Goal: Task Accomplishment & Management: Manage account settings

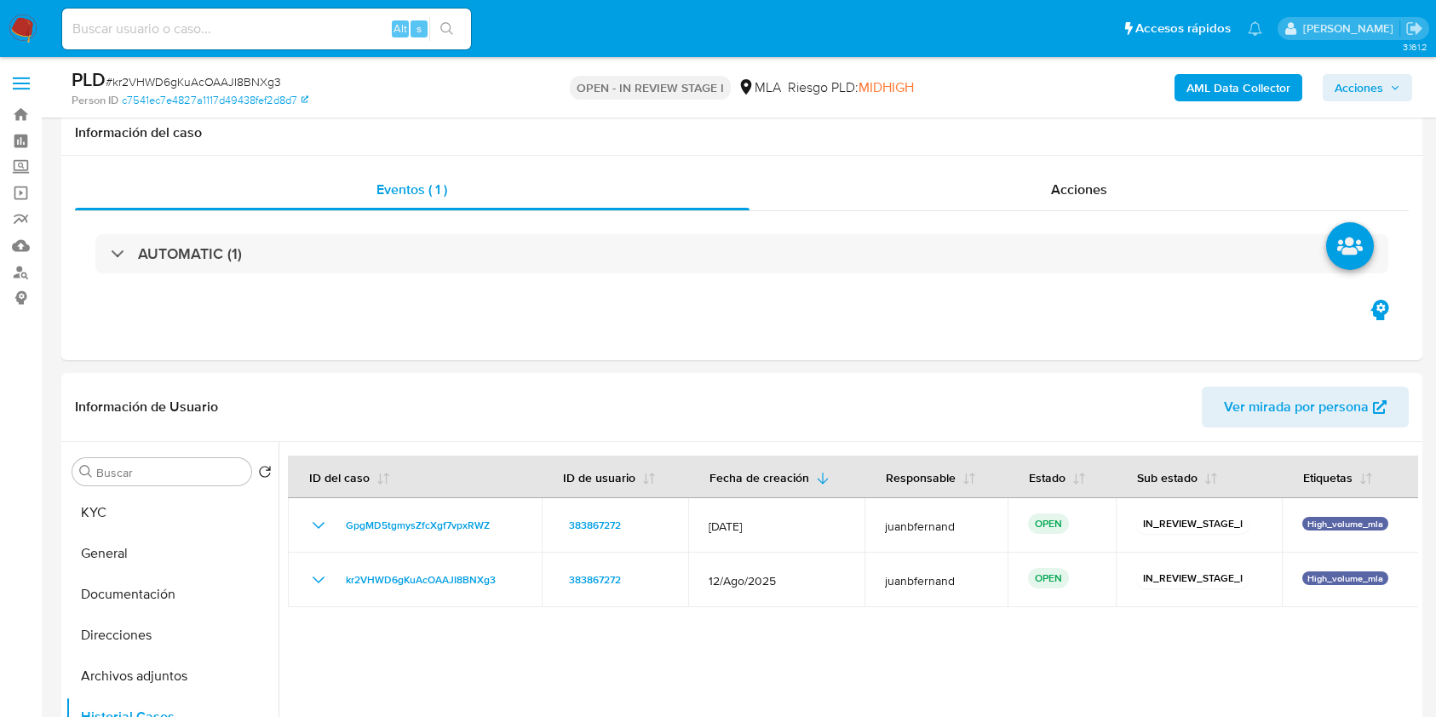
select select "10"
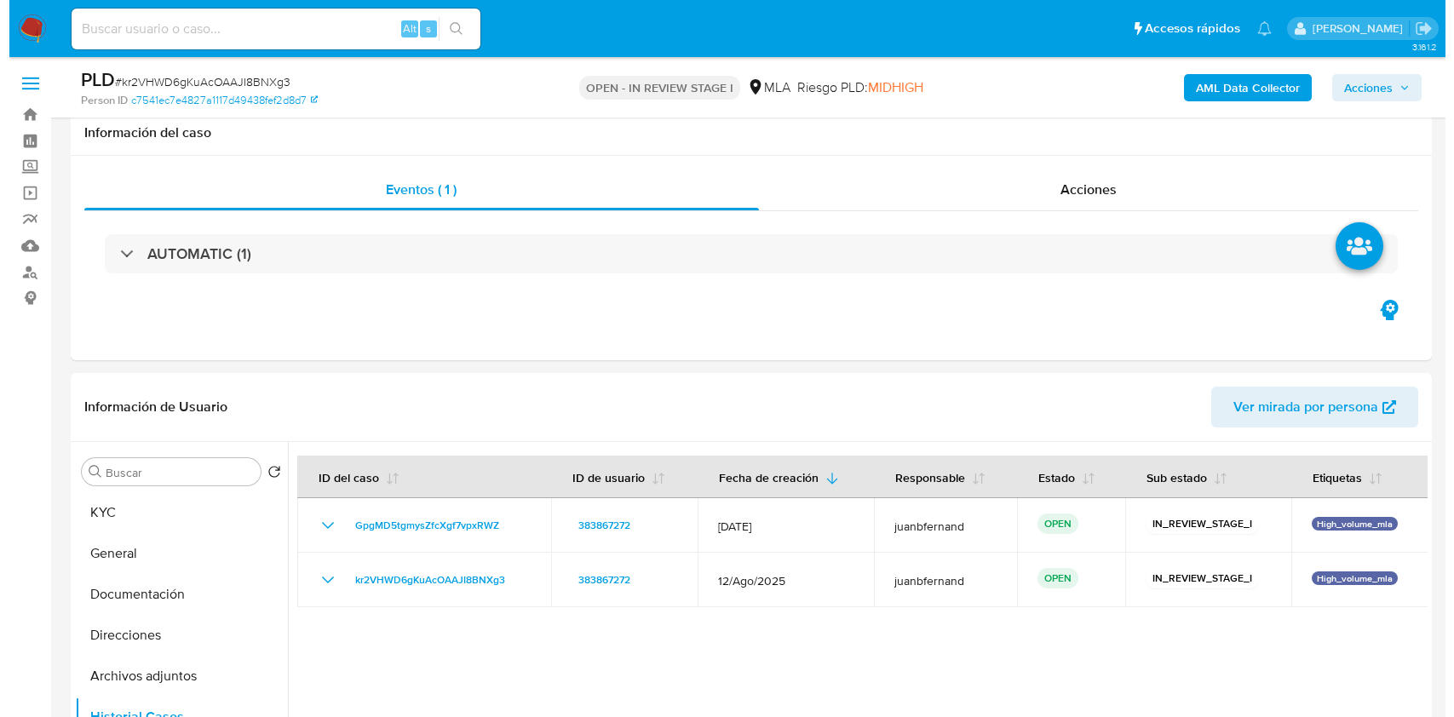
scroll to position [341, 0]
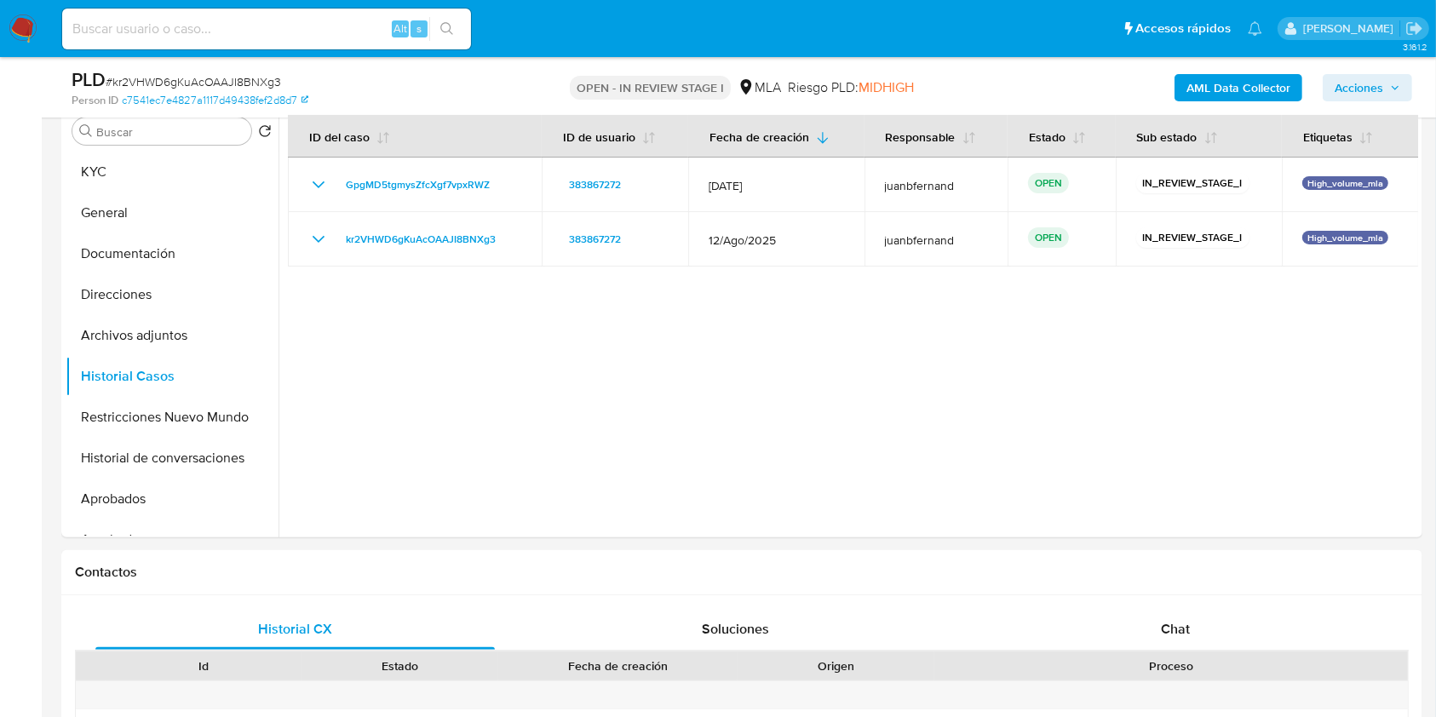
click at [1168, 72] on div "AML Data Collector Acciones" at bounding box center [1191, 87] width 442 height 40
click at [1182, 78] on button "AML Data Collector" at bounding box center [1239, 87] width 128 height 27
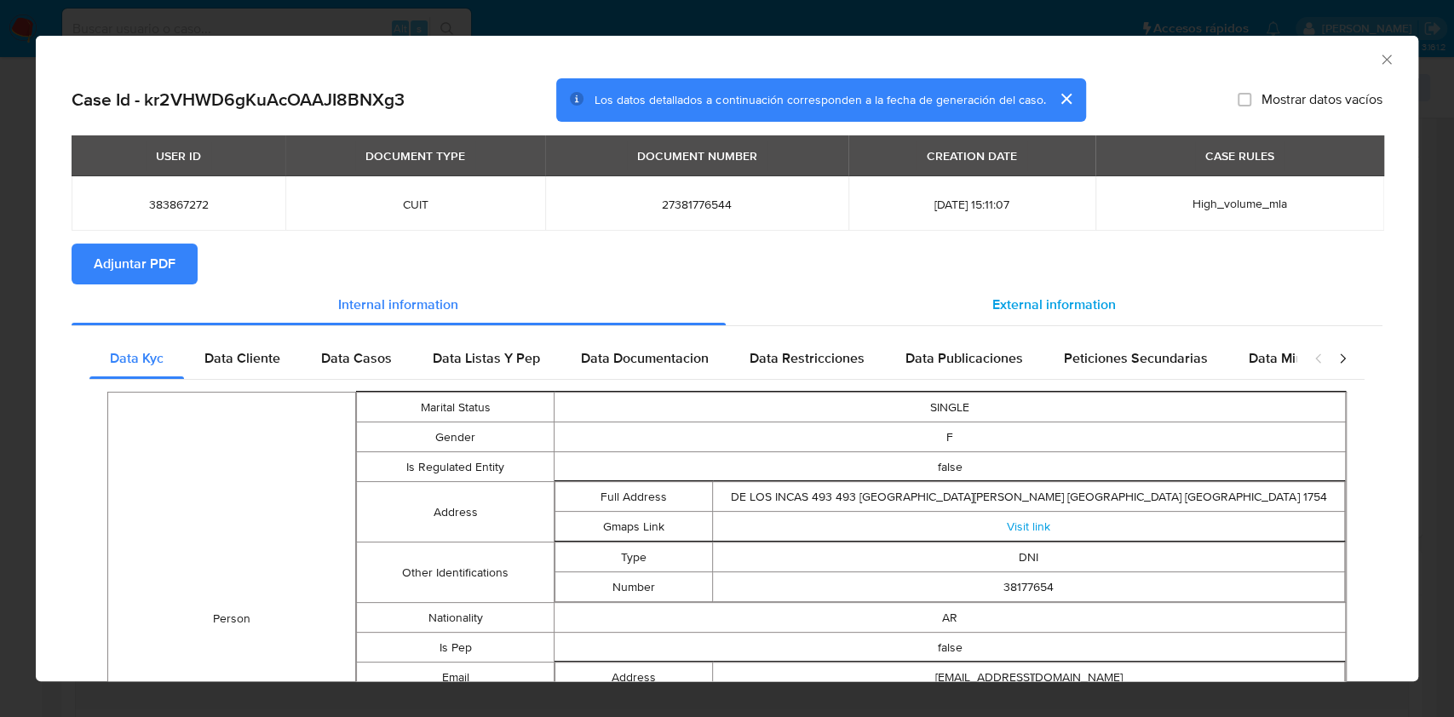
click at [1058, 307] on span "External information" at bounding box center [1055, 305] width 124 height 20
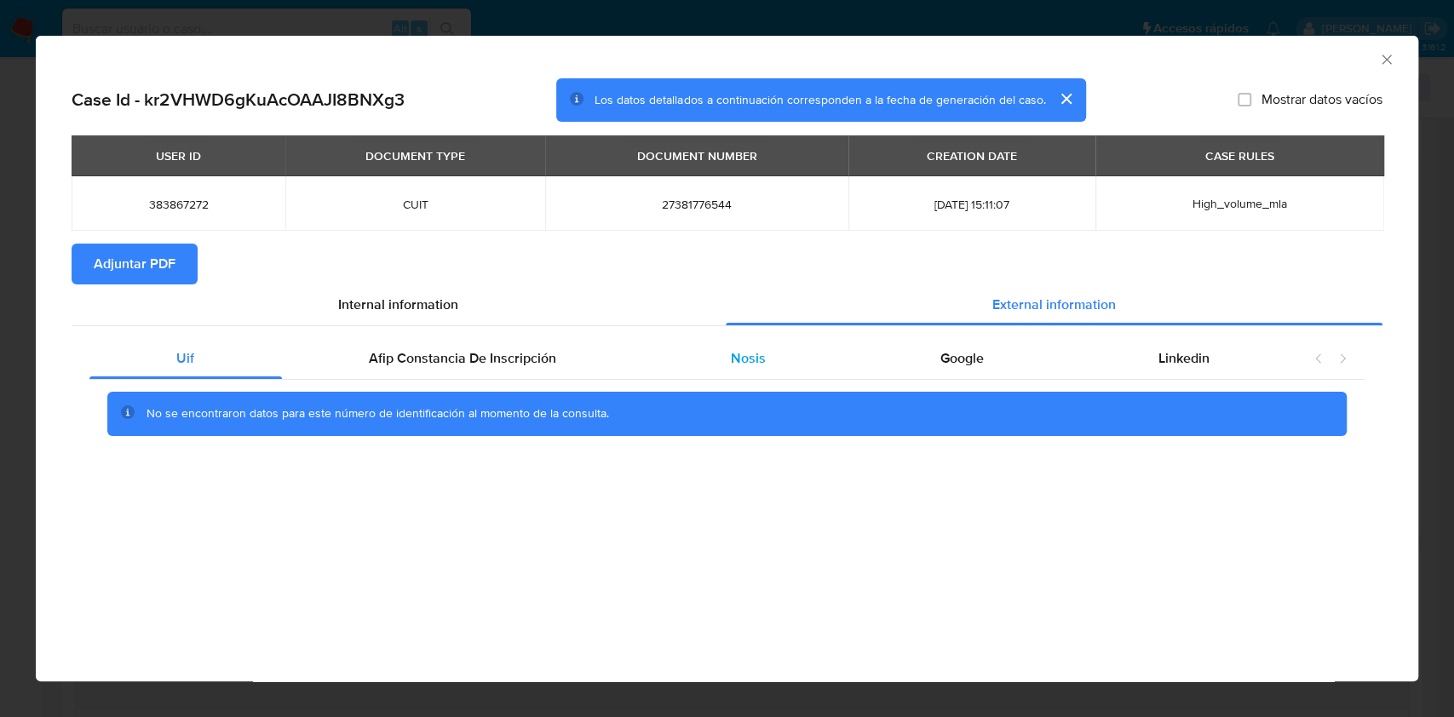
click at [683, 344] on div "Nosis" at bounding box center [749, 358] width 210 height 41
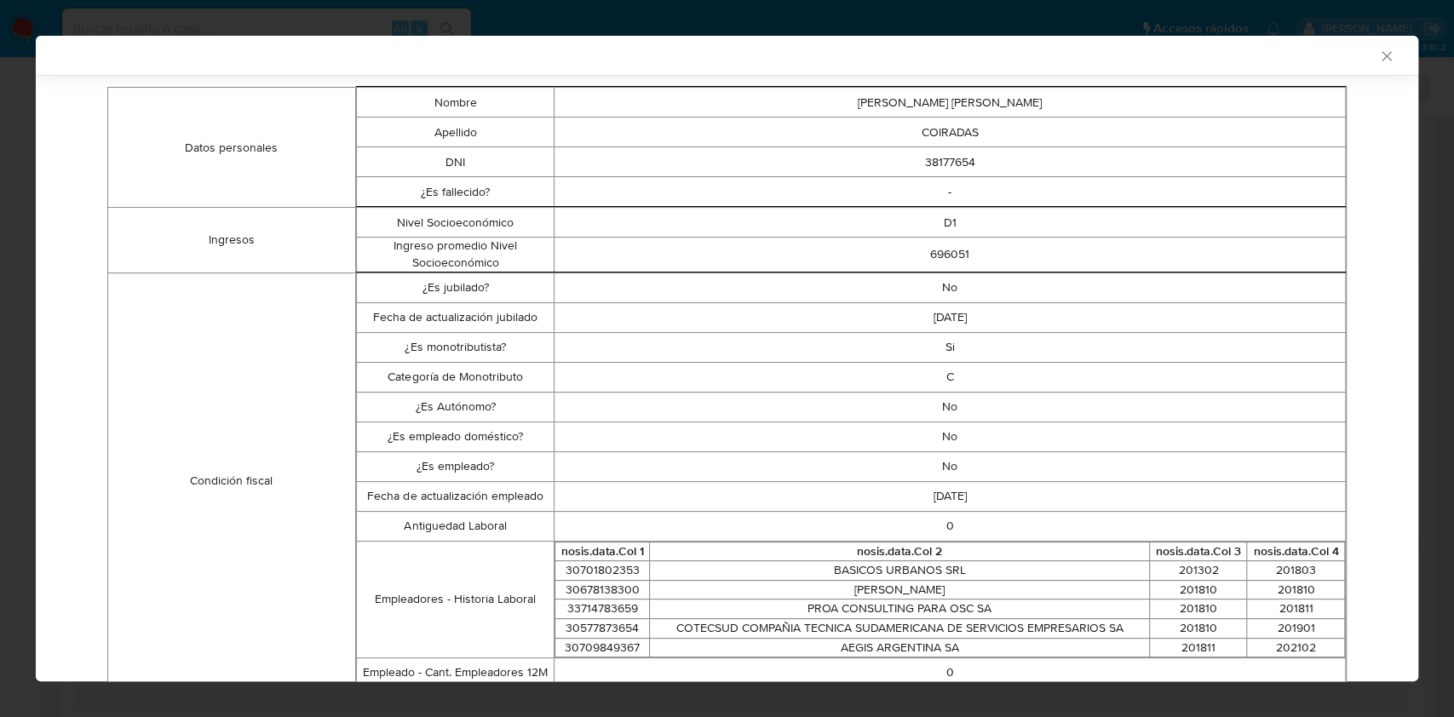
scroll to position [337, 0]
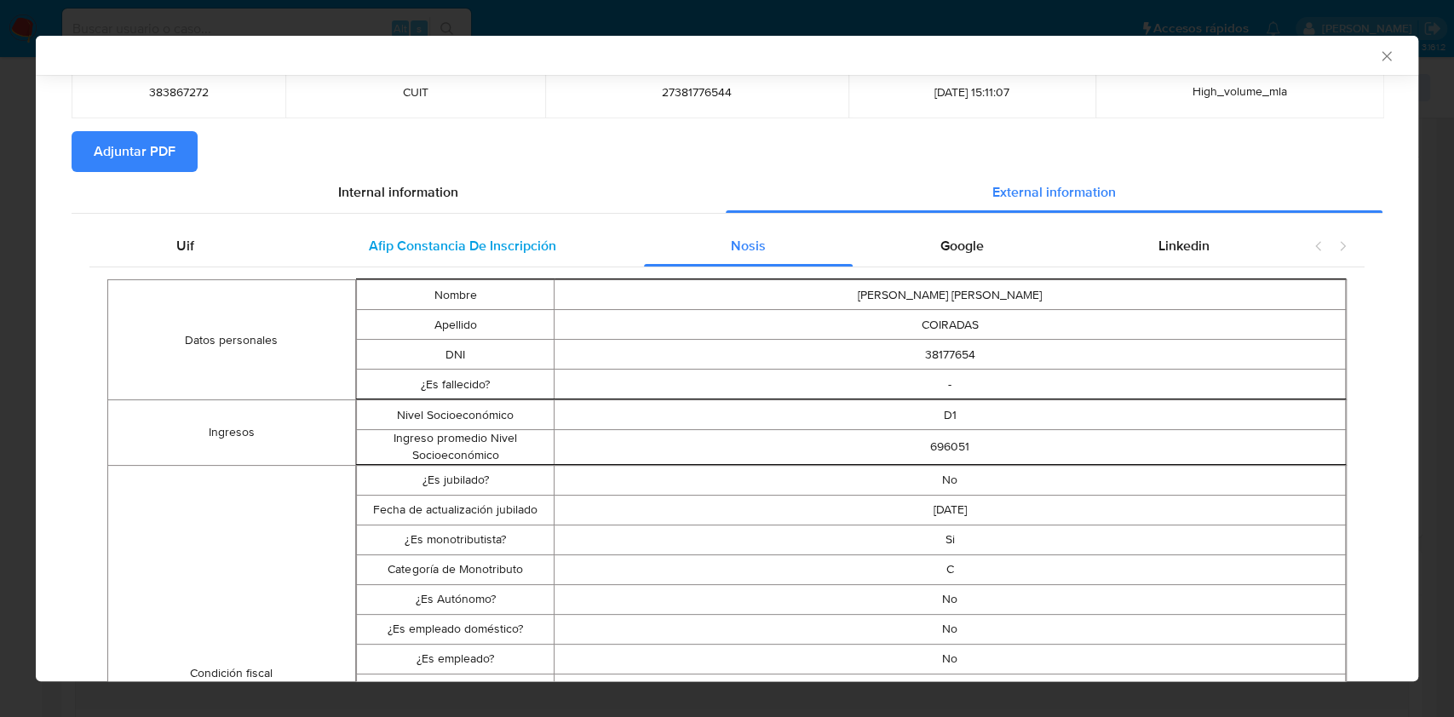
click at [542, 227] on div "Afip Constancia De Inscripción" at bounding box center [463, 246] width 362 height 41
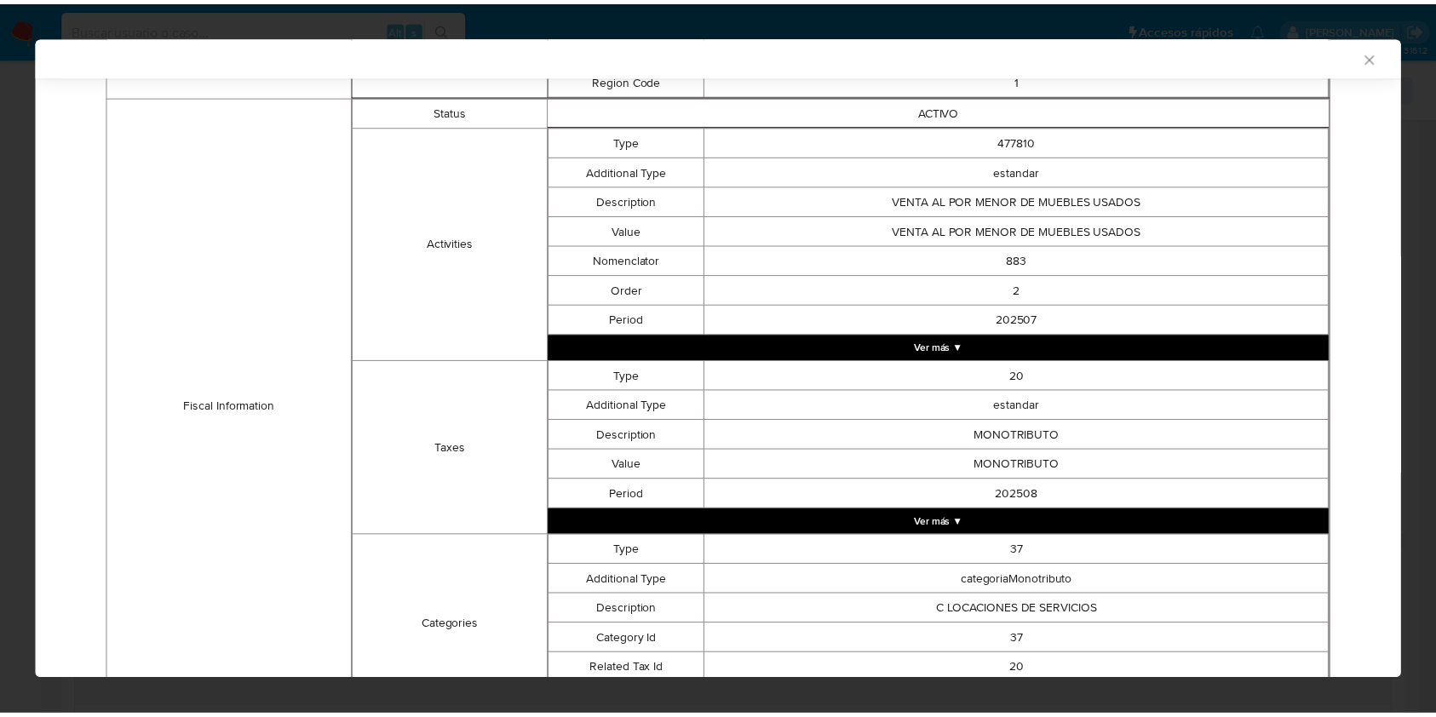
scroll to position [657, 0]
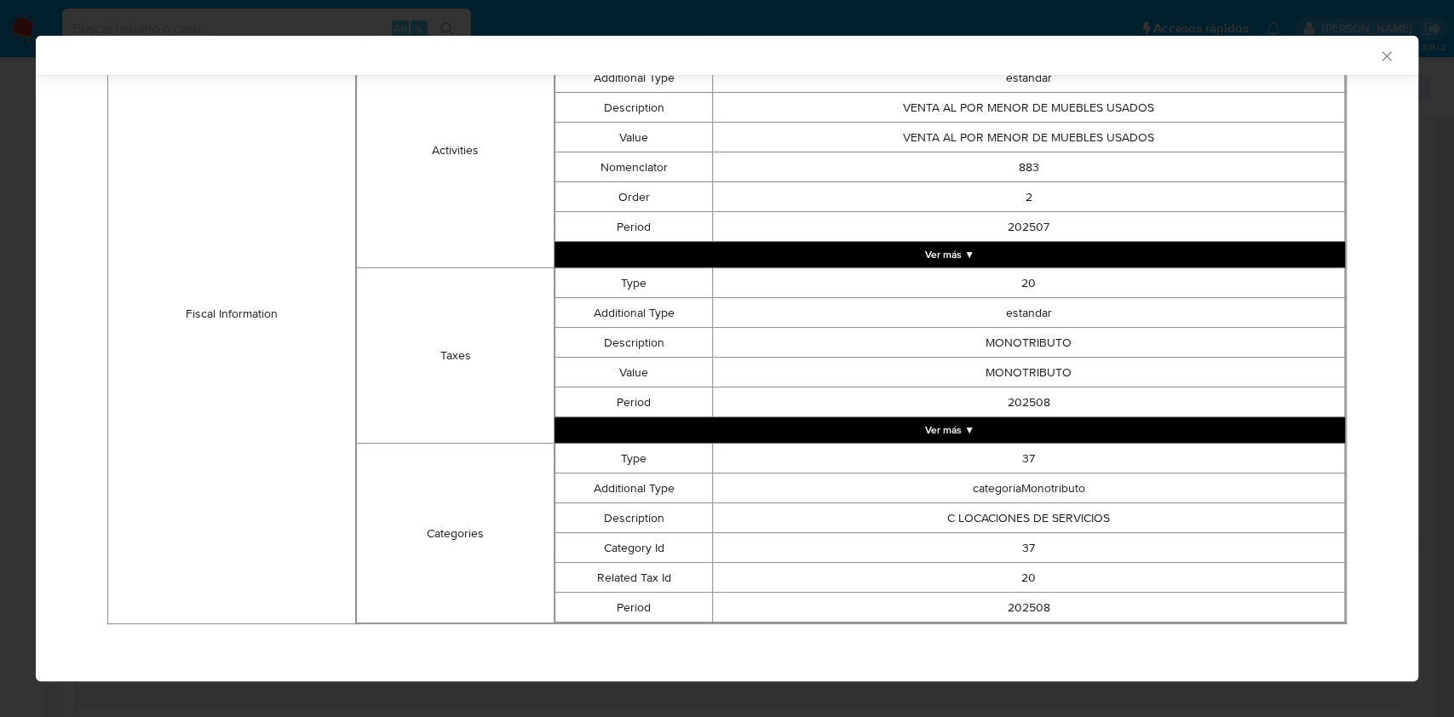
click at [1382, 60] on icon "Cerrar ventana" at bounding box center [1386, 55] width 9 height 9
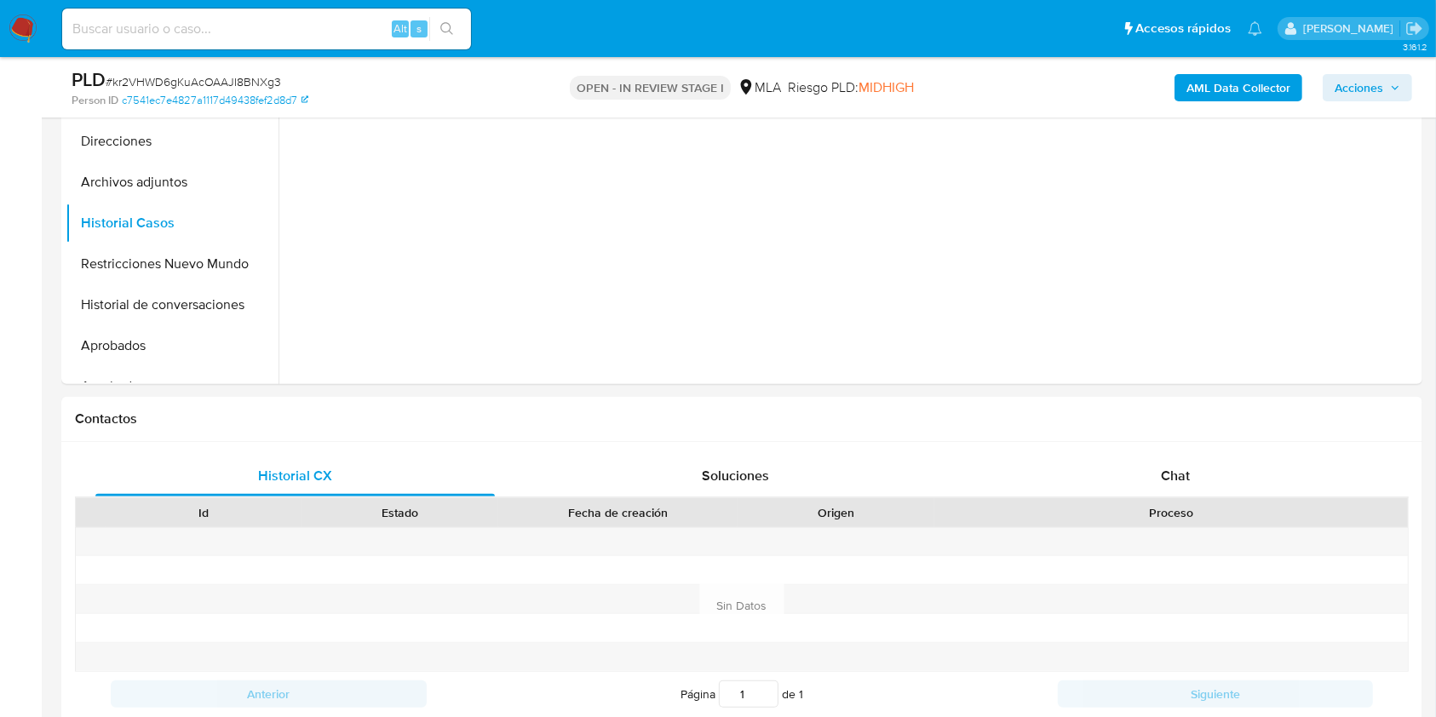
scroll to position [795, 0]
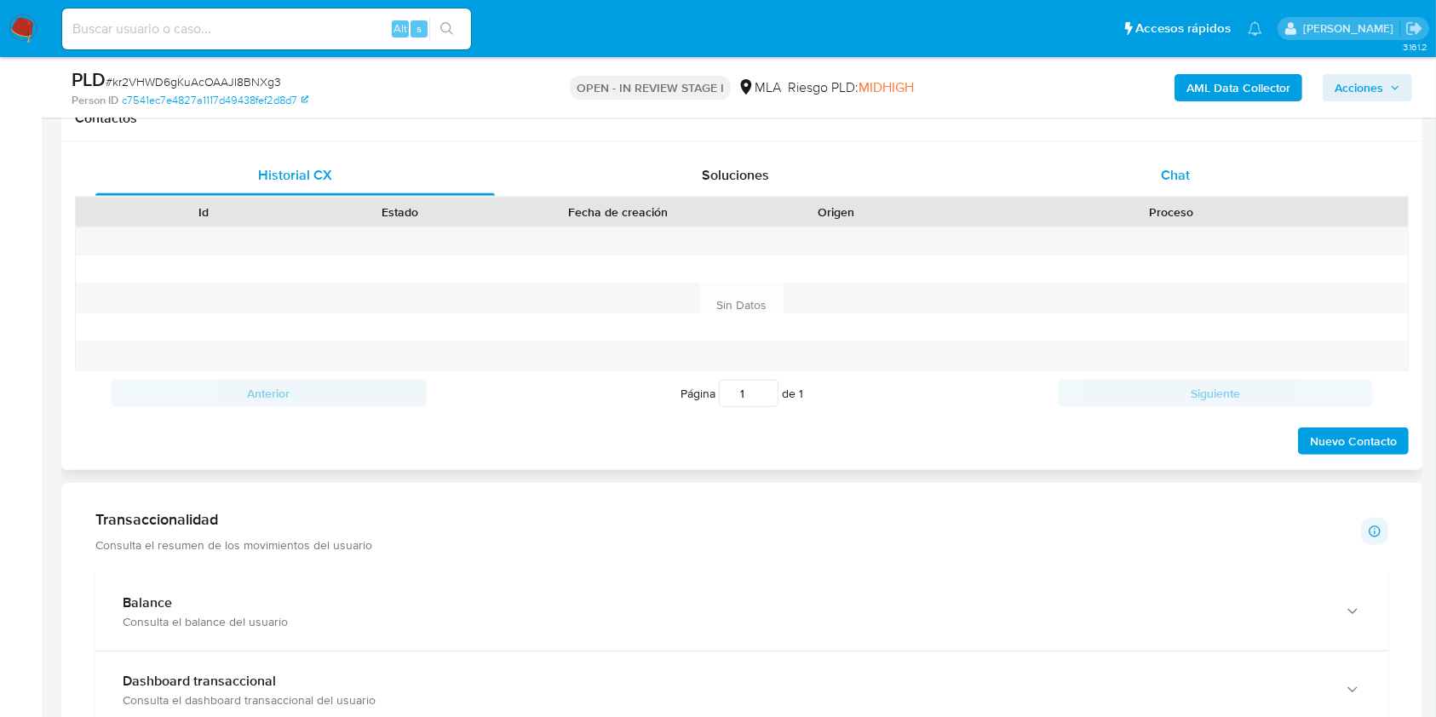
click at [1188, 165] on span "Chat" at bounding box center [1175, 175] width 29 height 20
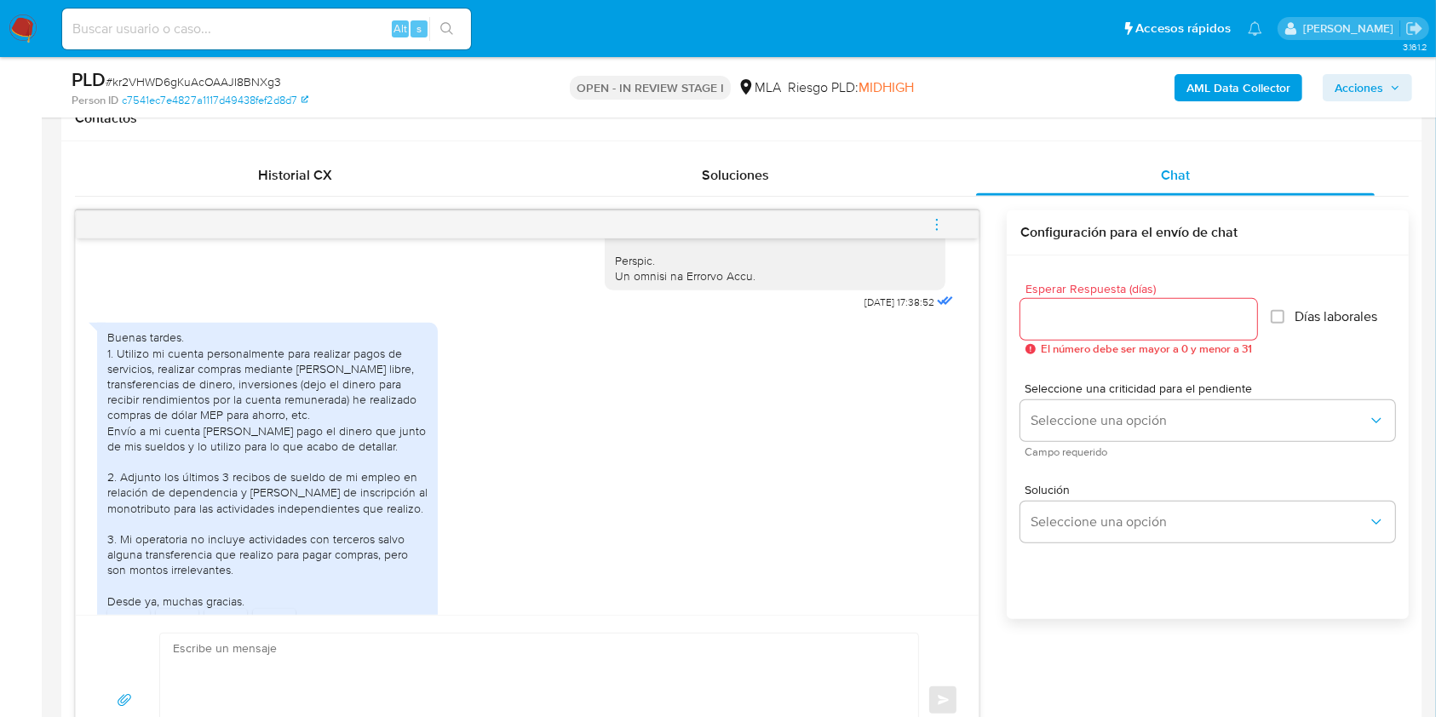
scroll to position [978, 0]
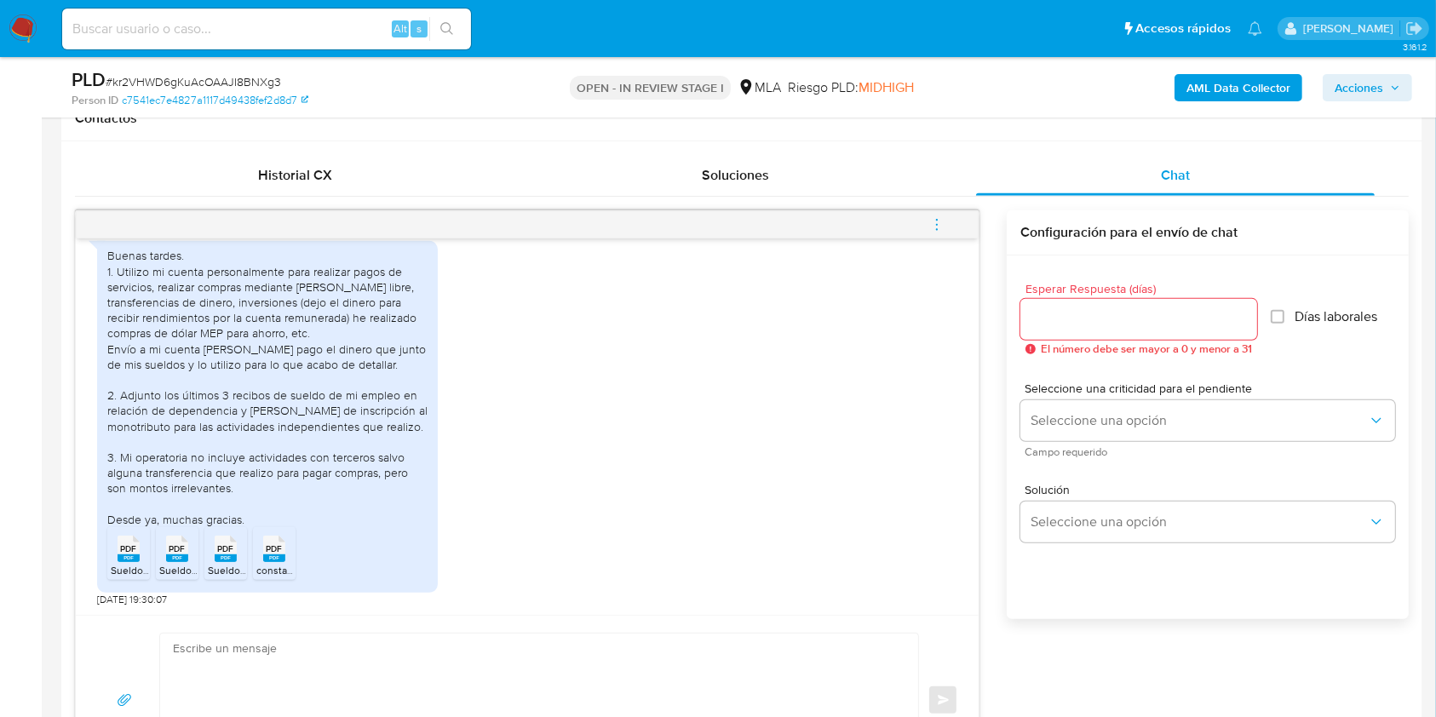
click at [99, 597] on span "[DATE] 19:30:07" at bounding box center [132, 600] width 70 height 14
drag, startPoint x: 99, startPoint y: 596, endPoint x: 135, endPoint y: 598, distance: 35.8
click at [135, 598] on span "[DATE] 19:30:07" at bounding box center [132, 600] width 70 height 14
copy span "18/08/2025"
click at [106, 269] on div "Buenas tardes. 1. Utilizo mi cuenta personalmente para realizar pagos de servic…" at bounding box center [267, 416] width 341 height 351
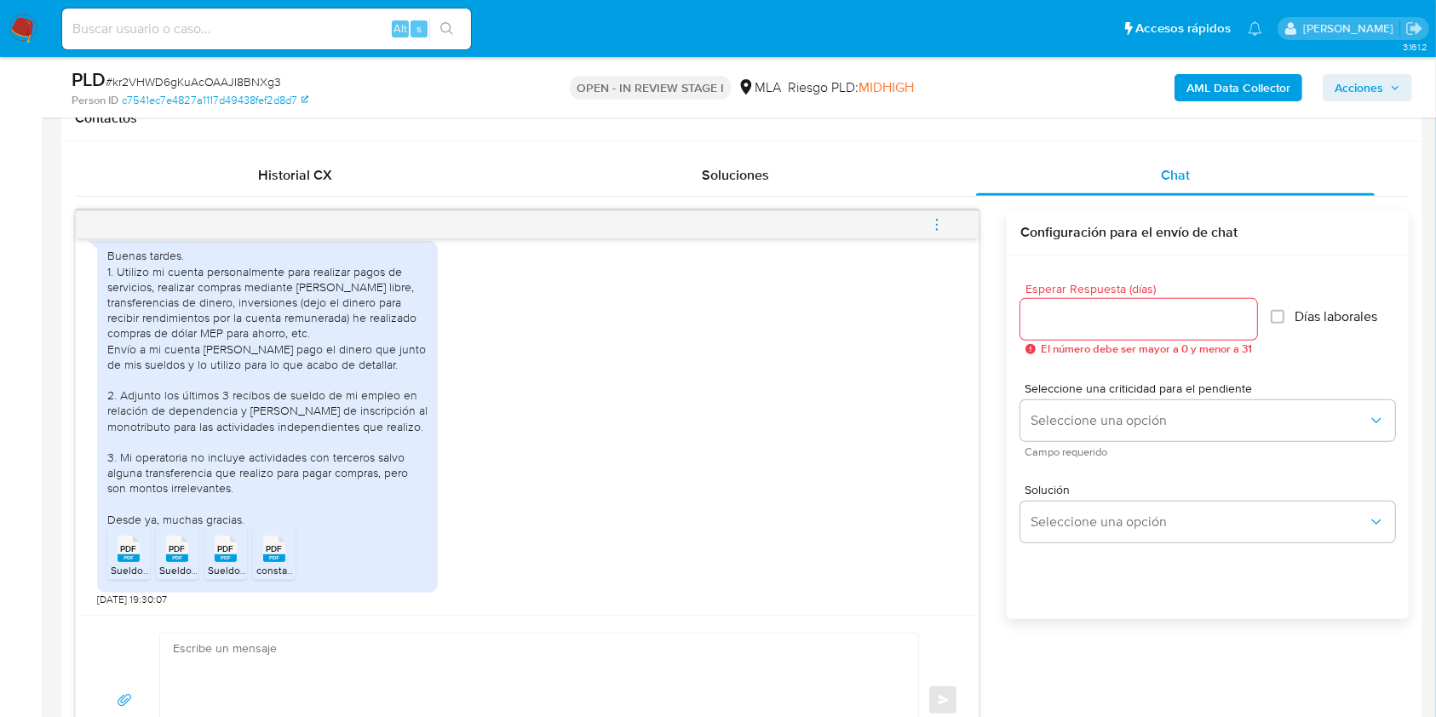
click at [120, 273] on div "Buenas tardes. 1. Utilizo mi cuenta personalmente para realizar pagos de servic…" at bounding box center [267, 387] width 320 height 279
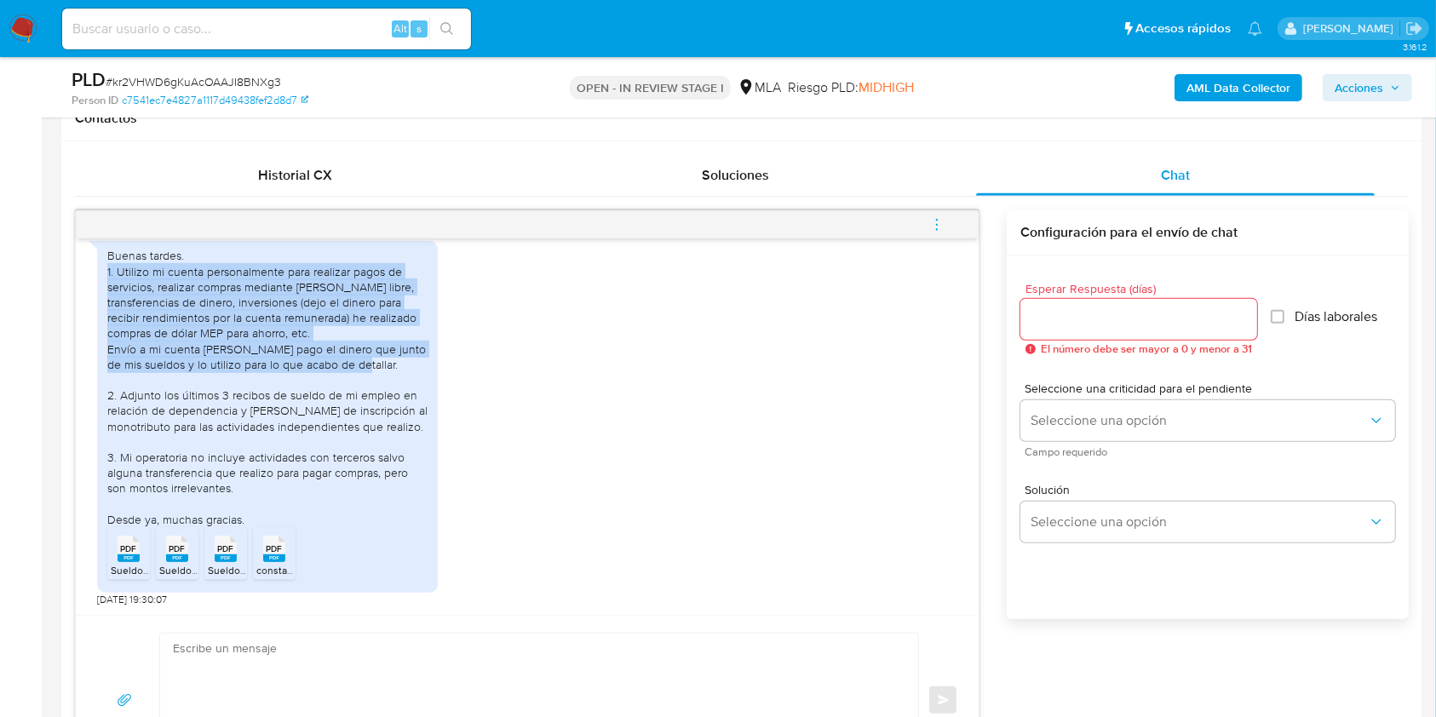
drag, startPoint x: 120, startPoint y: 273, endPoint x: 288, endPoint y: 348, distance: 183.8
click at [288, 348] on div "Buenas tardes. 1. Utilizo mi cuenta personalmente para realizar pagos de servic…" at bounding box center [267, 387] width 320 height 279
copy div "1. Utilizo mi cuenta personalmente para realizar pagos de servicios, realizar c…"
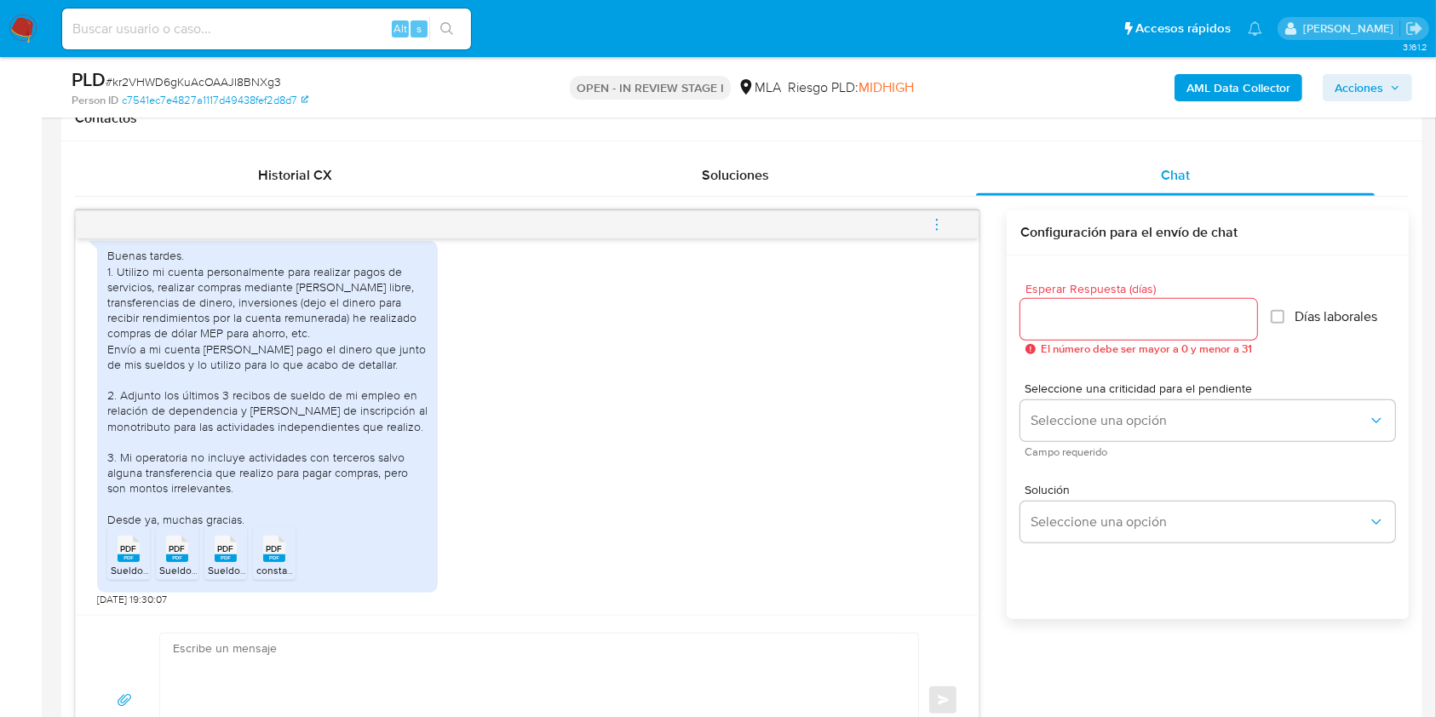
click at [212, 488] on div "Buenas tardes. 1. Utilizo mi cuenta personalmente para realizar pagos de servic…" at bounding box center [267, 387] width 320 height 279
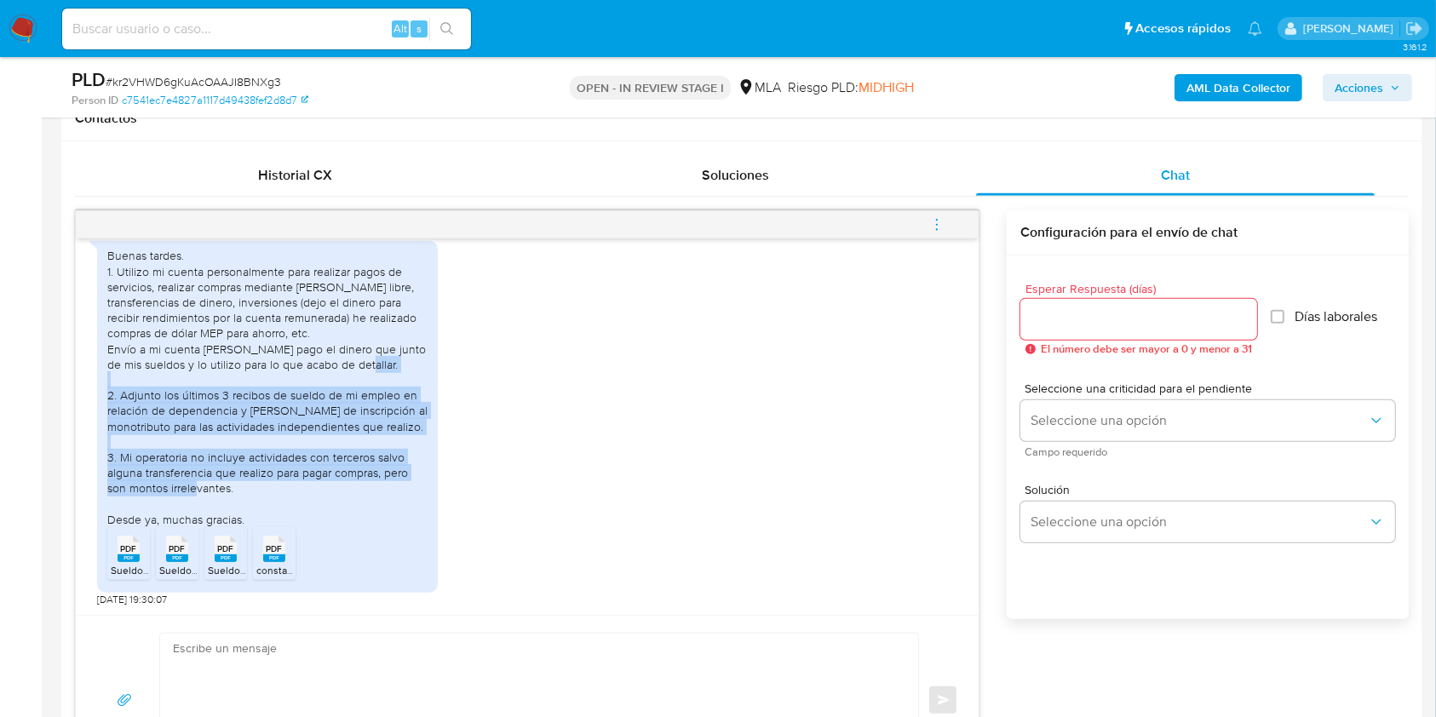
drag, startPoint x: 212, startPoint y: 488, endPoint x: 151, endPoint y: 406, distance: 102.9
click at [151, 406] on div "Buenas tardes. 1. Utilizo mi cuenta personalmente para realizar pagos de servic…" at bounding box center [267, 387] width 320 height 279
copy div "2. Adjunto los últimos 3 recibos de sueldo de mi empleo en relación de dependen…"
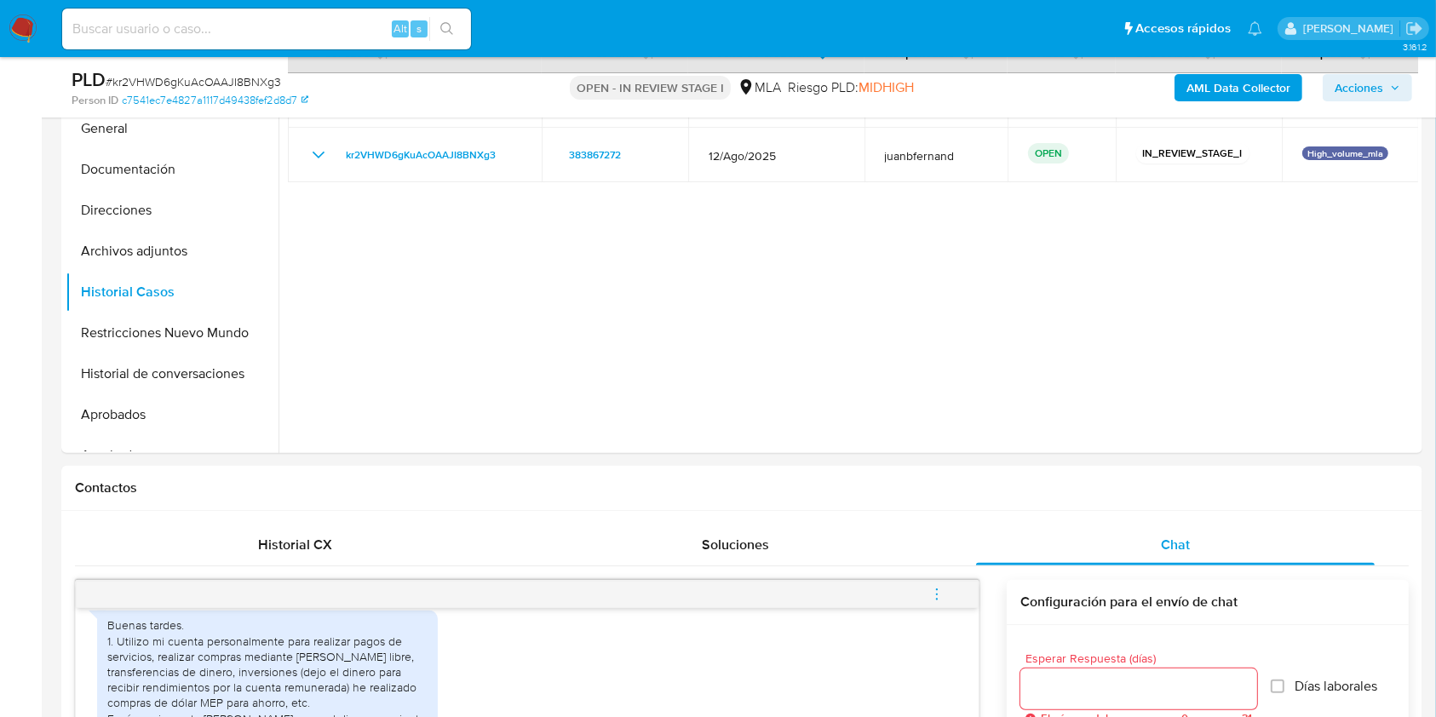
scroll to position [227, 0]
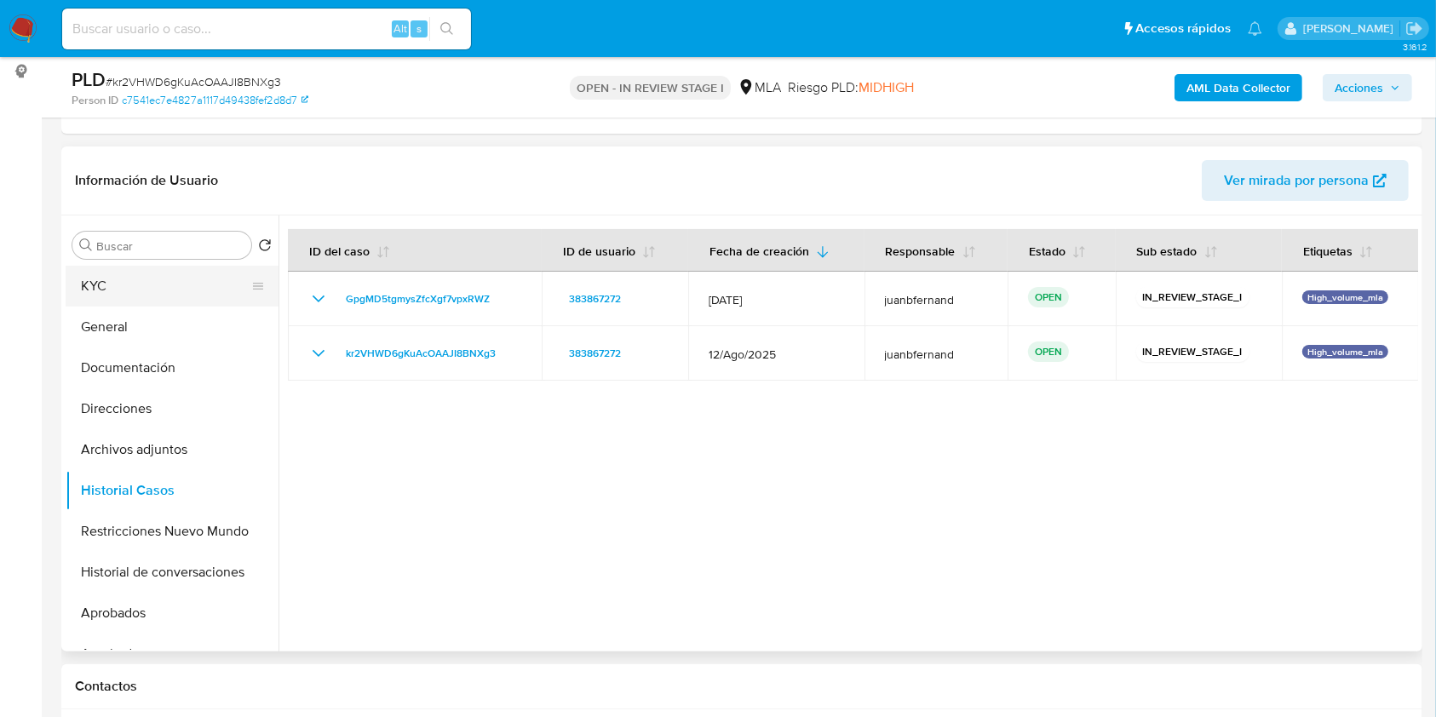
click at [141, 266] on button "KYC" at bounding box center [165, 286] width 199 height 41
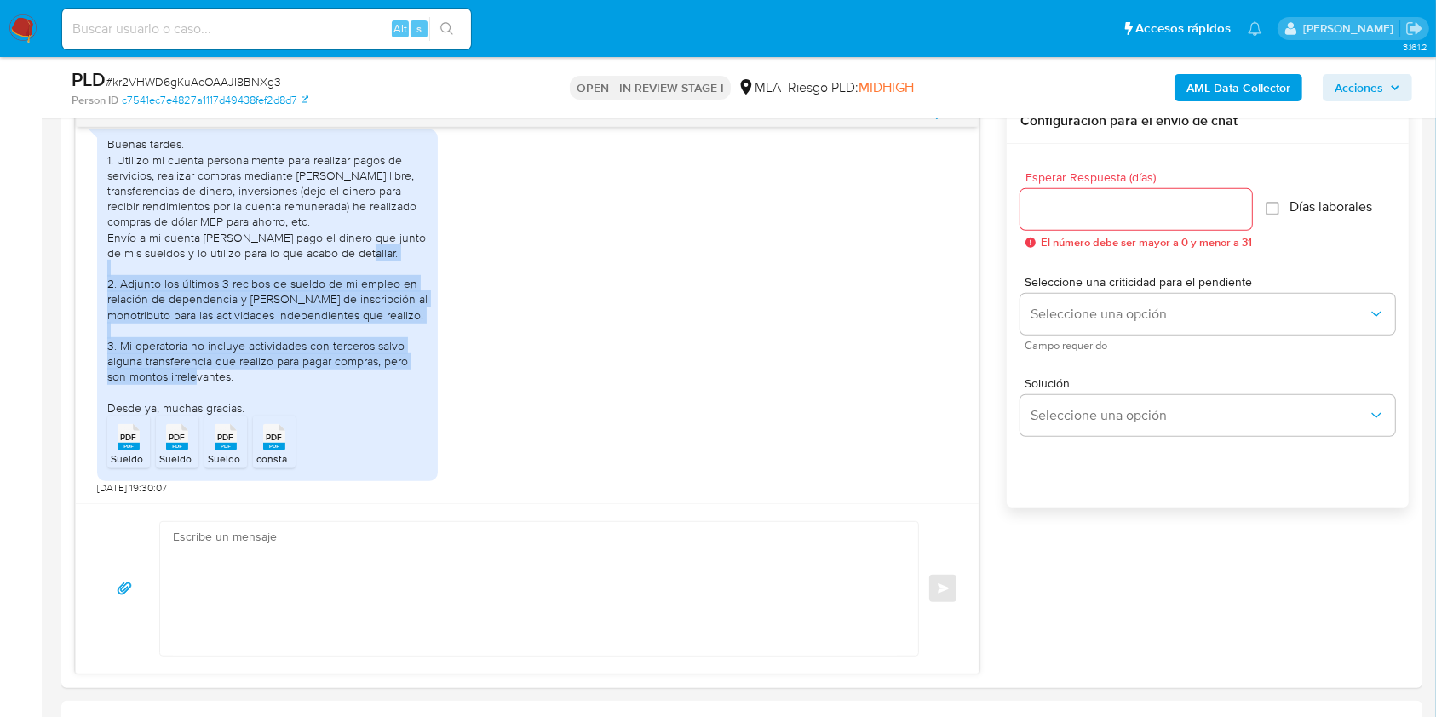
scroll to position [908, 0]
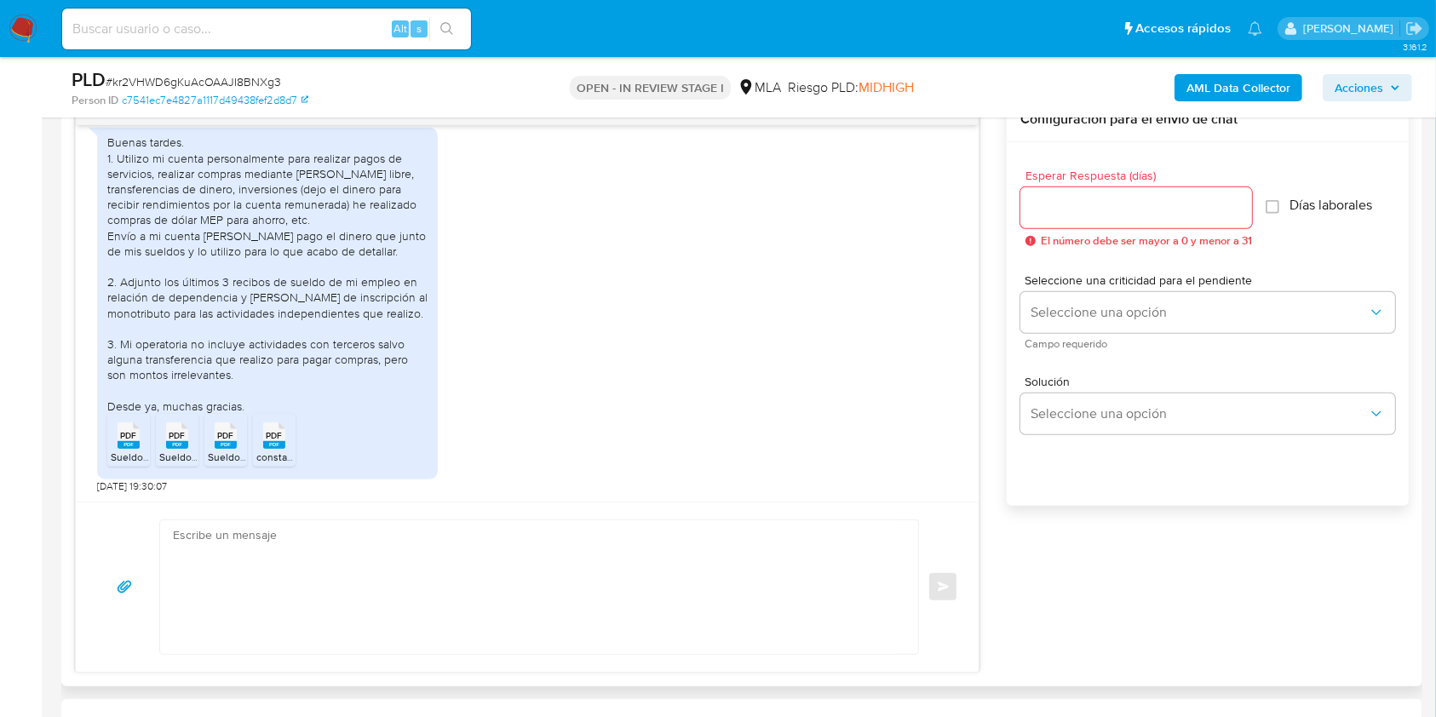
click at [331, 530] on textarea at bounding box center [535, 588] width 724 height 134
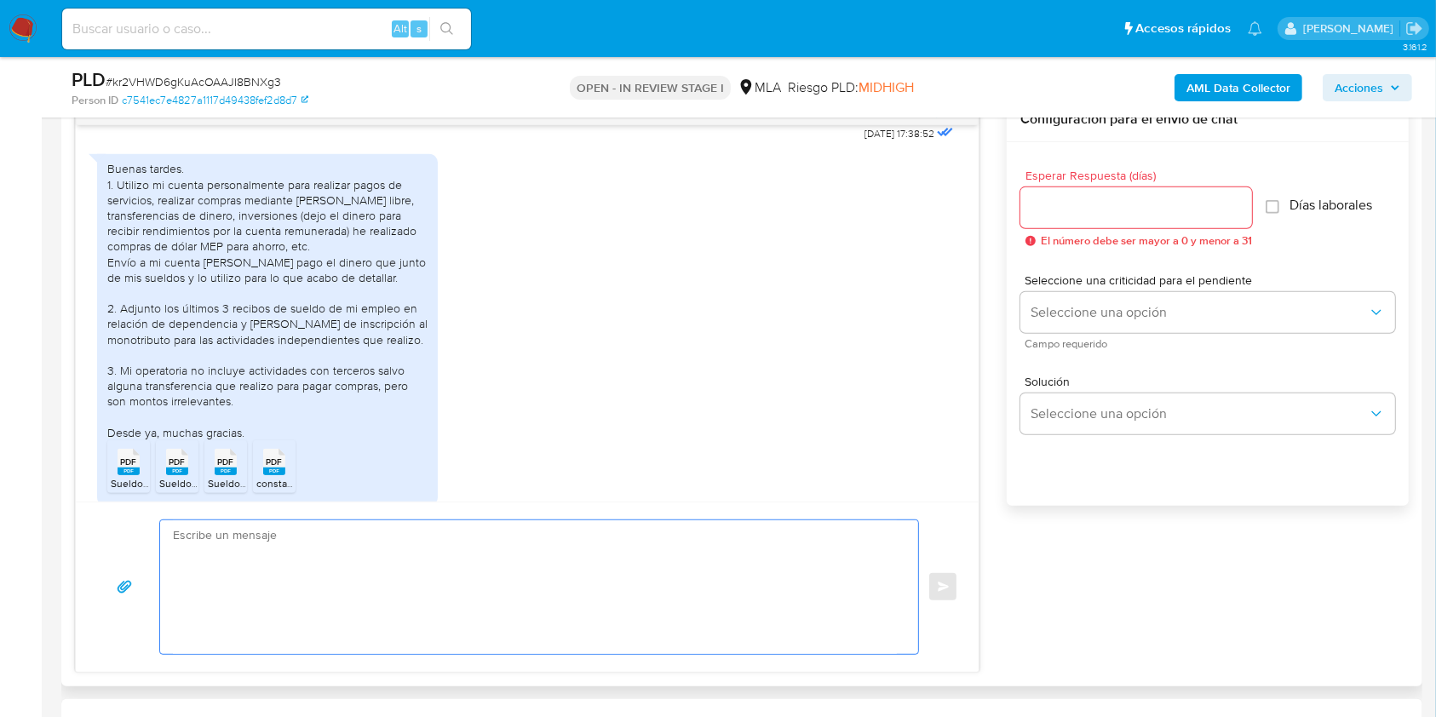
scroll to position [978, 0]
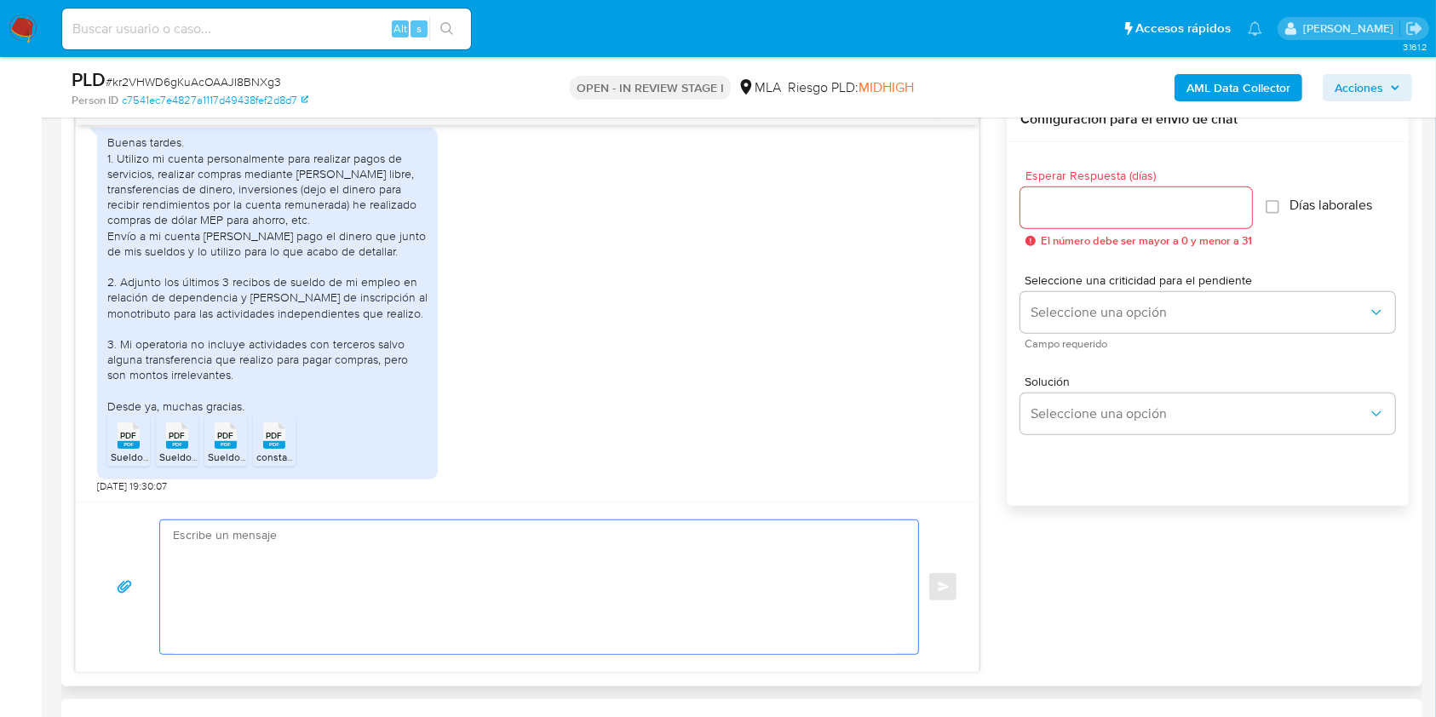
click at [415, 562] on textarea at bounding box center [535, 588] width 724 height 134
paste textarea "Hola. ¡Muchas gracias por tu respuesta! Confirmamos la recepción de la document…"
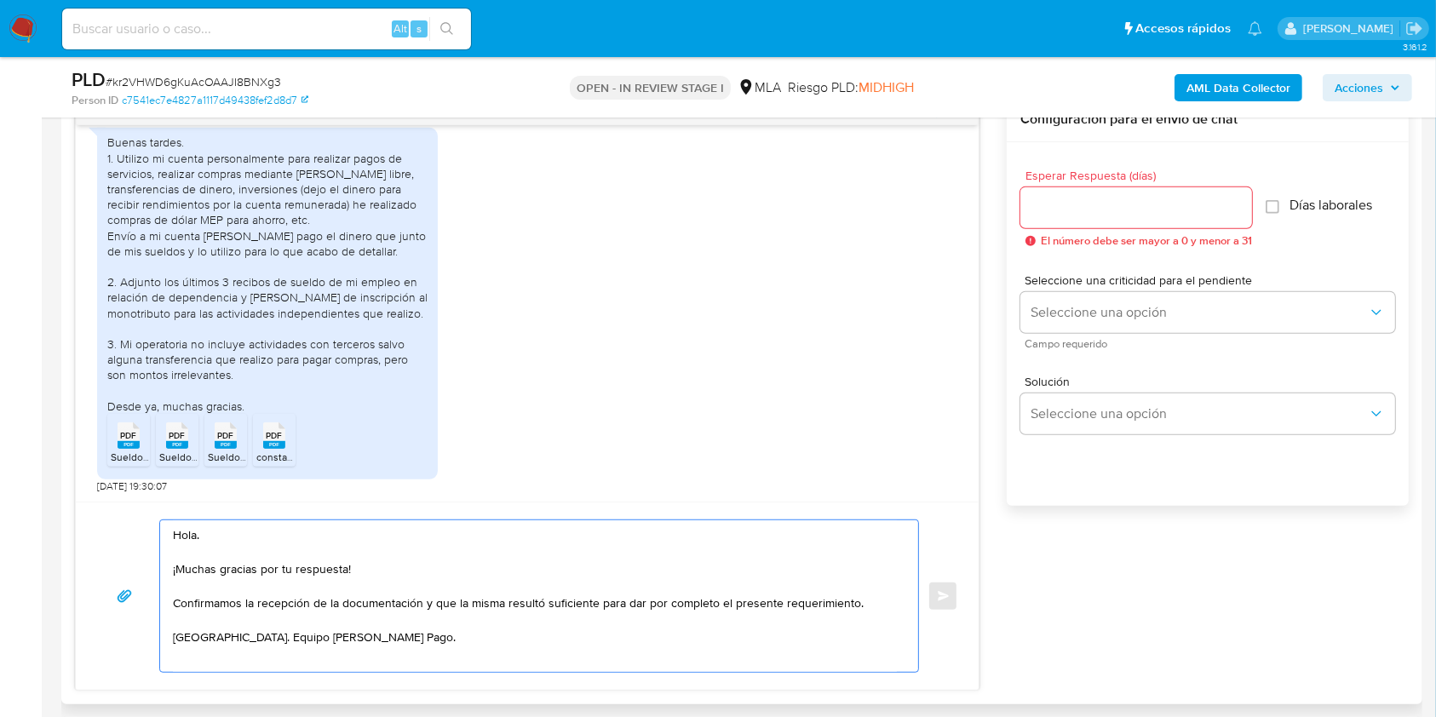
type textarea "Hola. ¡Muchas gracias por tu respuesta! Confirmamos la recepción de la document…"
click at [1041, 197] on input "Esperar Respuesta (días)" at bounding box center [1137, 208] width 232 height 22
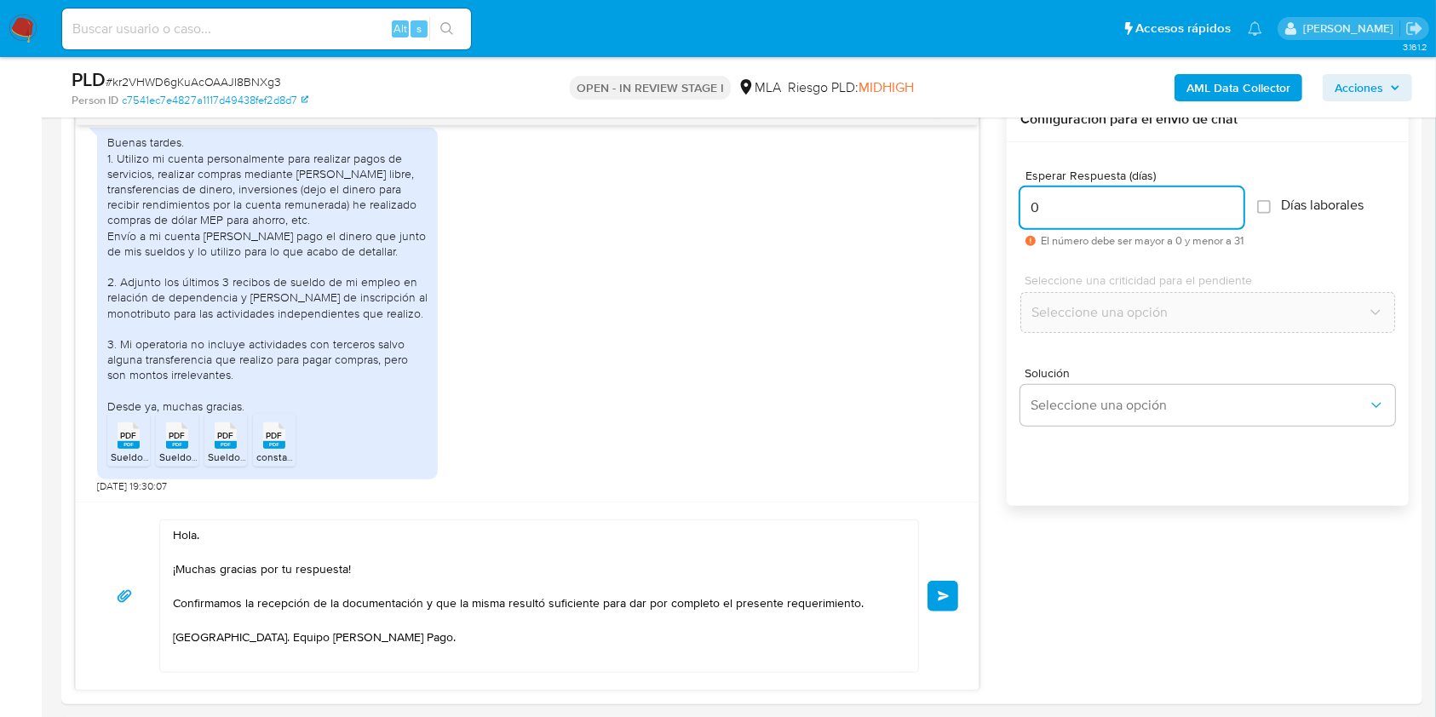
type input "0"
click at [250, 78] on span "# kr2VHWD6gKuAcOAAJI8BNXg3" at bounding box center [194, 81] width 176 height 17
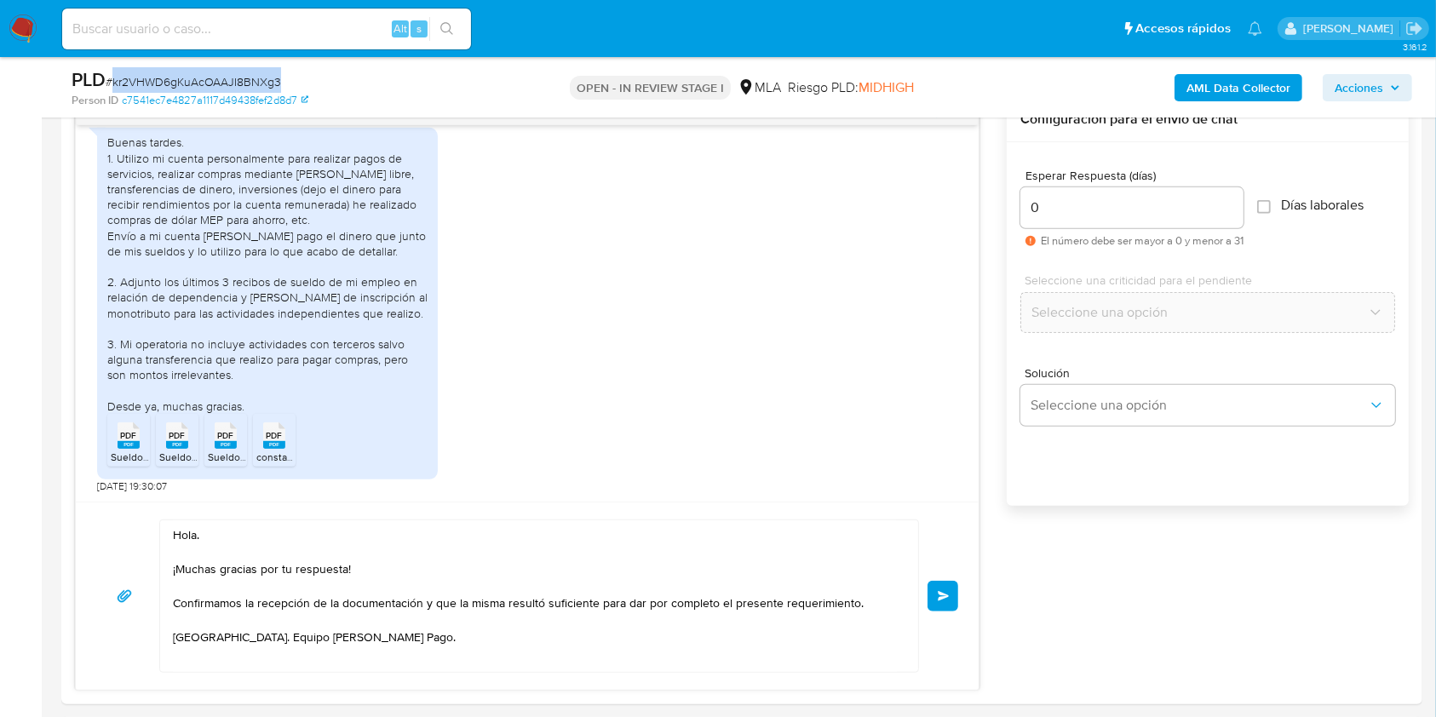
click at [250, 78] on span "# kr2VHWD6gKuAcOAAJI8BNXg3" at bounding box center [194, 81] width 176 height 17
copy span "kr2VHWD6gKuAcOAAJI8BNXg3"
click at [947, 599] on span "Enviar" at bounding box center [944, 596] width 12 height 10
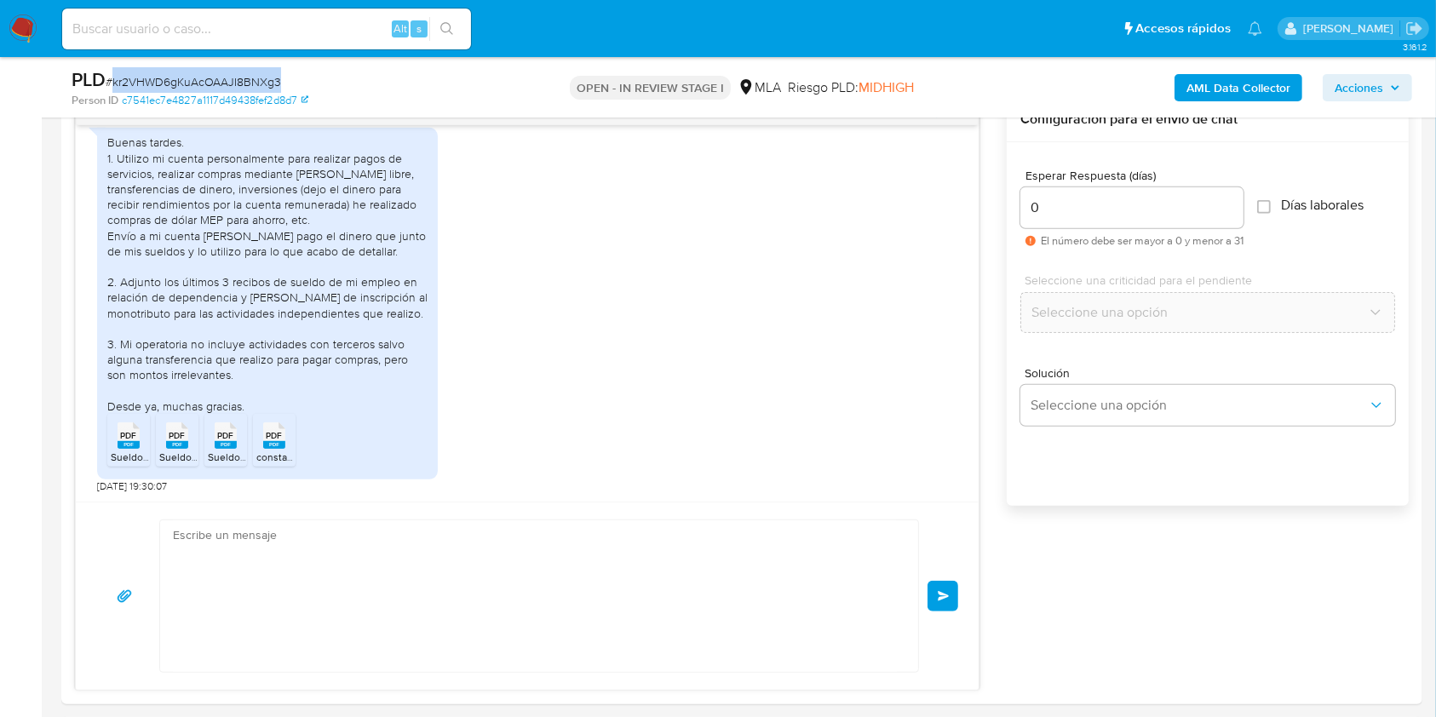
scroll to position [1166, 0]
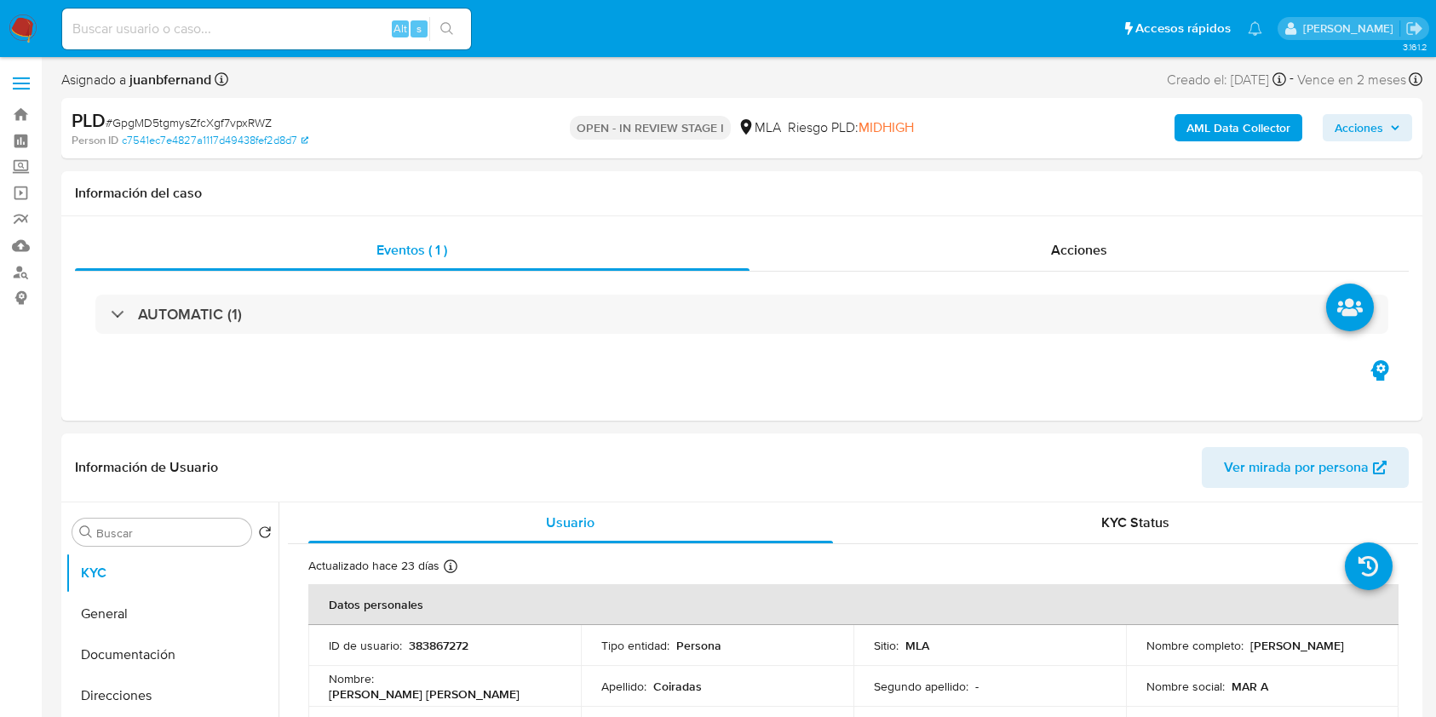
select select "10"
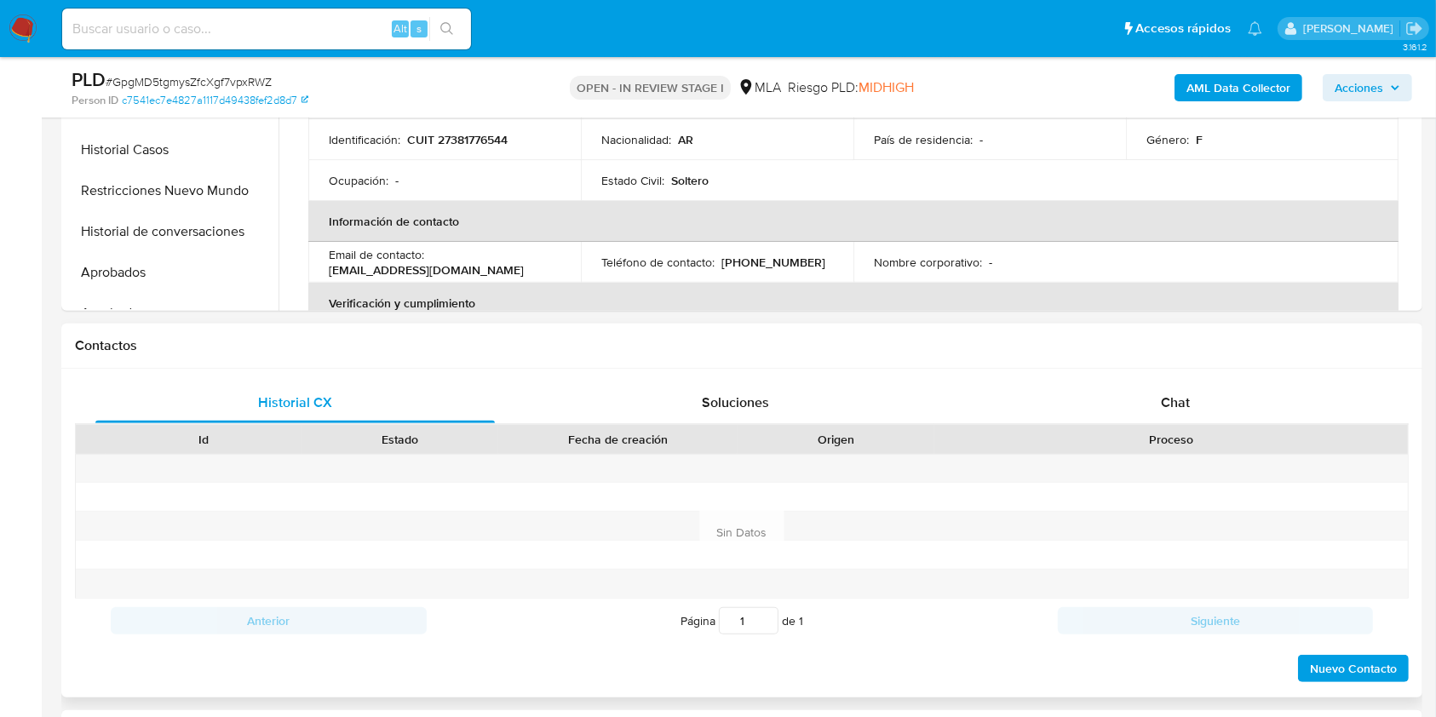
click at [1254, 434] on div "Proceso" at bounding box center [1172, 439] width 450 height 17
click at [1235, 415] on div "Chat" at bounding box center [1176, 403] width 400 height 41
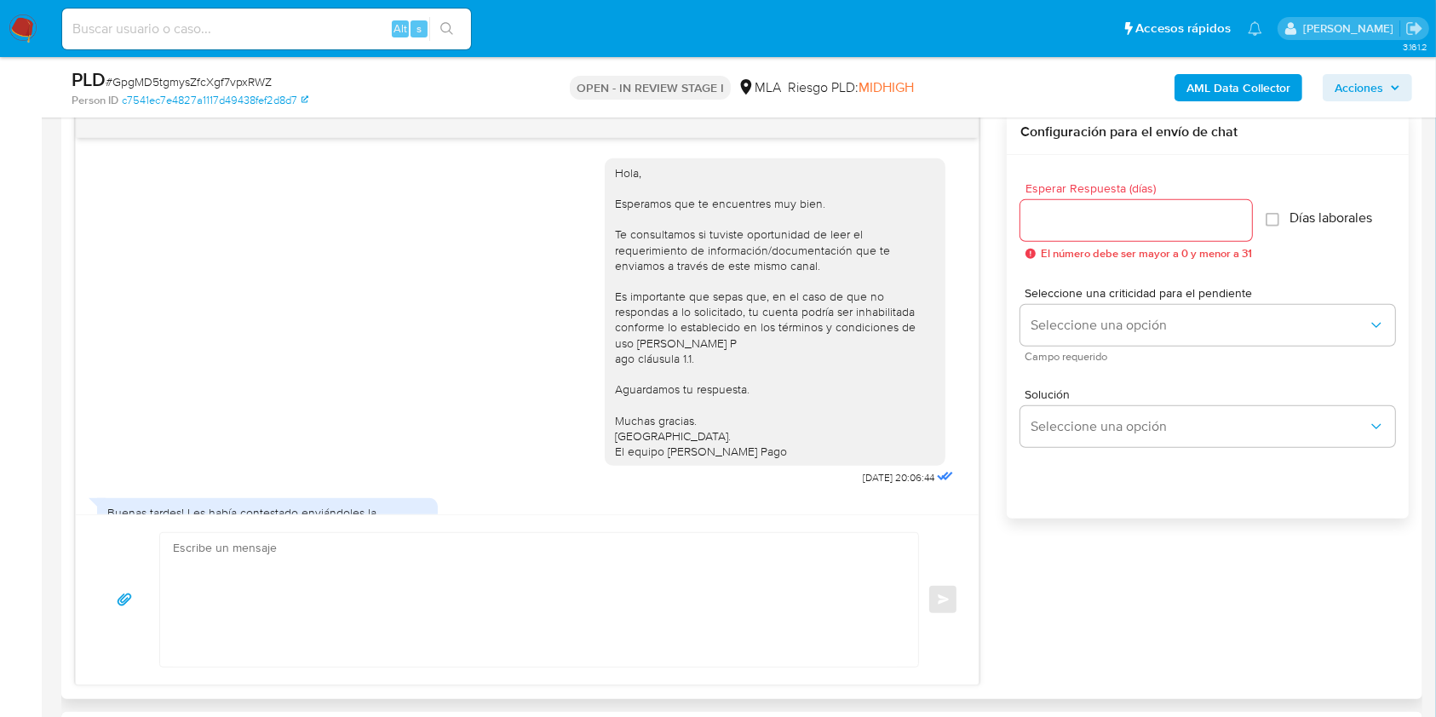
scroll to position [908, 0]
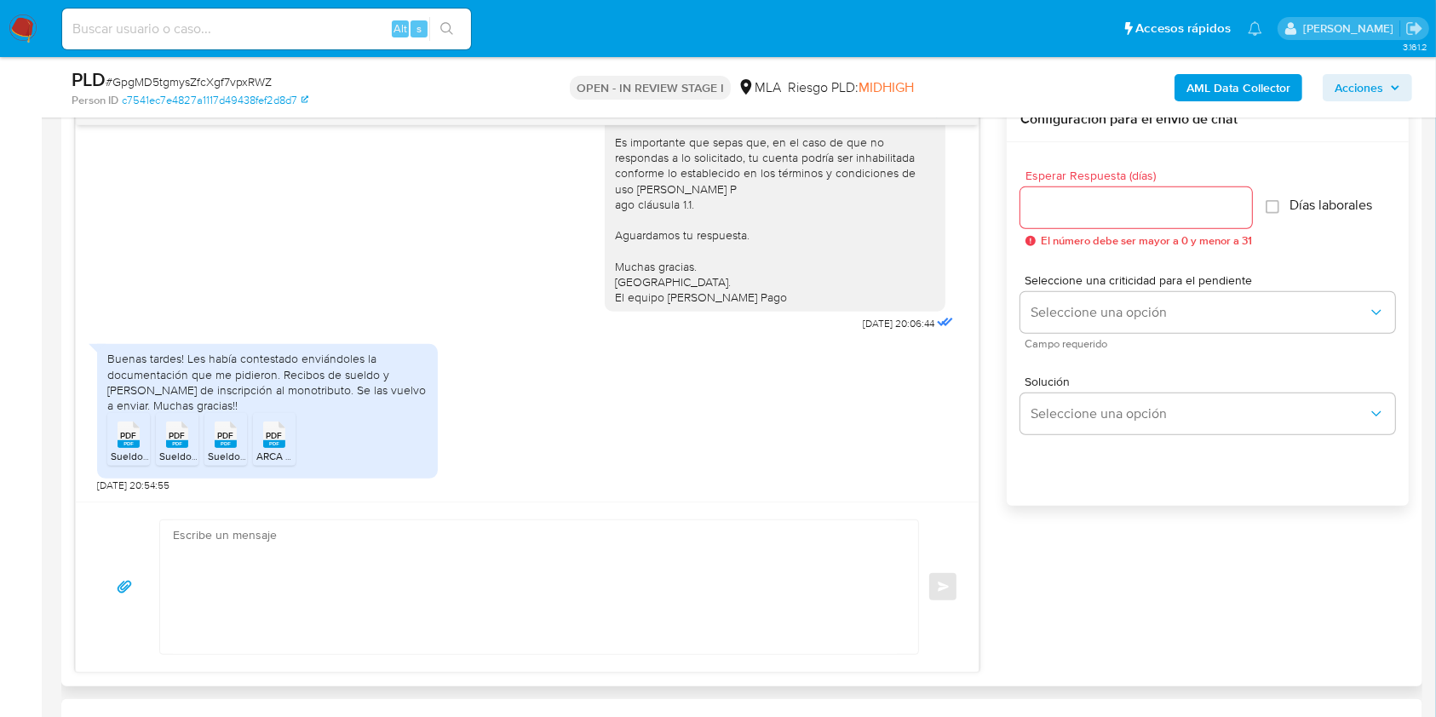
click at [126, 441] on rect at bounding box center [129, 444] width 22 height 8
click at [166, 444] on rect at bounding box center [177, 444] width 22 height 8
click at [222, 438] on span "PDF" at bounding box center [226, 435] width 16 height 11
click at [281, 440] on span "PDF" at bounding box center [275, 435] width 16 height 11
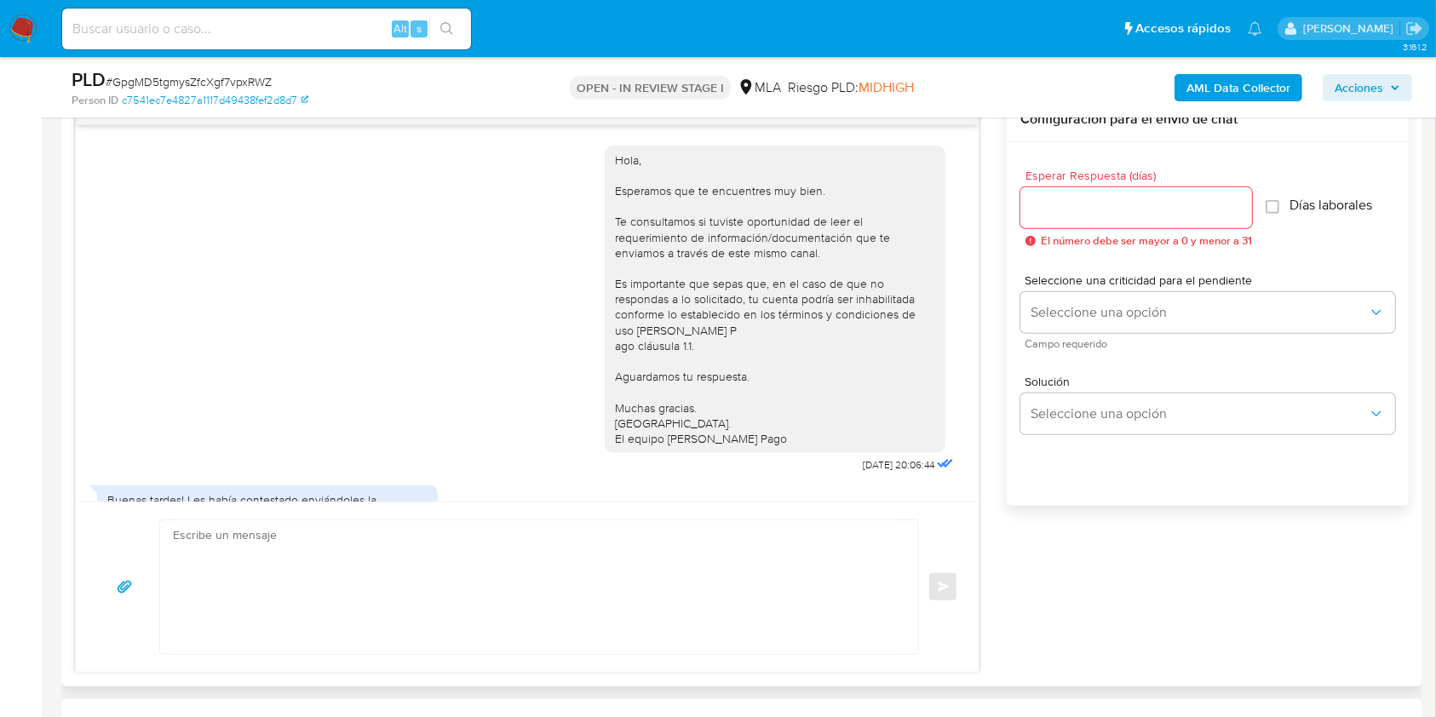
click at [503, 545] on textarea at bounding box center [535, 588] width 724 height 134
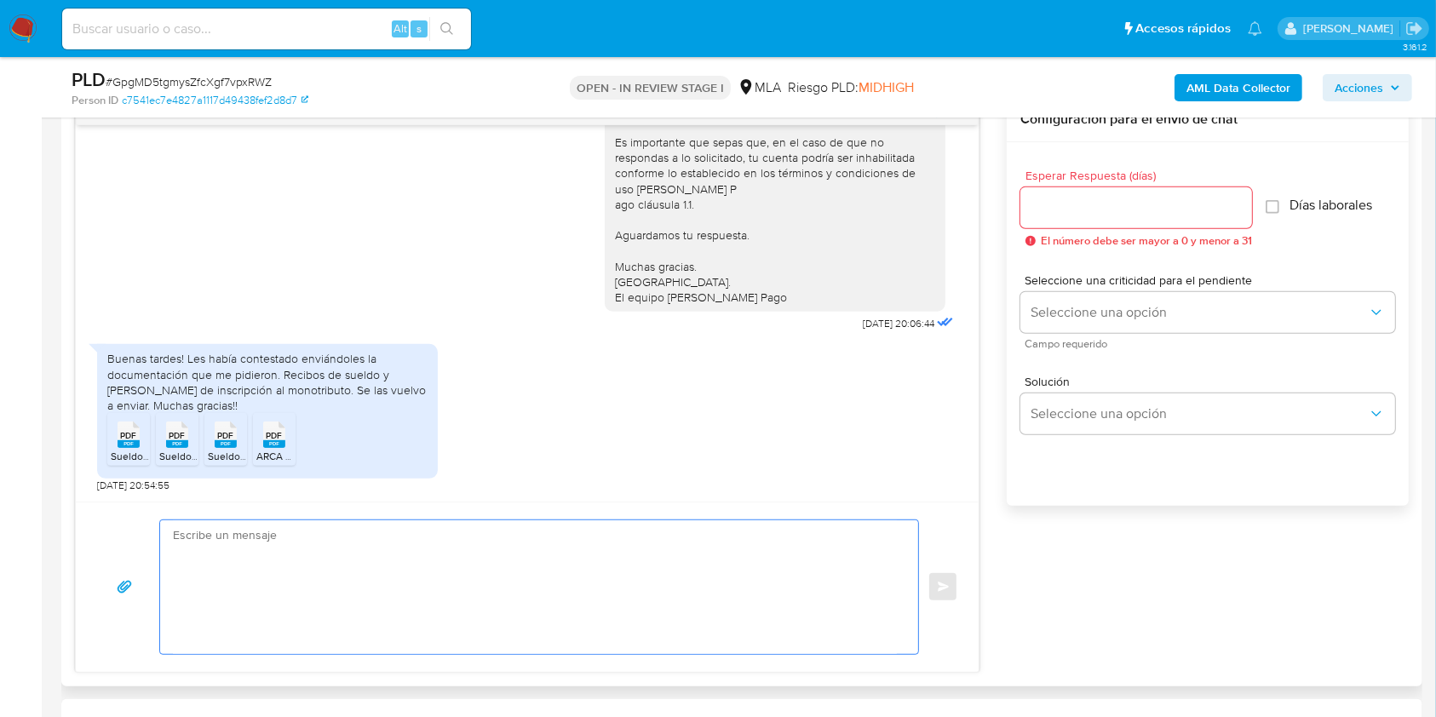
paste textarea "kr2VHWD6gKuAcOAAJI8BNXg3"
type textarea "kr2VHWD6gKuAcOAAJI8BNXg3"
click at [255, 79] on span "# GpgMD5tgmysZfcXgf7vpxRWZ" at bounding box center [189, 81] width 166 height 17
copy span "GpgMD5tgmysZfcXgf7vpxRWZ"
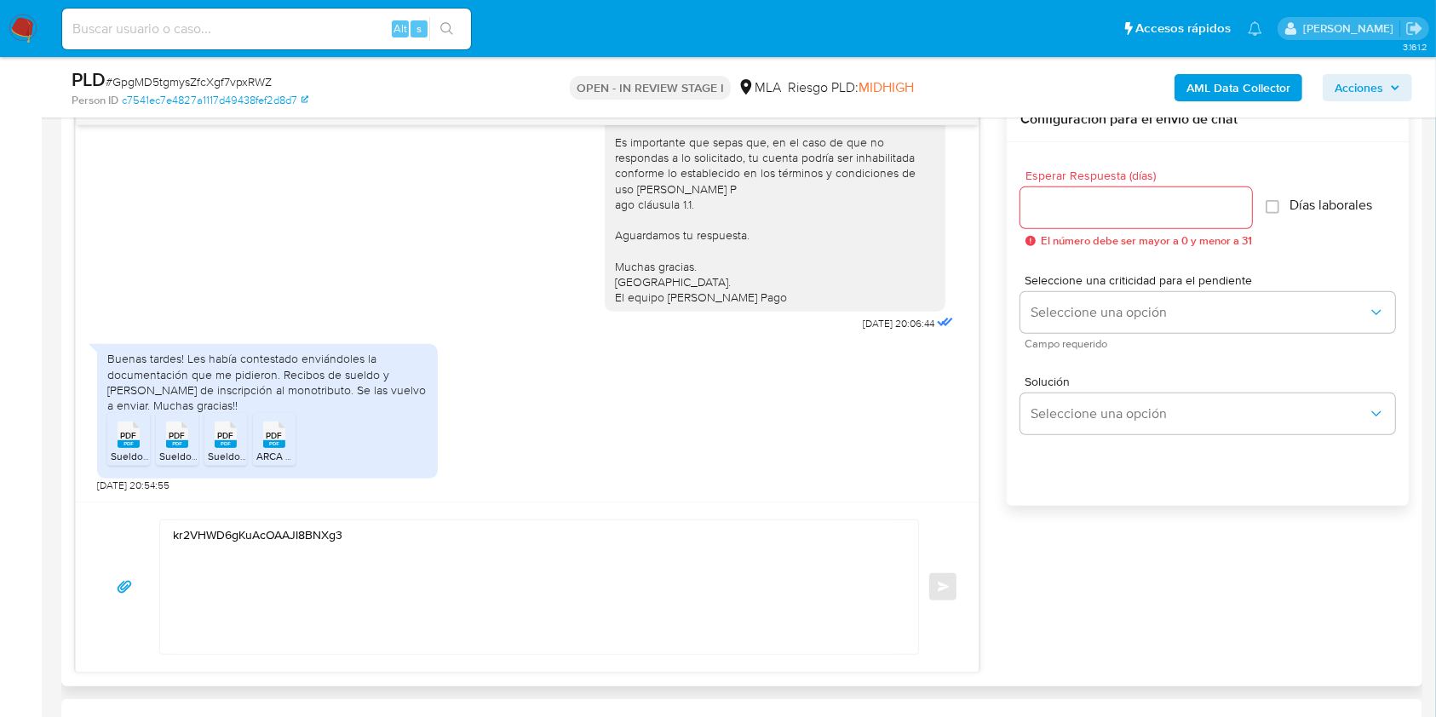
click at [386, 539] on textarea "kr2VHWD6gKuAcOAAJI8BNXg3" at bounding box center [535, 588] width 724 height 134
click at [242, 90] on div "PLD # GpgMD5tgmysZfcXgf7vpxRWZ" at bounding box center [292, 80] width 440 height 26
click at [233, 78] on span "# GpgMD5tgmysZfcXgf7vpxRWZ" at bounding box center [189, 81] width 166 height 17
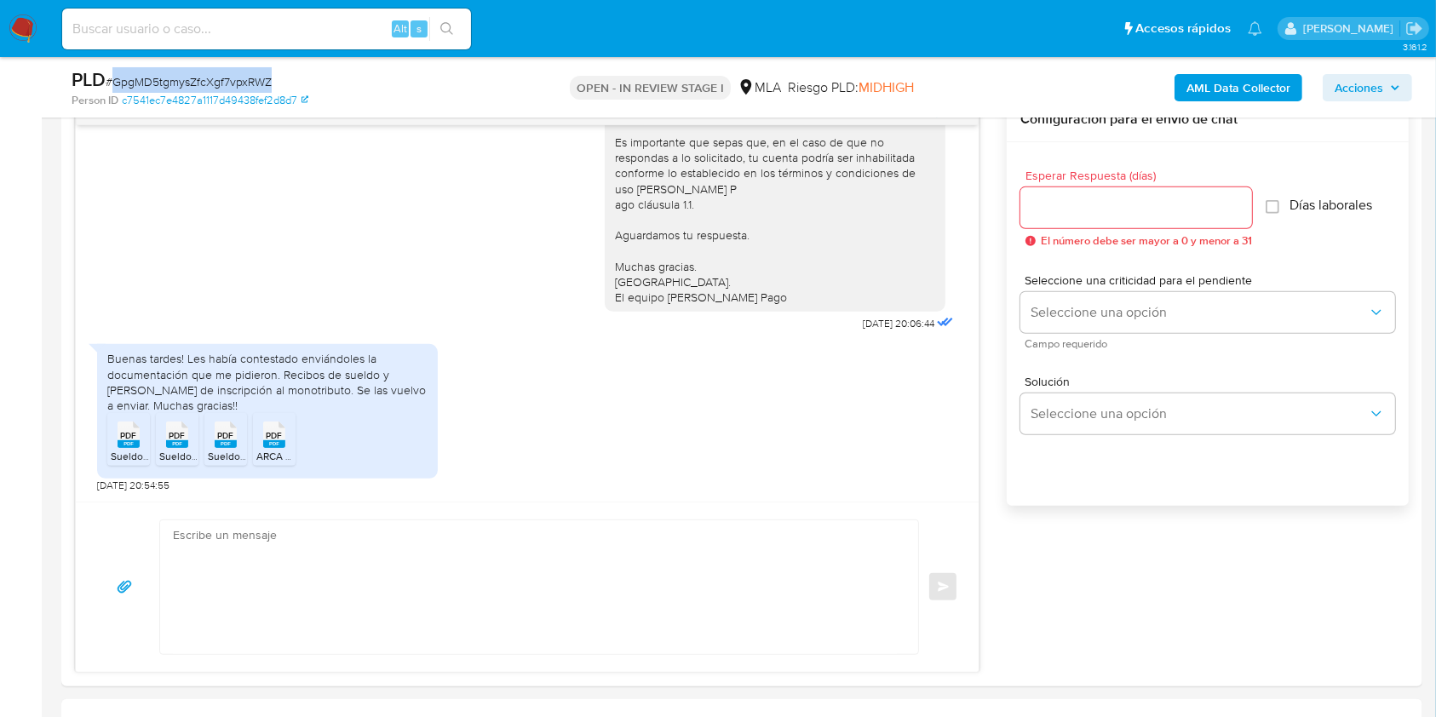
click at [233, 78] on span "# GpgMD5tgmysZfcXgf7vpxRWZ" at bounding box center [189, 81] width 166 height 17
copy span "GpgMD5tgmysZfcXgf7vpxRWZ"
click at [388, 582] on textarea at bounding box center [535, 588] width 724 height 134
paste textarea "Hola. ¡Muchas gracias por tu respuesta! Confirmamos la recepción de la document…"
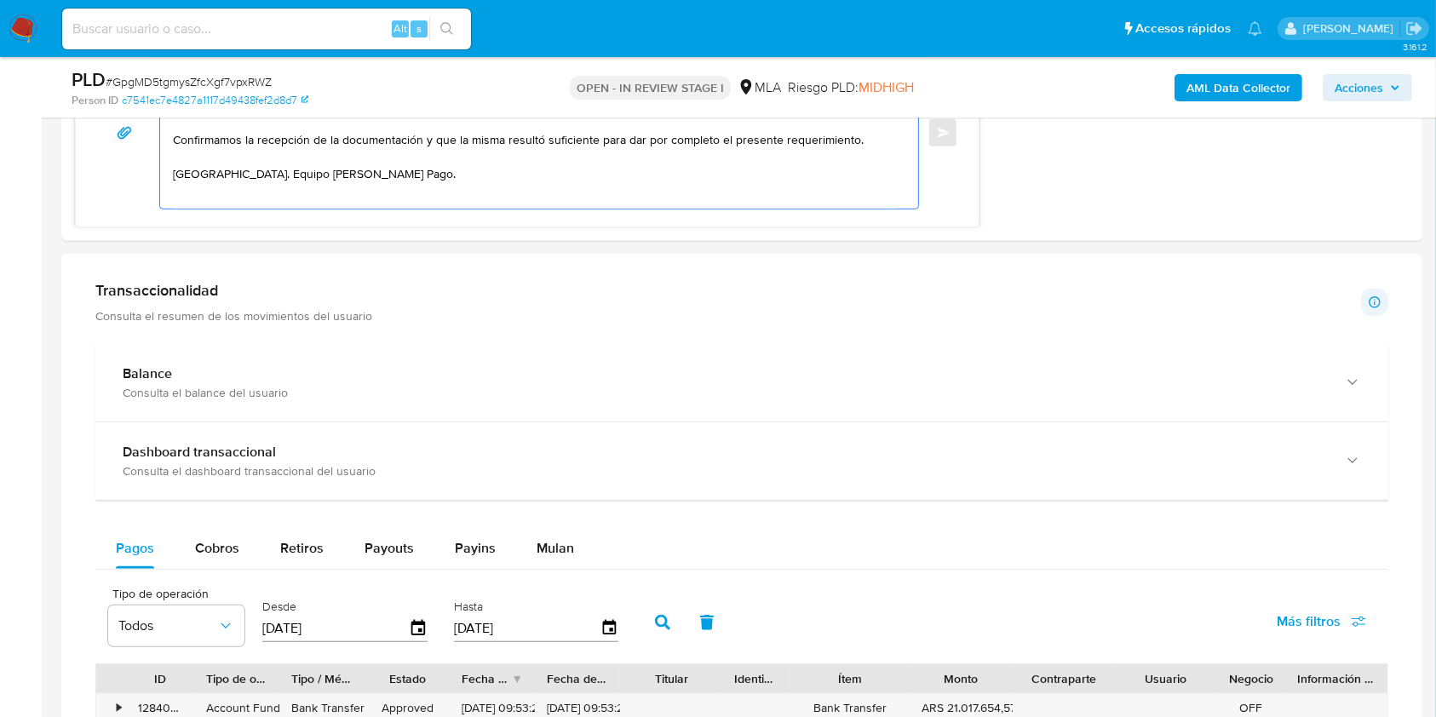
scroll to position [908, 0]
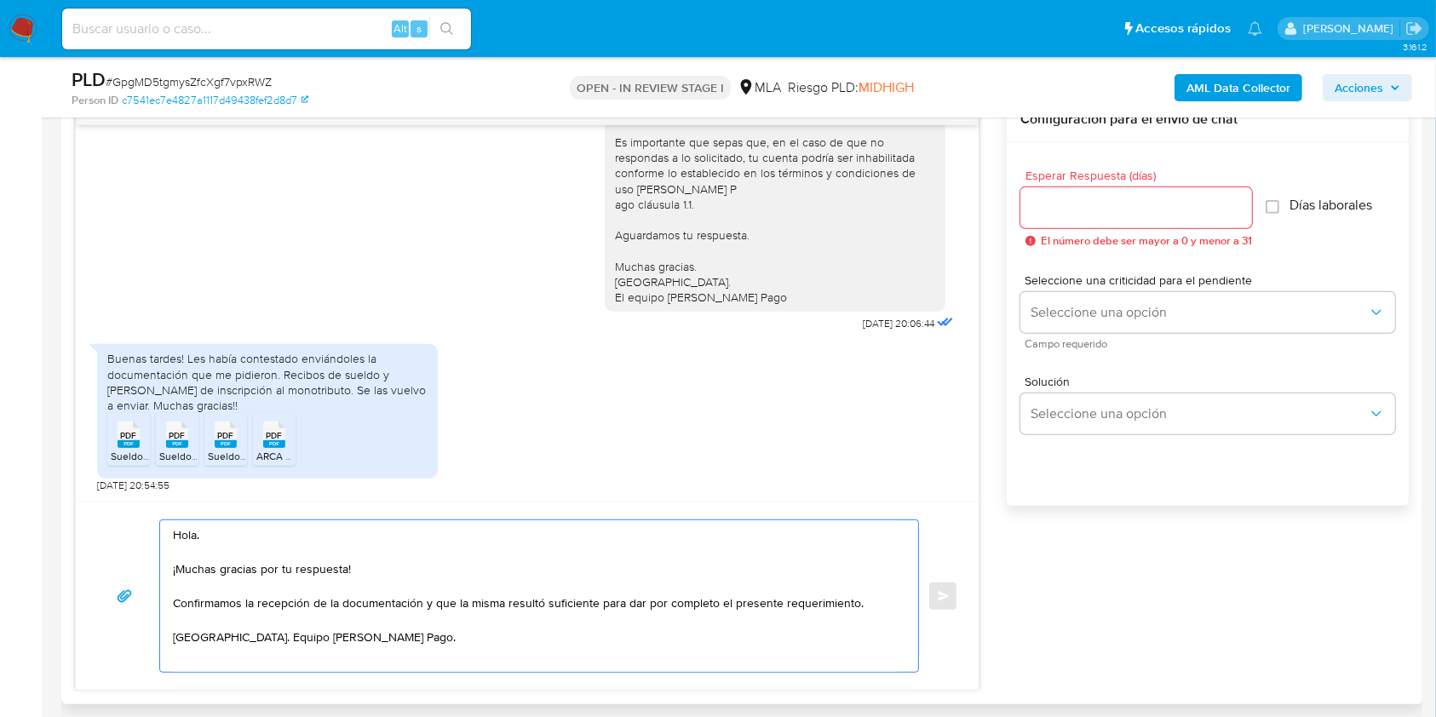
type textarea "Hola. ¡Muchas gracias por tu respuesta! Confirmamos la recepción de la document…"
click at [170, 536] on div "Hola. ¡Muchas gracias por tu respuesta! Confirmamos la recepción de la document…" at bounding box center [535, 597] width 750 height 152
click at [173, 533] on textarea "Hola. ¡Muchas gracias por tu respuesta! Confirmamos la recepción de la document…" at bounding box center [535, 597] width 724 height 152
drag, startPoint x: 1147, startPoint y: 197, endPoint x: 1131, endPoint y: 195, distance: 16.3
click at [1147, 197] on input "Esperar Respuesta (días)" at bounding box center [1137, 208] width 232 height 22
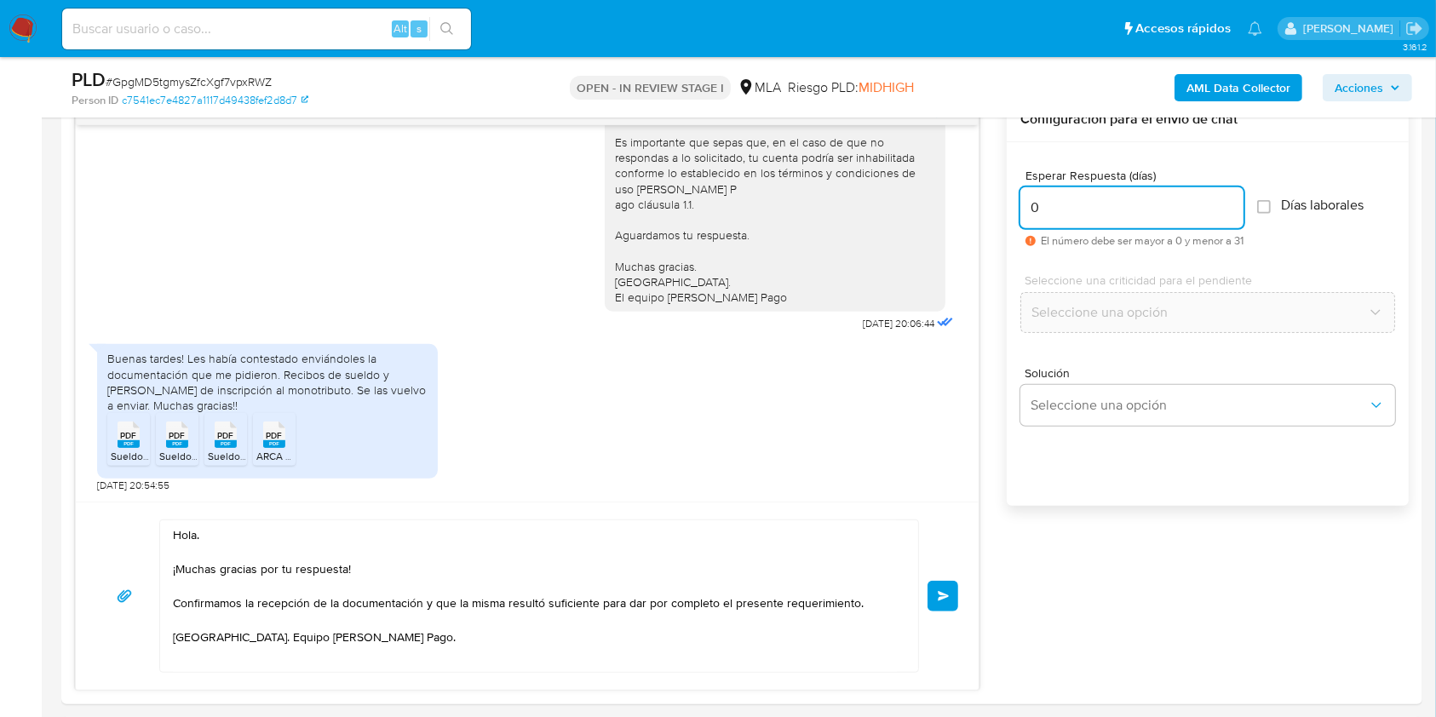
type input "0"
click at [245, 85] on span "# GpgMD5tgmysZfcXgf7vpxRWZ" at bounding box center [189, 81] width 166 height 17
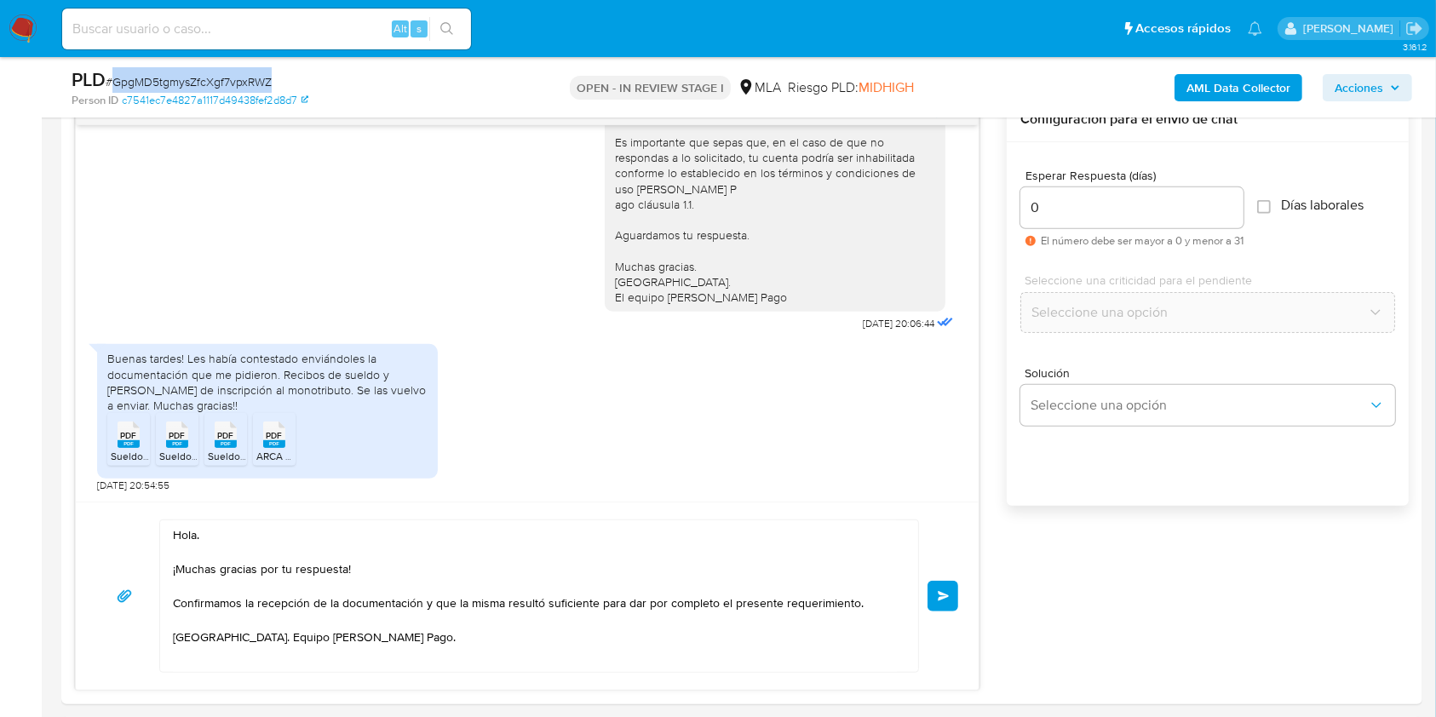
click at [245, 85] on span "# GpgMD5tgmysZfcXgf7vpxRWZ" at bounding box center [189, 81] width 166 height 17
copy span "GpgMD5tgmysZfcXgf7vpxRWZ"
click at [943, 601] on button "Enviar" at bounding box center [943, 596] width 31 height 31
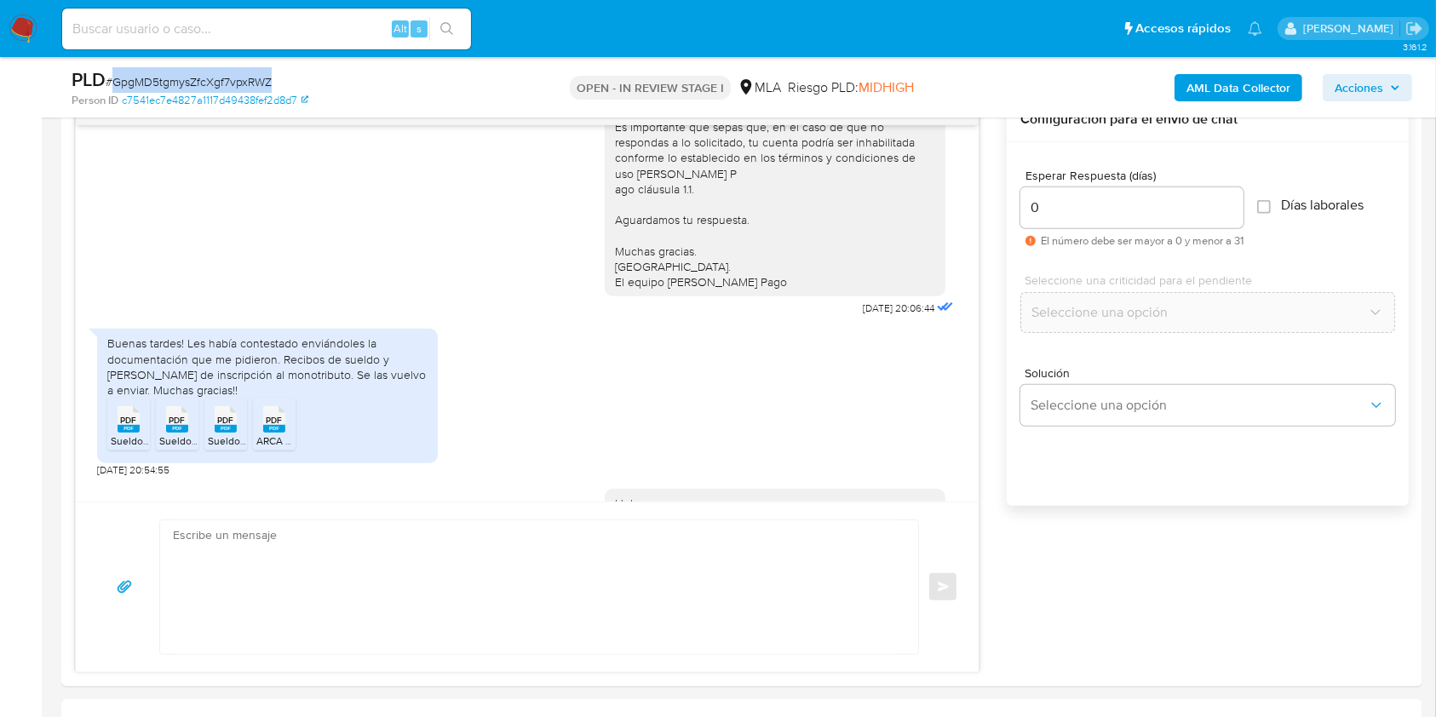
scroll to position [345, 0]
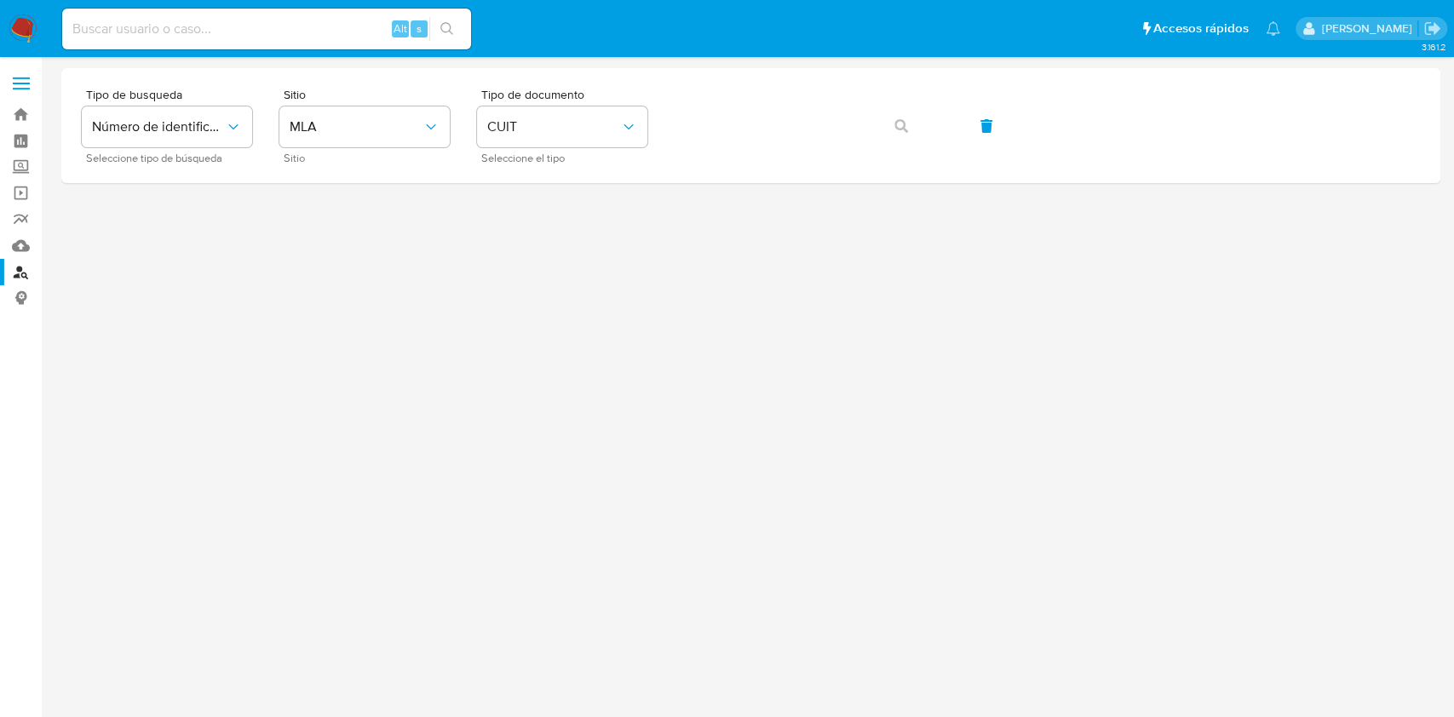
drag, startPoint x: 376, startPoint y: 49, endPoint x: 369, endPoint y: 32, distance: 17.6
click at [375, 49] on div "Alt s" at bounding box center [266, 29] width 409 height 41
click at [369, 29] on input at bounding box center [266, 29] width 409 height 22
paste input "3s0BidbXyOTAsSyLJ2gXFUTu"
type input "3s0BidbXyOTAsSyLJ2gXFUTu"
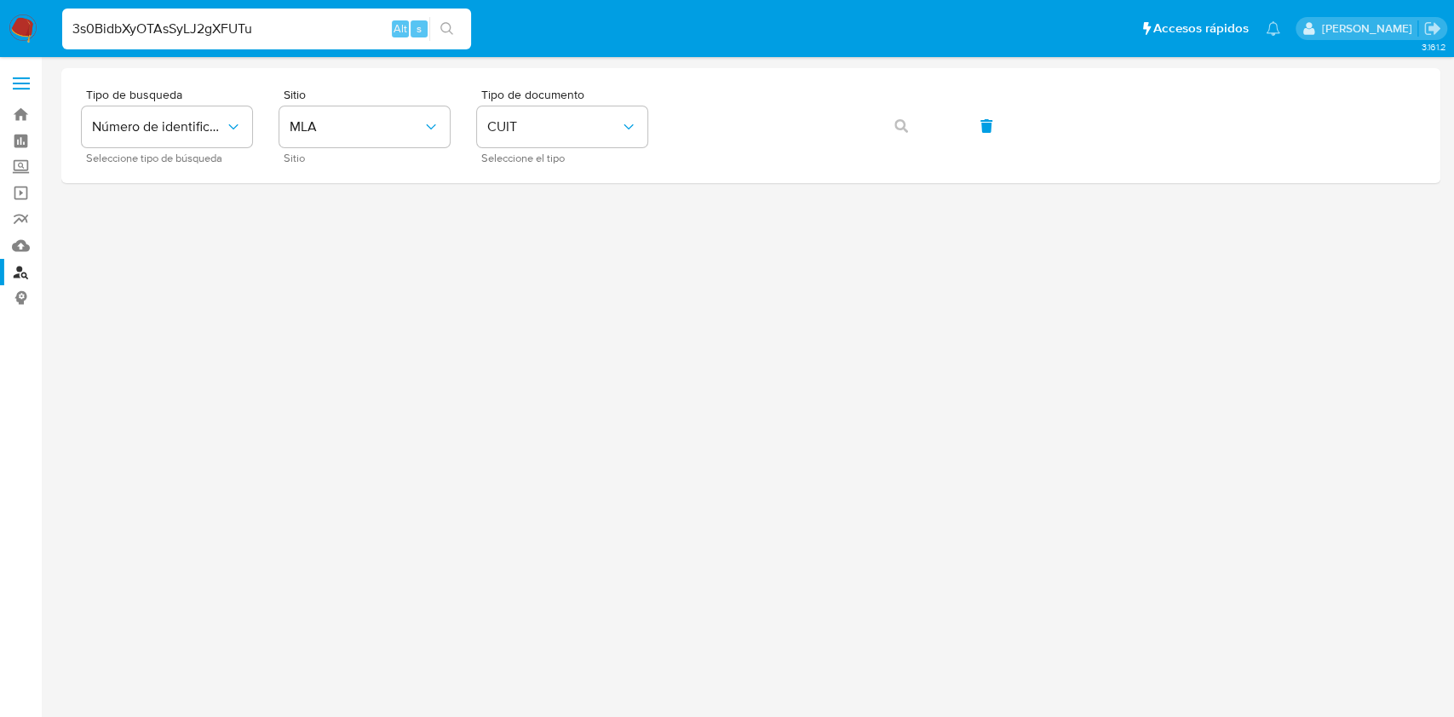
click at [448, 24] on icon "search-icon" at bounding box center [447, 29] width 14 height 14
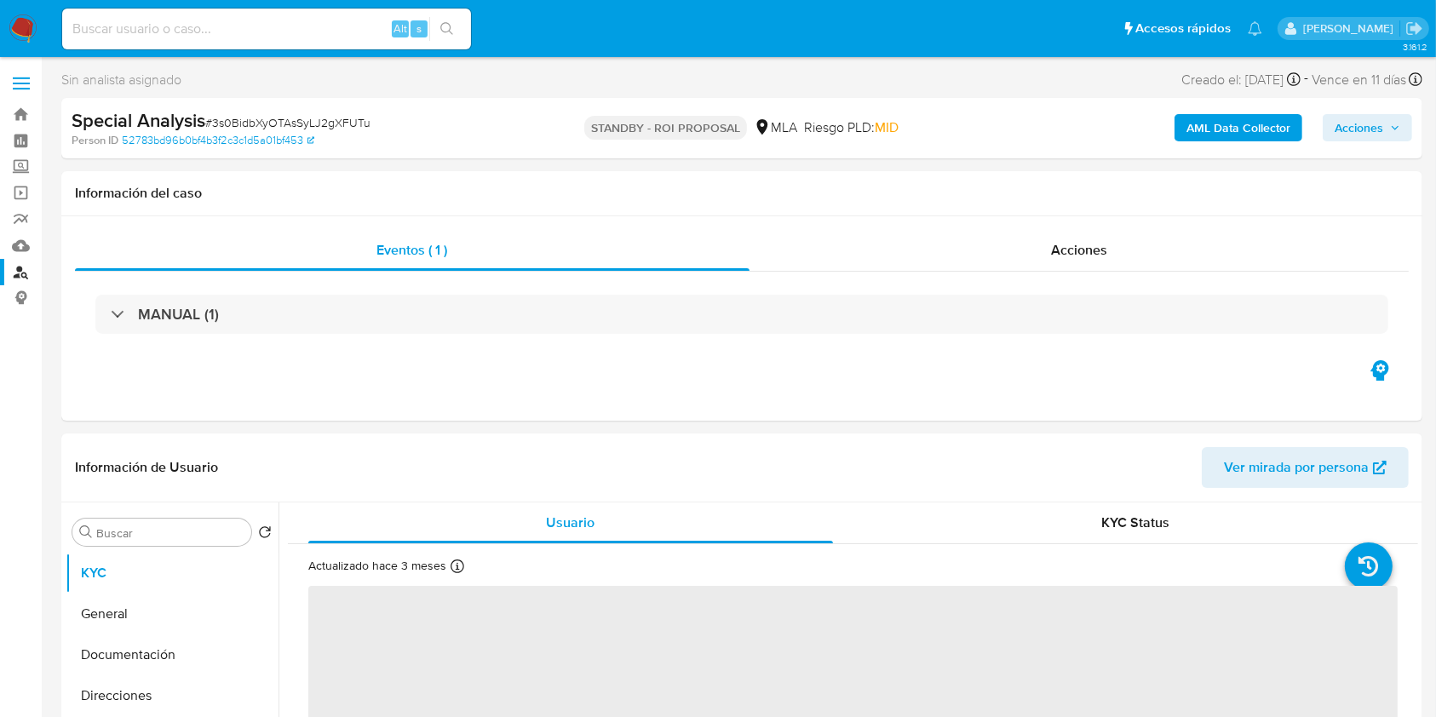
select select "10"
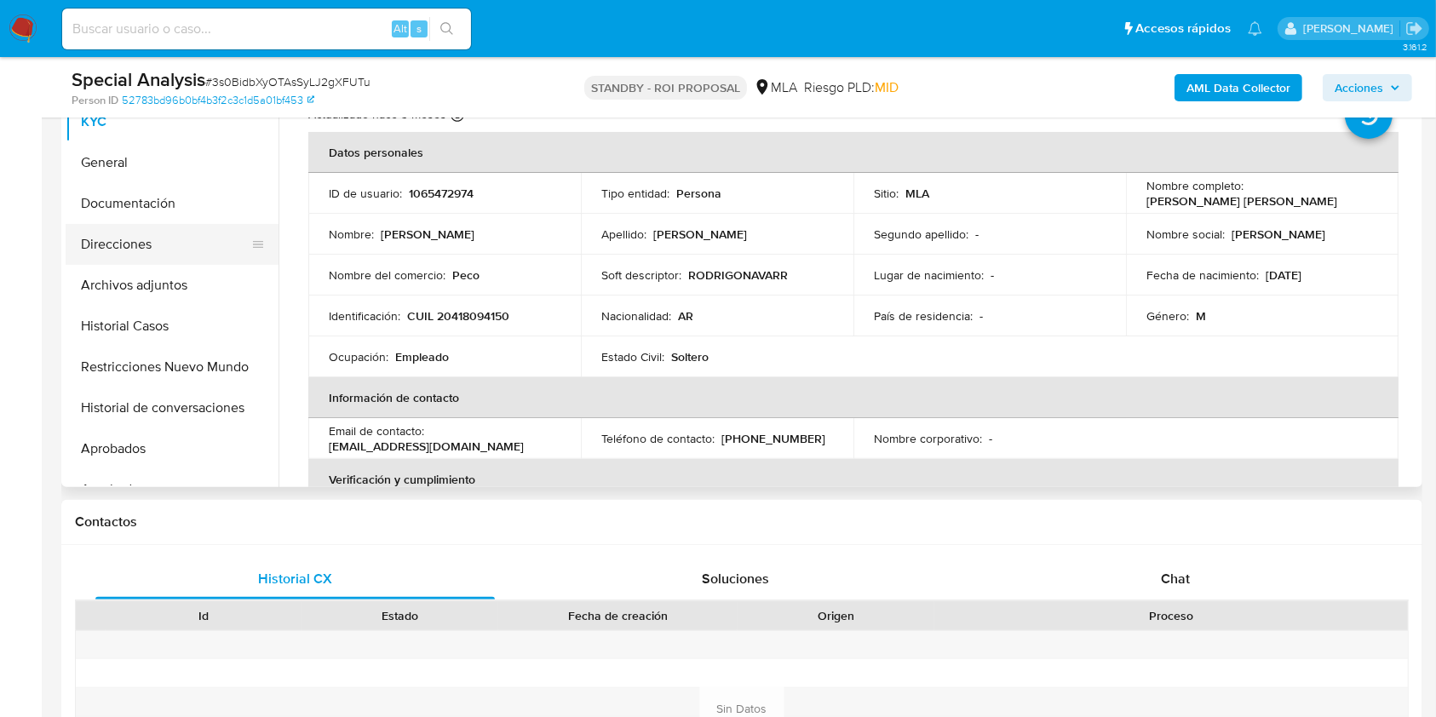
scroll to position [341, 0]
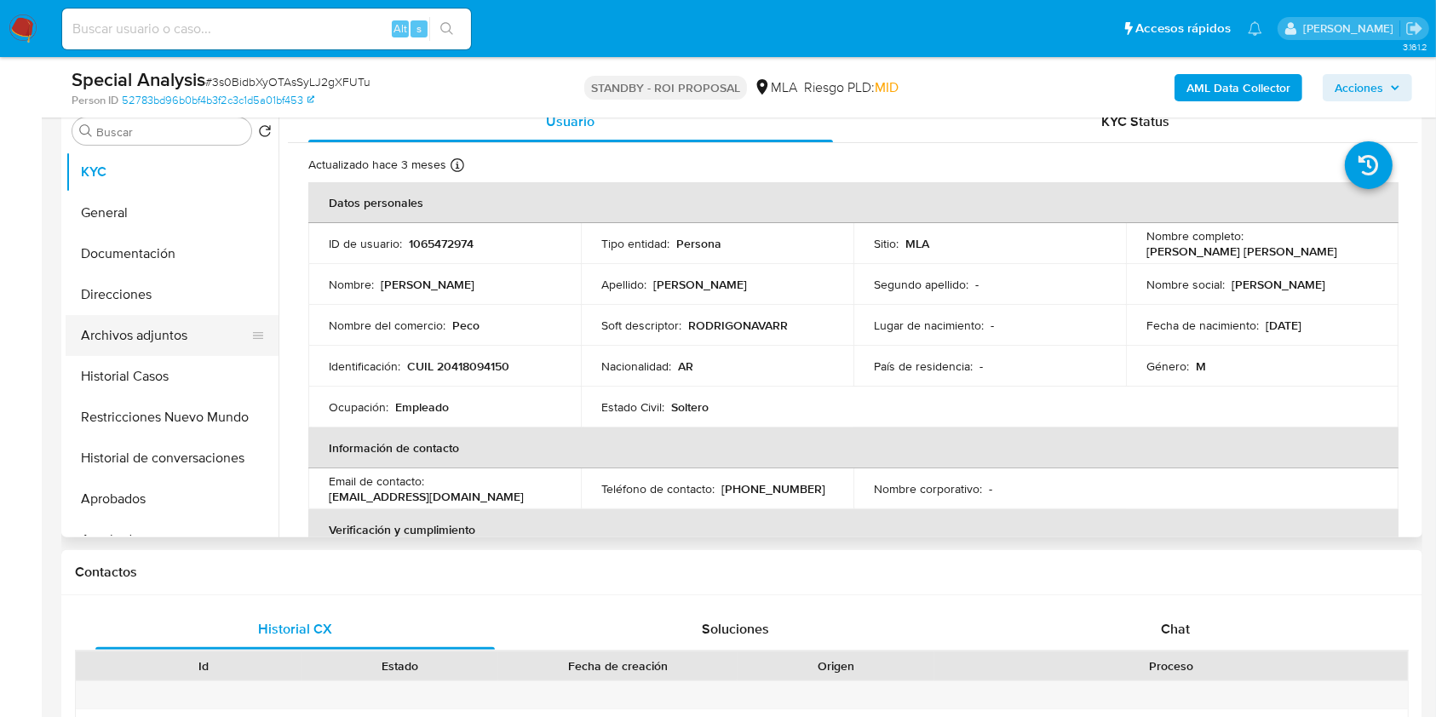
click at [136, 331] on button "Archivos adjuntos" at bounding box center [165, 335] width 199 height 41
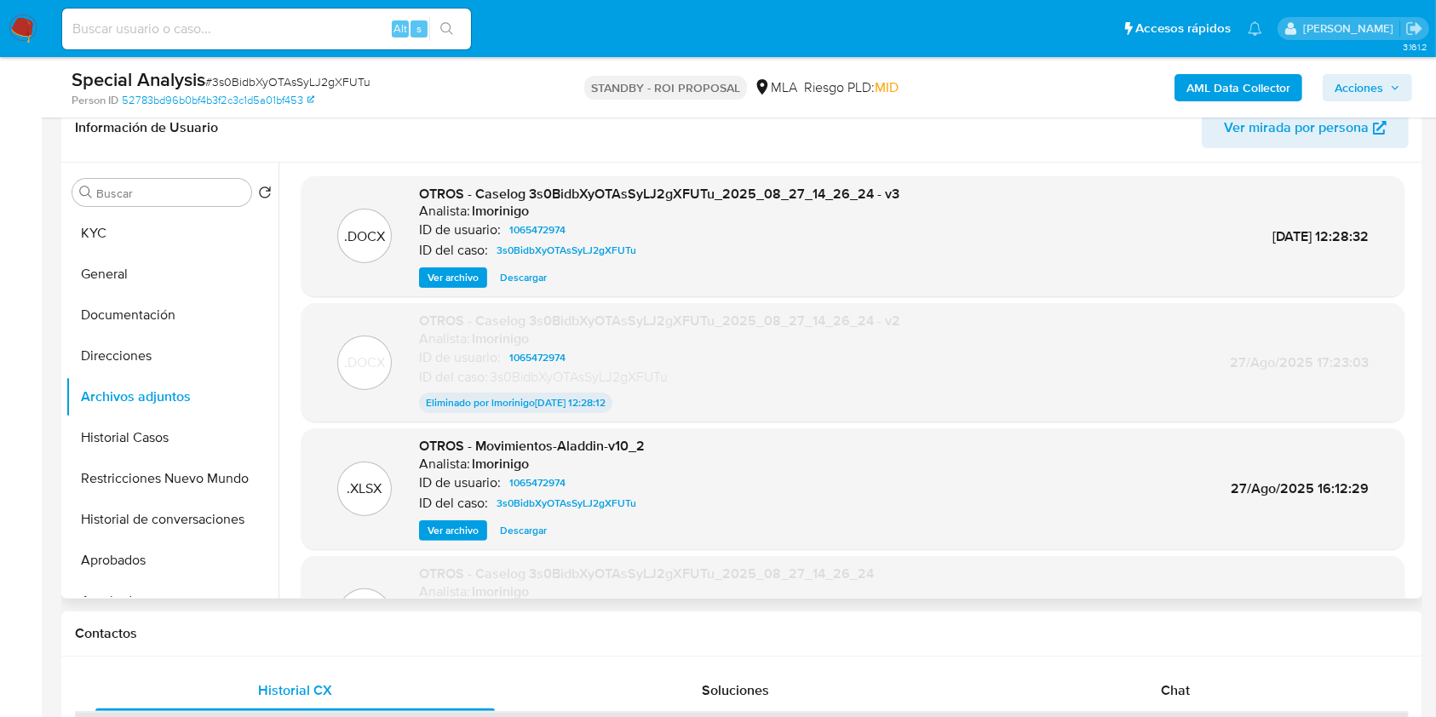
scroll to position [227, 0]
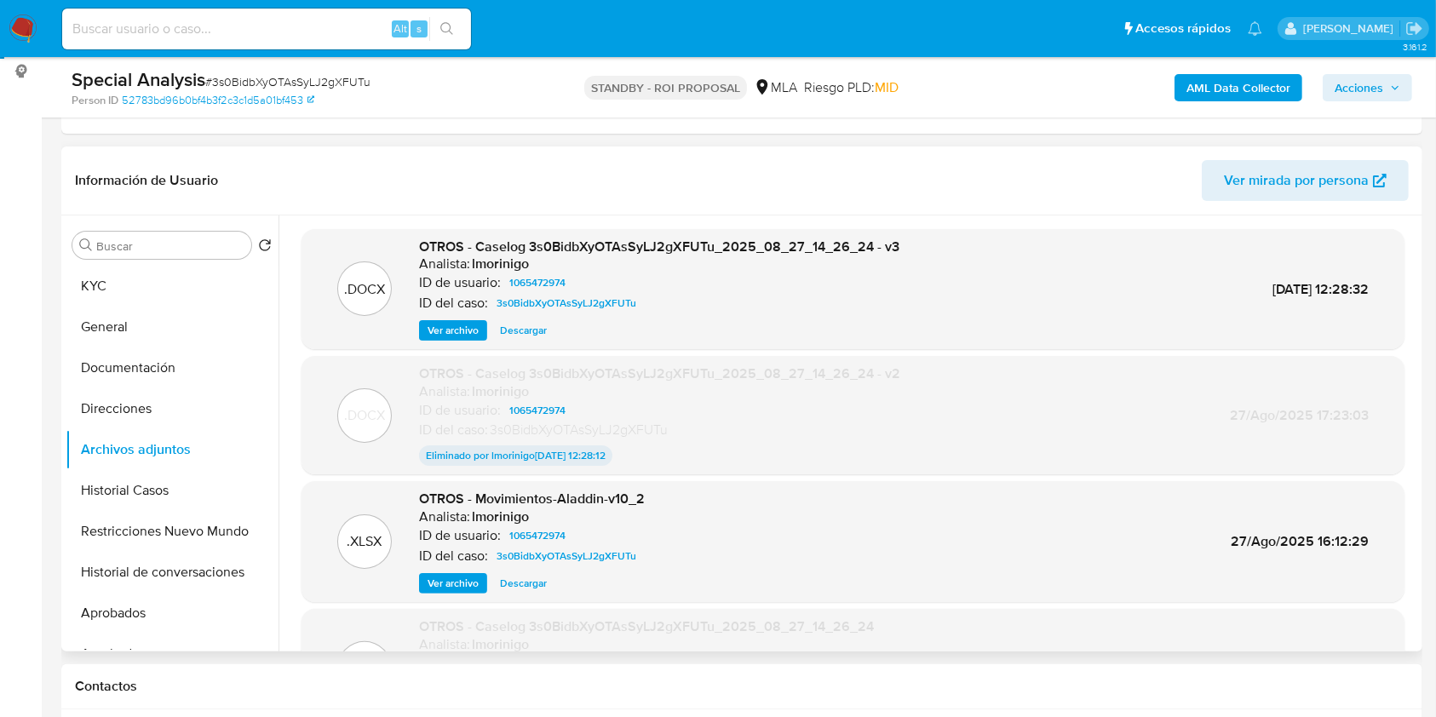
click at [515, 322] on span "Descargar" at bounding box center [523, 330] width 47 height 17
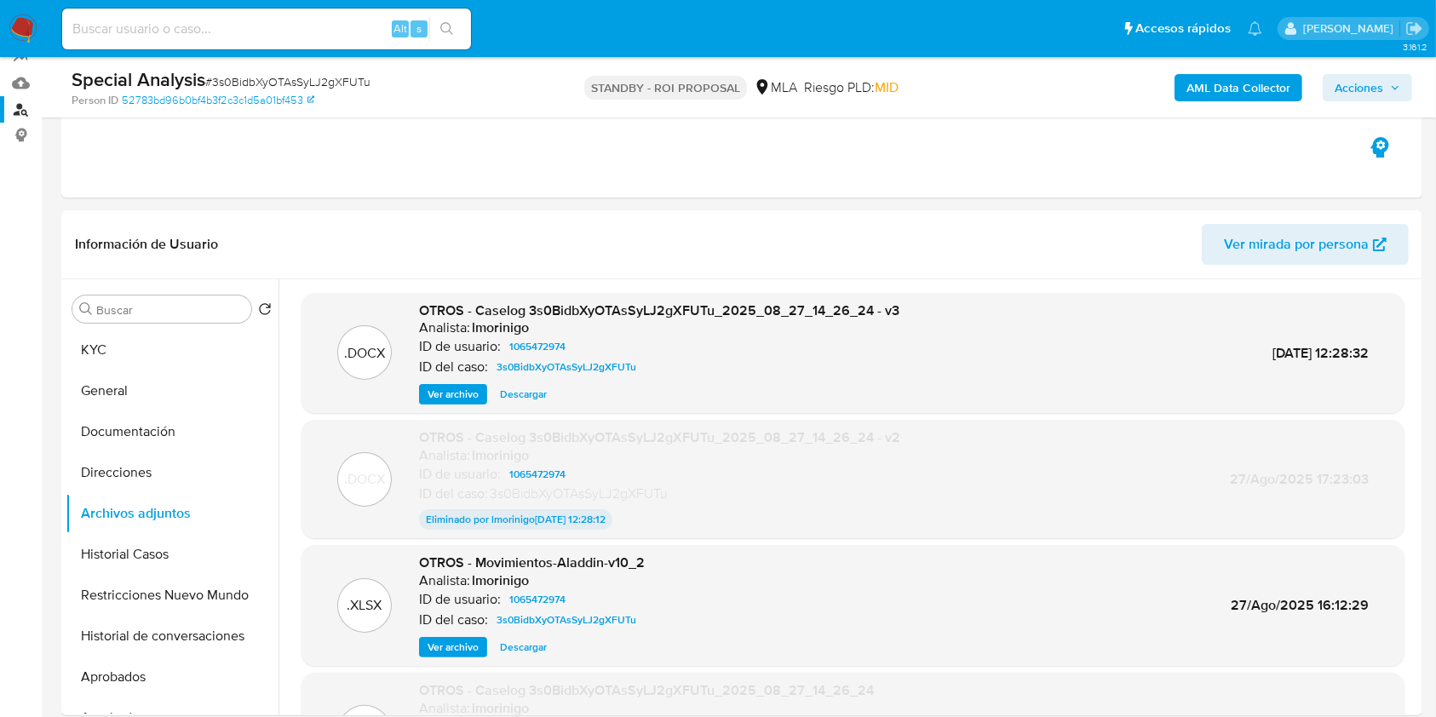
scroll to position [0, 0]
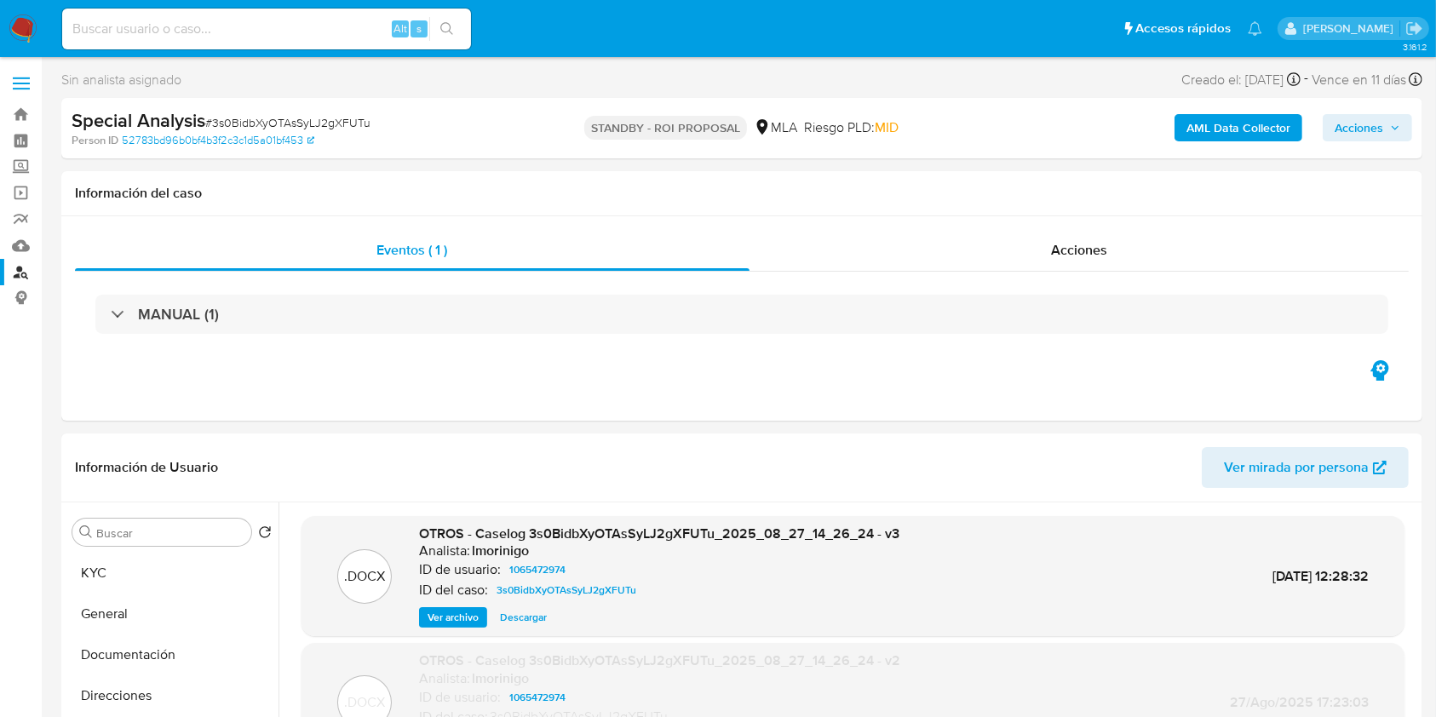
click at [24, 267] on link "Buscador de personas" at bounding box center [101, 272] width 203 height 26
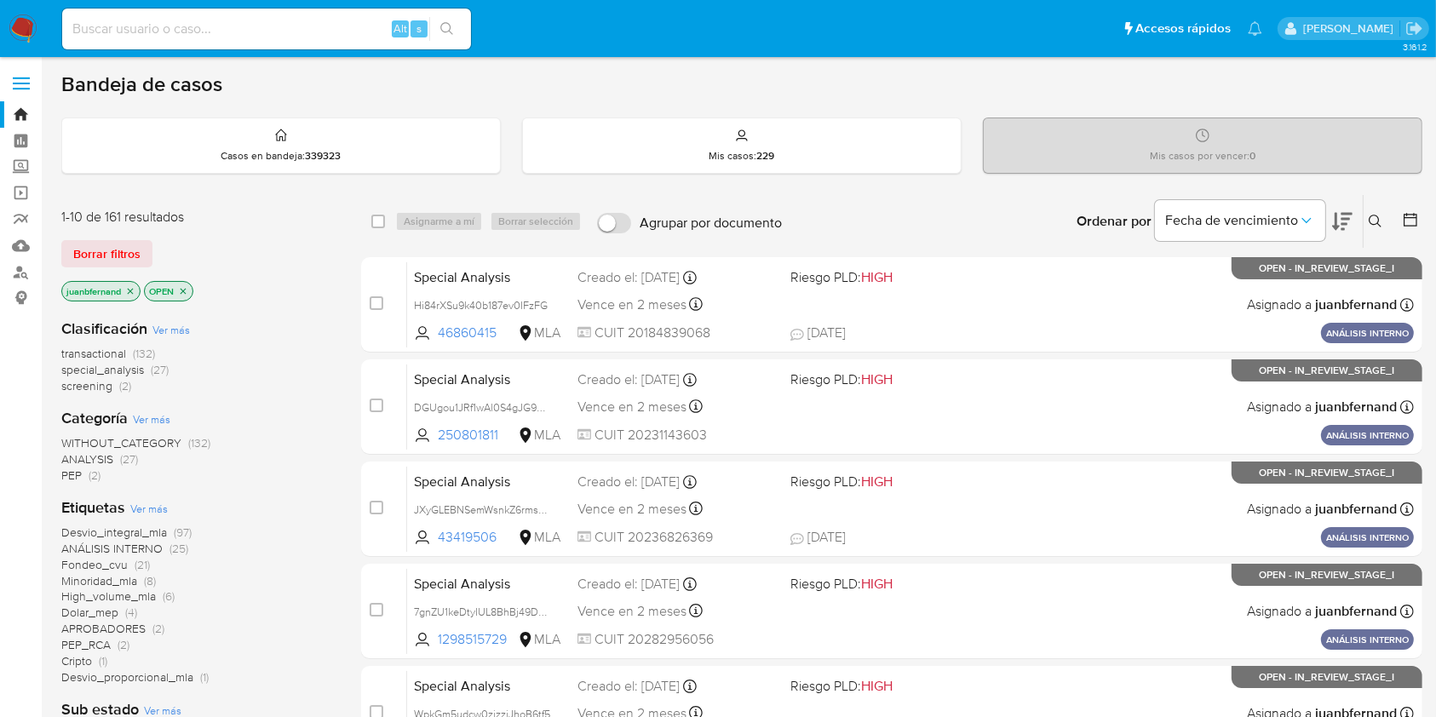
click at [1378, 222] on icon at bounding box center [1375, 221] width 13 height 13
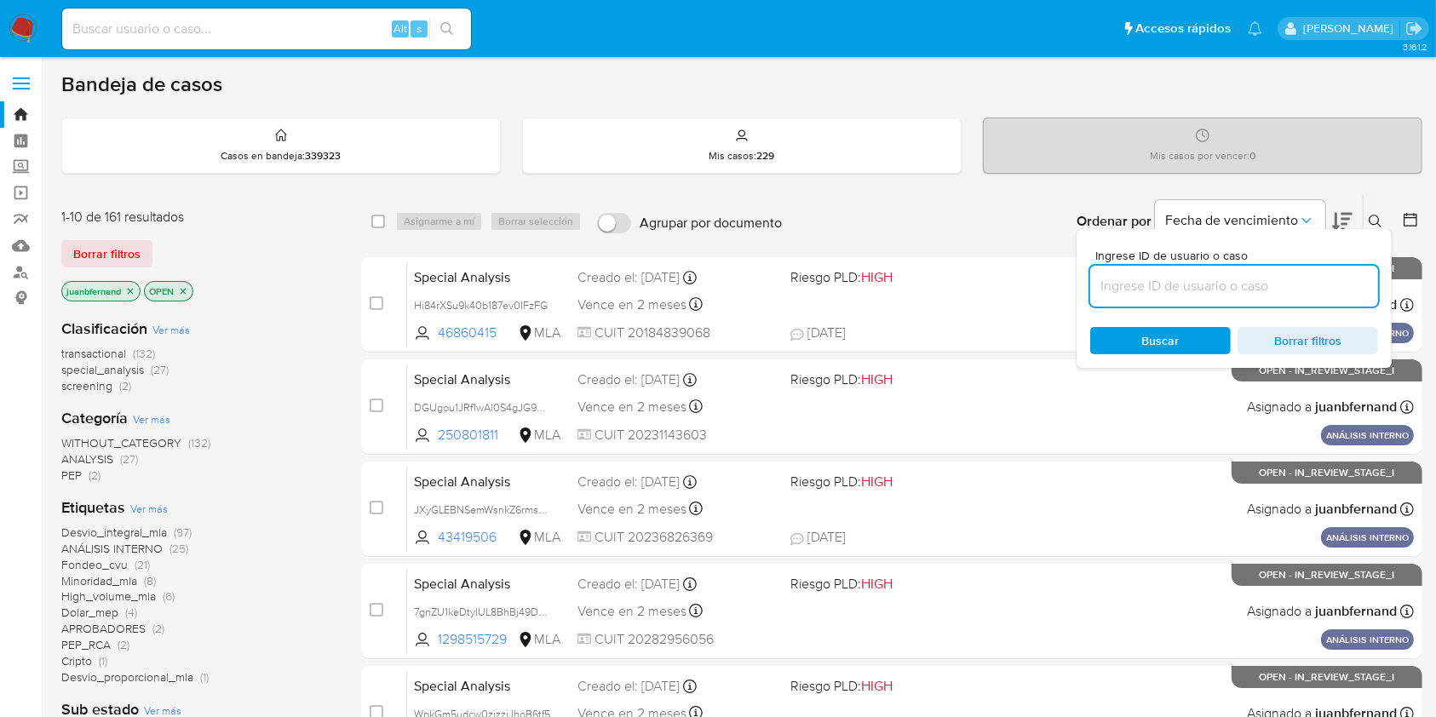
click at [1192, 289] on input at bounding box center [1235, 286] width 288 height 22
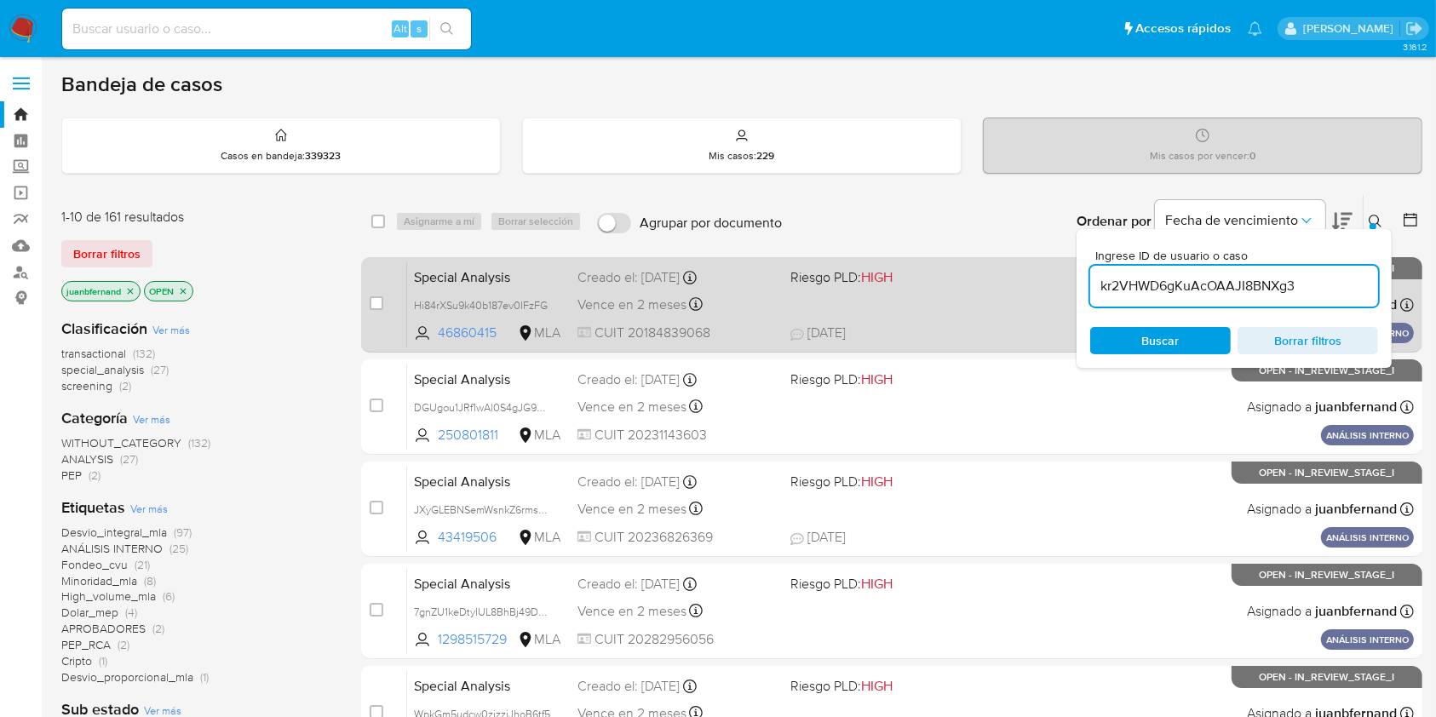
type input "kr2VHWD6gKuAcOAAJI8BNXg3"
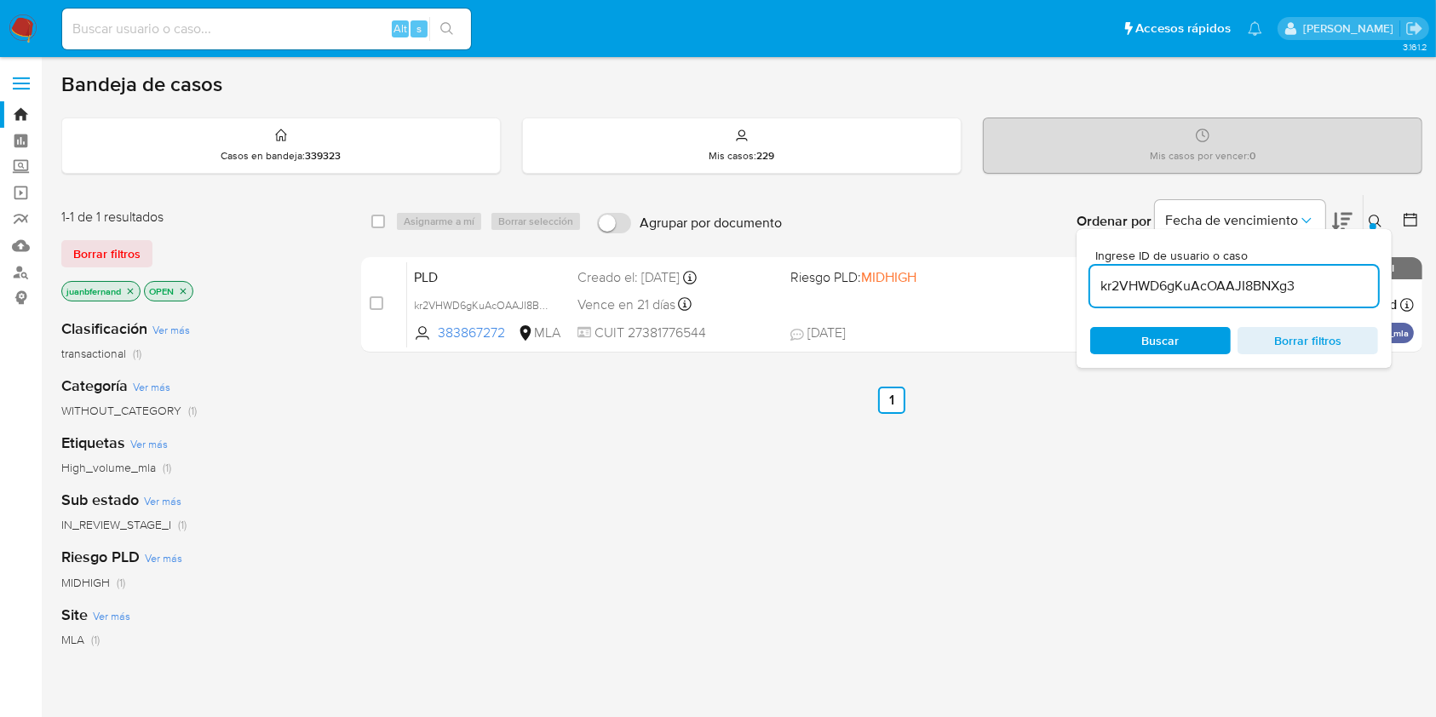
click at [381, 228] on div "select-all-cases-checkbox" at bounding box center [381, 221] width 20 height 20
click at [372, 221] on input "checkbox" at bounding box center [378, 222] width 14 height 14
checkbox input "true"
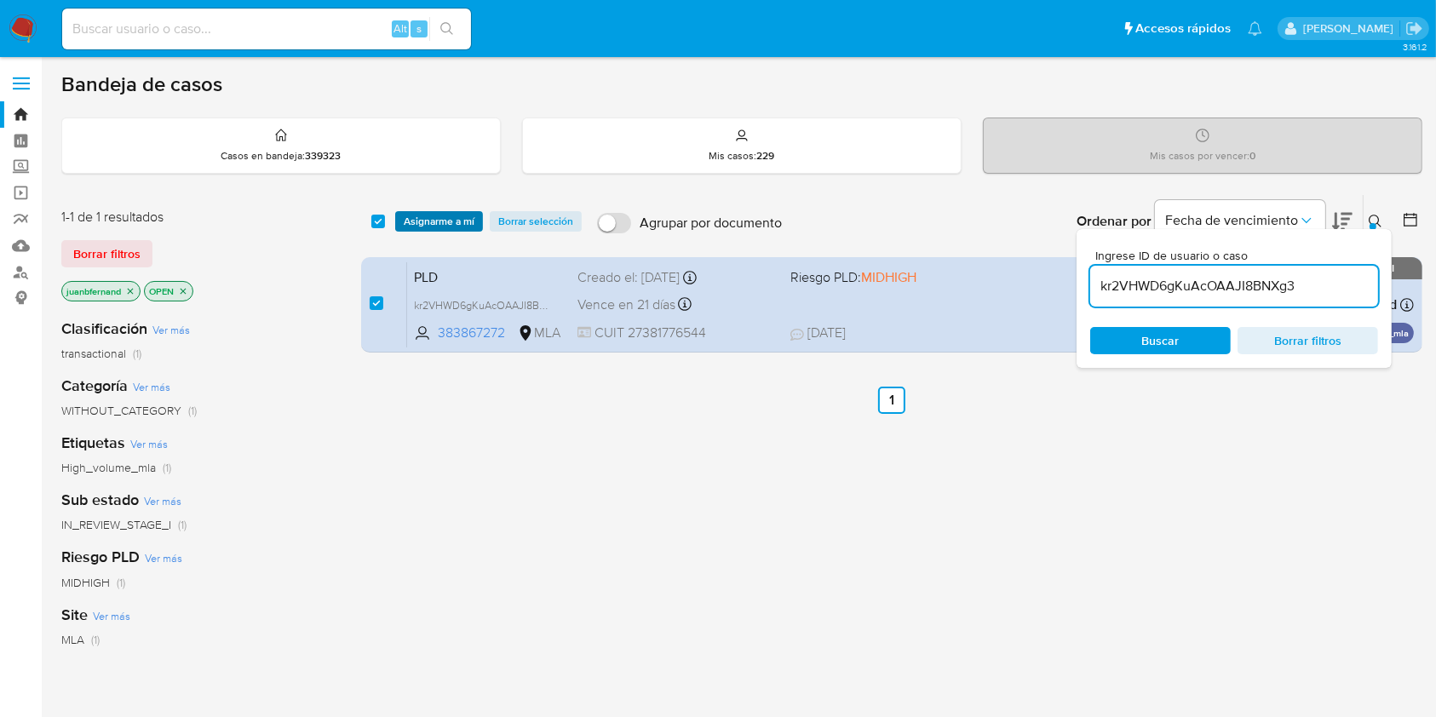
click at [441, 213] on span "Asignarme a mí" at bounding box center [439, 221] width 71 height 17
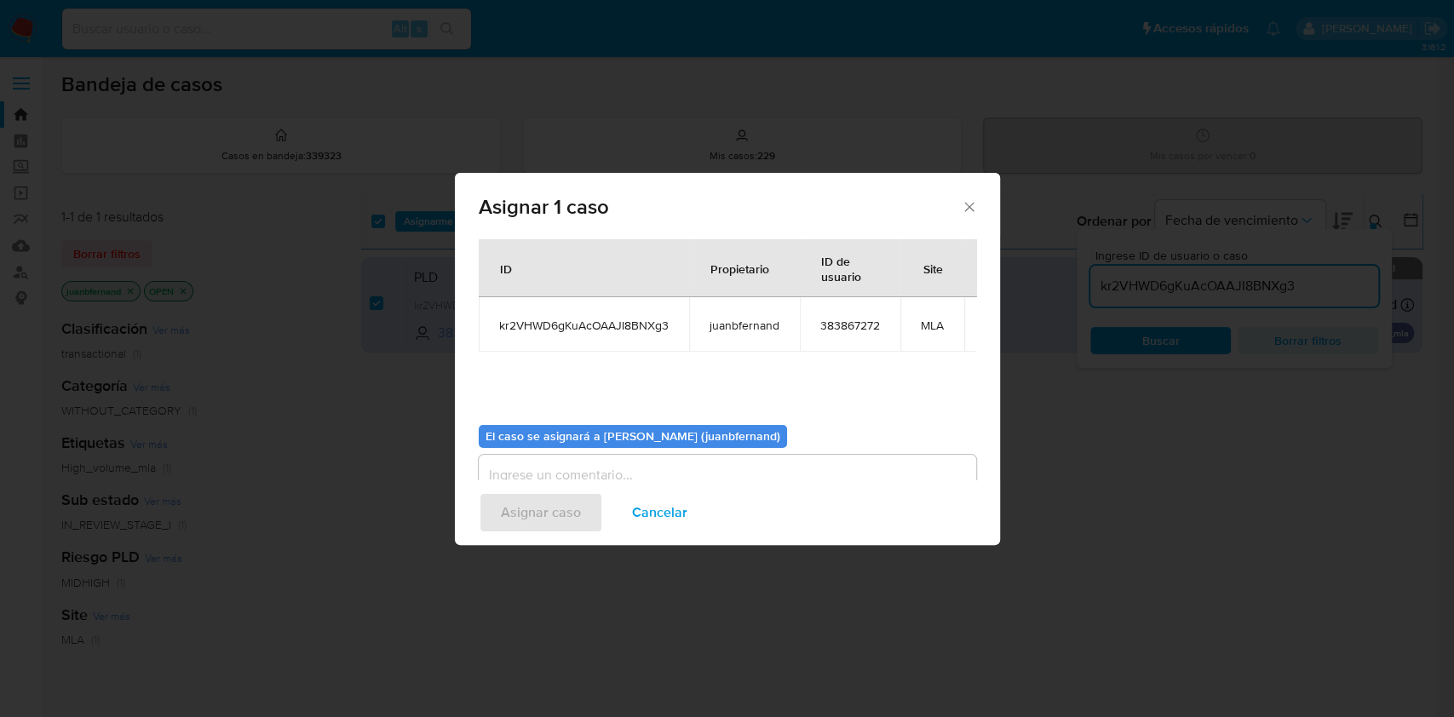
scroll to position [104, 0]
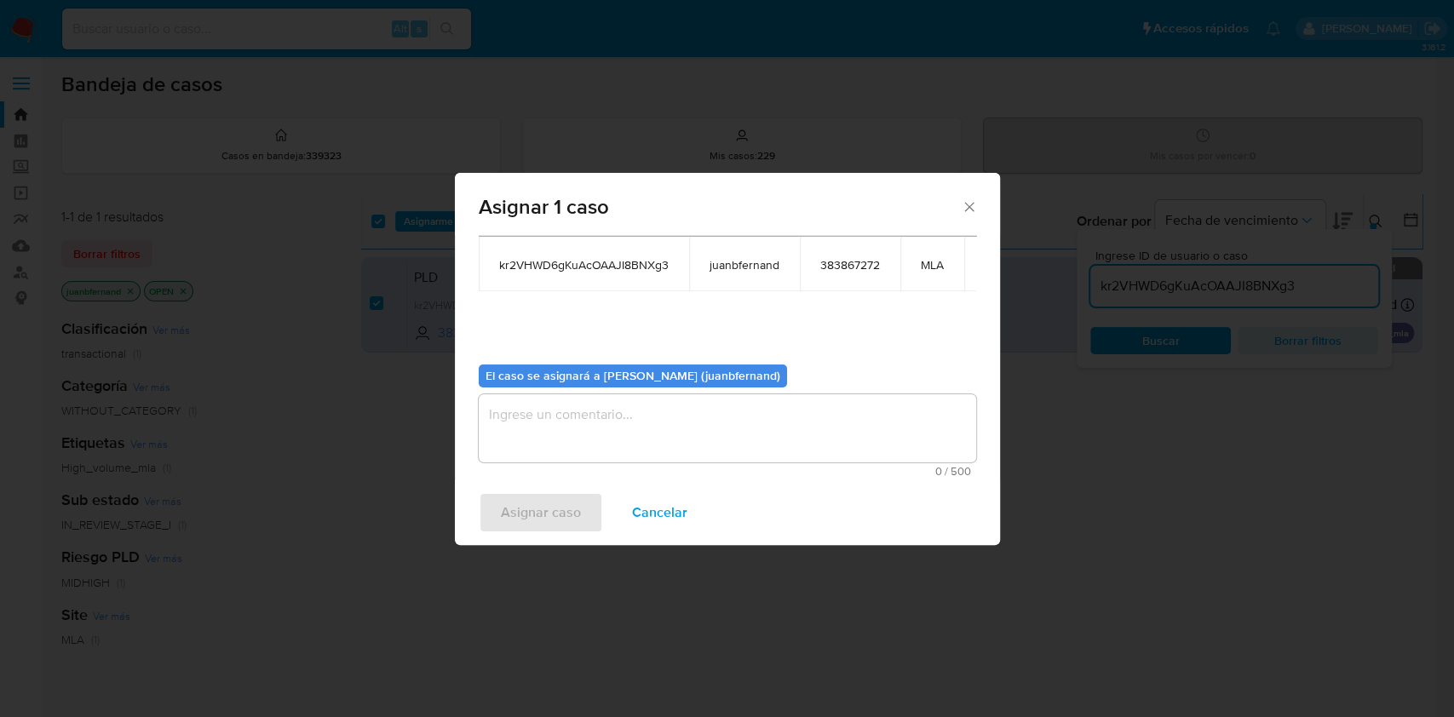
click at [627, 440] on textarea "assign-modal" at bounding box center [728, 428] width 498 height 68
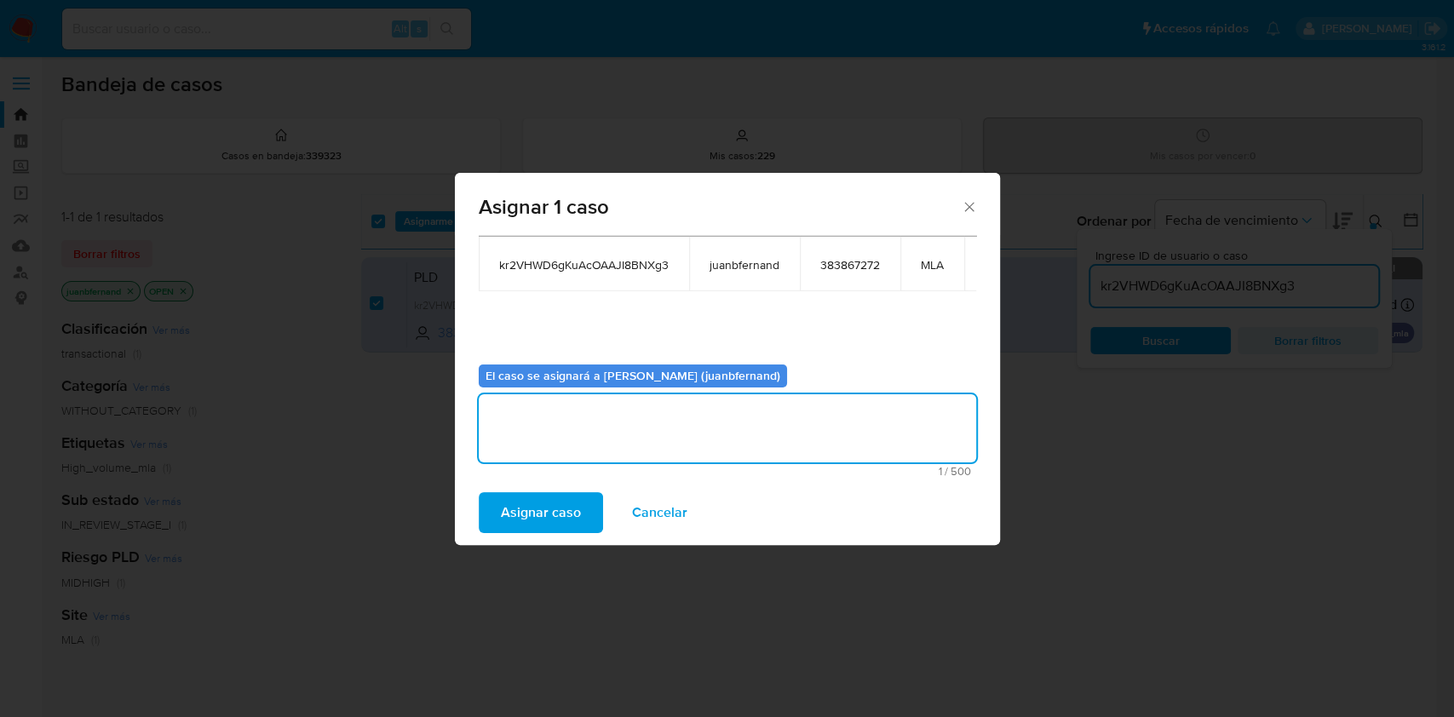
click at [563, 507] on span "Asignar caso" at bounding box center [541, 512] width 80 height 37
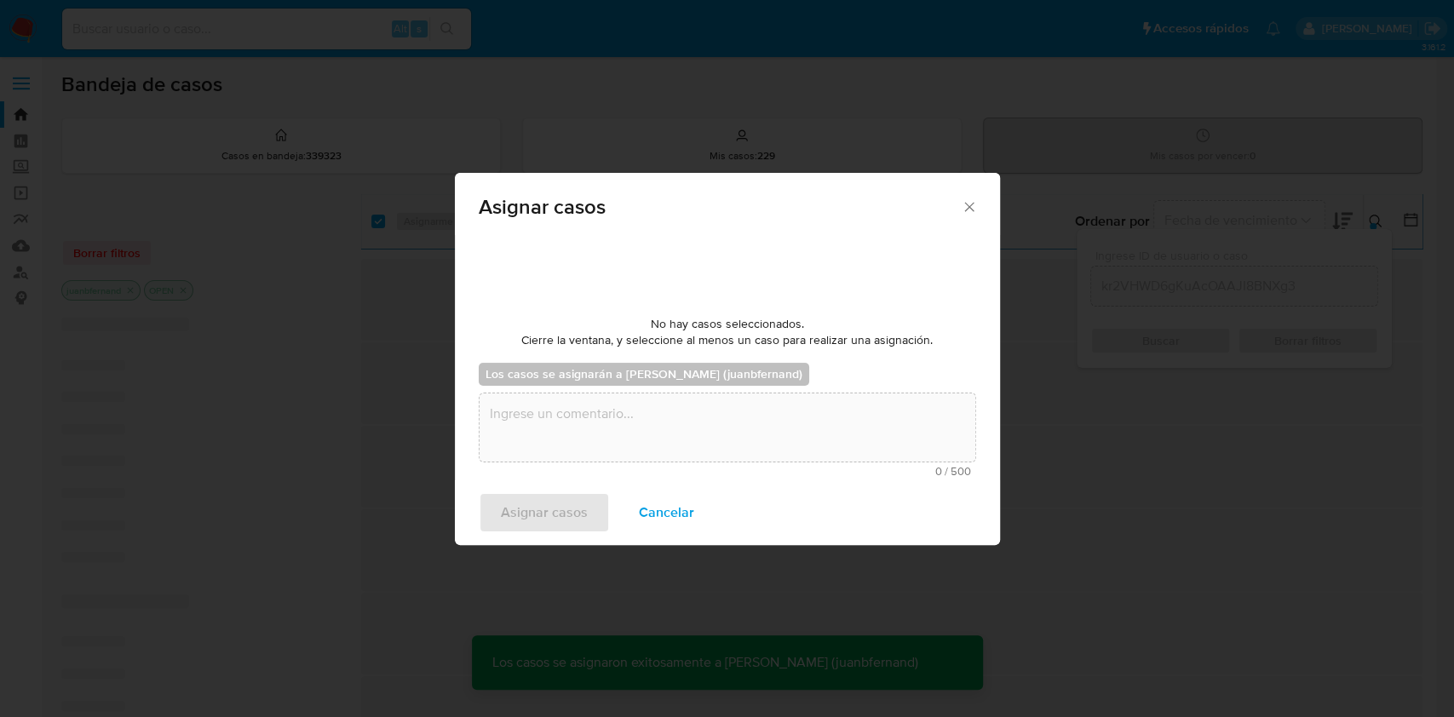
scroll to position [102, 0]
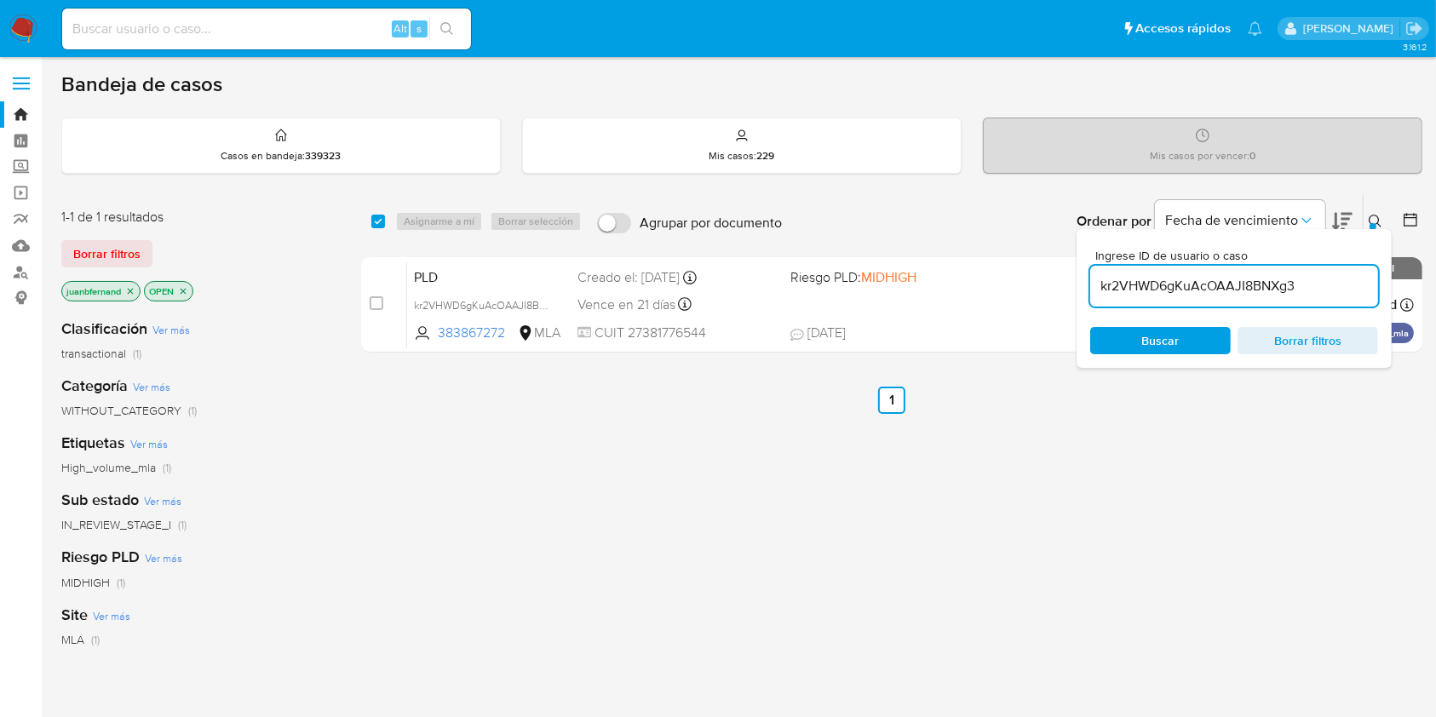
click at [1305, 283] on input "kr2VHWD6gKuAcOAAJI8BNXg3" at bounding box center [1235, 286] width 288 height 22
paste input "GpgMD5tgmysZfcXgf7vpxRWZ"
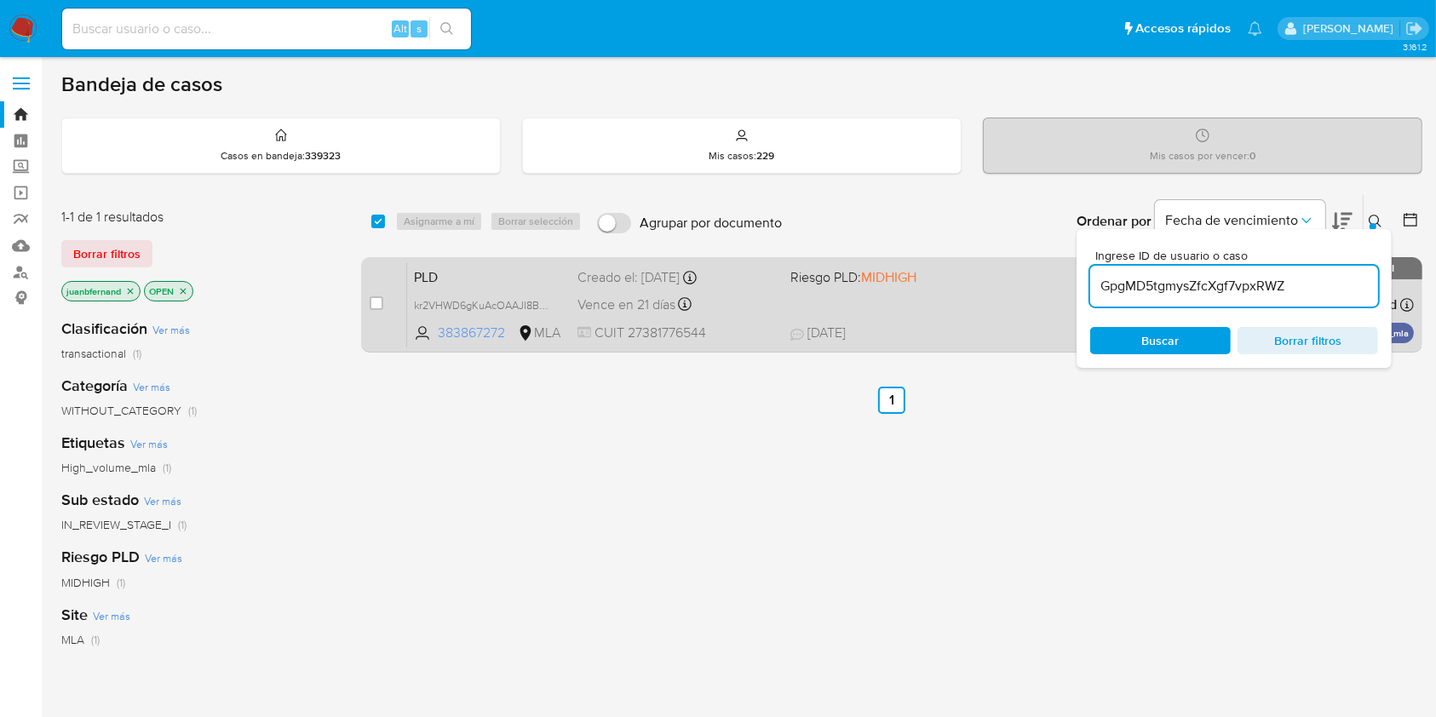
type input "GpgMD5tgmysZfcXgf7vpxRWZ"
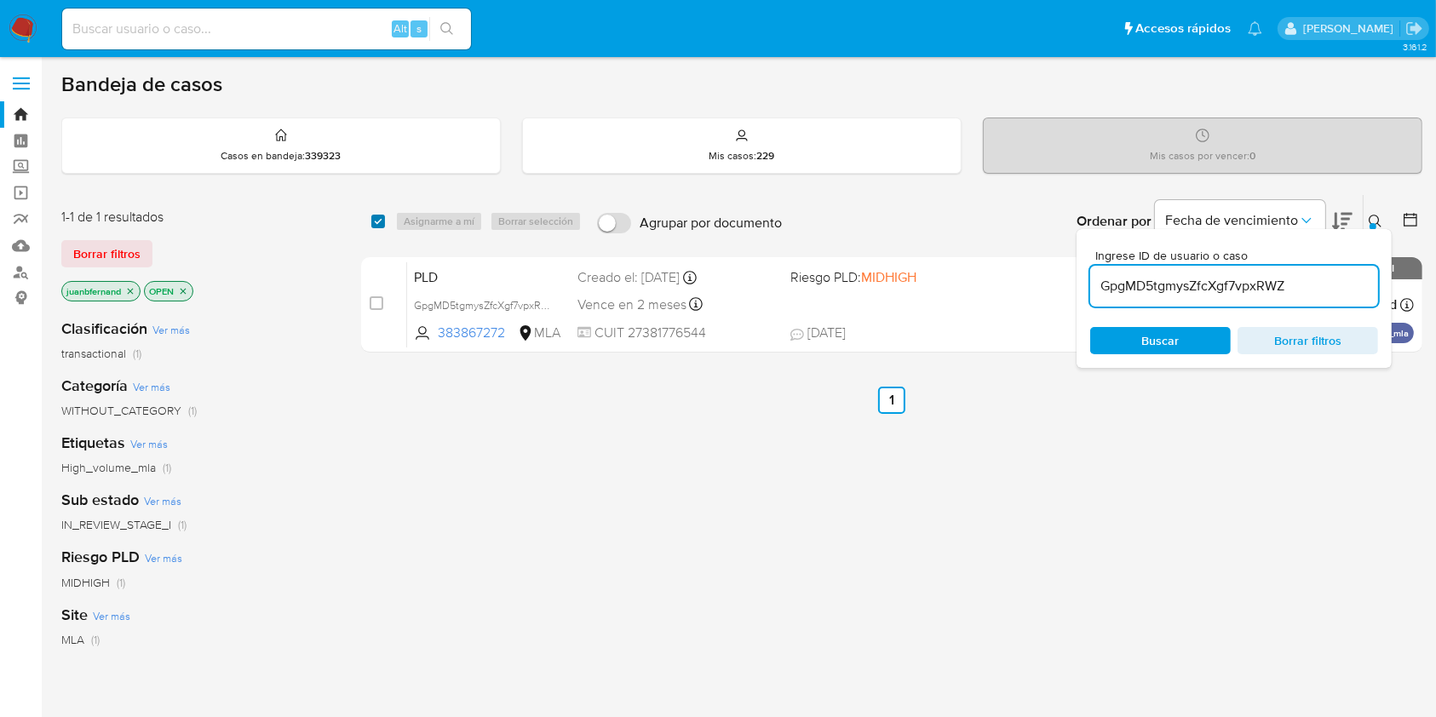
click at [379, 217] on input "checkbox" at bounding box center [378, 222] width 14 height 14
checkbox input "true"
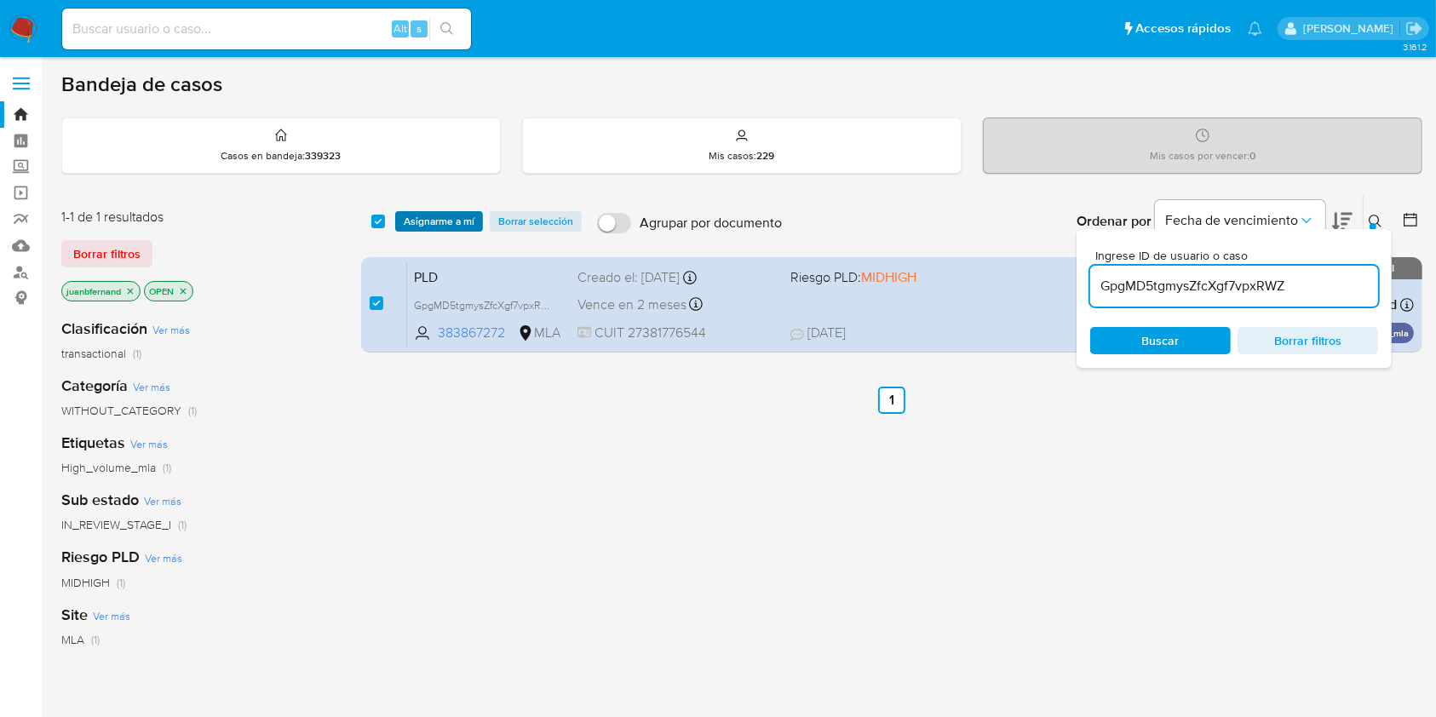
click at [450, 216] on span "Asignarme a mí" at bounding box center [439, 221] width 71 height 17
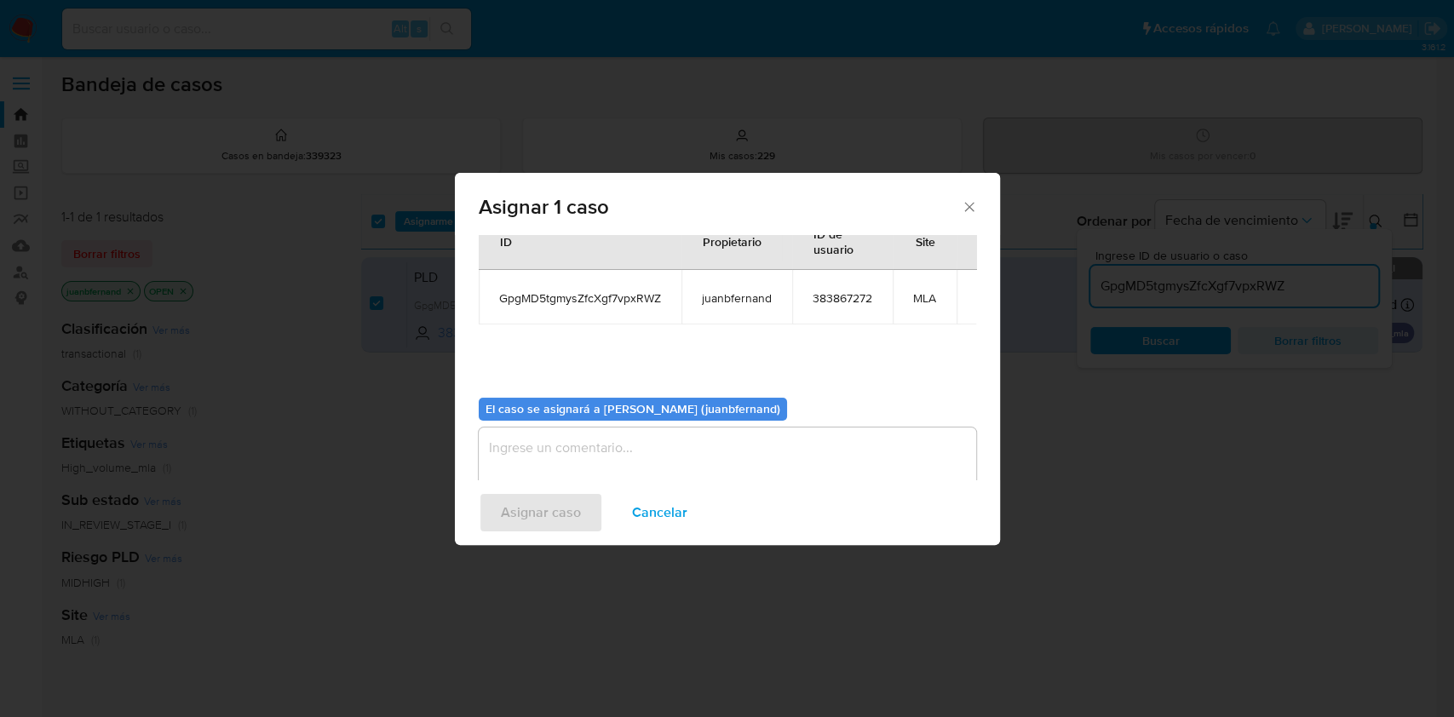
scroll to position [87, 0]
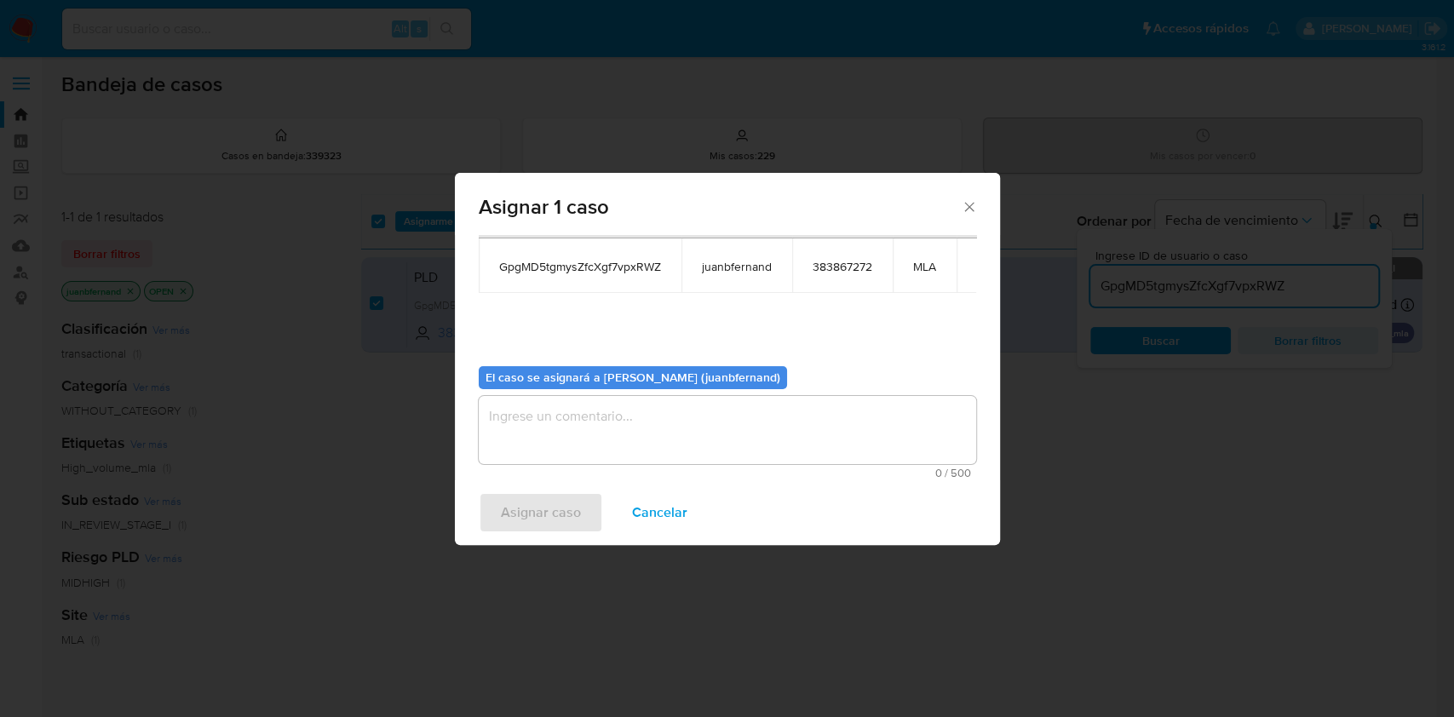
click at [624, 412] on textarea "assign-modal" at bounding box center [728, 430] width 498 height 68
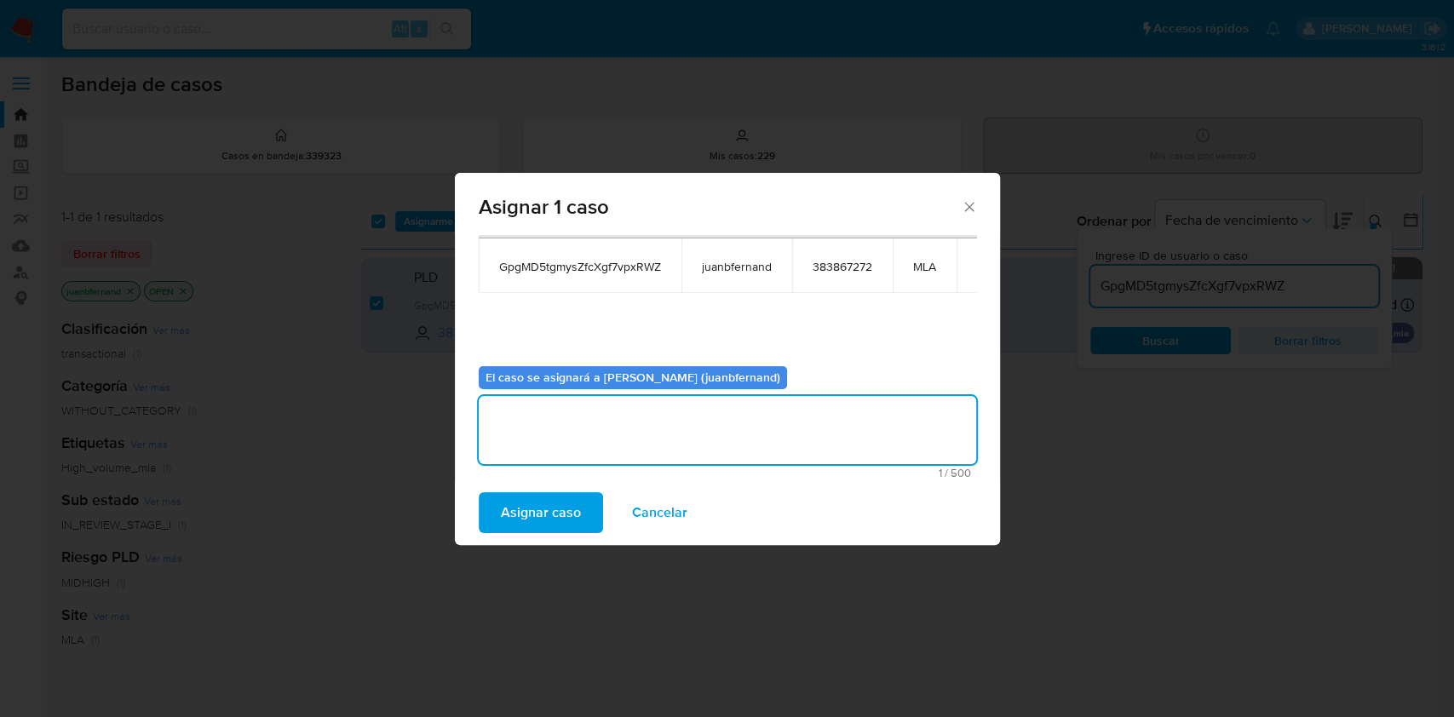
click at [533, 507] on span "Asignar caso" at bounding box center [541, 512] width 80 height 37
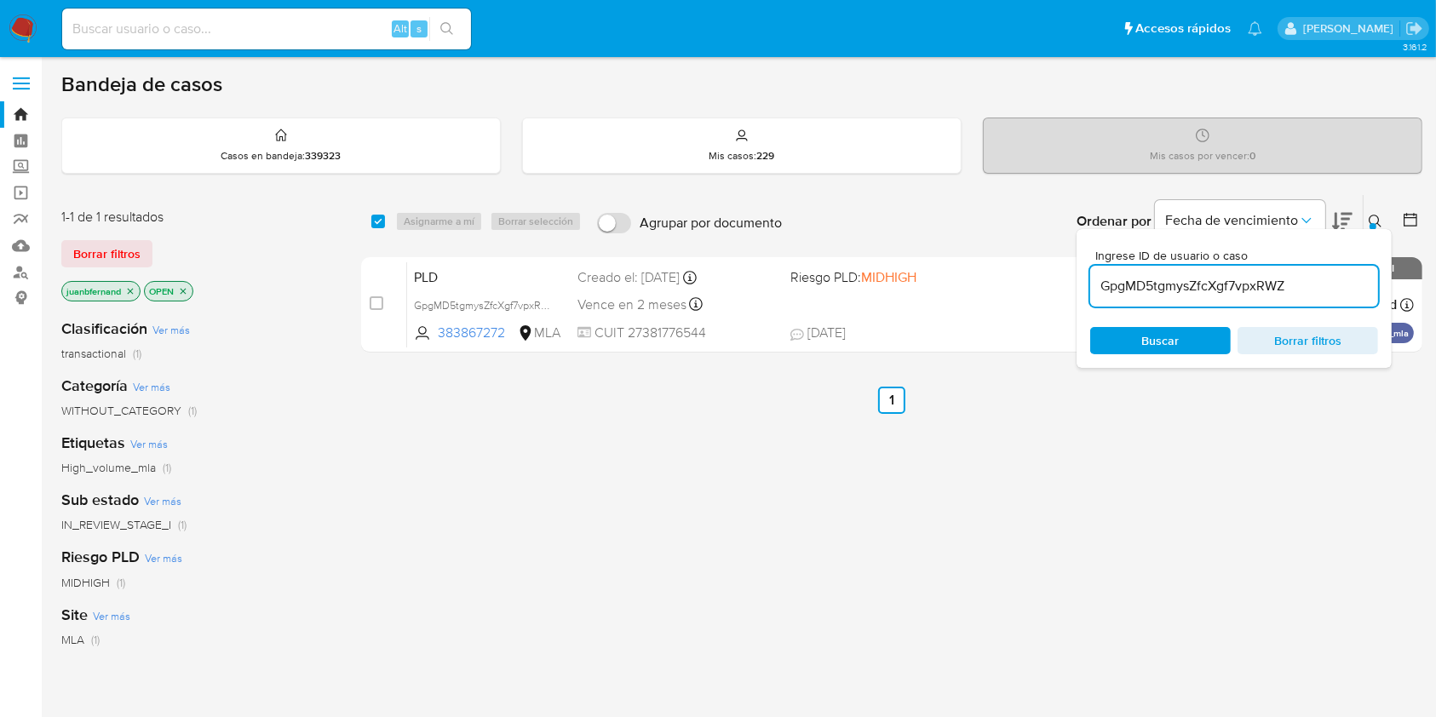
click at [1352, 296] on input "GpgMD5tgmysZfcXgf7vpxRWZ" at bounding box center [1235, 286] width 288 height 22
paste input "9jAuB1gzzhQWjxgNM9lNfwiX"
type input "9jAuB1gzzhQWjxgNM9lNfwiX"
click at [375, 223] on input "checkbox" at bounding box center [378, 222] width 14 height 14
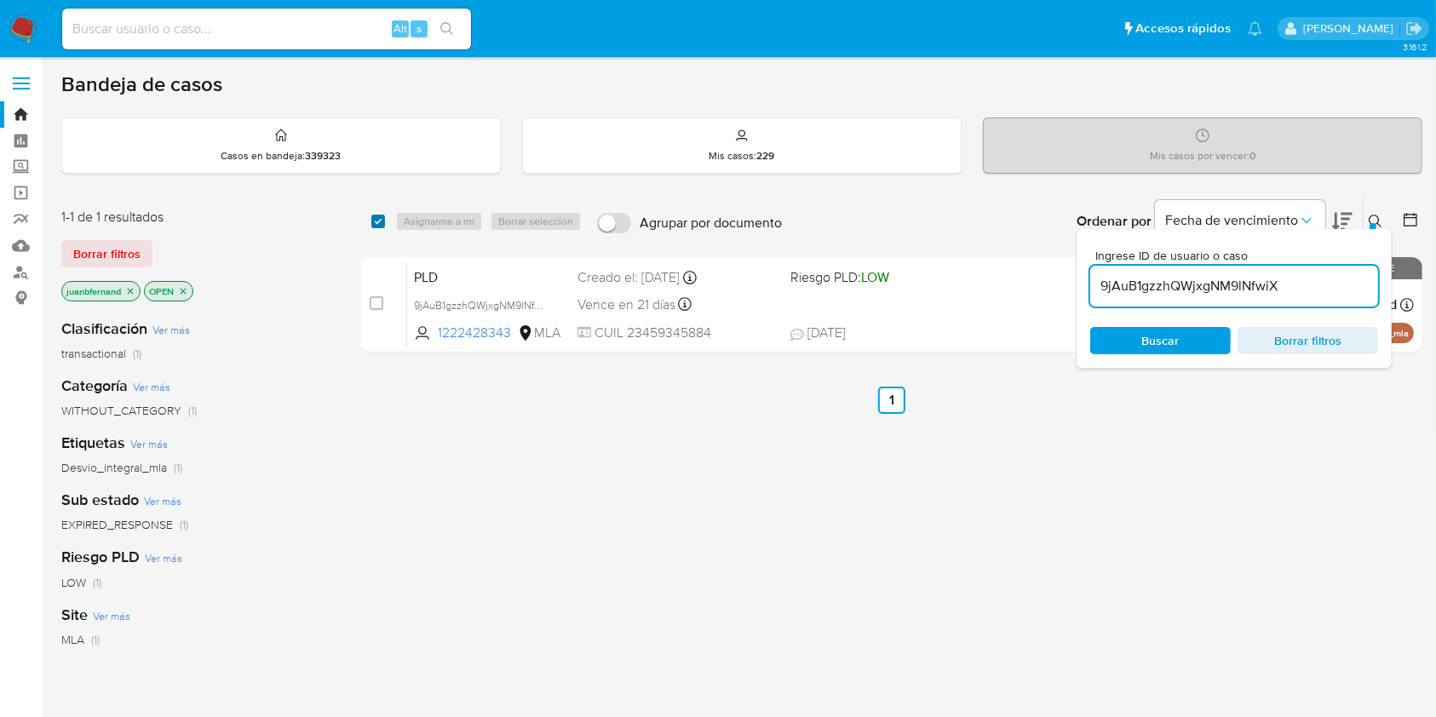
checkbox input "true"
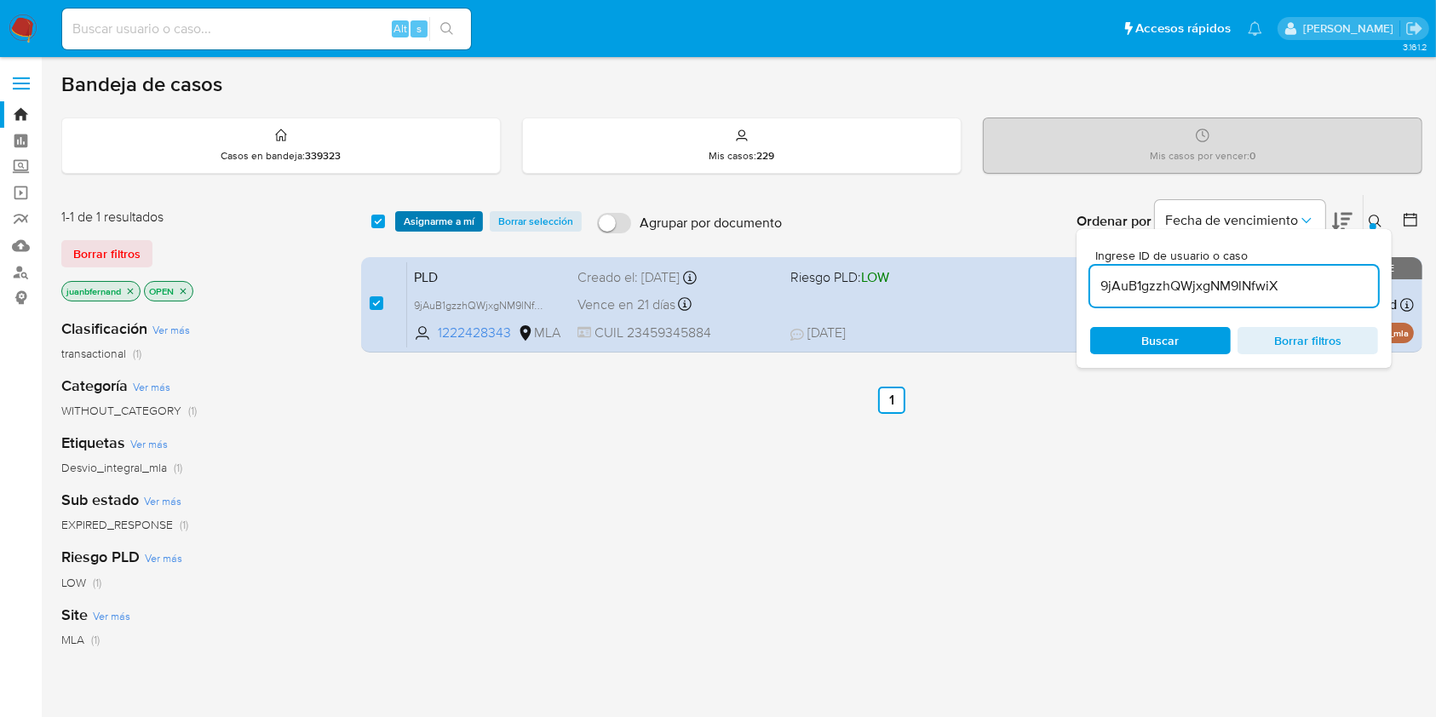
click at [436, 213] on span "Asignarme a mí" at bounding box center [439, 221] width 71 height 17
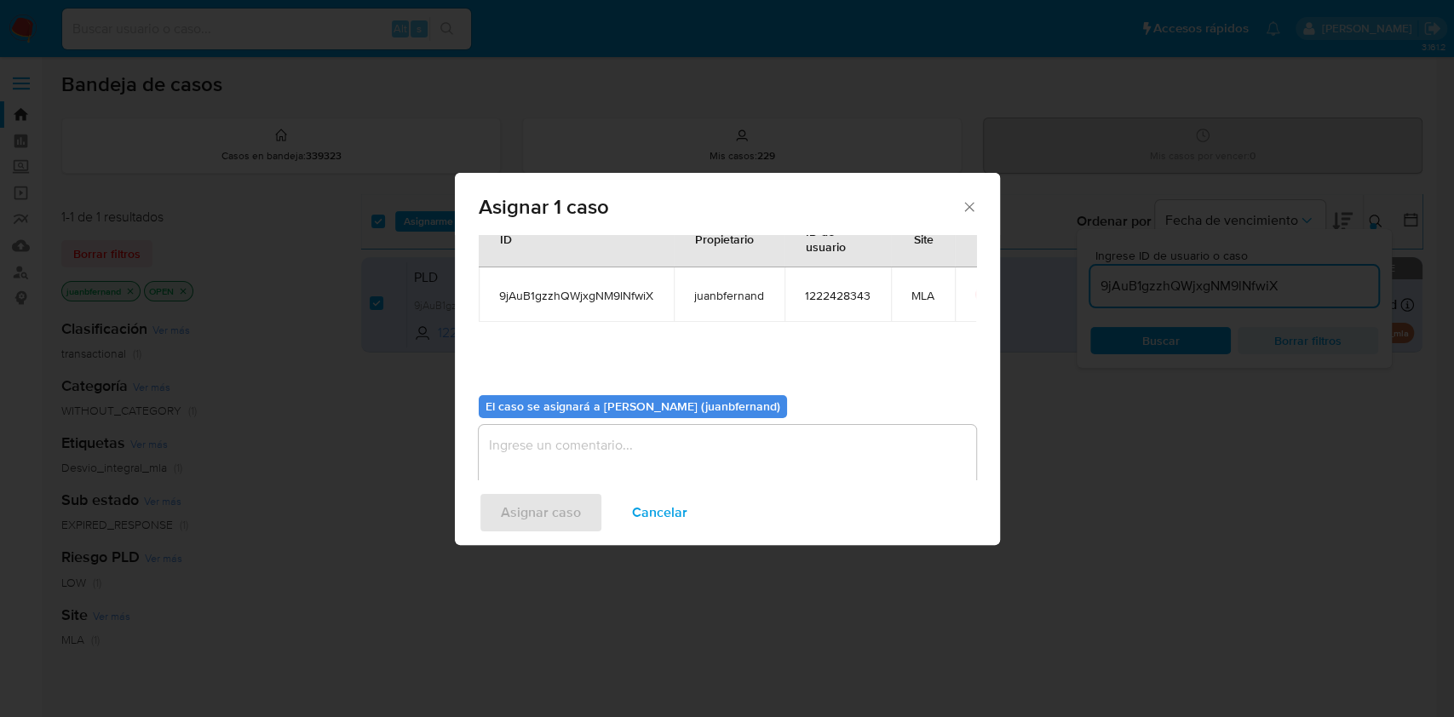
scroll to position [87, 0]
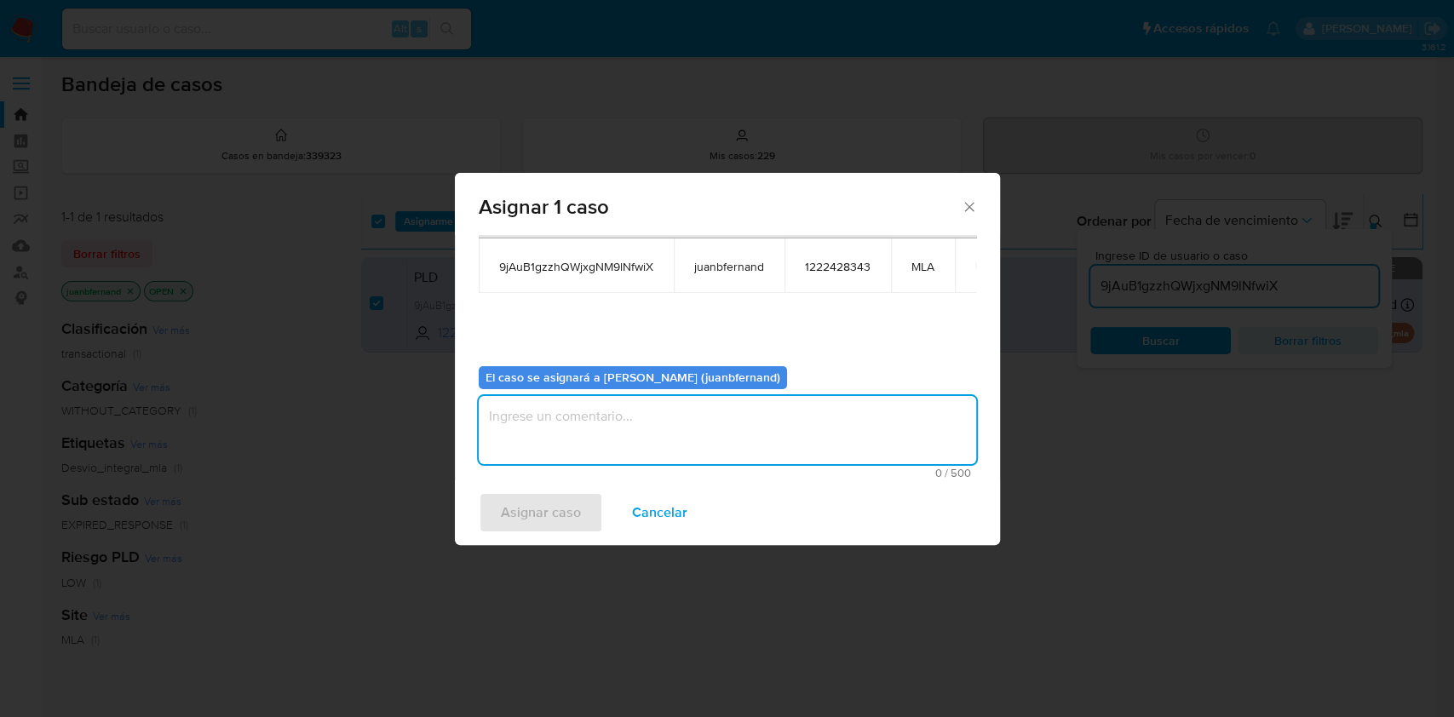
click at [588, 430] on textarea "assign-modal" at bounding box center [728, 430] width 498 height 68
click at [573, 508] on span "Asignar caso" at bounding box center [541, 512] width 80 height 37
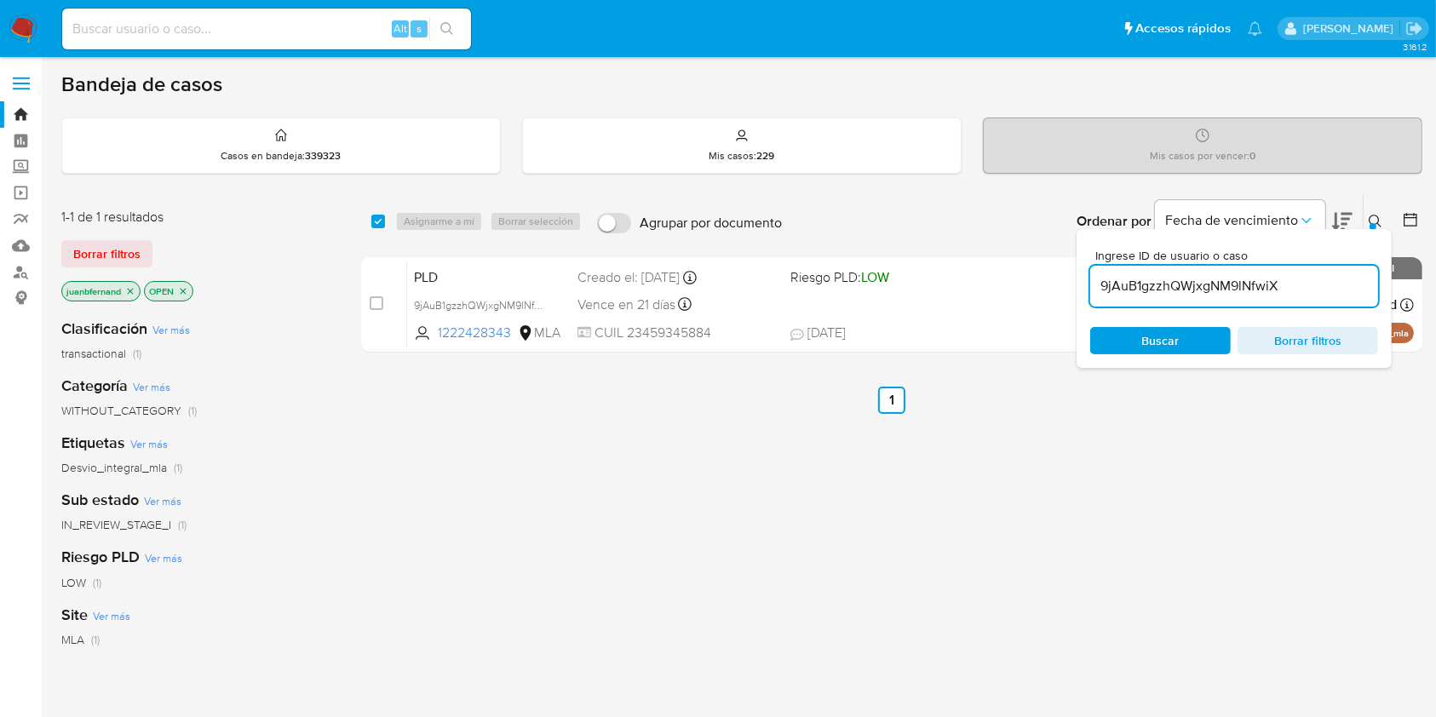
click at [1307, 282] on input "9jAuB1gzzhQWjxgNM9lNfwiX" at bounding box center [1235, 286] width 288 height 22
paste input "4SrfzAmph22E4d0tsR30KdaZ"
type input "4SrfzAmph22E4d0tsR30KdaZ"
click at [375, 217] on input "checkbox" at bounding box center [378, 222] width 14 height 14
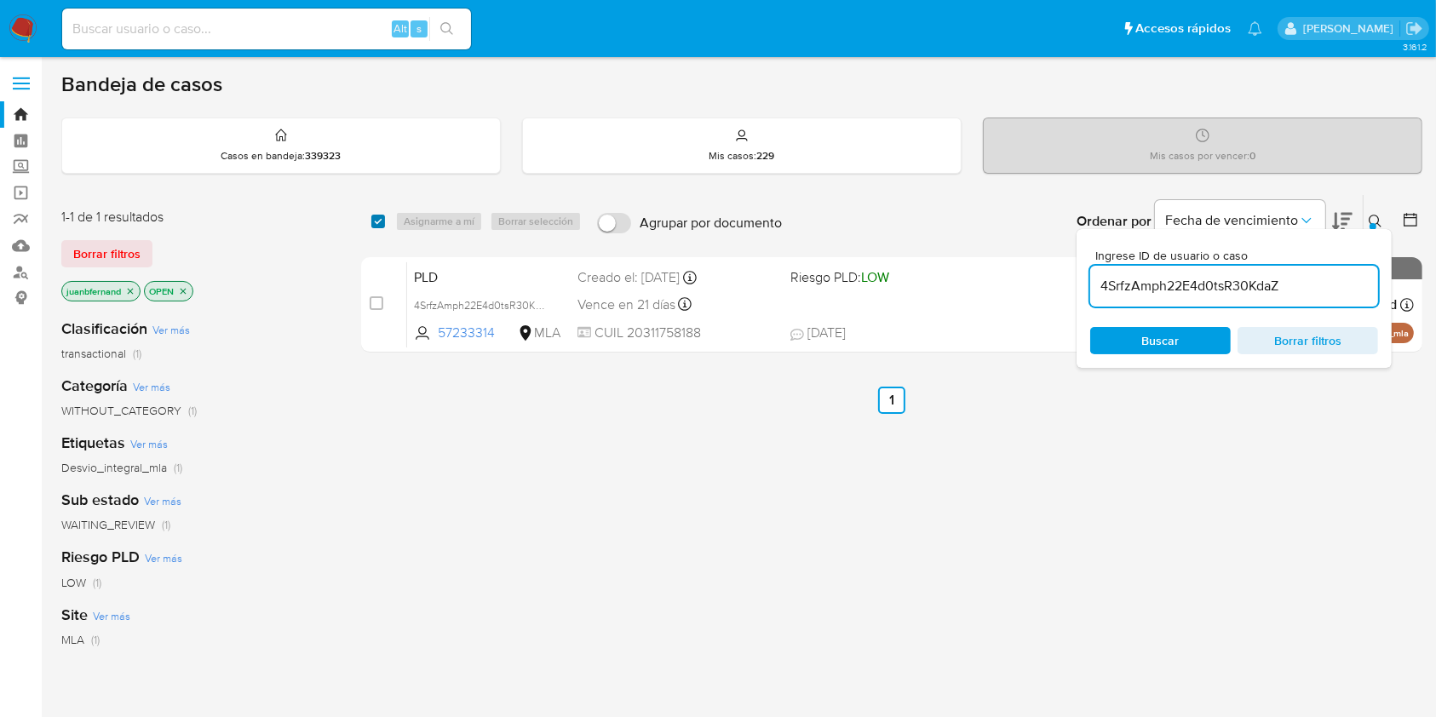
checkbox input "true"
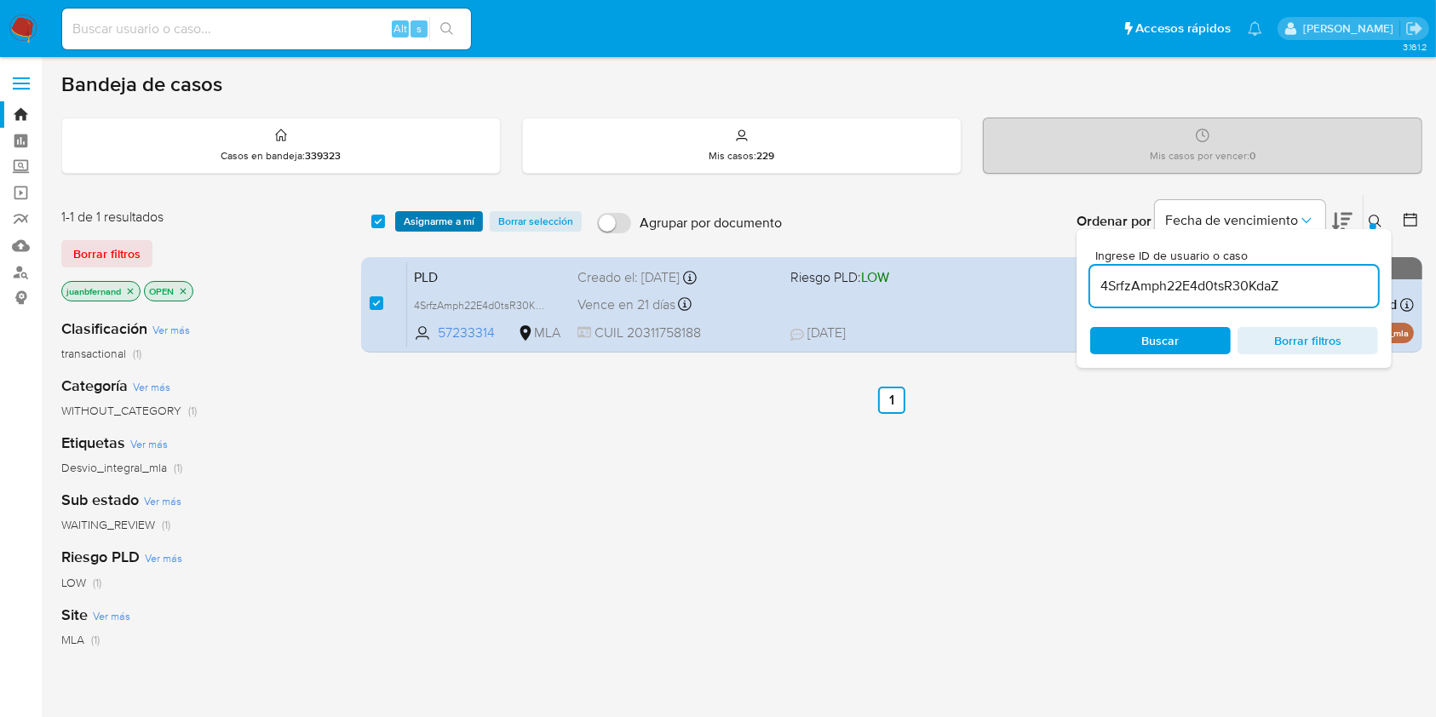
click at [433, 217] on span "Asignarme a mí" at bounding box center [439, 221] width 71 height 17
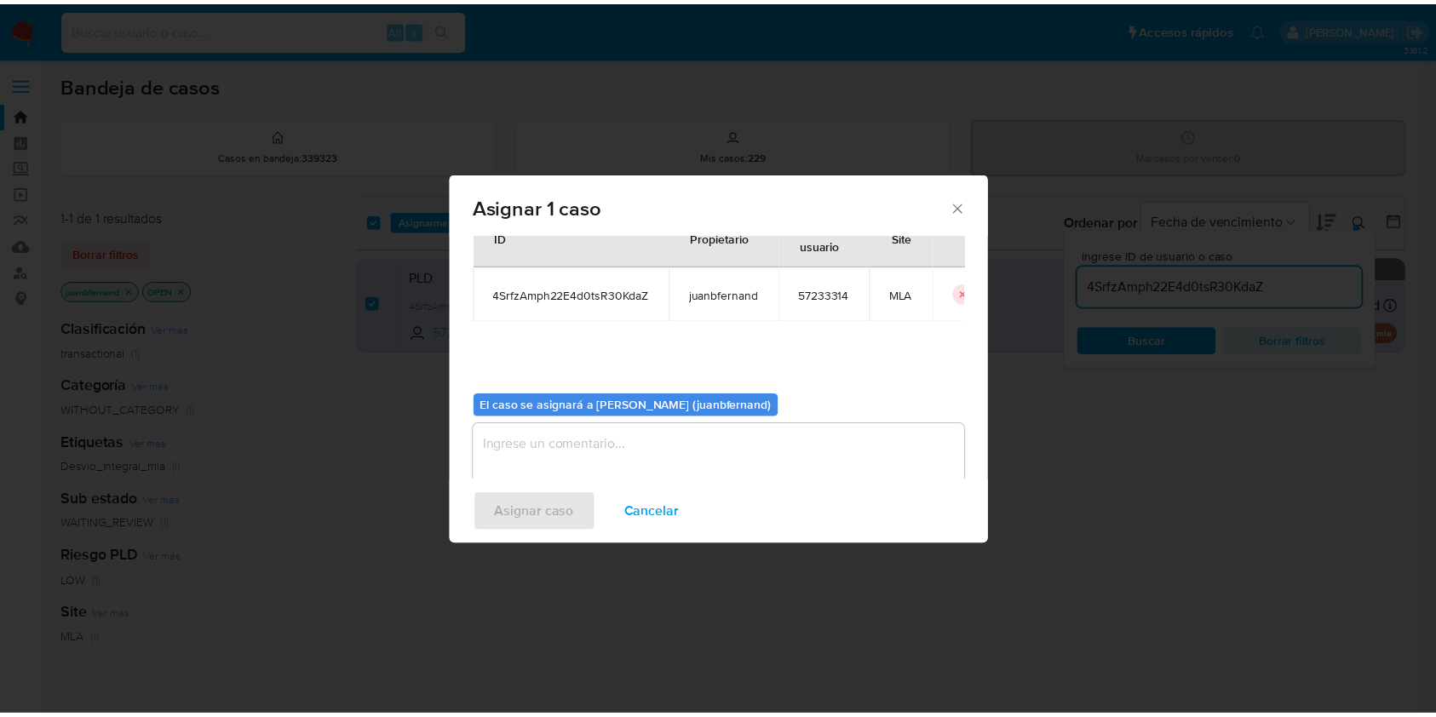
scroll to position [87, 0]
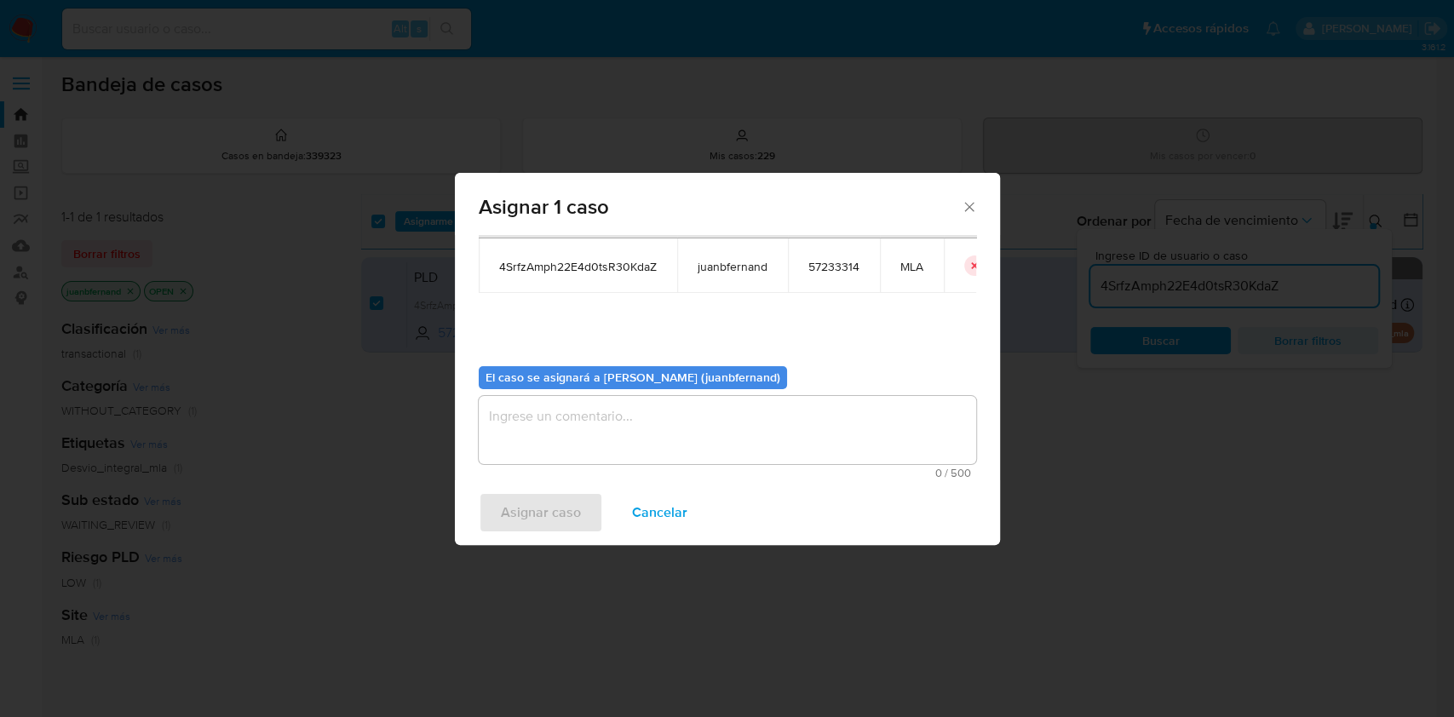
click at [679, 411] on textarea "assign-modal" at bounding box center [728, 430] width 498 height 68
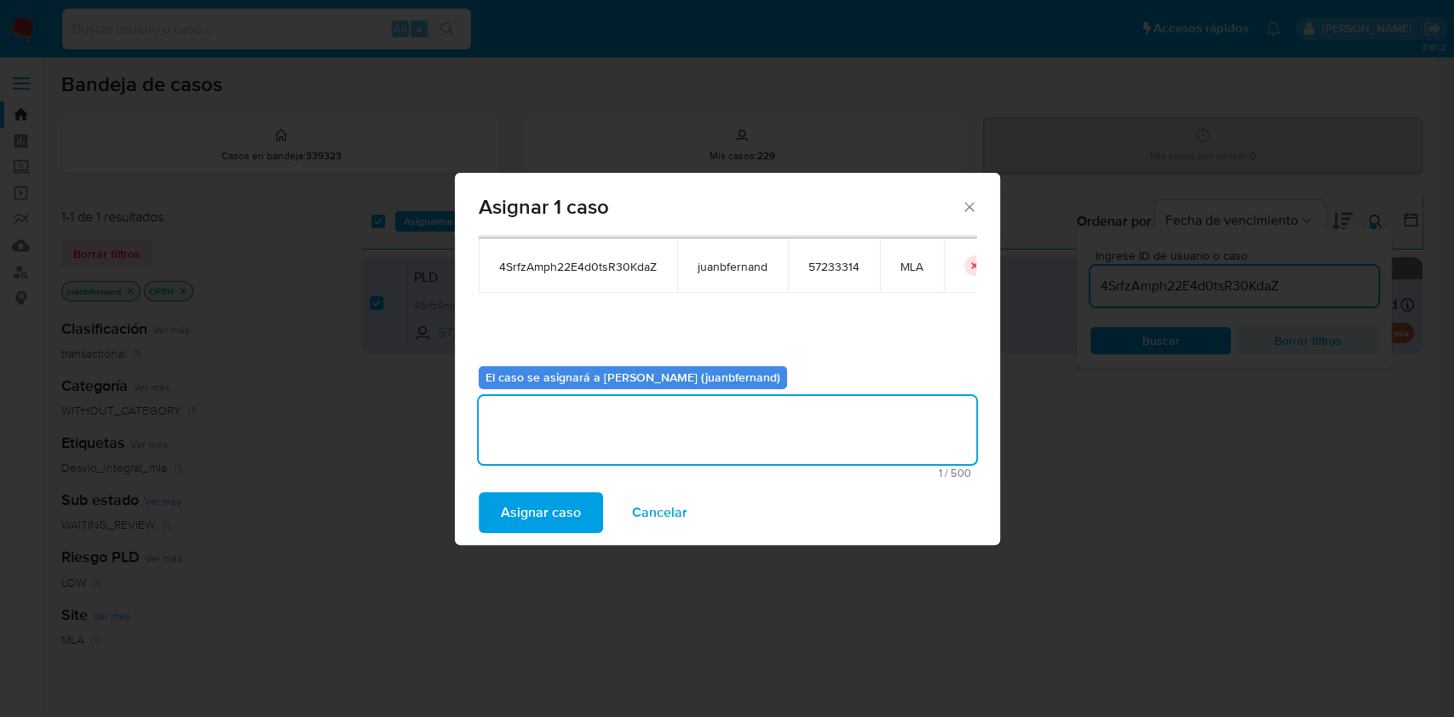
click at [561, 504] on span "Asignar caso" at bounding box center [541, 512] width 80 height 37
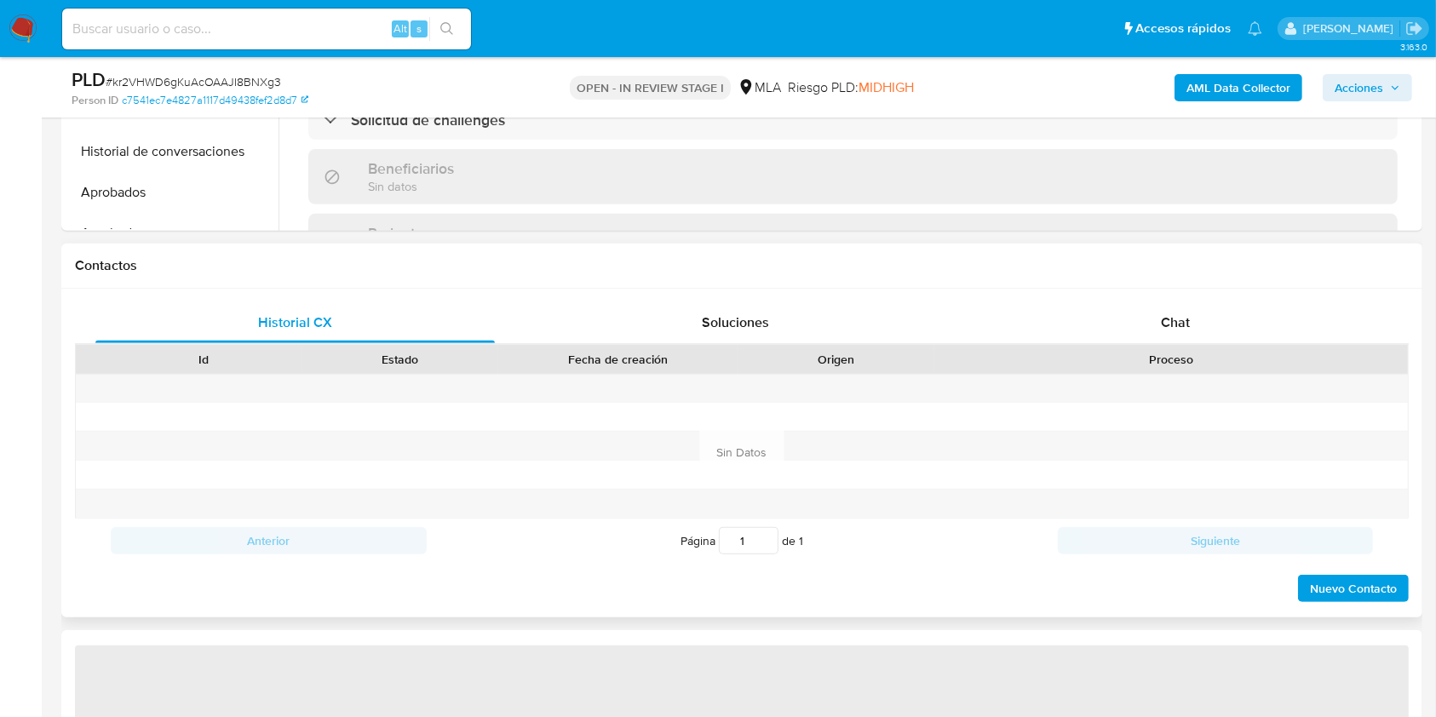
scroll to position [682, 0]
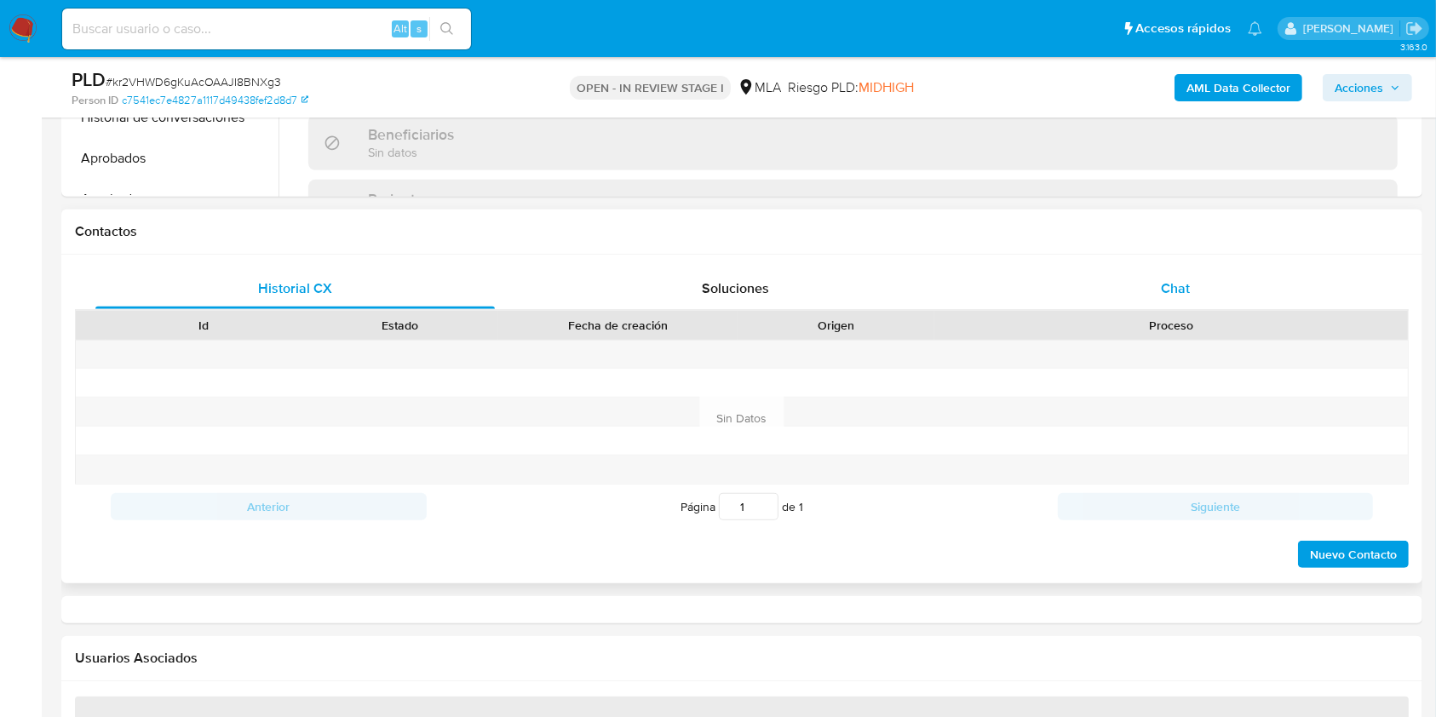
select select "10"
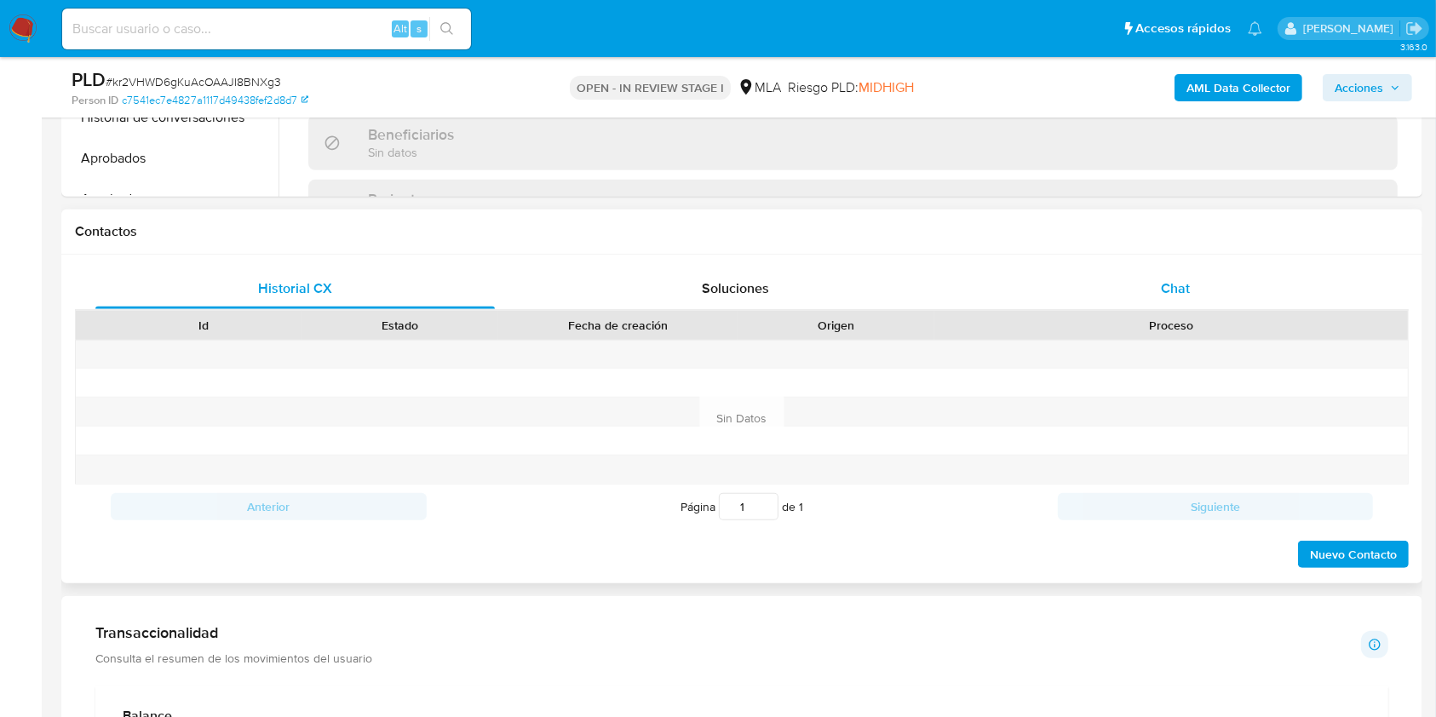
click at [1182, 288] on span "Chat" at bounding box center [1175, 289] width 29 height 20
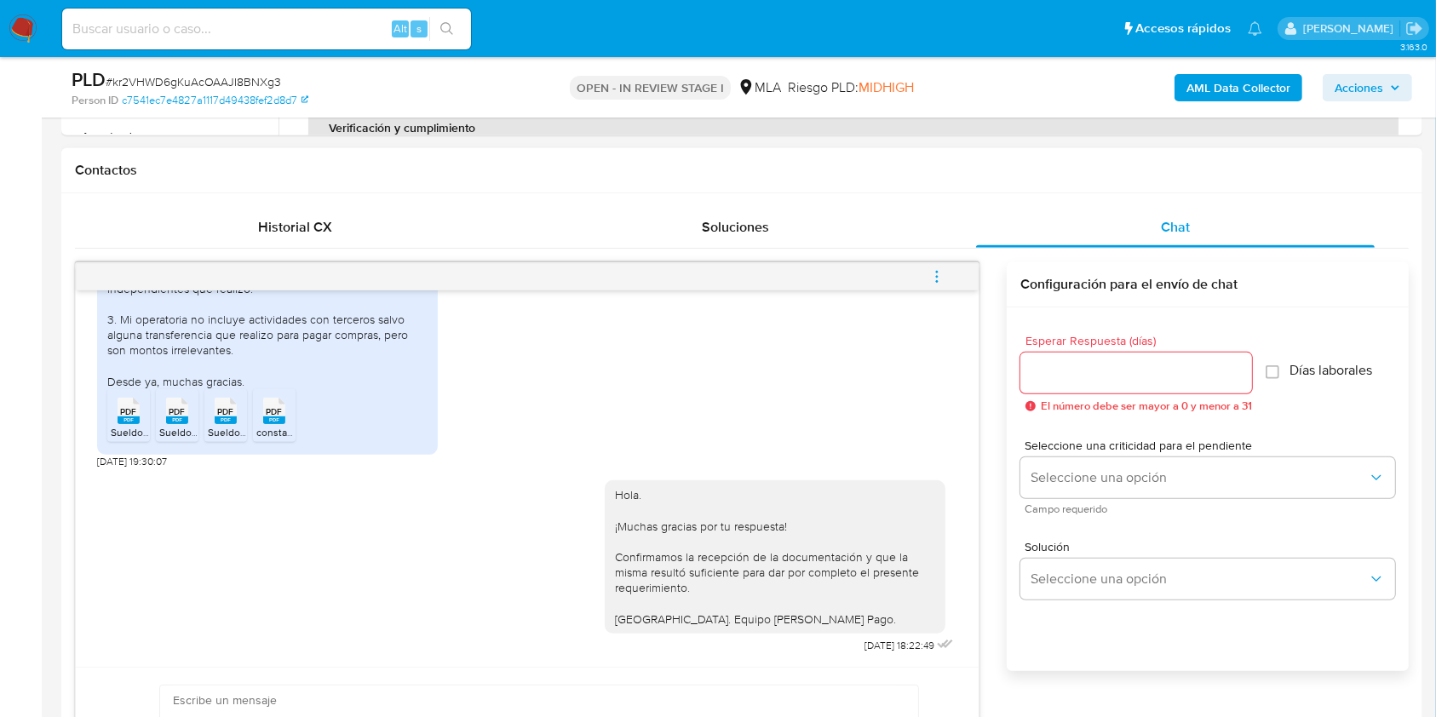
scroll to position [795, 0]
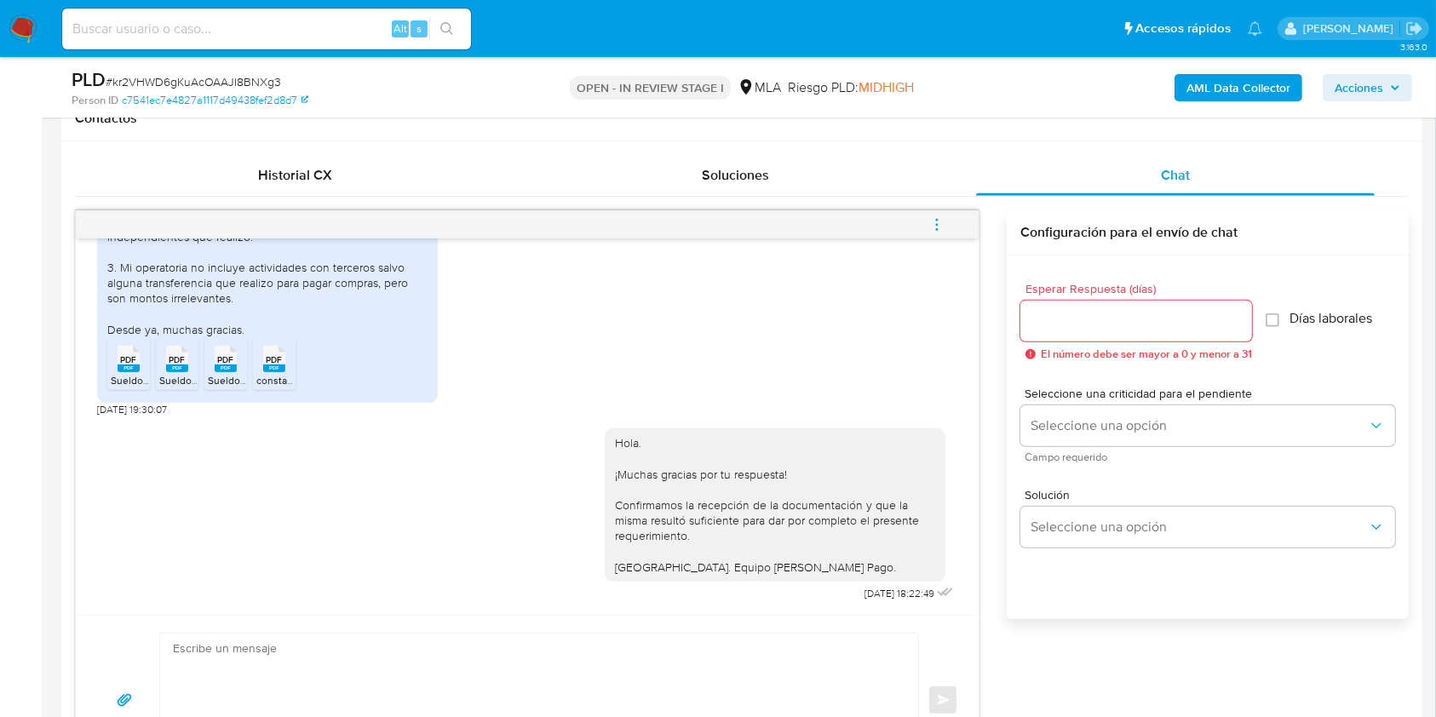
click at [937, 219] on icon "menu-action" at bounding box center [937, 220] width 2 height 2
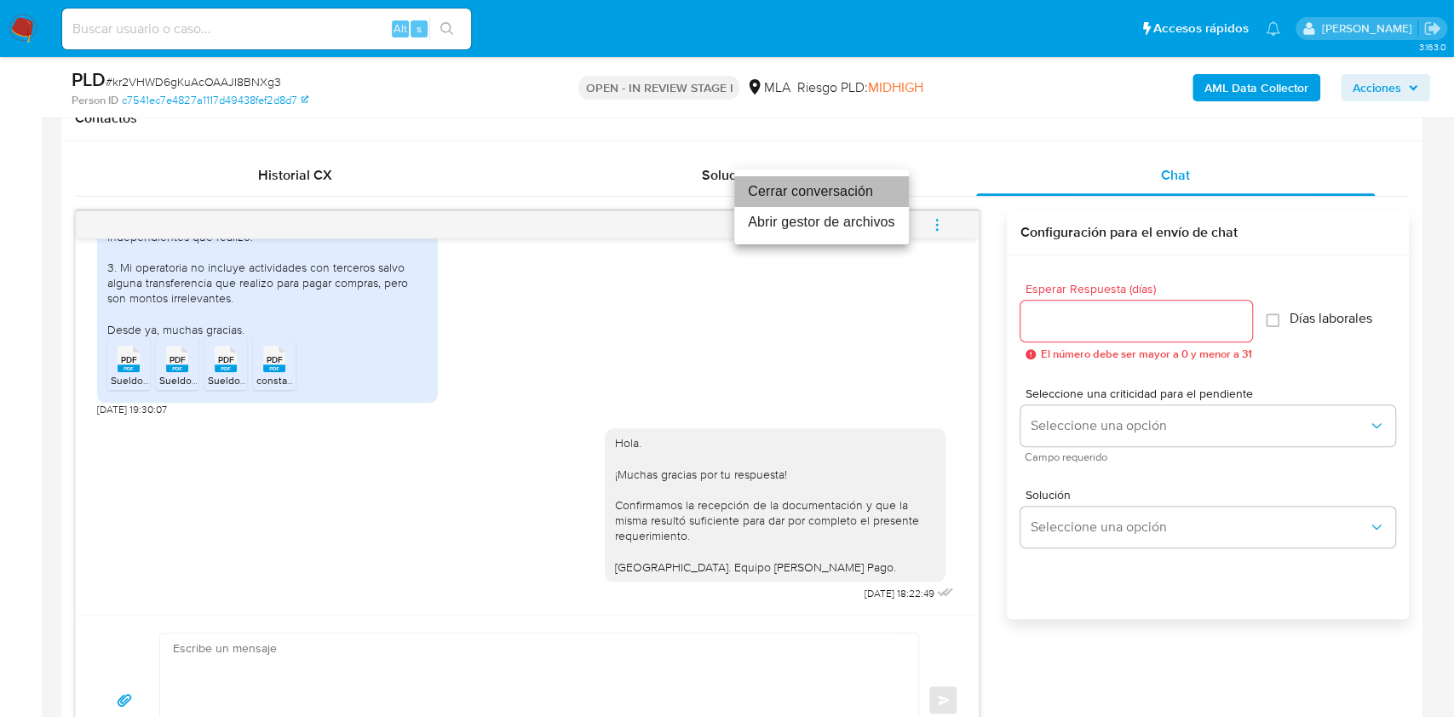
click at [840, 191] on li "Cerrar conversación" at bounding box center [821, 191] width 175 height 31
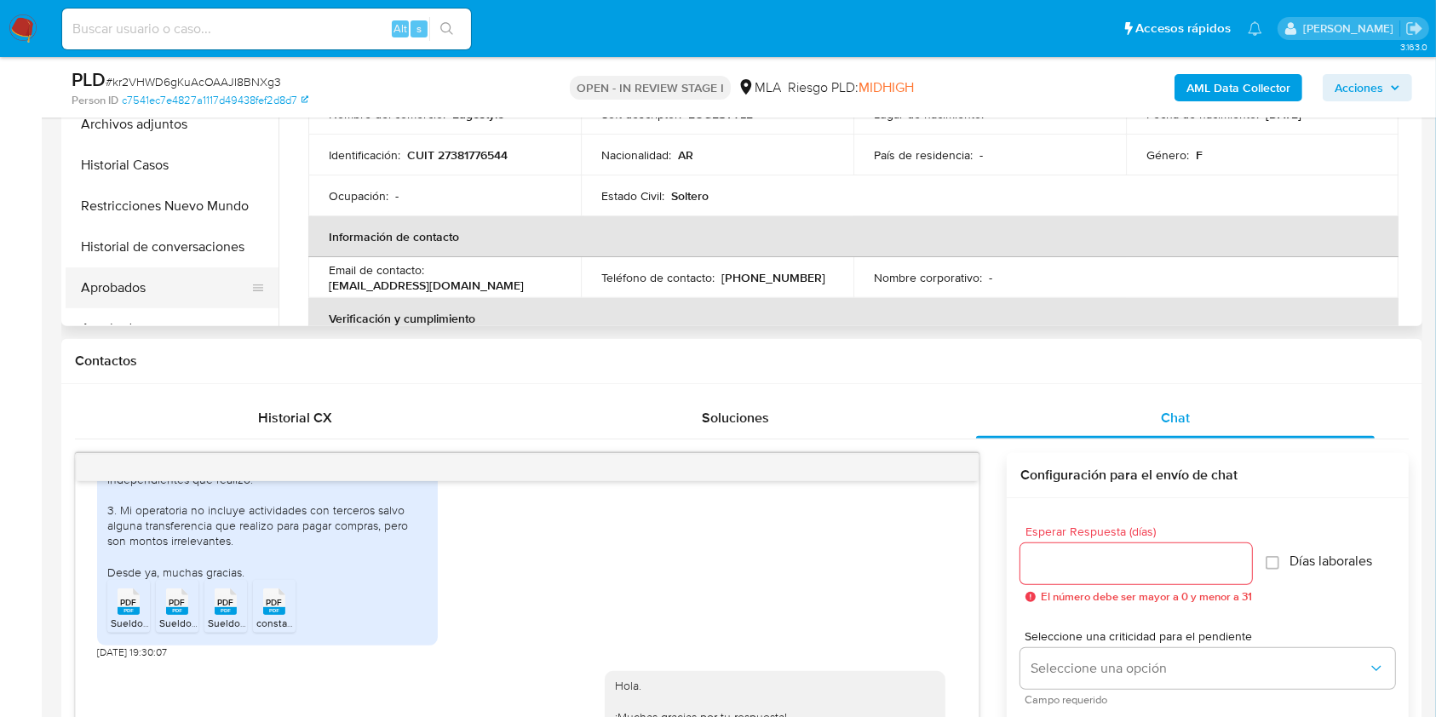
scroll to position [341, 0]
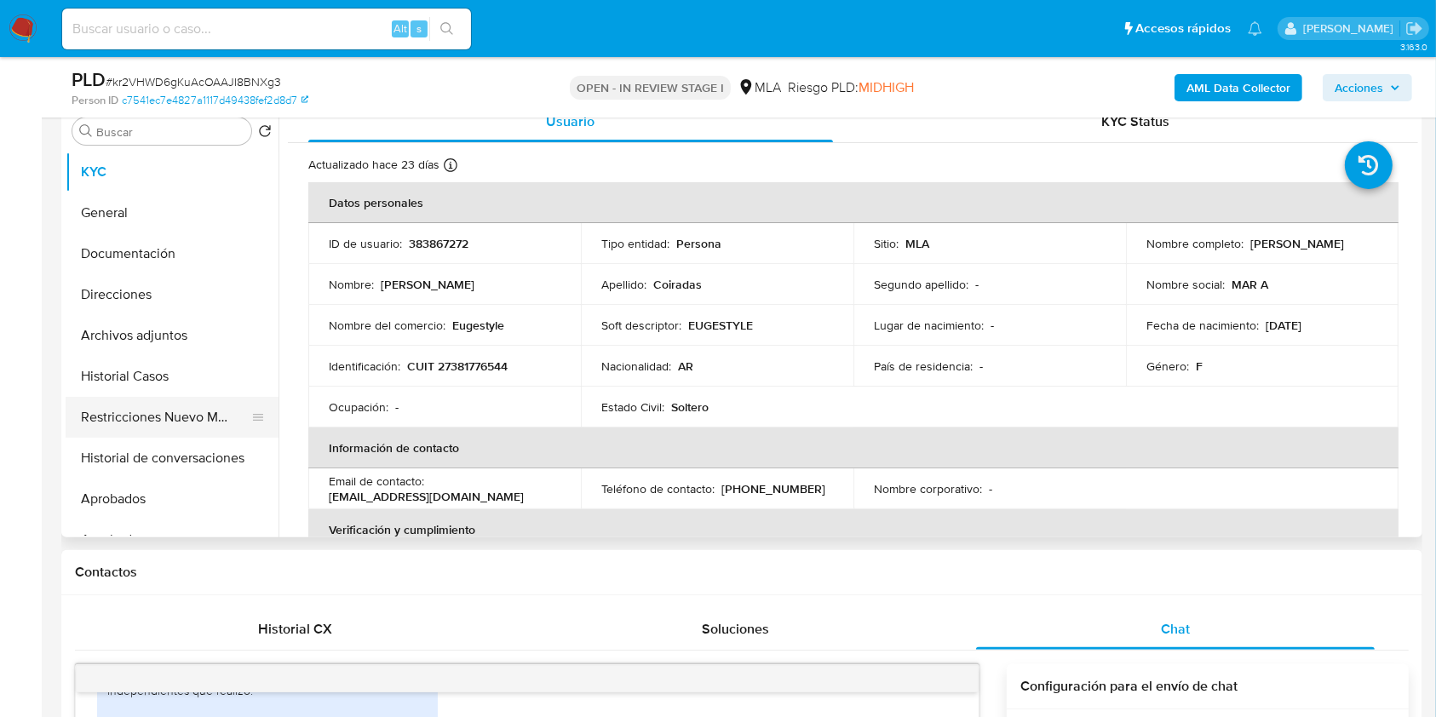
click at [131, 416] on button "Restricciones Nuevo Mundo" at bounding box center [165, 417] width 199 height 41
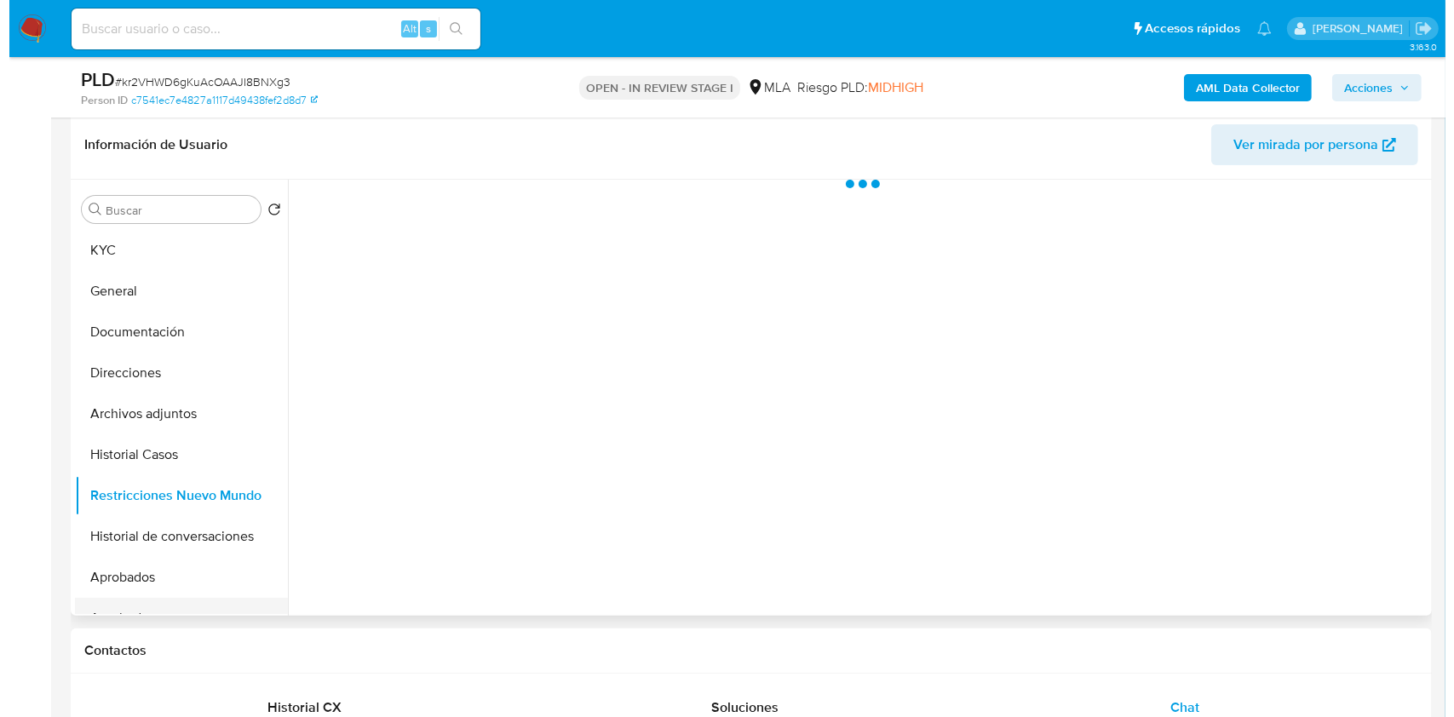
scroll to position [227, 0]
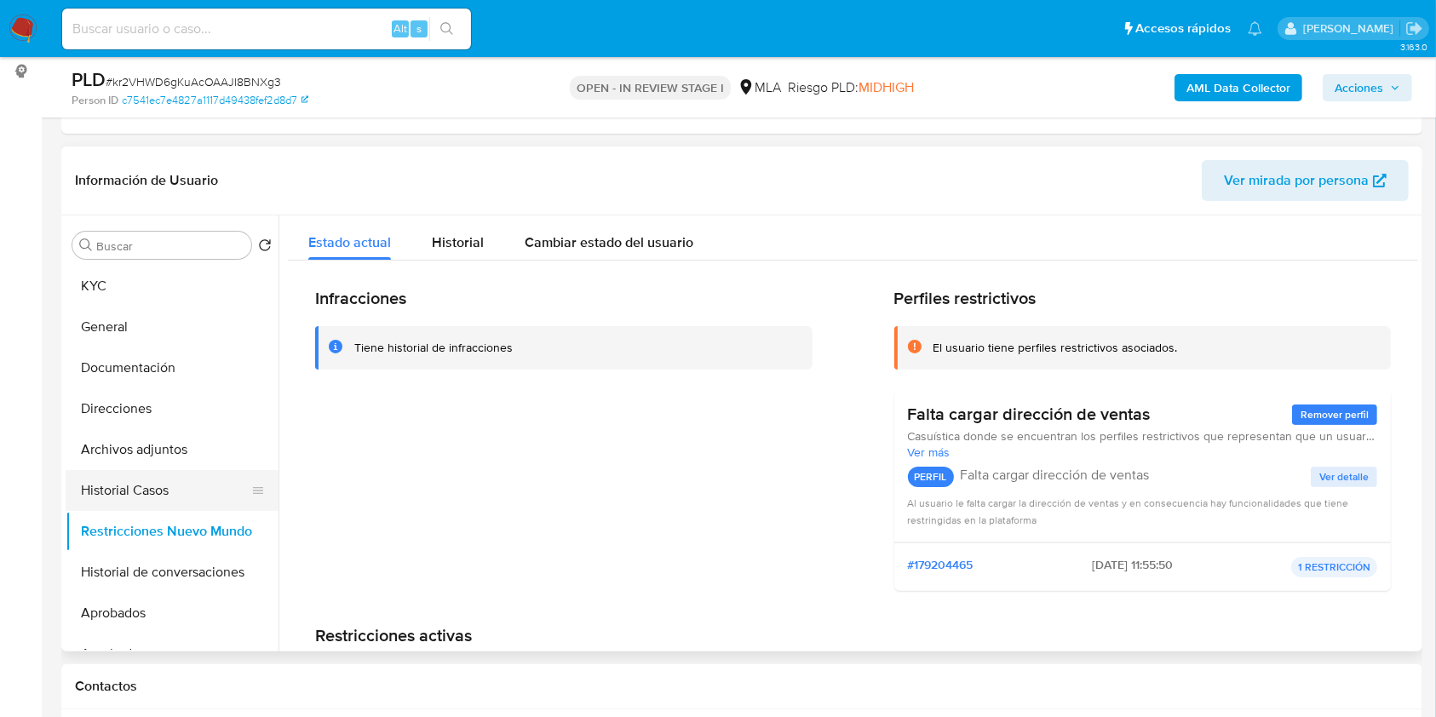
click at [123, 491] on button "Historial Casos" at bounding box center [165, 490] width 199 height 41
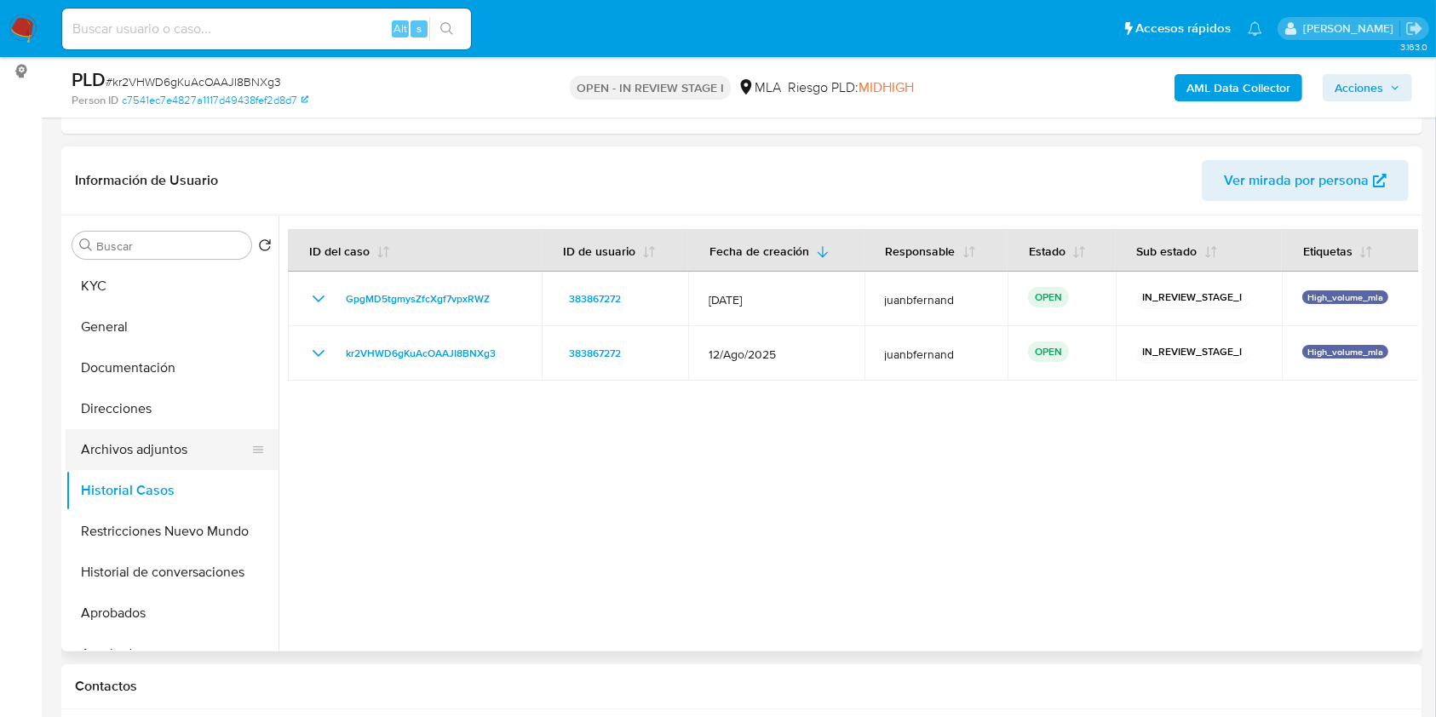
click at [161, 451] on button "Archivos adjuntos" at bounding box center [165, 449] width 199 height 41
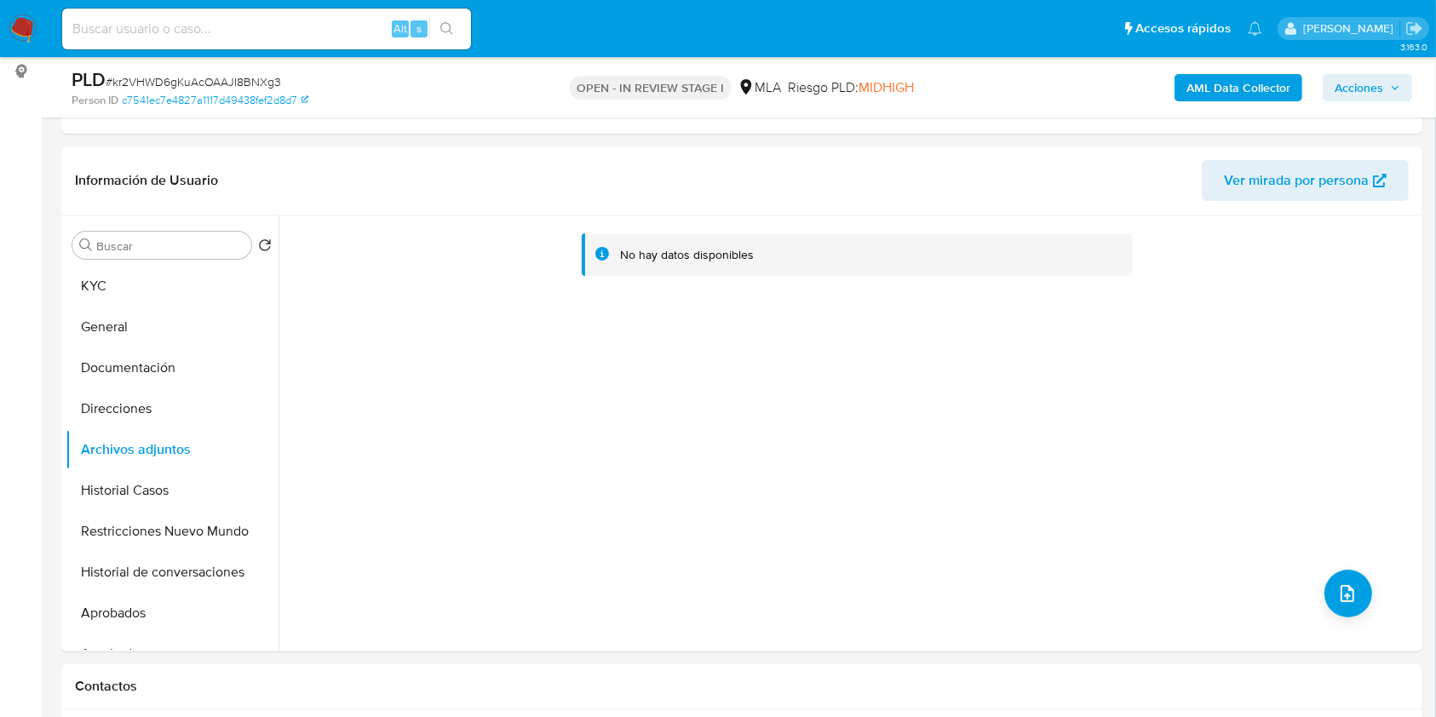
click at [1256, 95] on b "AML Data Collector" at bounding box center [1239, 87] width 104 height 27
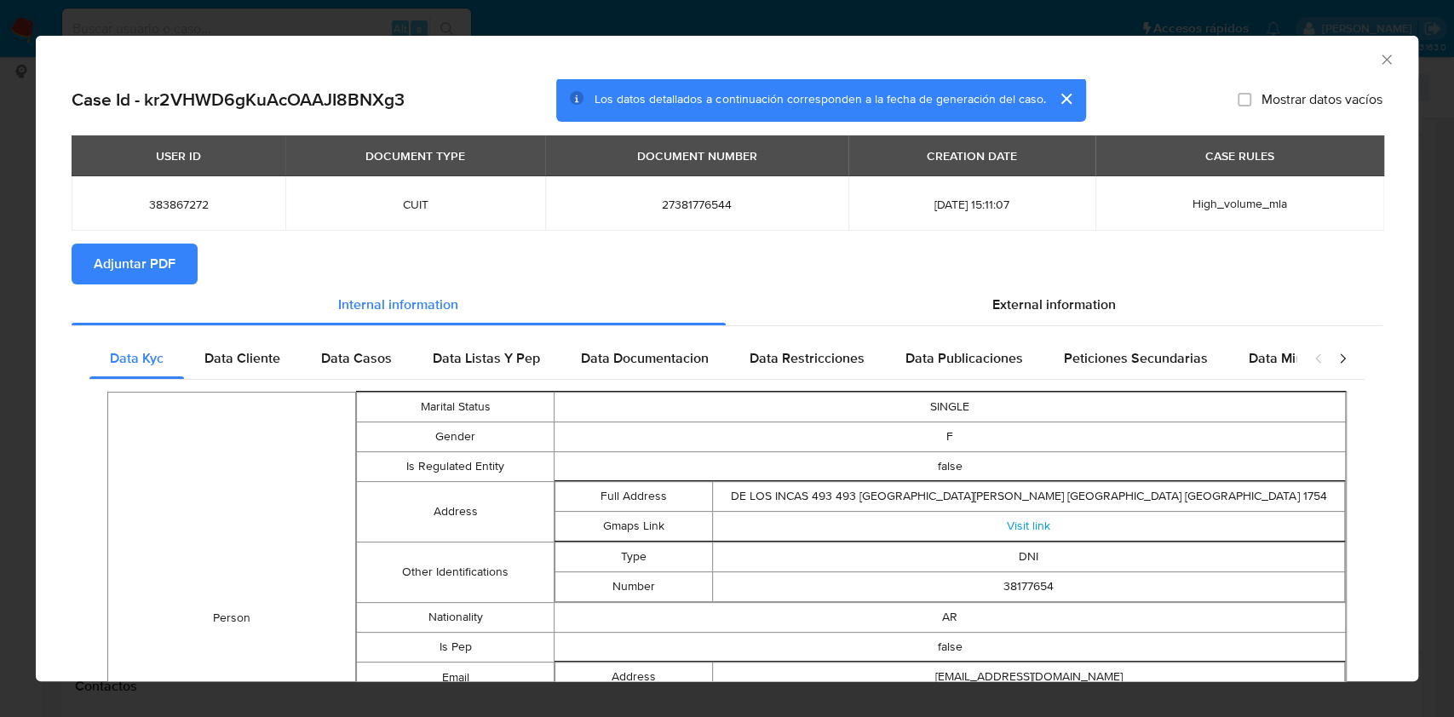
click at [160, 262] on span "Adjuntar PDF" at bounding box center [135, 263] width 82 height 37
click at [1382, 58] on icon "Cerrar ventana" at bounding box center [1386, 59] width 9 height 9
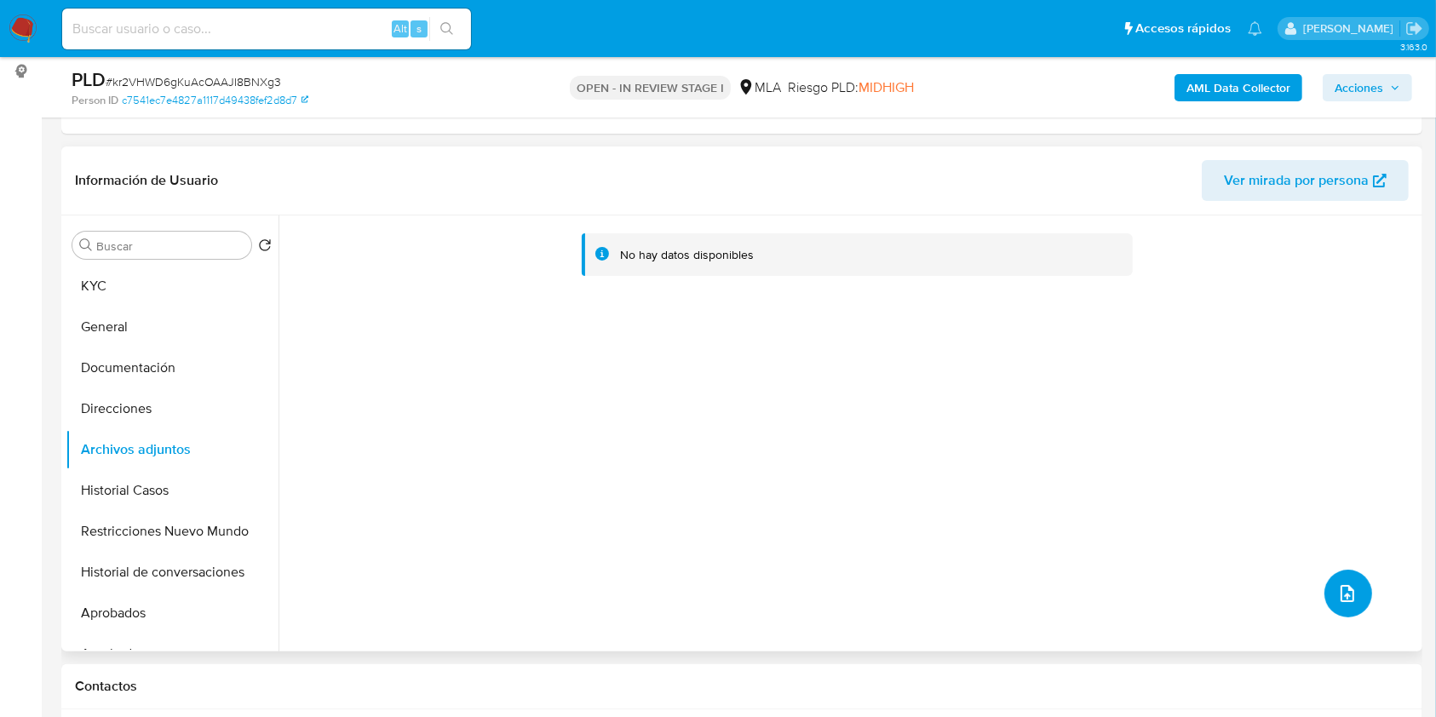
click at [1338, 584] on icon "upload-file" at bounding box center [1348, 594] width 20 height 20
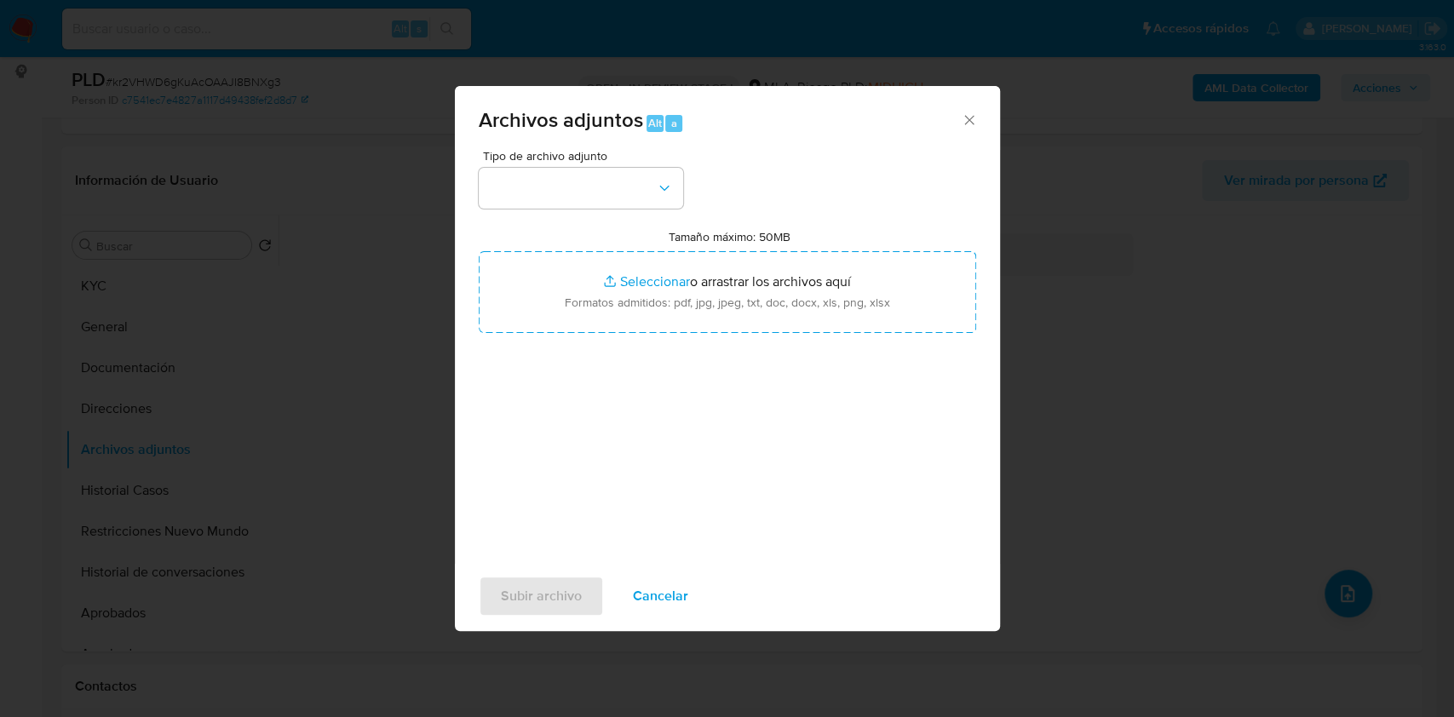
click at [622, 210] on div "Tipo de archivo adjunto Tamaño máximo: 50MB Seleccionar archivos Seleccionar o …" at bounding box center [728, 351] width 498 height 402
click at [627, 201] on button "button" at bounding box center [581, 188] width 204 height 41
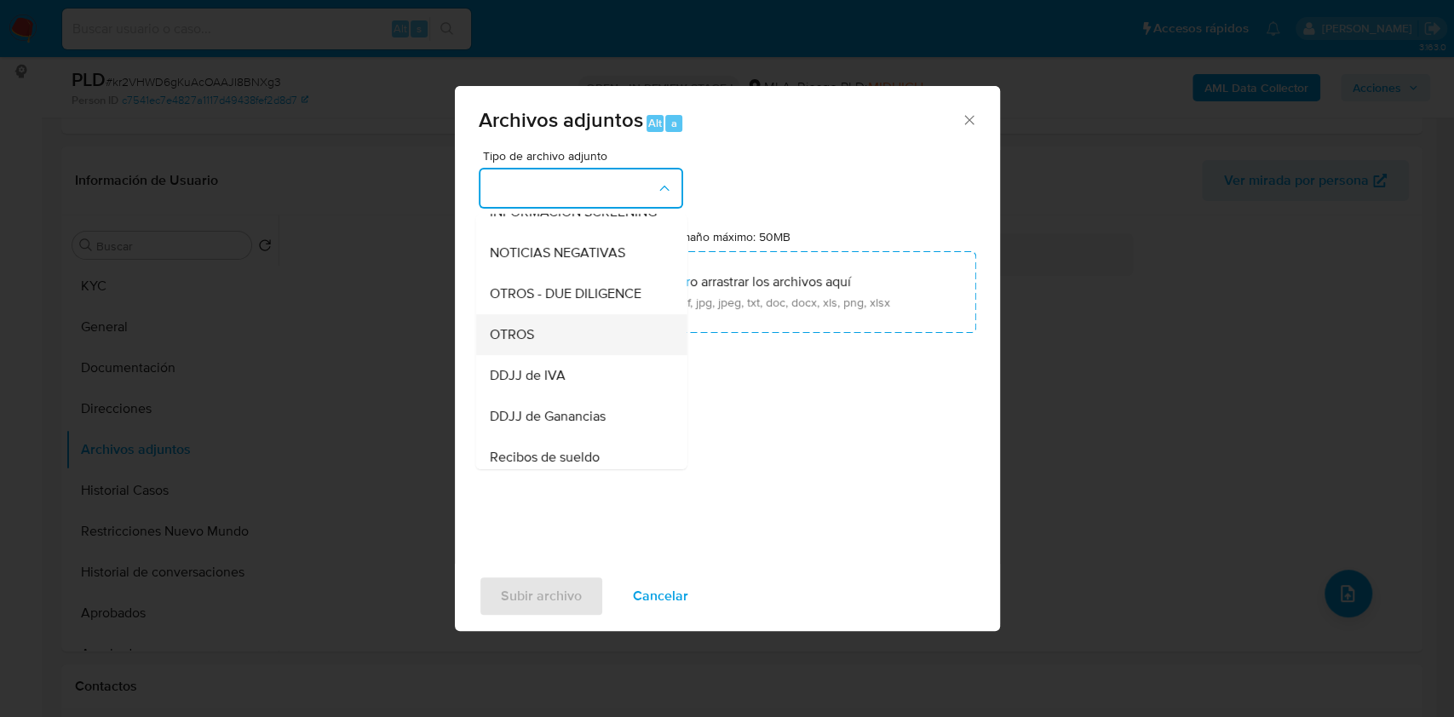
click at [547, 348] on div "OTROS" at bounding box center [576, 334] width 174 height 41
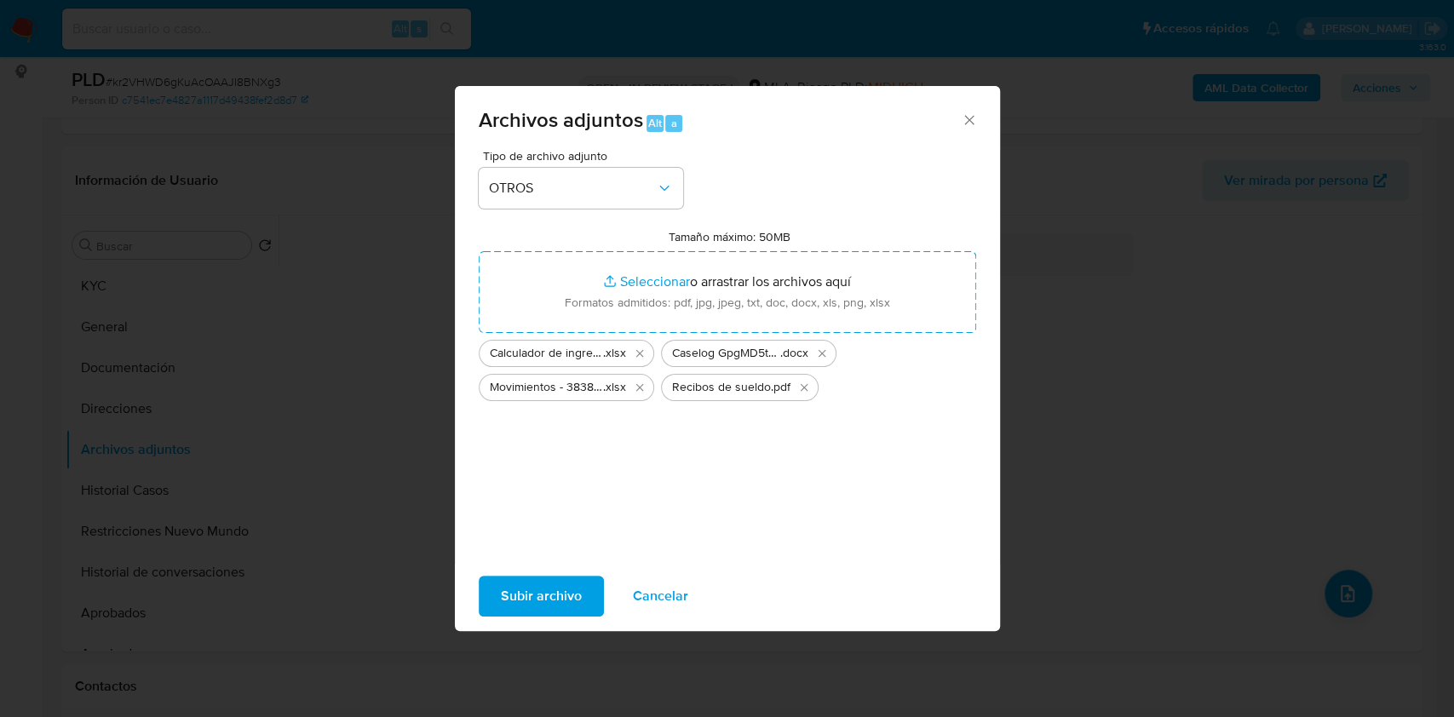
click at [549, 596] on span "Subir archivo" at bounding box center [541, 596] width 81 height 37
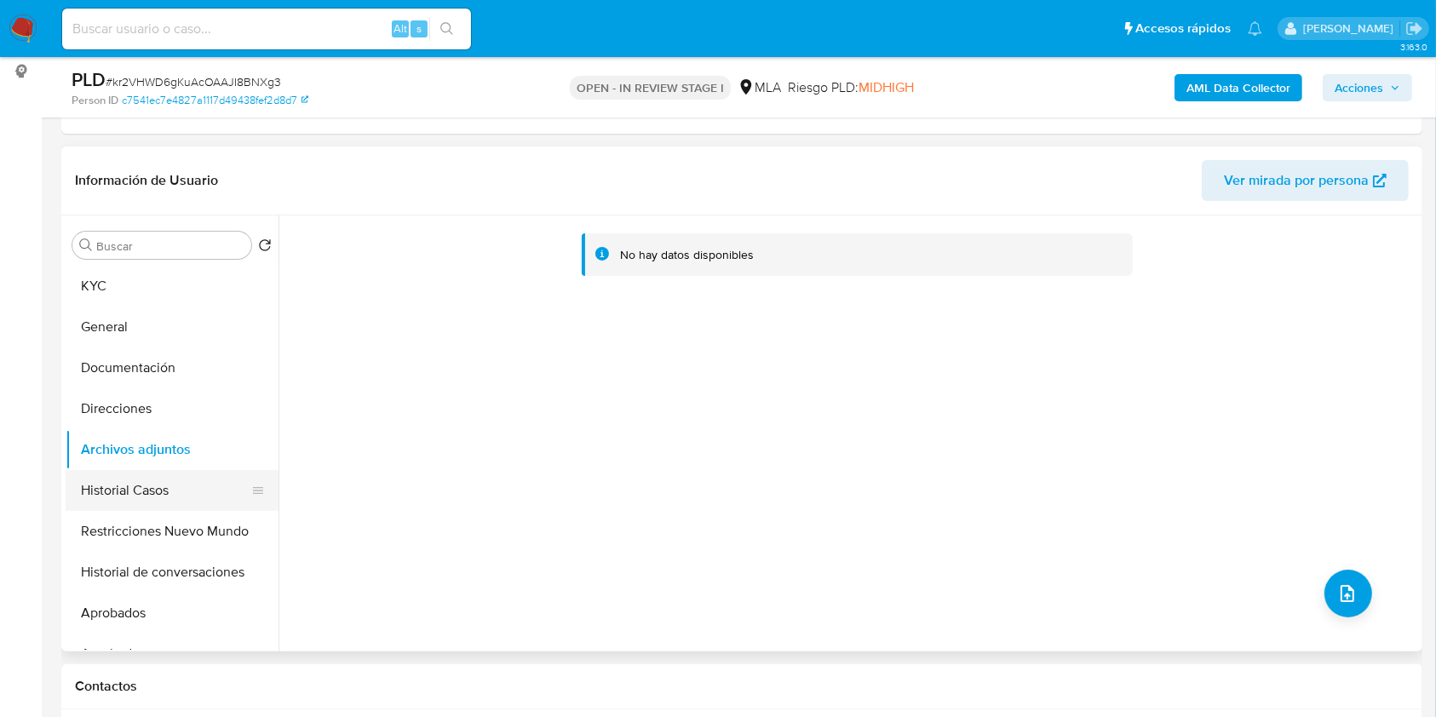
click at [124, 470] on button "Historial Casos" at bounding box center [165, 490] width 199 height 41
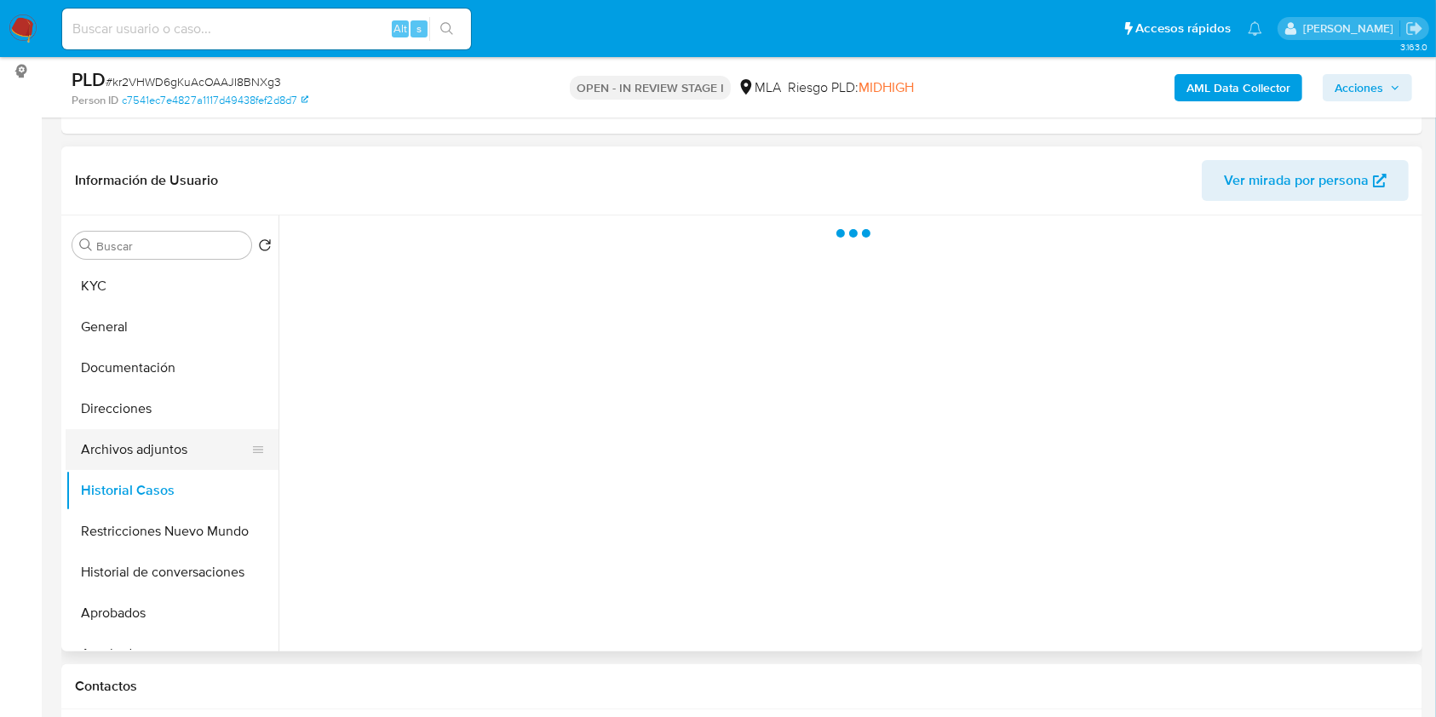
click at [147, 434] on button "Archivos adjuntos" at bounding box center [165, 449] width 199 height 41
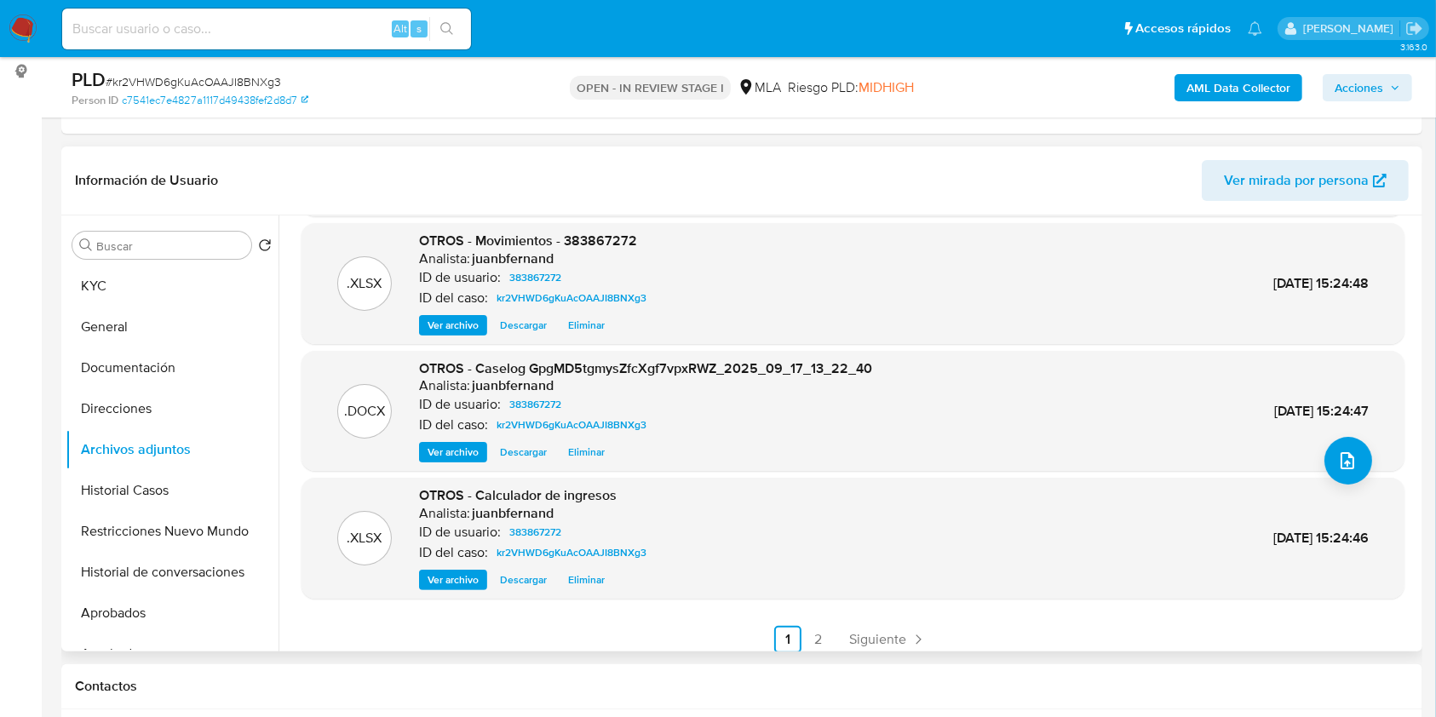
scroll to position [143, 0]
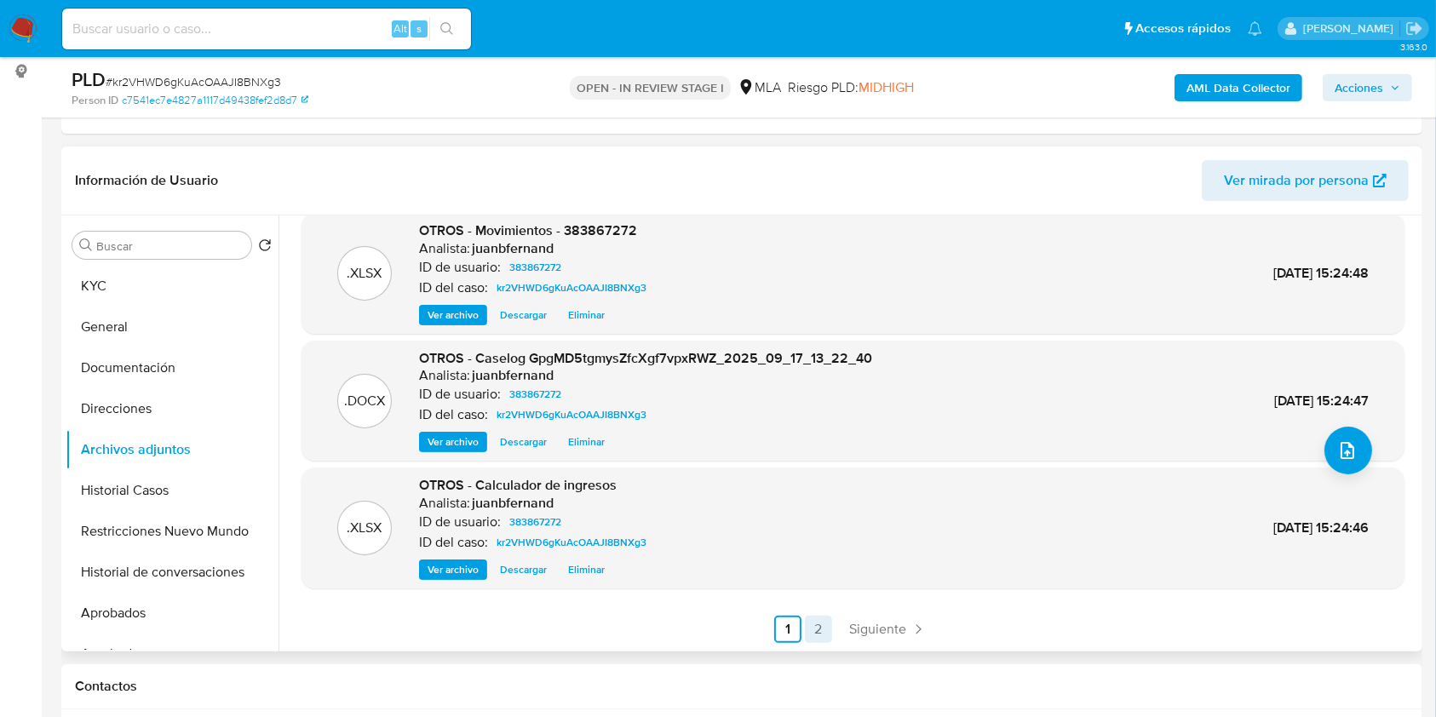
click at [813, 624] on link "2" at bounding box center [818, 629] width 27 height 27
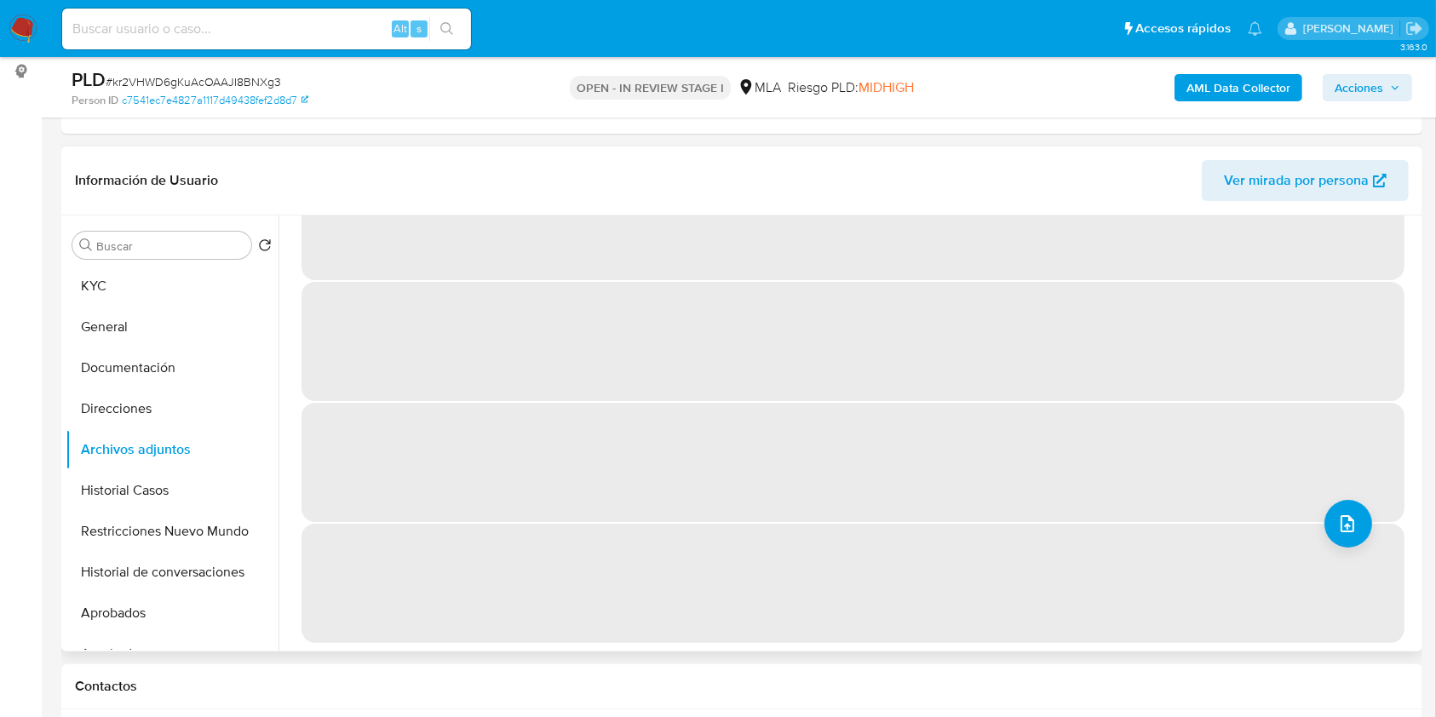
scroll to position [0, 0]
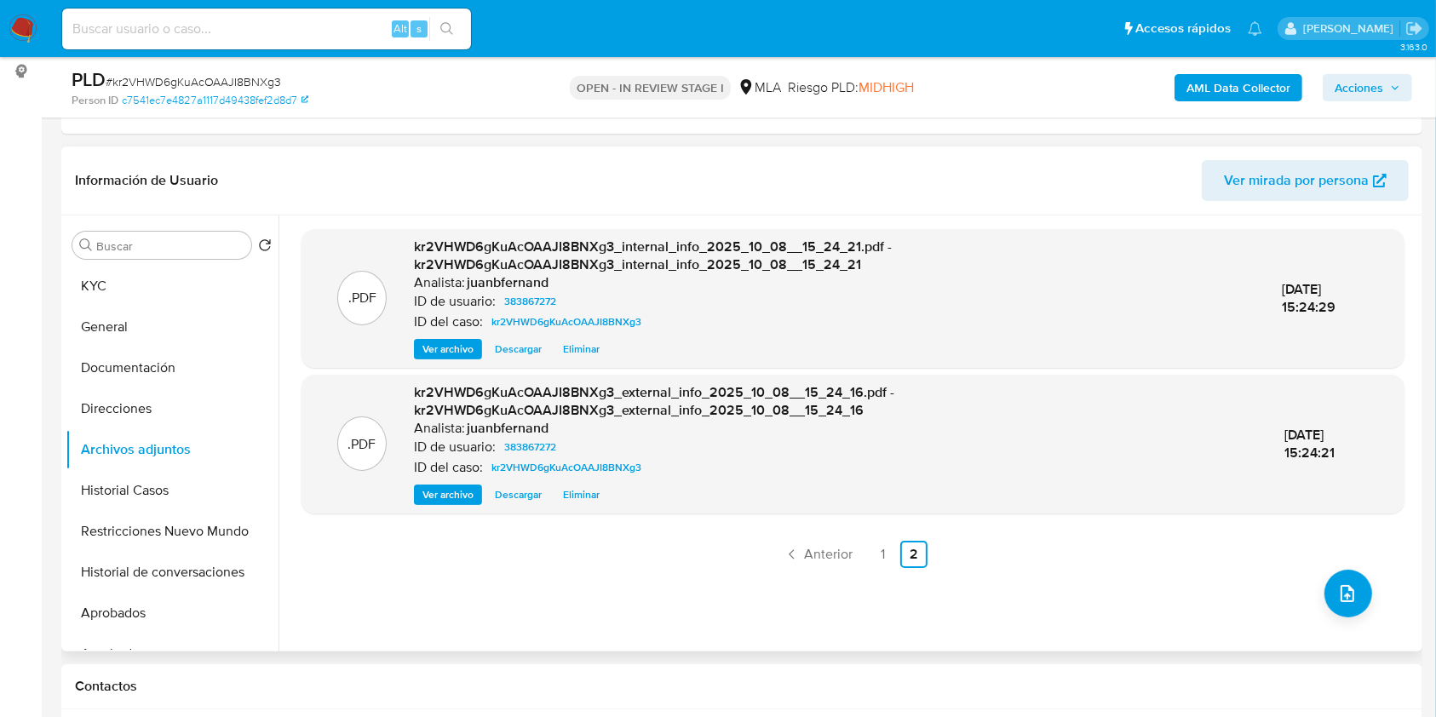
click at [1394, 83] on icon "button" at bounding box center [1395, 88] width 10 height 10
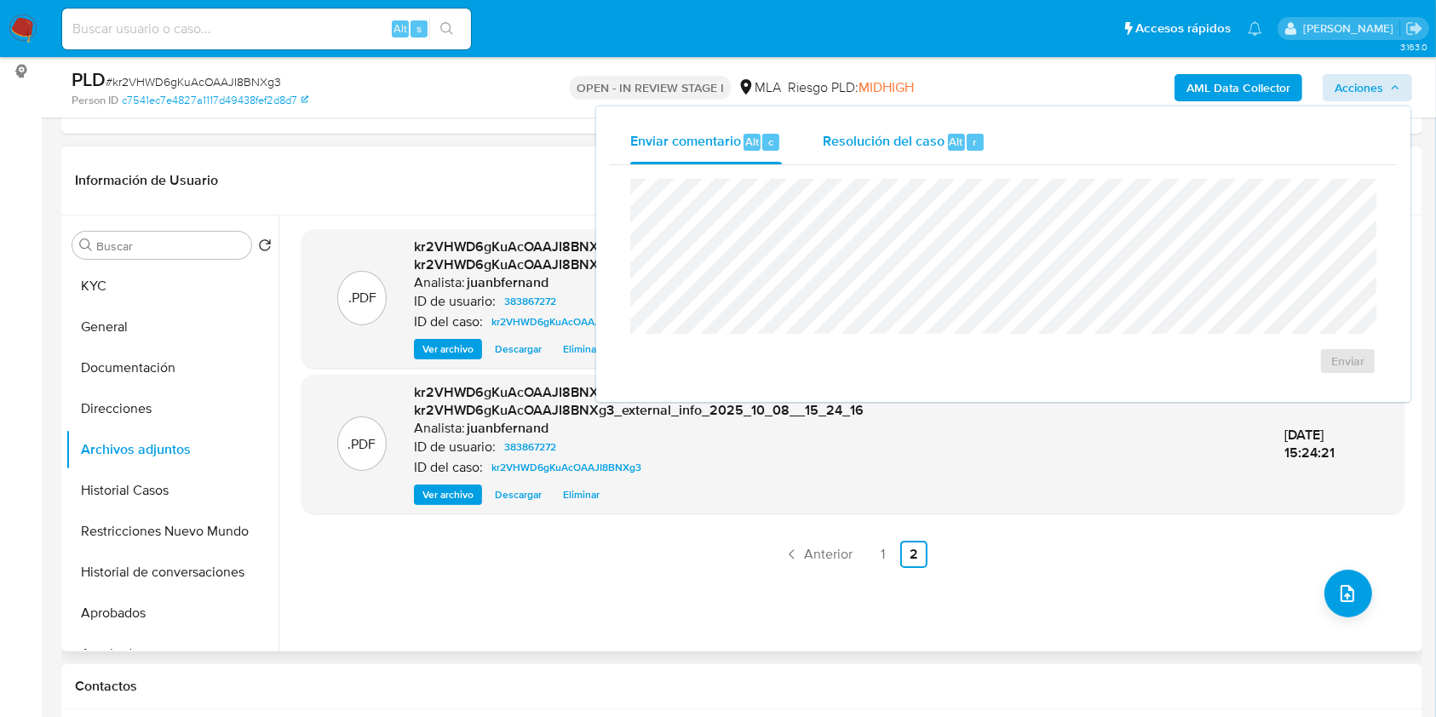
click at [889, 143] on span "Resolución del caso" at bounding box center [884, 141] width 122 height 20
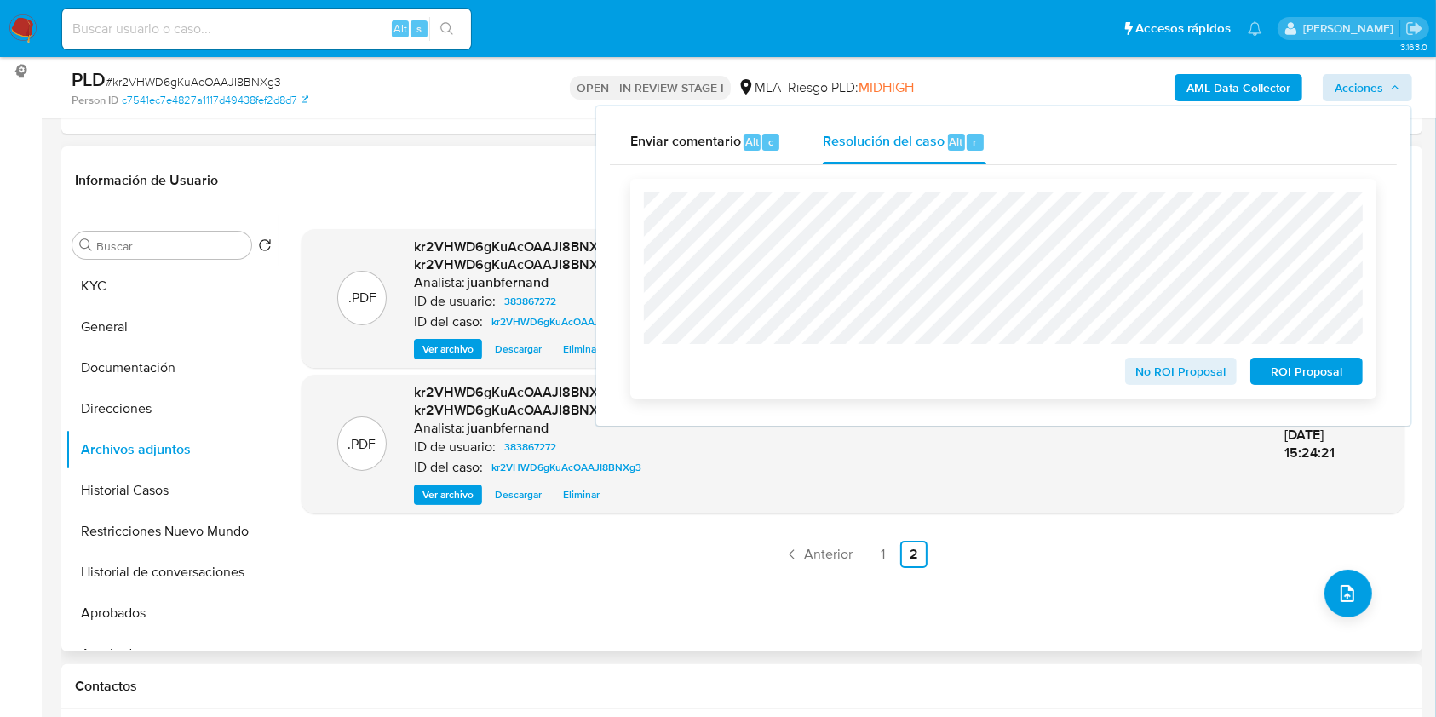
click at [1194, 369] on span "No ROI Proposal" at bounding box center [1181, 372] width 89 height 24
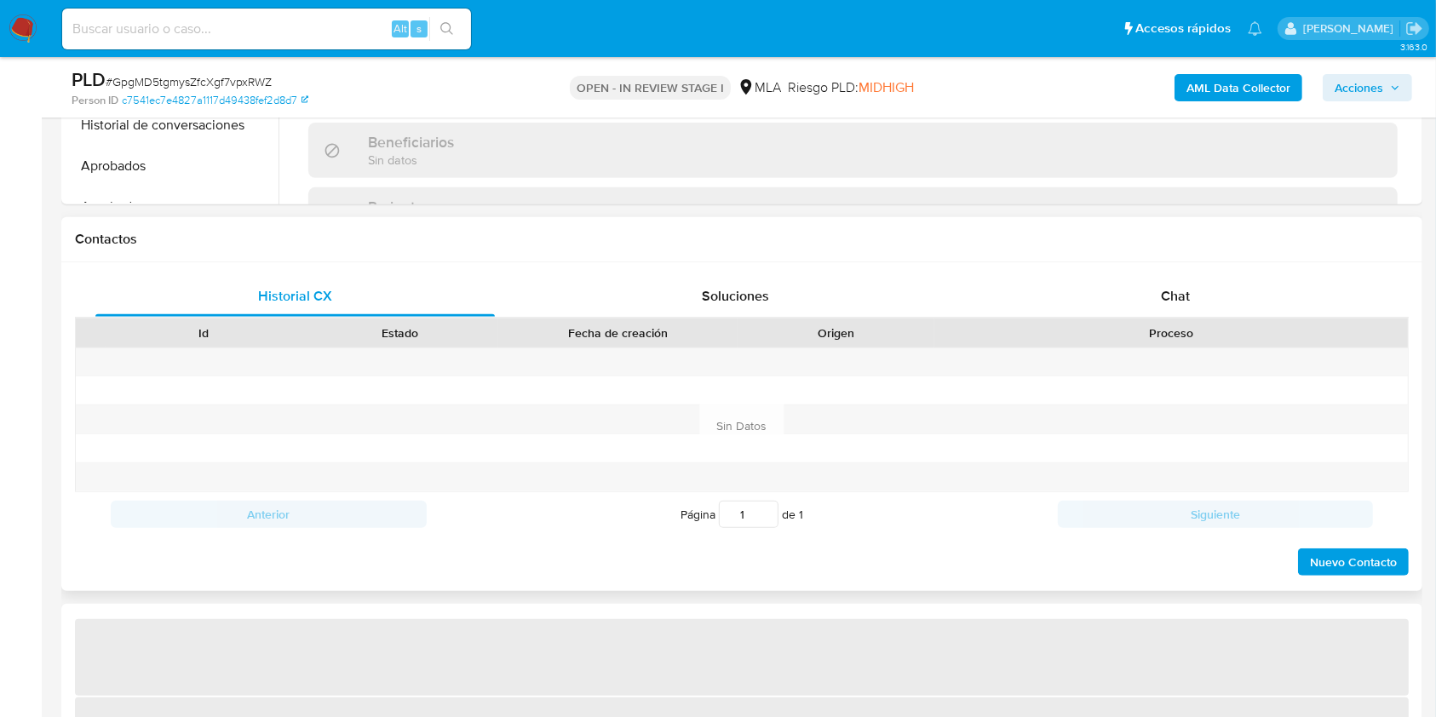
scroll to position [682, 0]
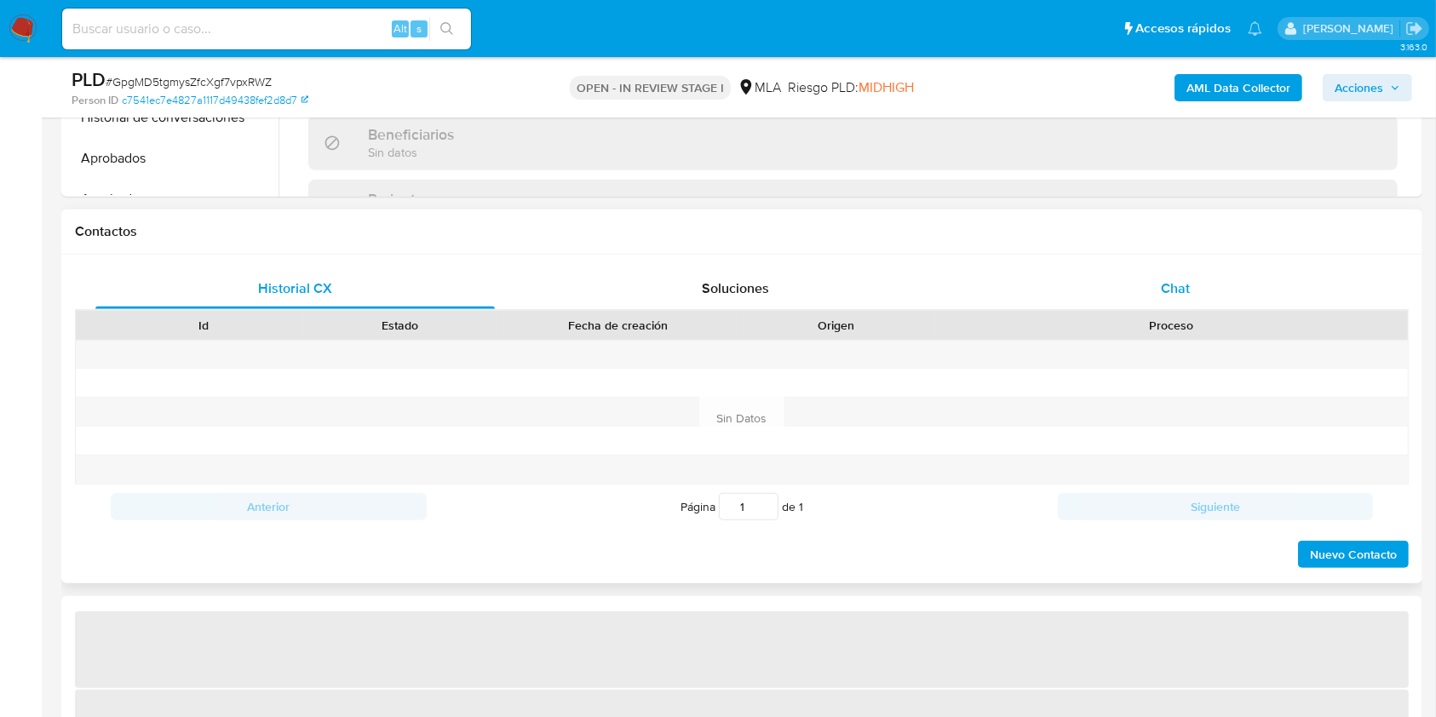
click at [1126, 290] on div "Chat" at bounding box center [1176, 288] width 400 height 41
select select "10"
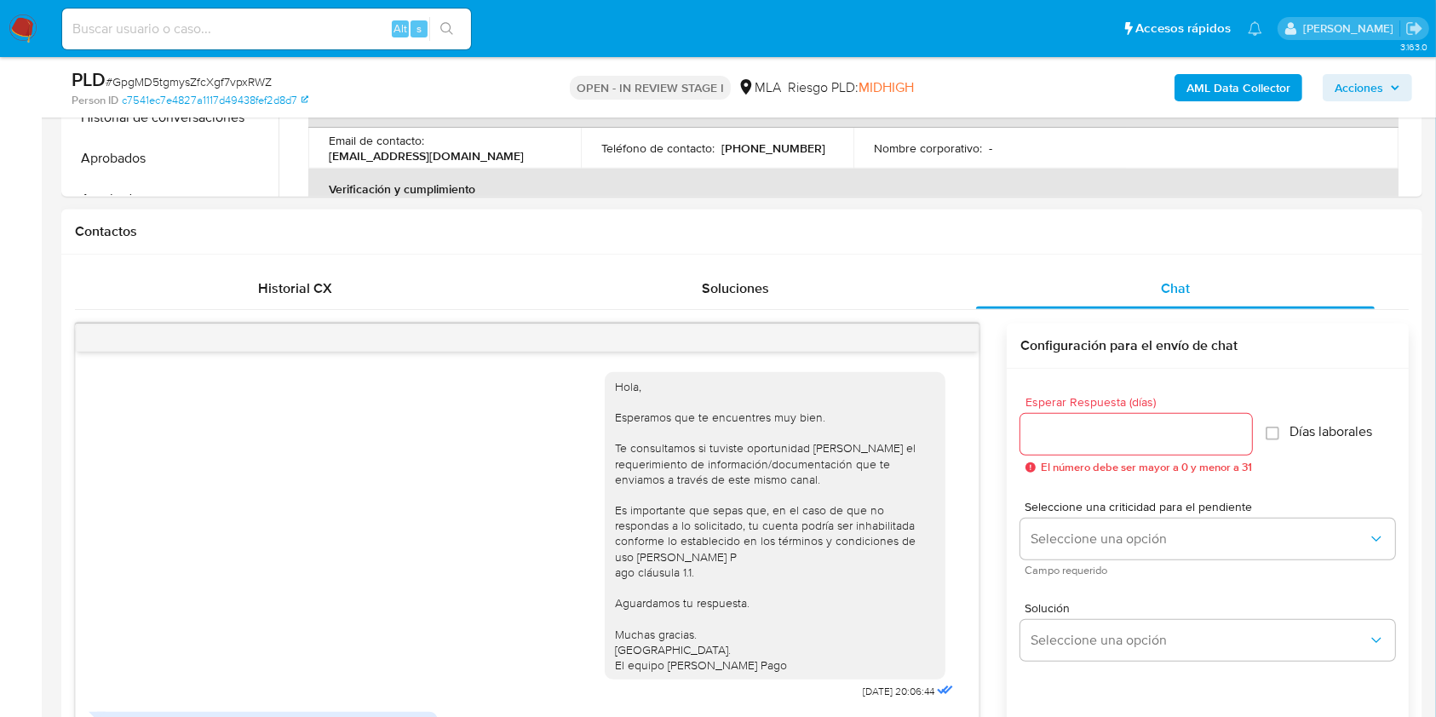
scroll to position [345, 0]
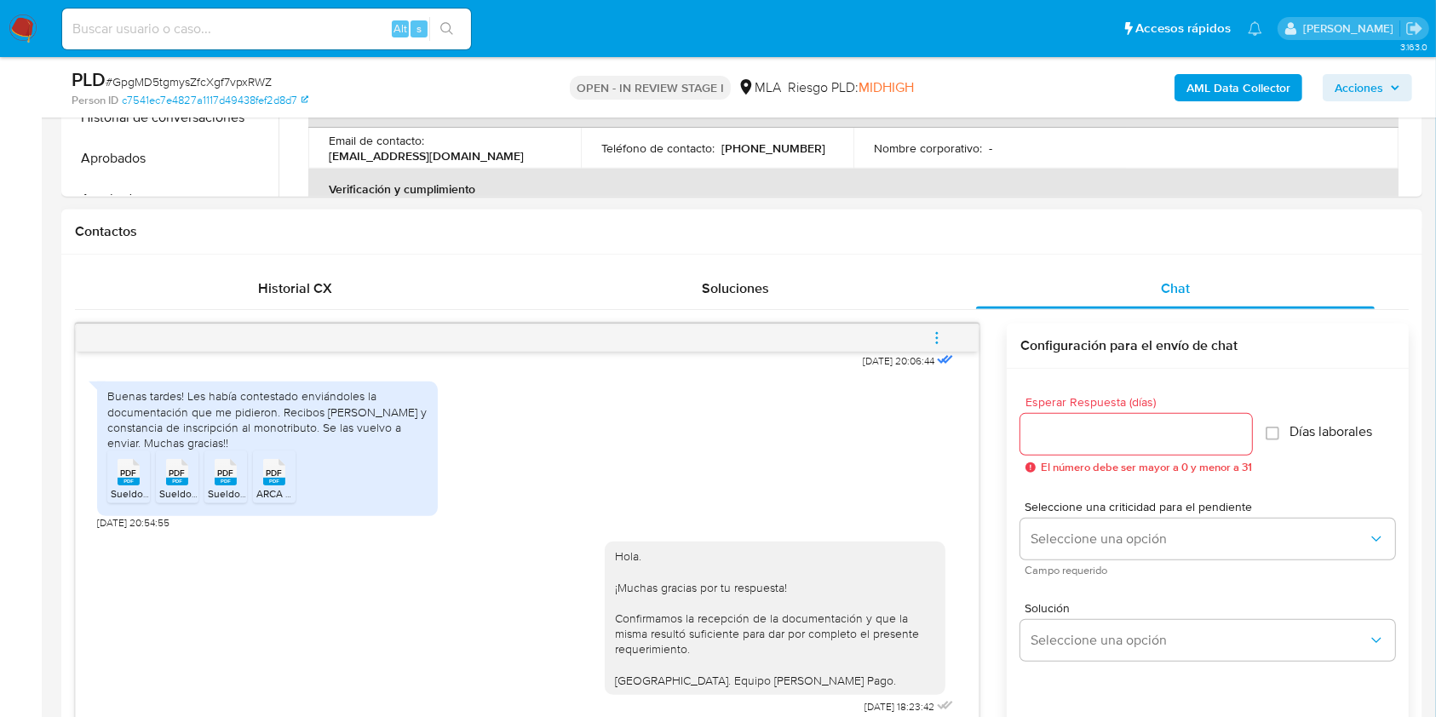
click at [950, 340] on button "menu-action" at bounding box center [937, 338] width 56 height 41
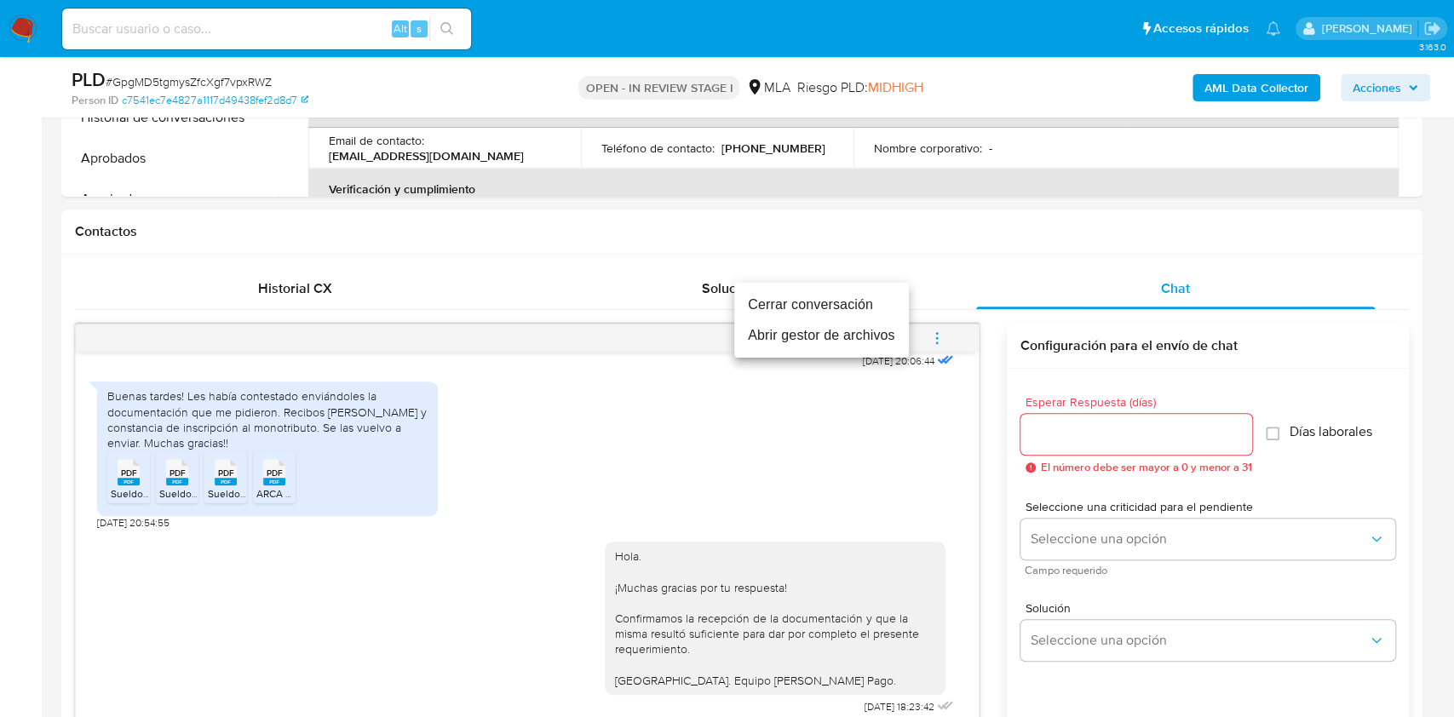
click at [841, 305] on li "Cerrar conversación" at bounding box center [821, 305] width 175 height 31
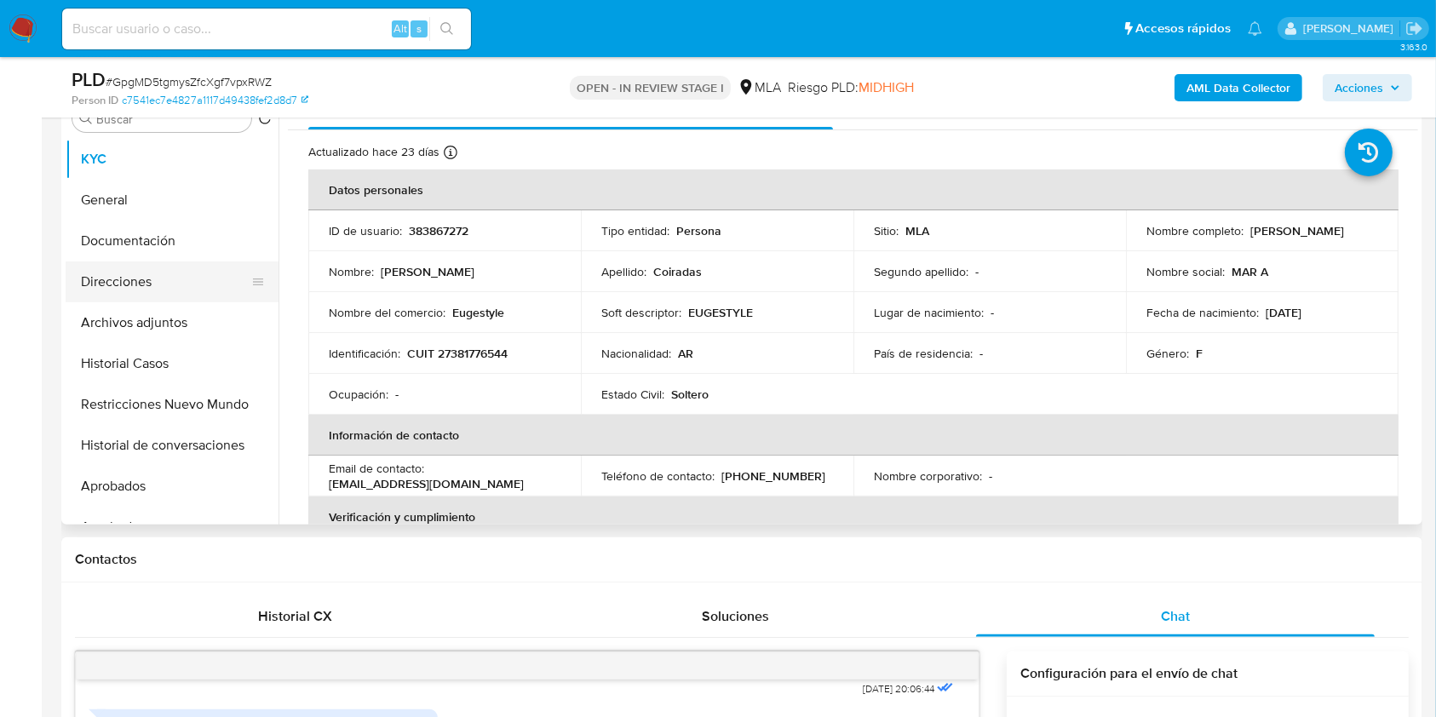
scroll to position [341, 0]
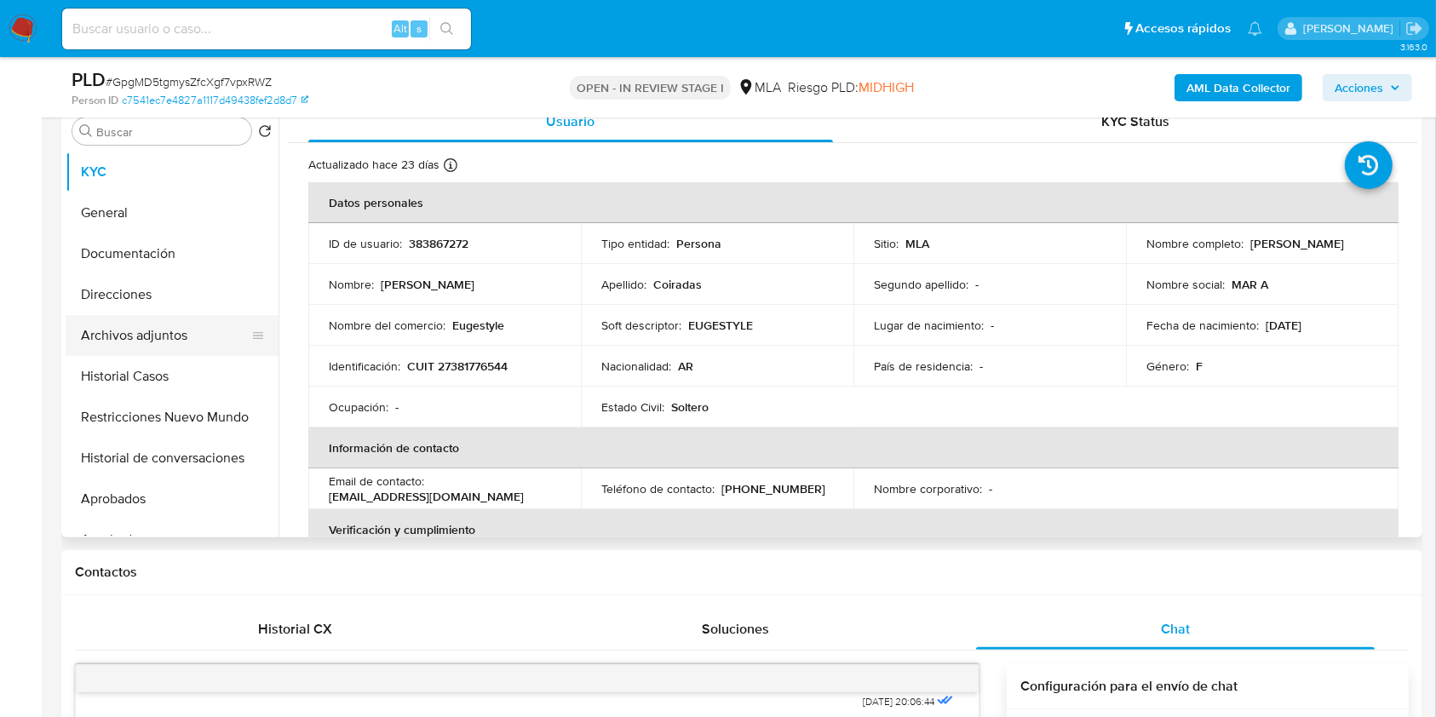
click at [157, 342] on button "Archivos adjuntos" at bounding box center [165, 335] width 199 height 41
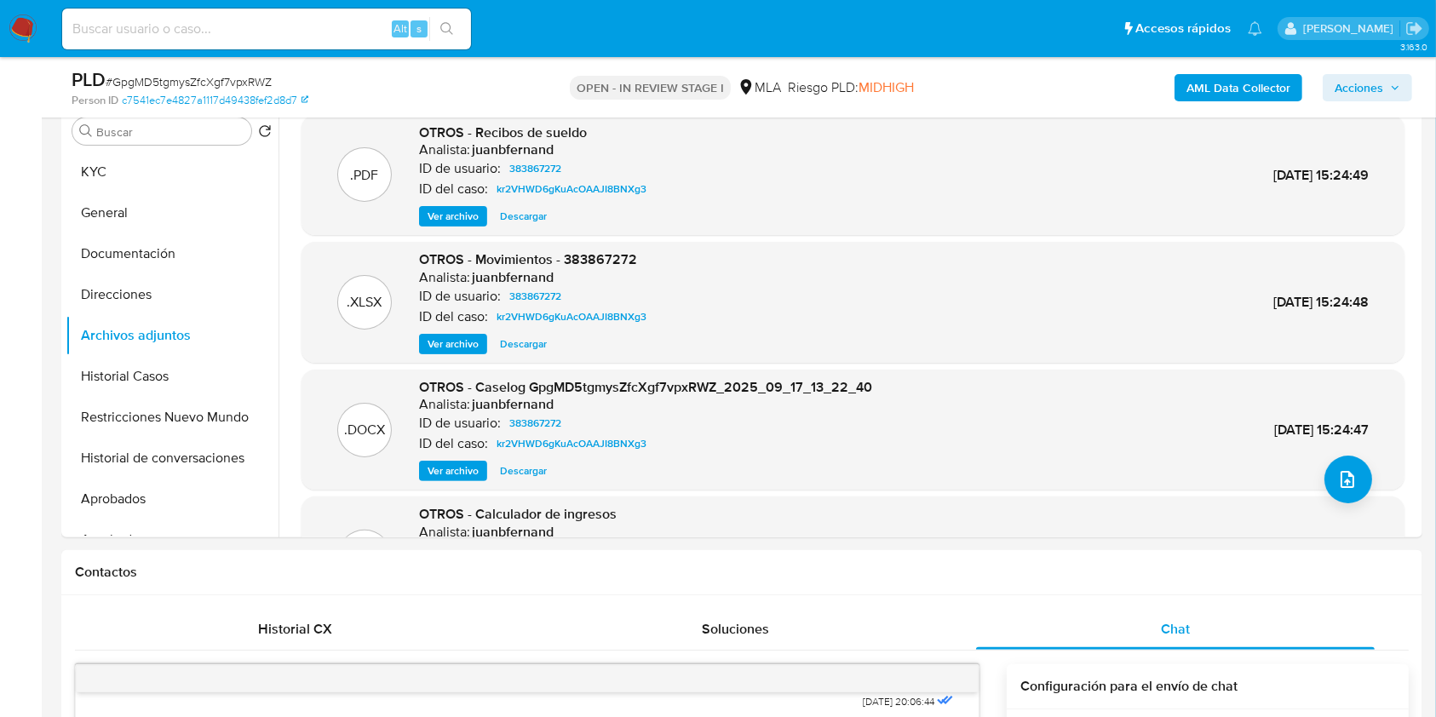
click at [1373, 78] on span "Acciones" at bounding box center [1359, 87] width 49 height 27
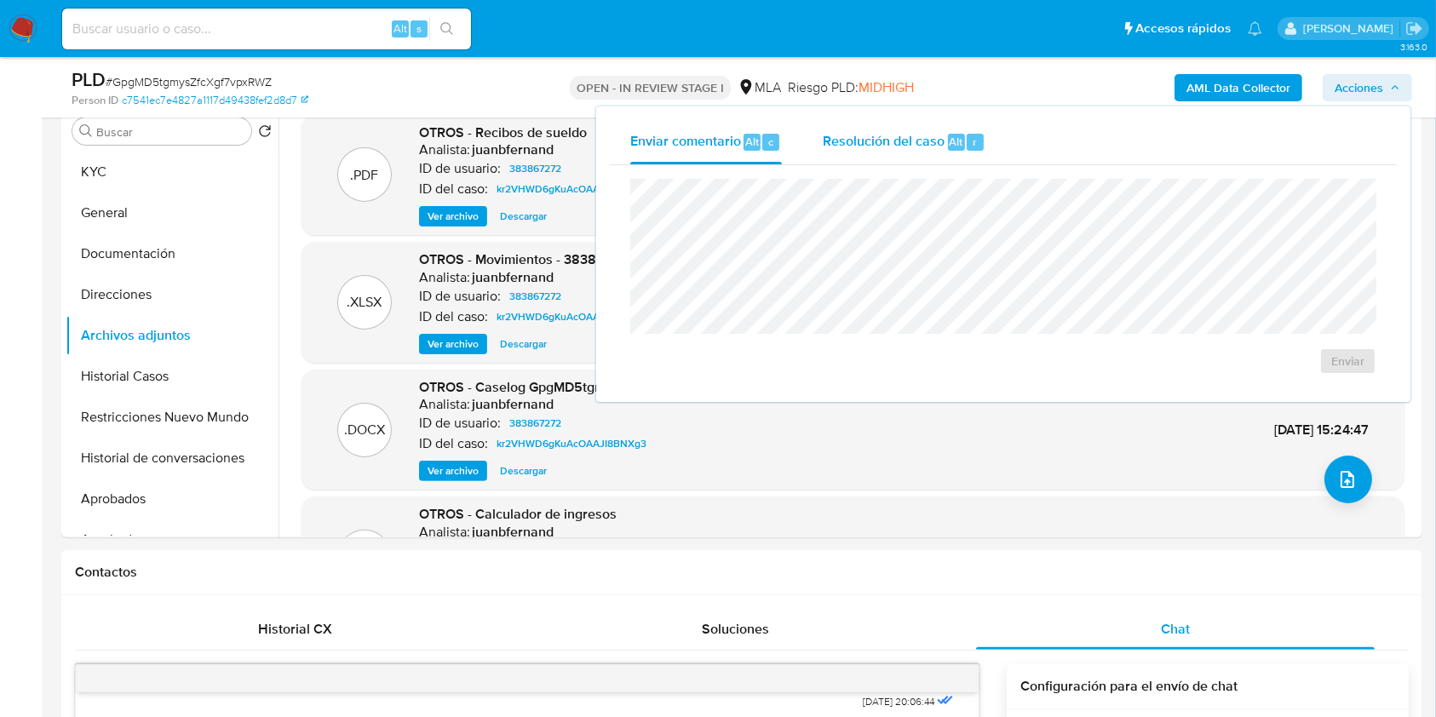
click at [951, 141] on span "Alt" at bounding box center [957, 142] width 14 height 16
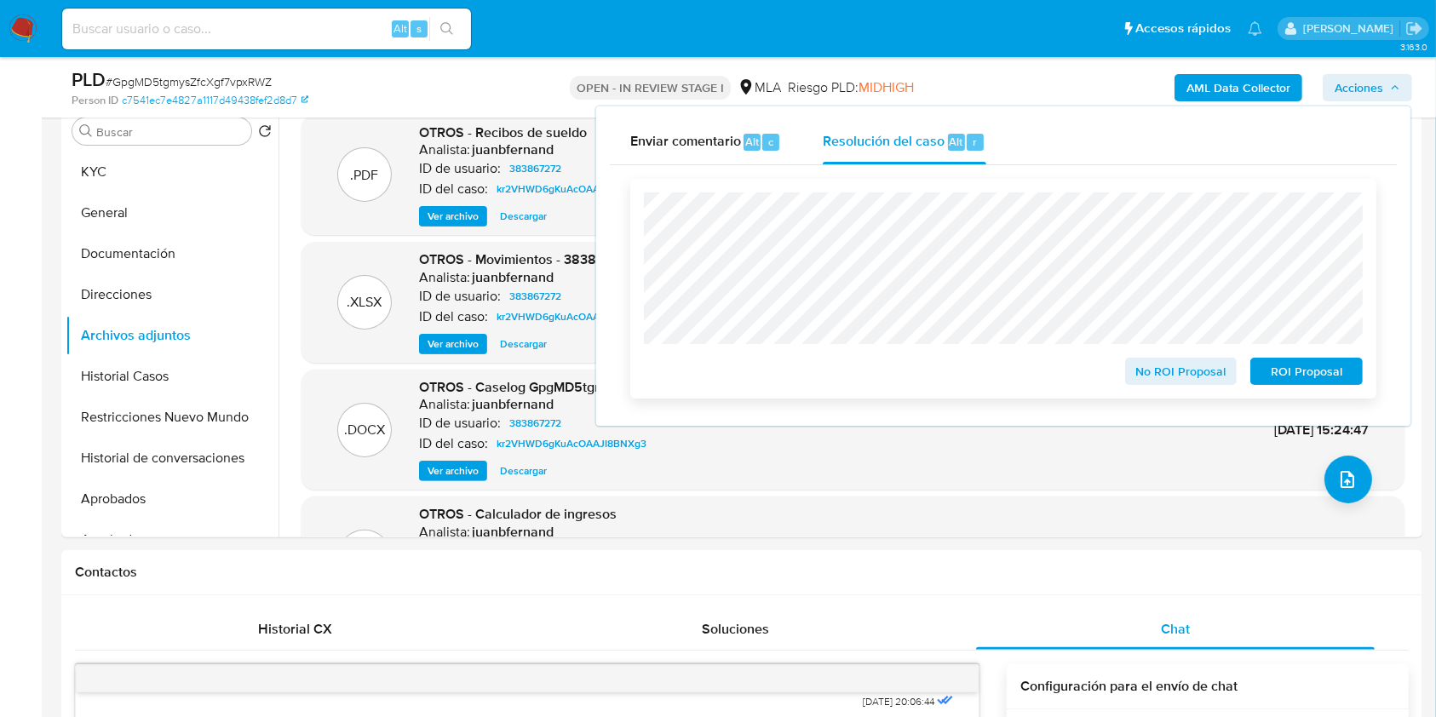
click at [1183, 371] on span "No ROI Proposal" at bounding box center [1181, 372] width 89 height 24
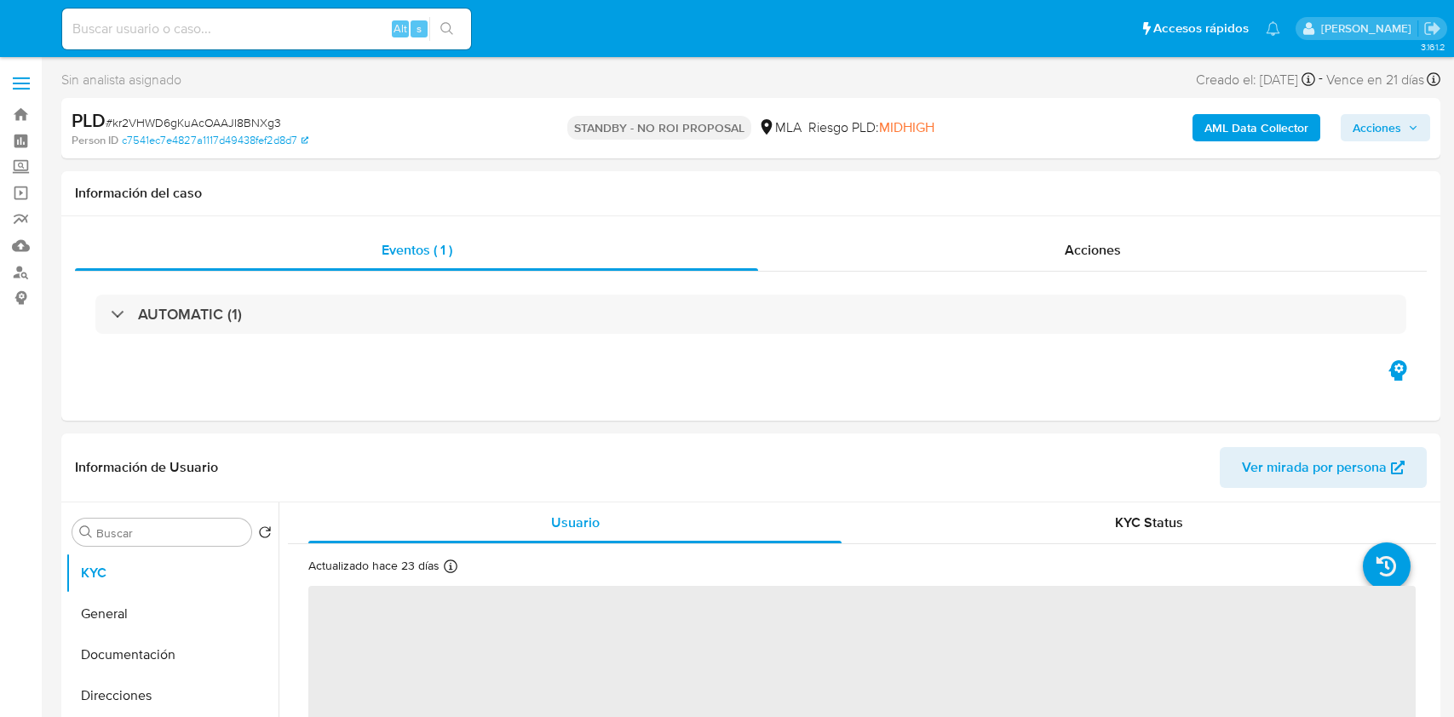
select select "10"
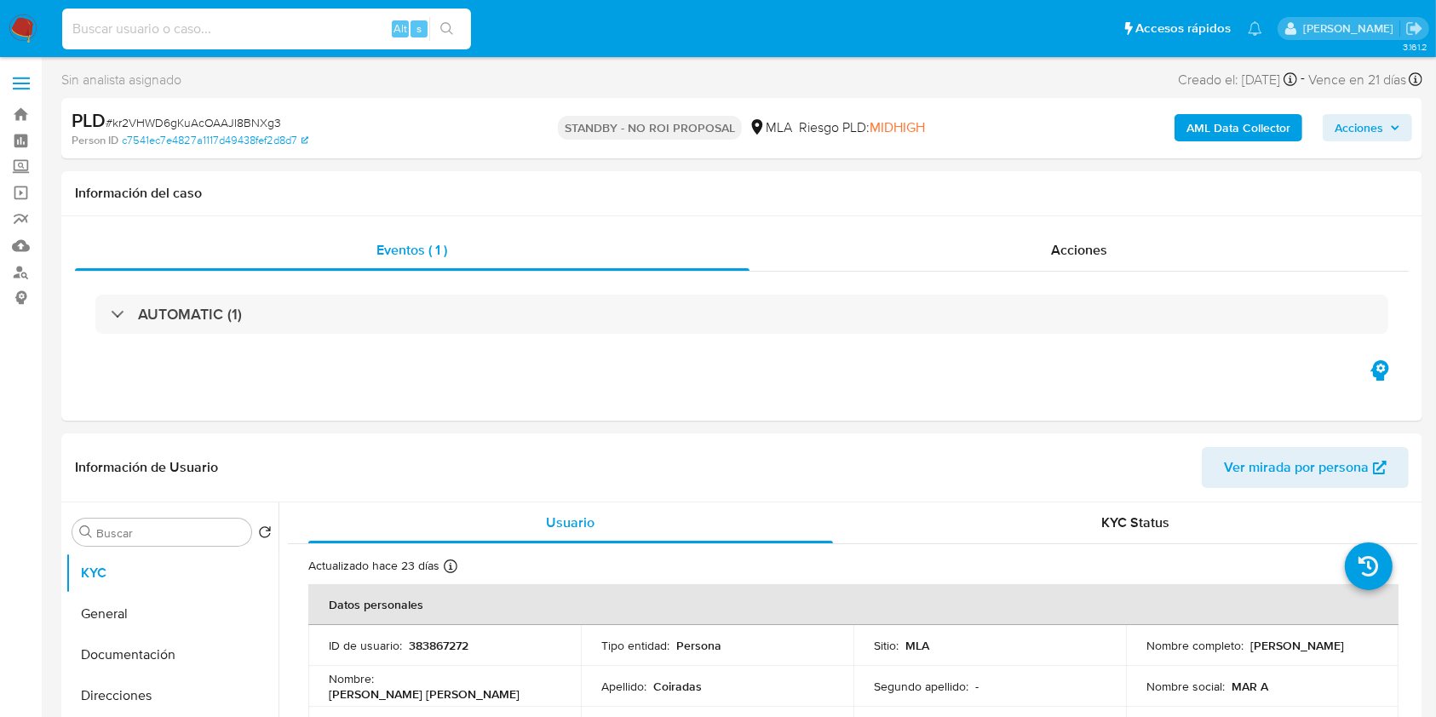
click at [273, 25] on input at bounding box center [266, 29] width 409 height 22
paste input "9jAuB1gzzhQWjxgNM9lNfwiX"
type input "9jAuB1gzzhQWjxgNM9lNfwiX"
click at [434, 32] on button "search-icon" at bounding box center [446, 29] width 35 height 24
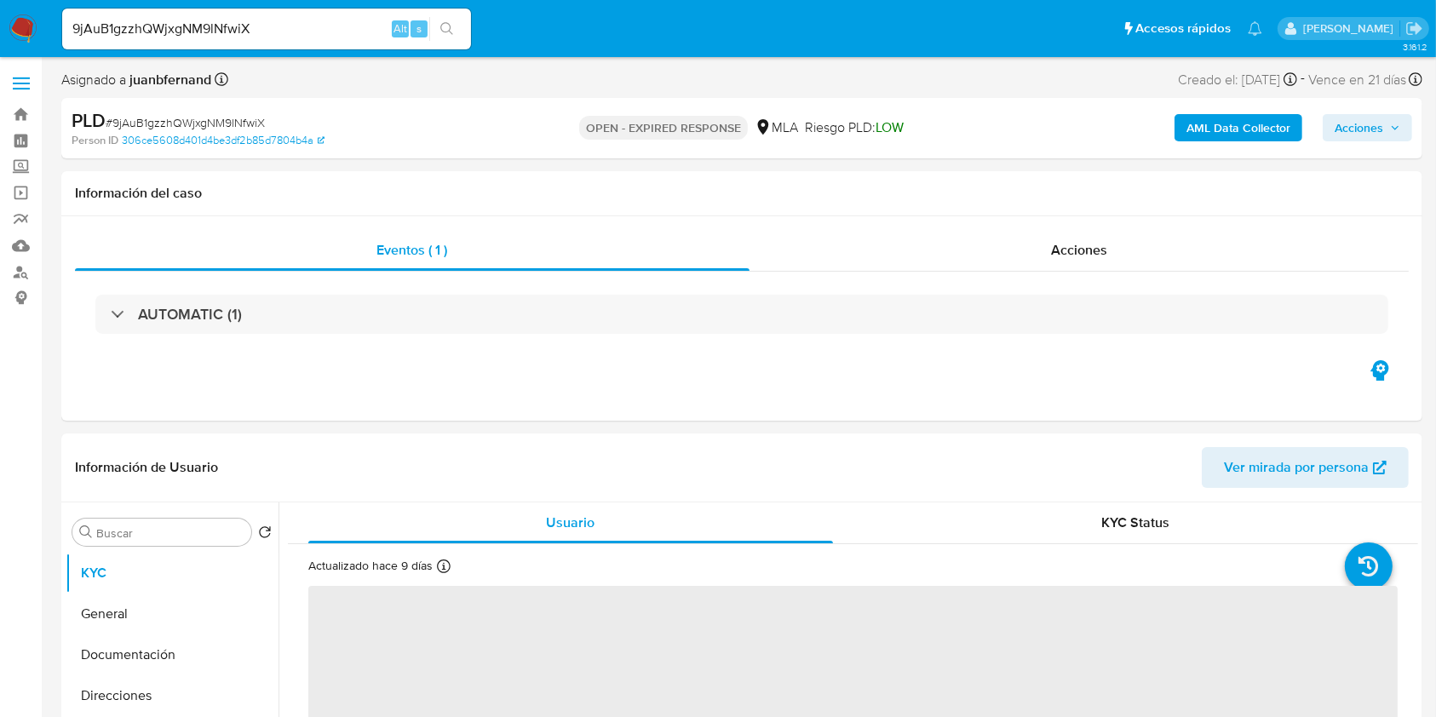
select select "10"
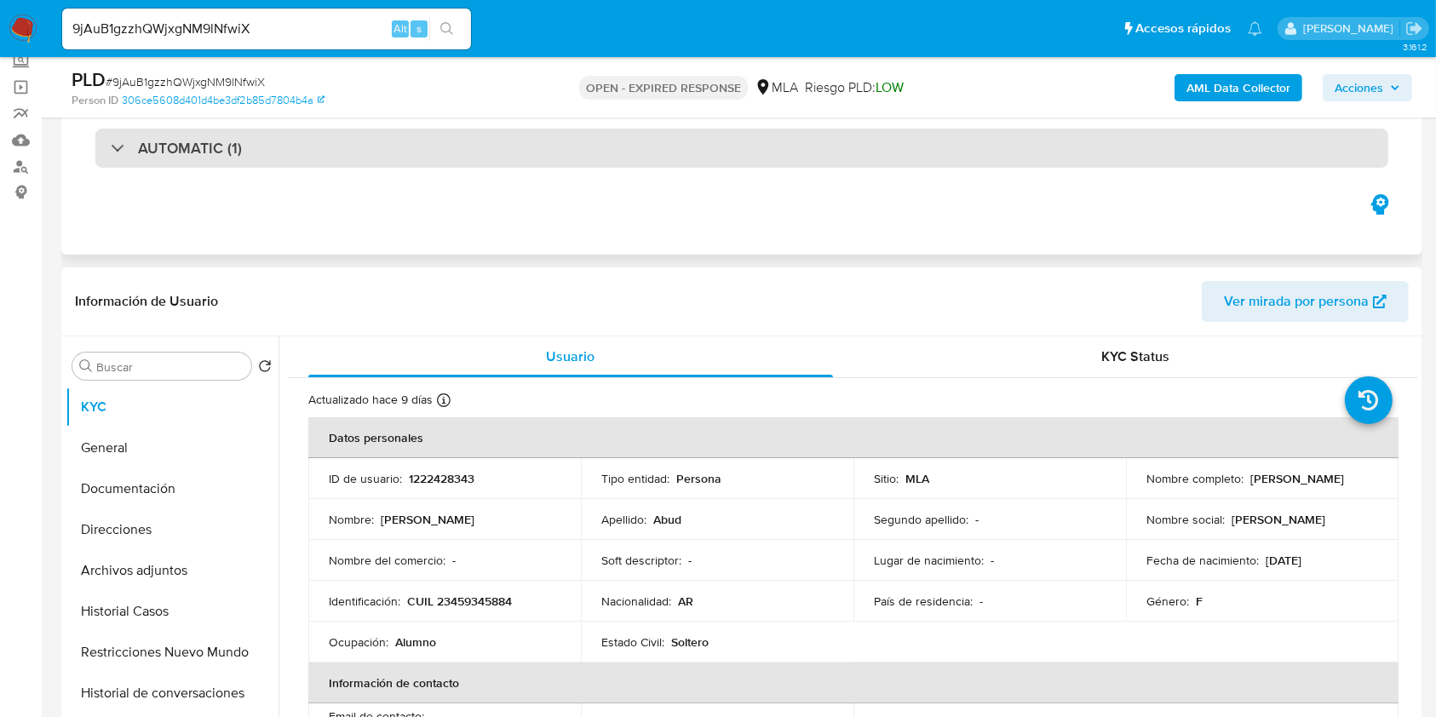
scroll to position [454, 0]
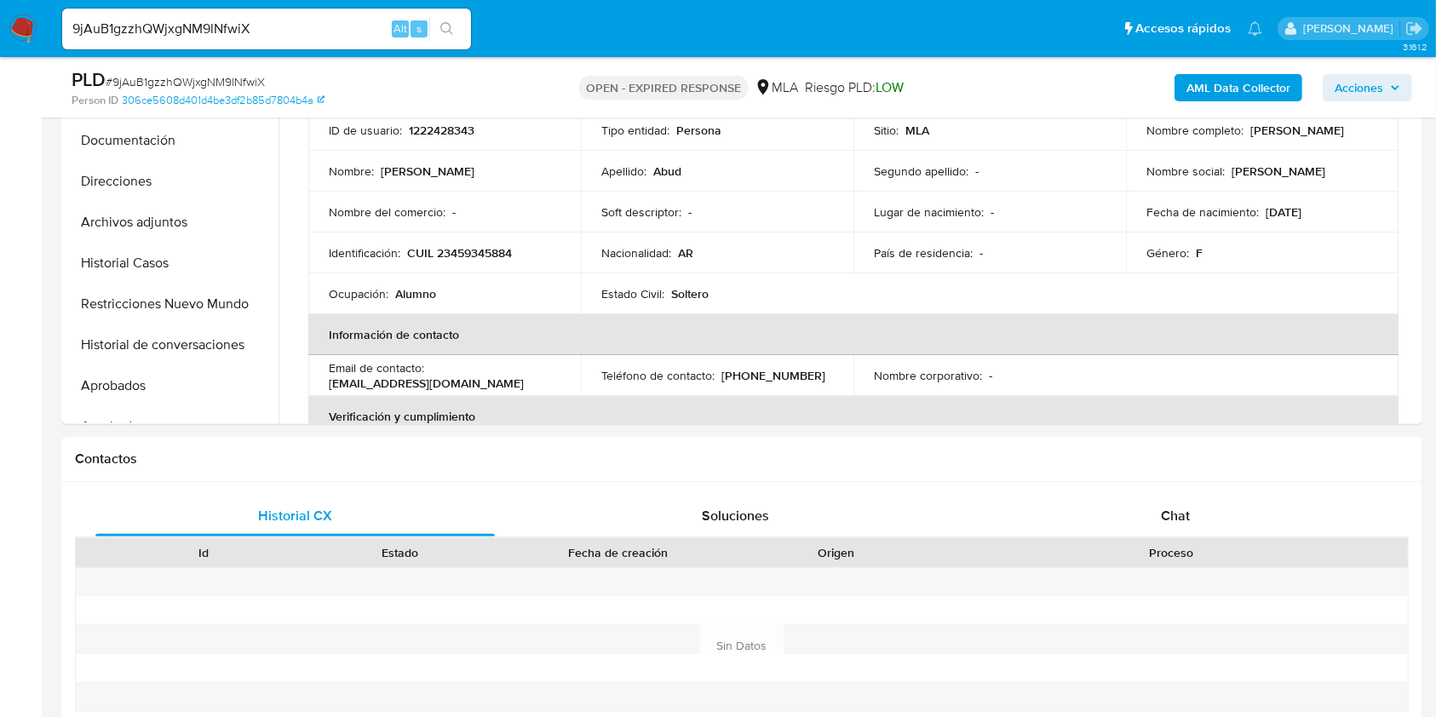
click at [327, 41] on div "9jAuB1gzzhQWjxgNM9lNfwiX Alt s" at bounding box center [266, 29] width 409 height 41
click at [334, 20] on input "9jAuB1gzzhQWjxgNM9lNfwiX" at bounding box center [266, 29] width 409 height 22
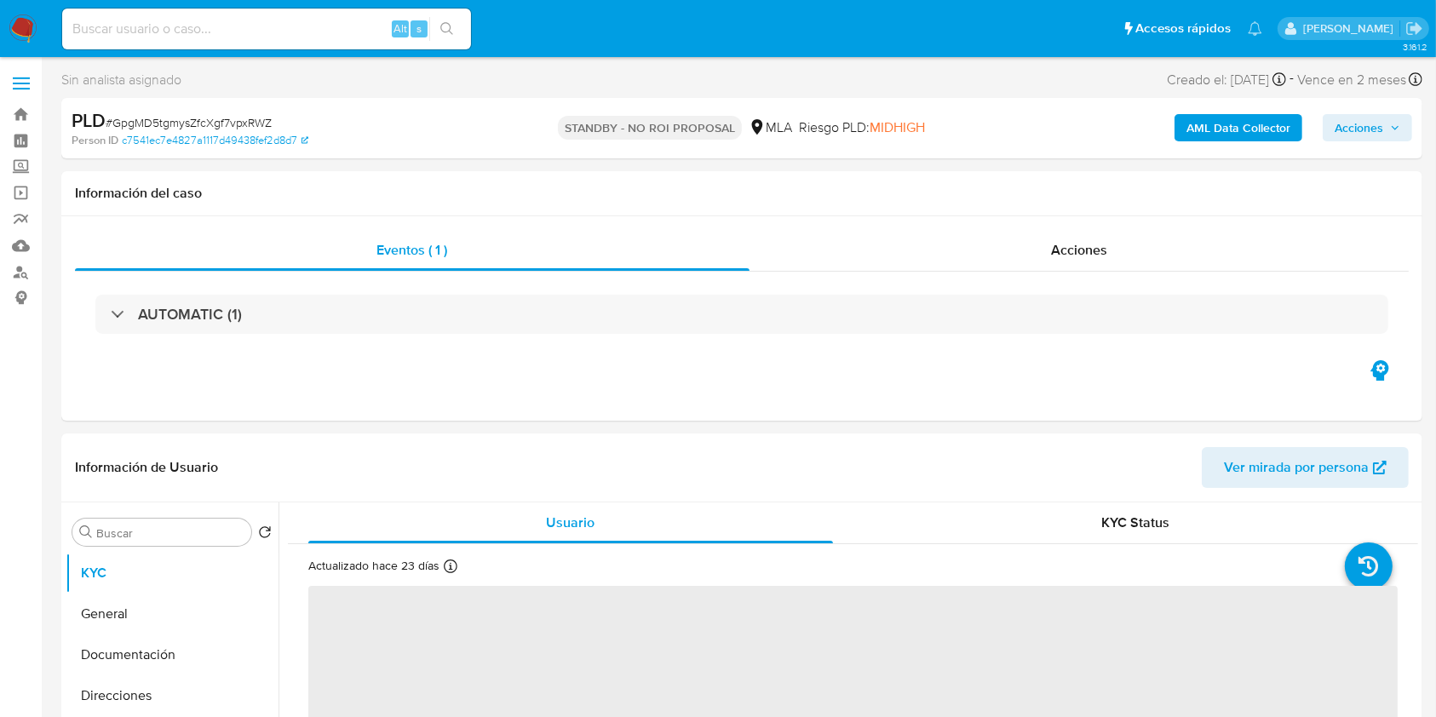
select select "10"
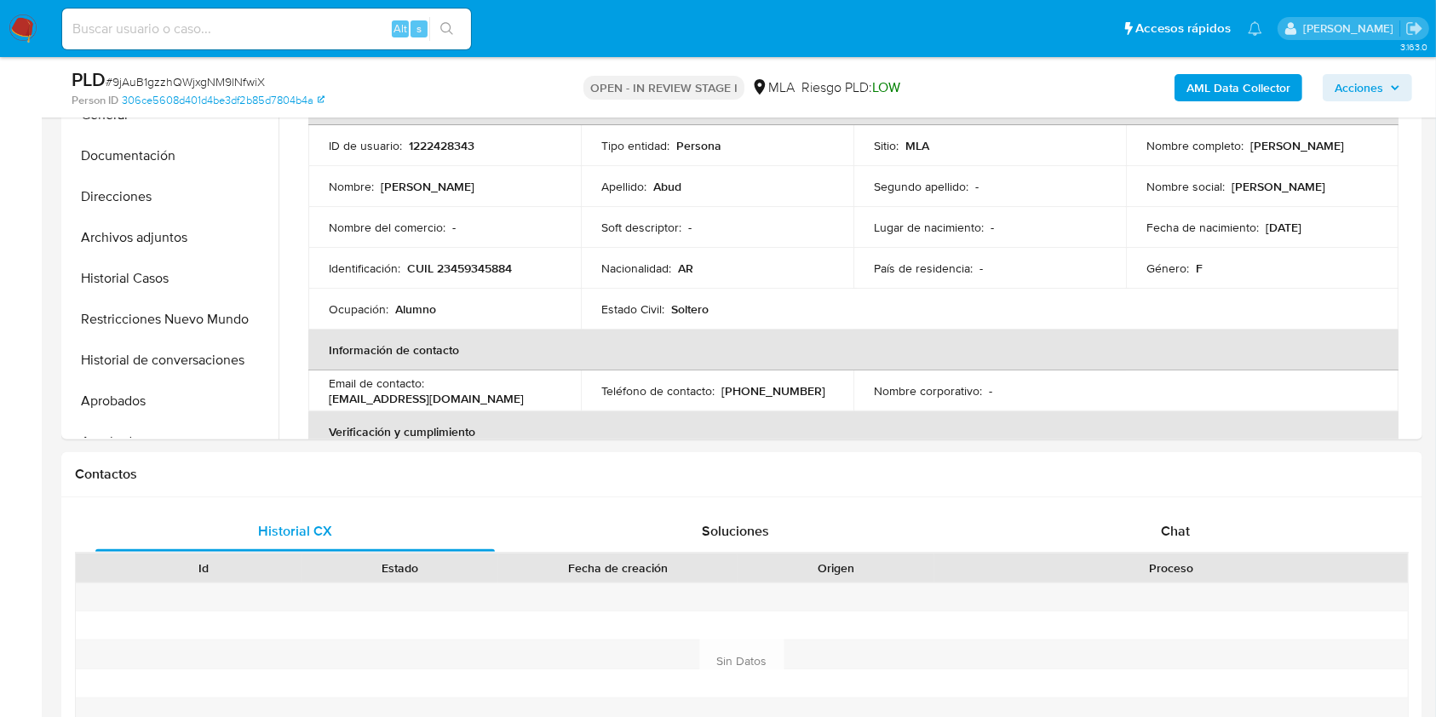
scroll to position [454, 0]
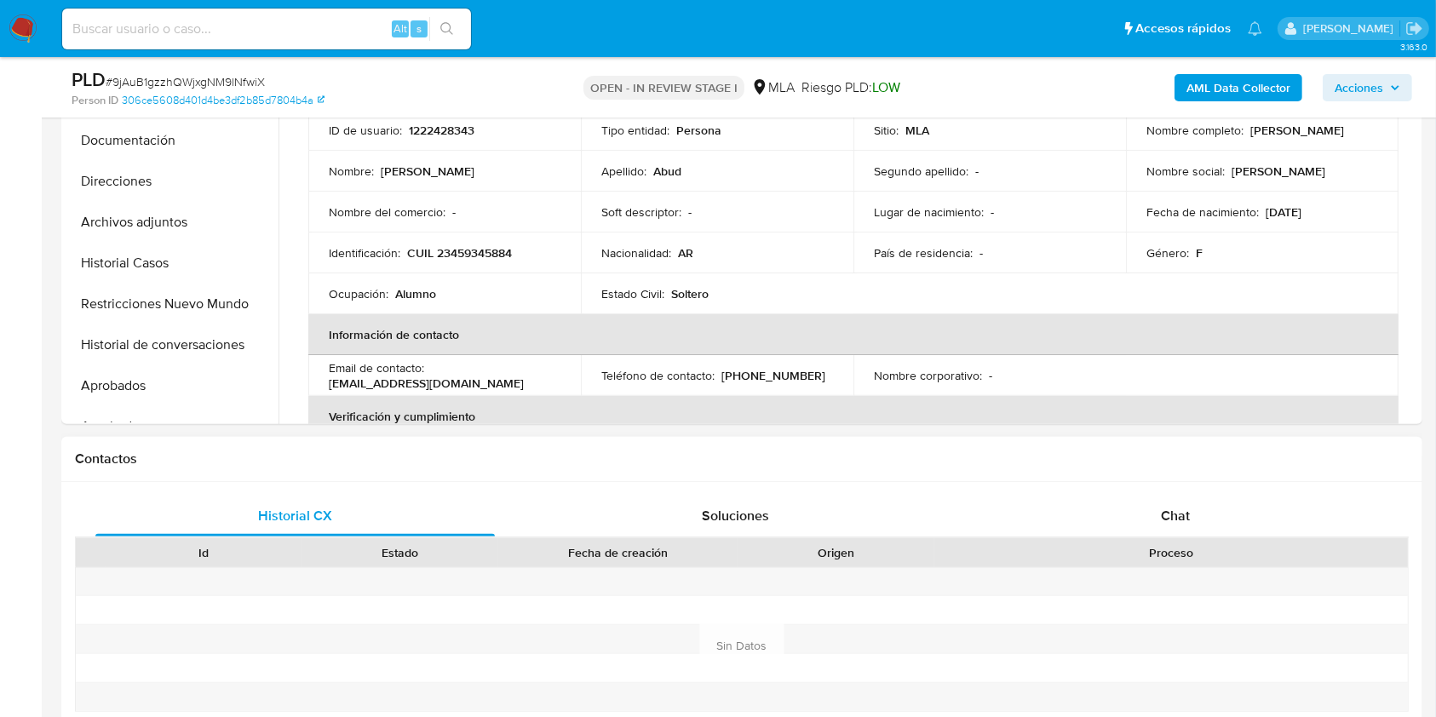
click at [1159, 491] on div "Historial CX Soluciones Chat Id Estado Fecha de creación Origen Proceso Anterio…" at bounding box center [741, 646] width 1361 height 329
click at [1155, 521] on div "Chat" at bounding box center [1176, 516] width 400 height 41
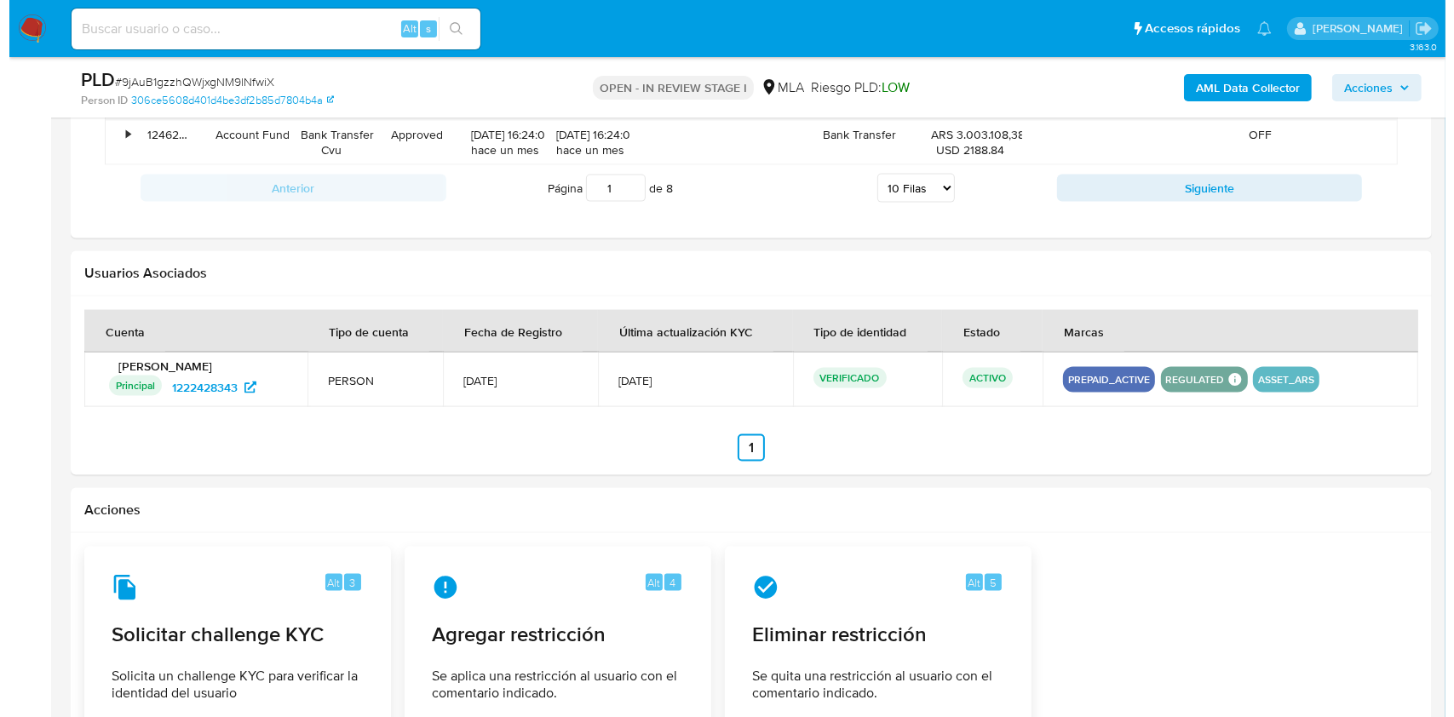
scroll to position [2607, 0]
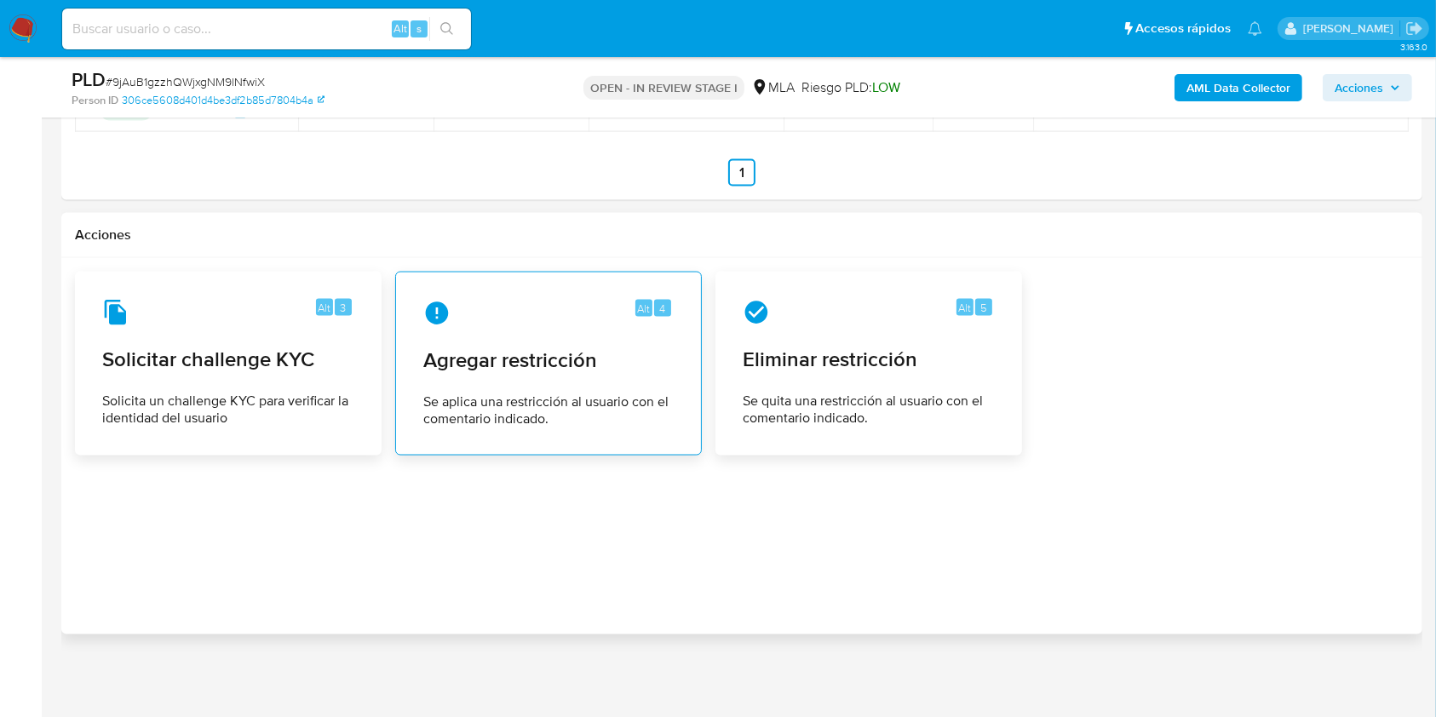
click at [509, 383] on div "Alt 4 Agregar restricción Se aplica una restricción al usuario con el comentari…" at bounding box center [549, 363] width 278 height 155
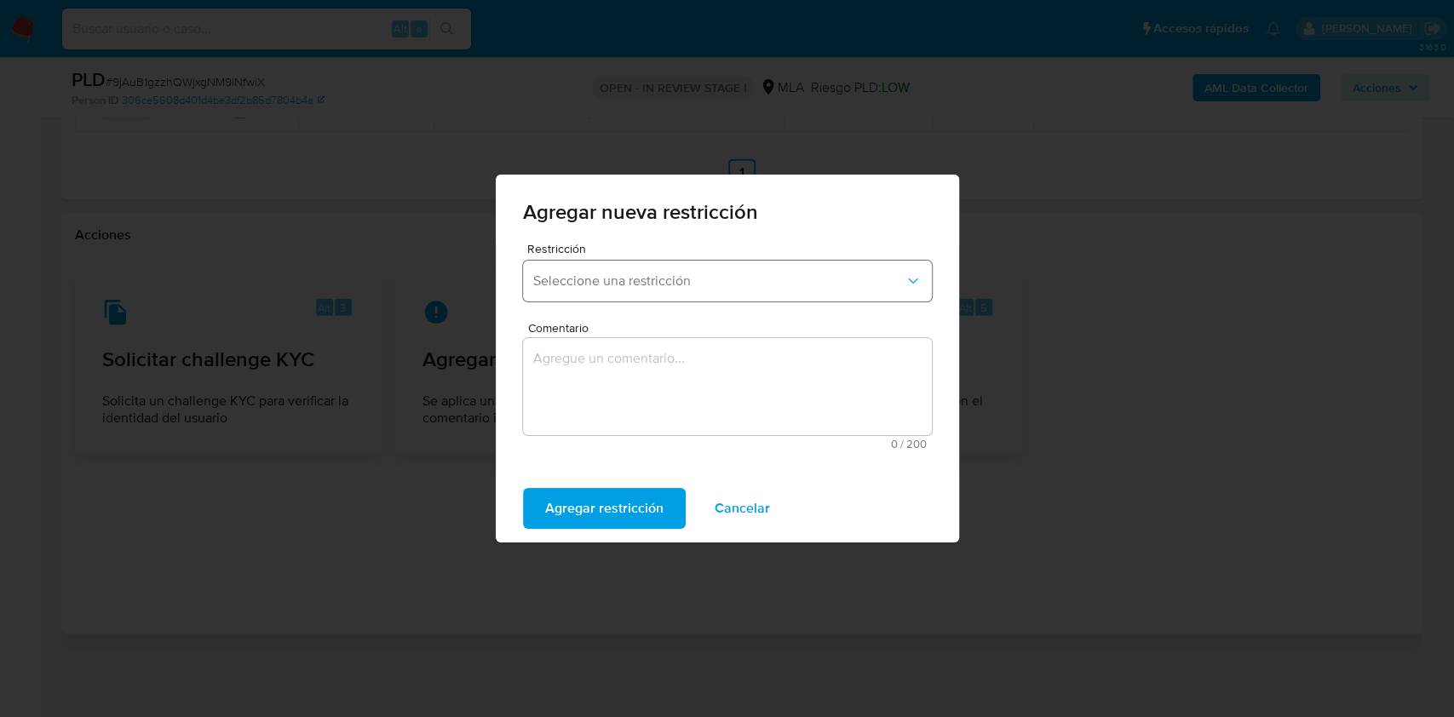
click at [668, 287] on span "Seleccione una restricción" at bounding box center [718, 281] width 371 height 17
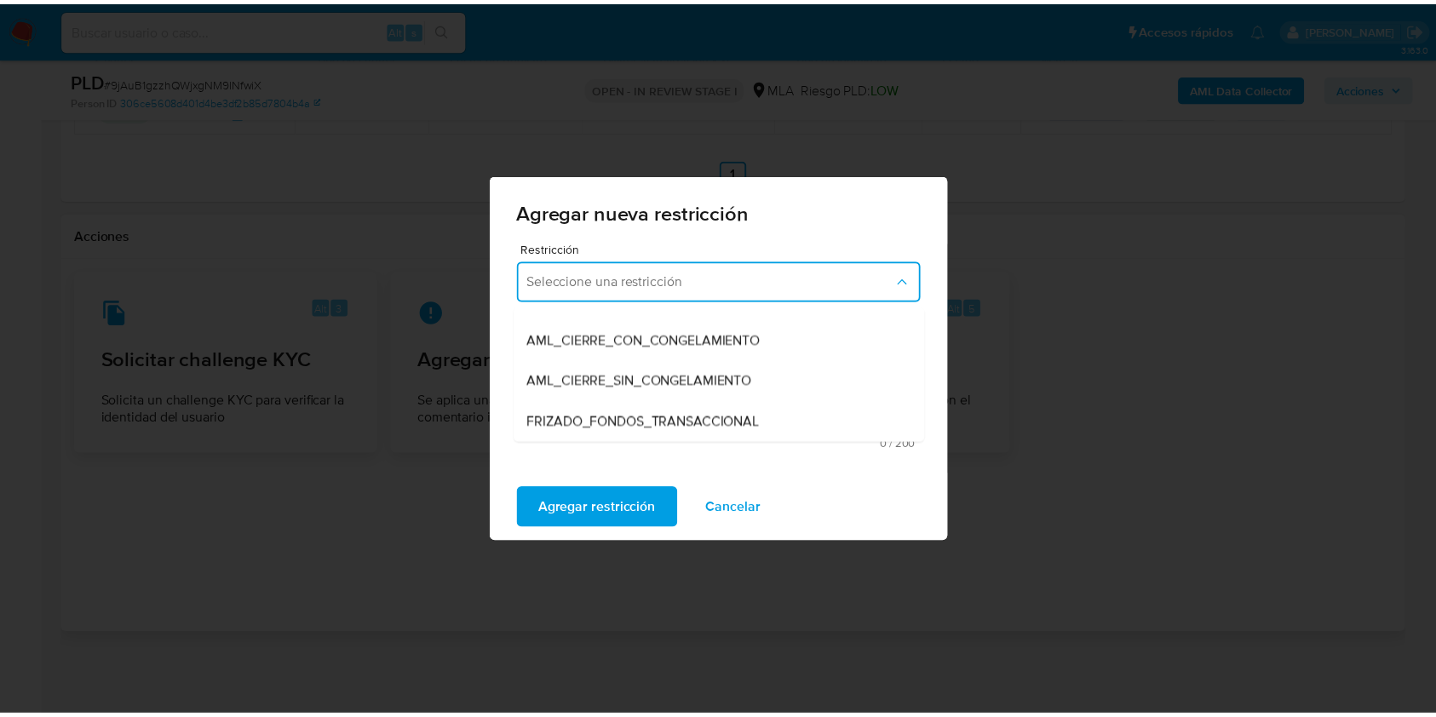
scroll to position [227, 0]
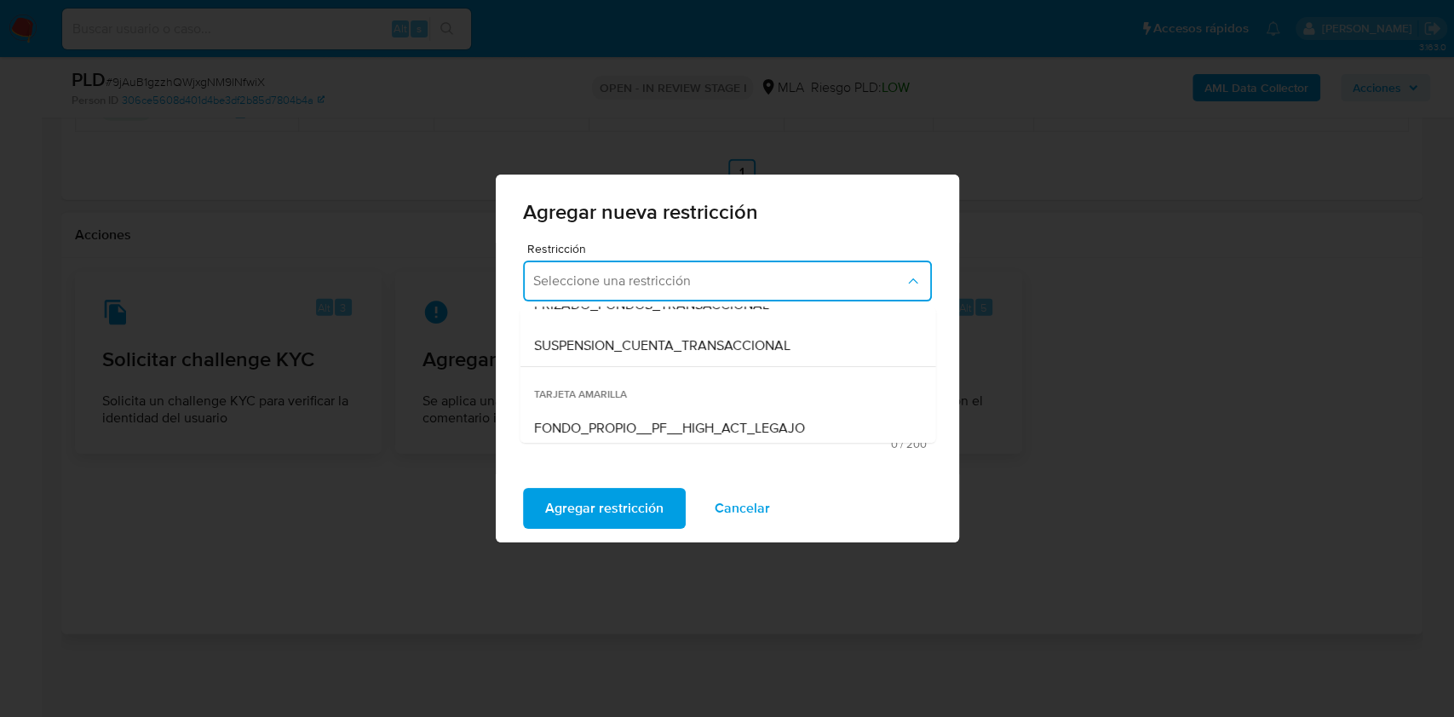
drag, startPoint x: 665, startPoint y: 352, endPoint x: 668, endPoint y: 388, distance: 36.7
click at [667, 351] on span "SUSPENSION_CUENTA_TRANSACCIONAL" at bounding box center [661, 345] width 256 height 17
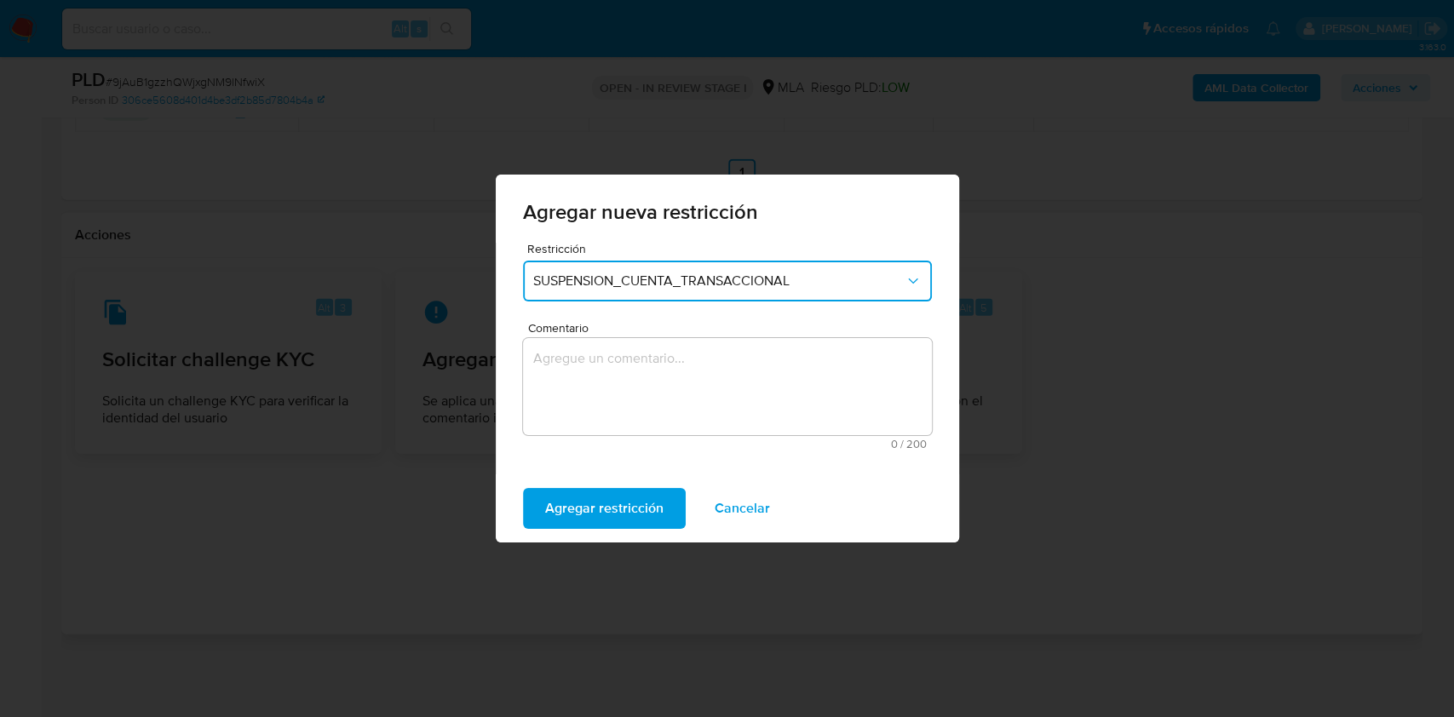
click at [668, 411] on textarea "Comentario" at bounding box center [727, 386] width 409 height 97
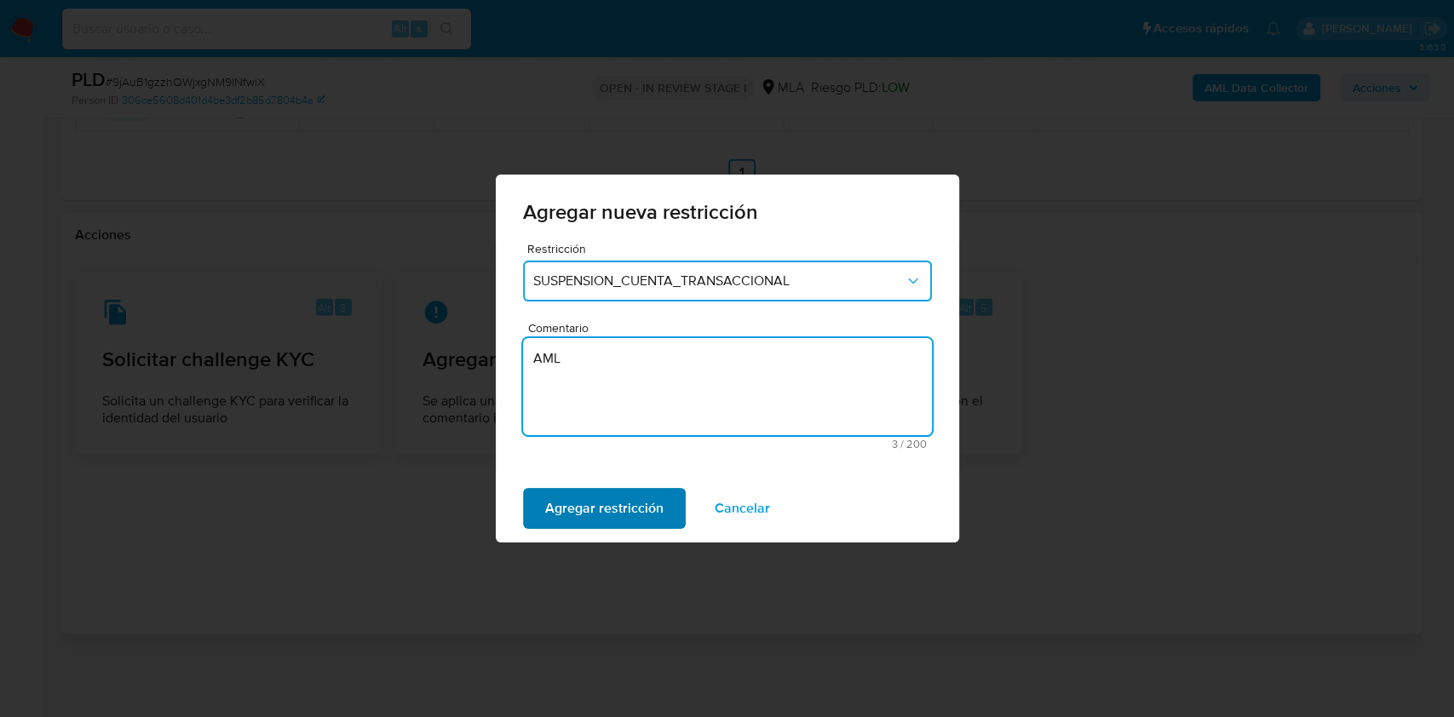
type textarea "AML"
click at [611, 503] on span "Agregar restricción" at bounding box center [604, 508] width 118 height 37
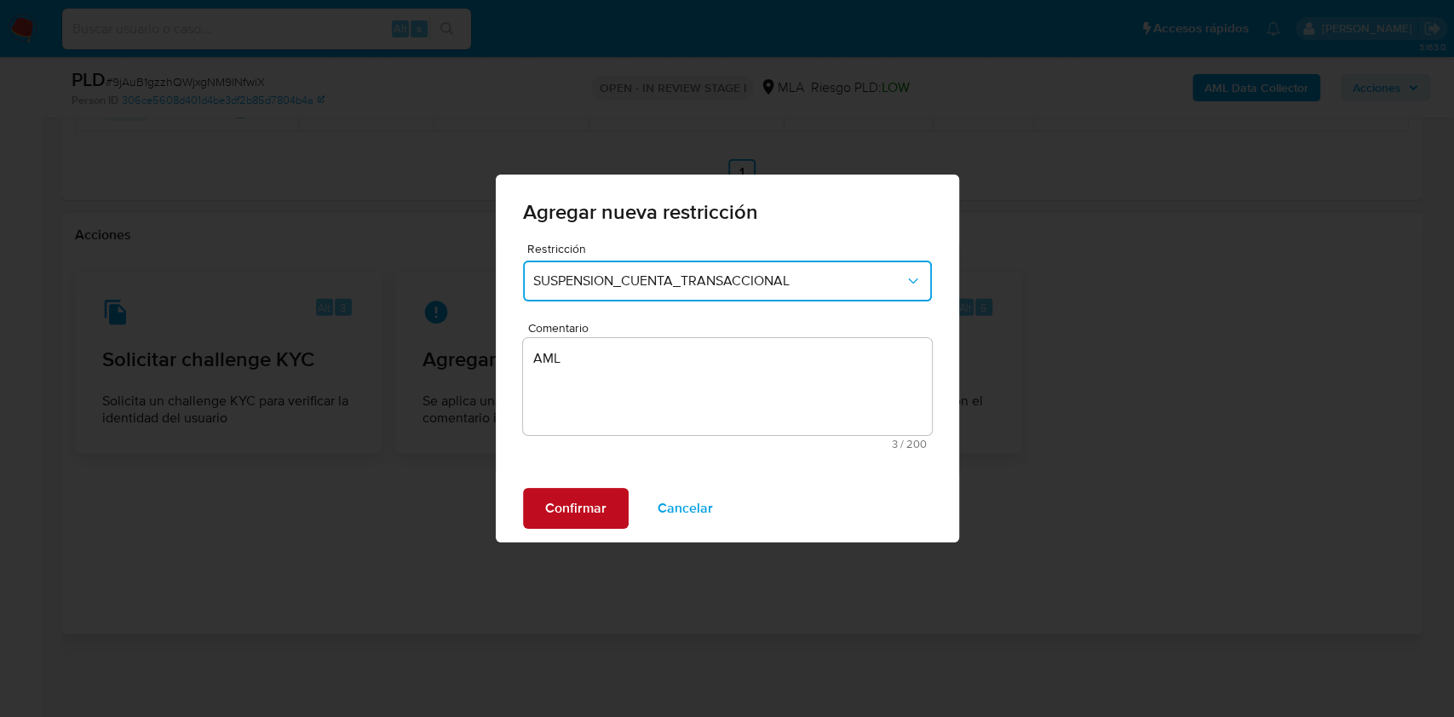
click at [562, 512] on span "Confirmar" at bounding box center [575, 508] width 61 height 37
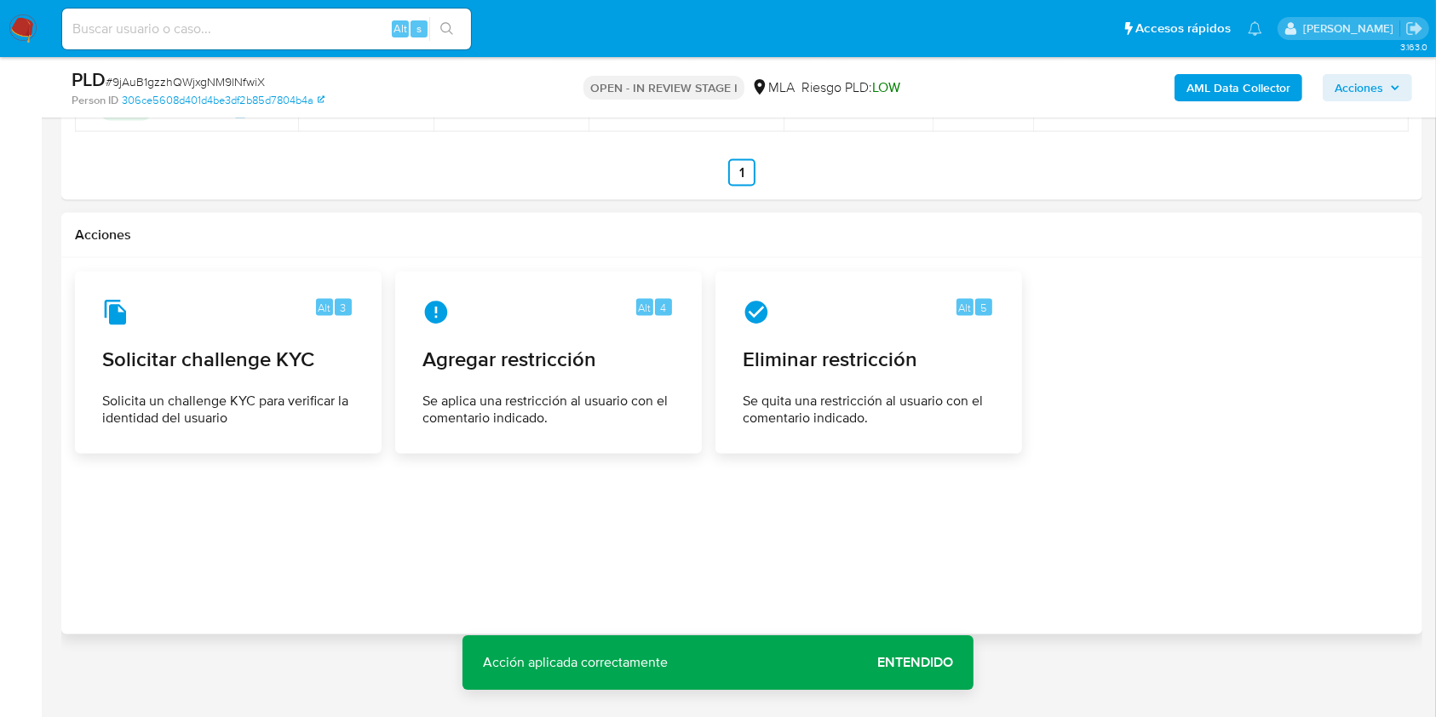
click at [933, 663] on span "Entendido" at bounding box center [916, 663] width 76 height 0
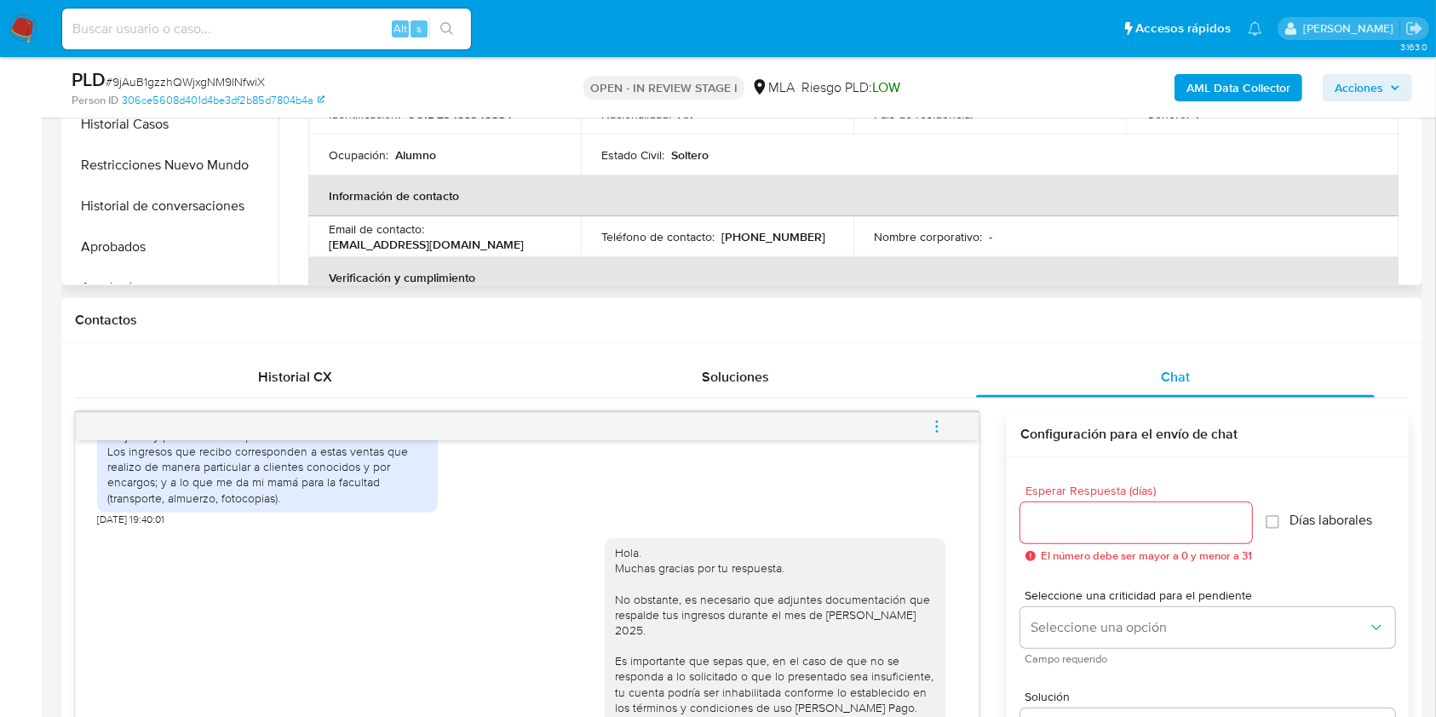
scroll to position [335, 0]
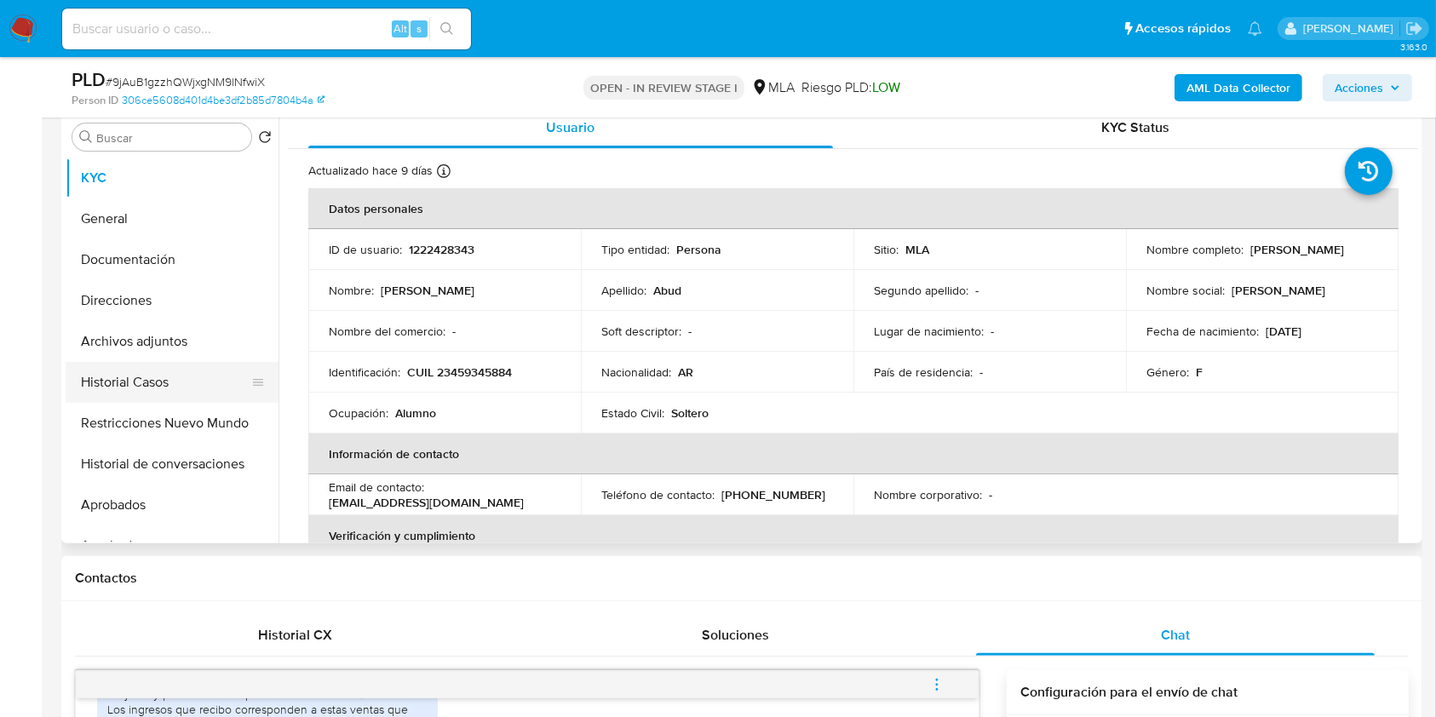
click at [150, 398] on button "Historial Casos" at bounding box center [165, 382] width 199 height 41
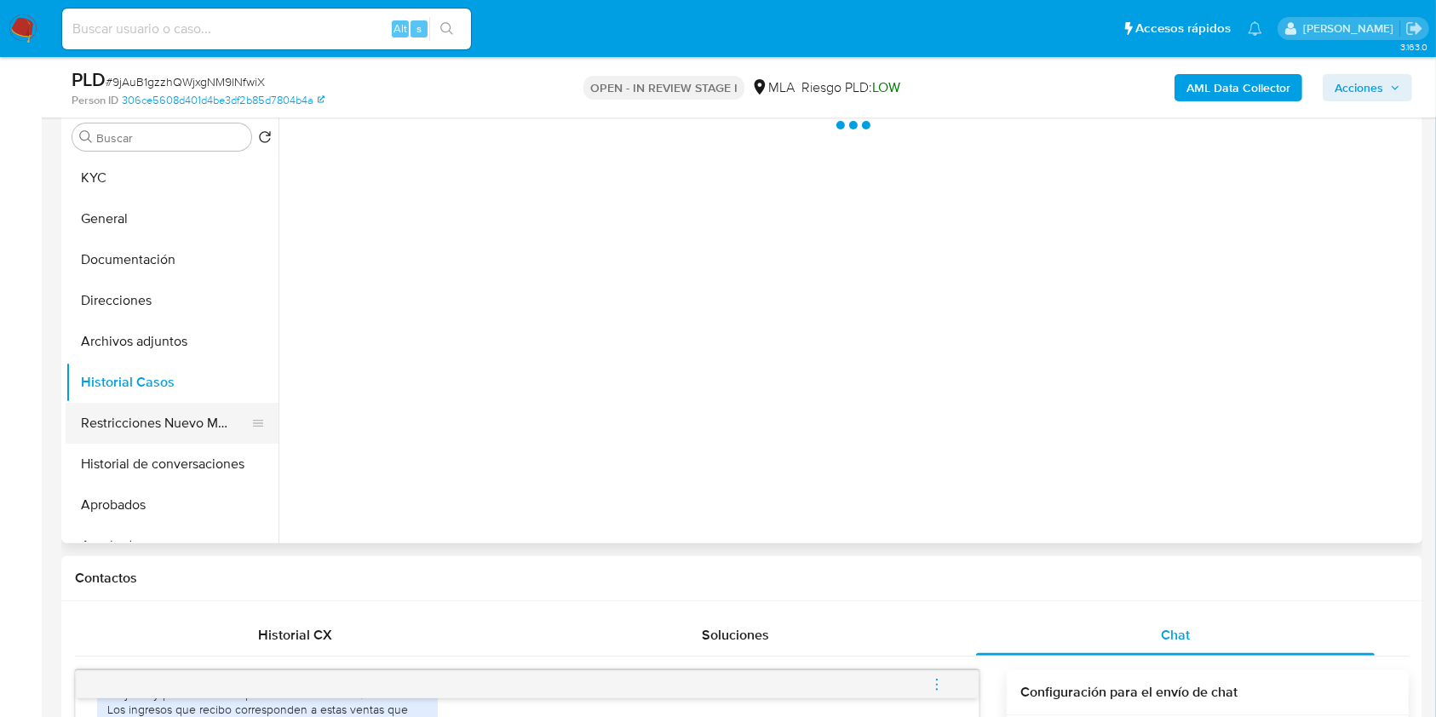
click at [154, 409] on button "Restricciones Nuevo Mundo" at bounding box center [165, 423] width 199 height 41
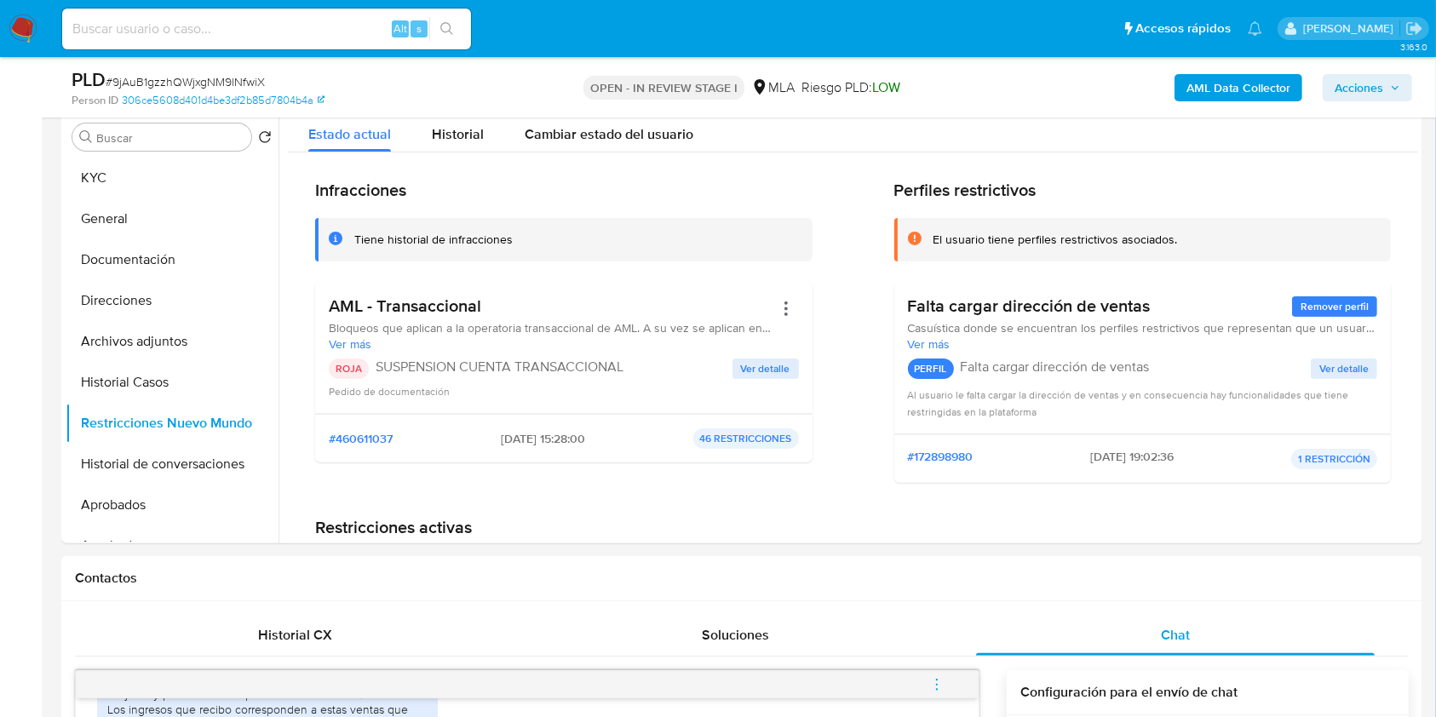
click at [351, 26] on input at bounding box center [266, 29] width 409 height 22
paste input "4SrfzAmph22E4d0tsR30KdaZ"
type input "4SrfzAmph22E4d0tsR30KdaZ"
click at [434, 30] on button "search-icon" at bounding box center [446, 29] width 35 height 24
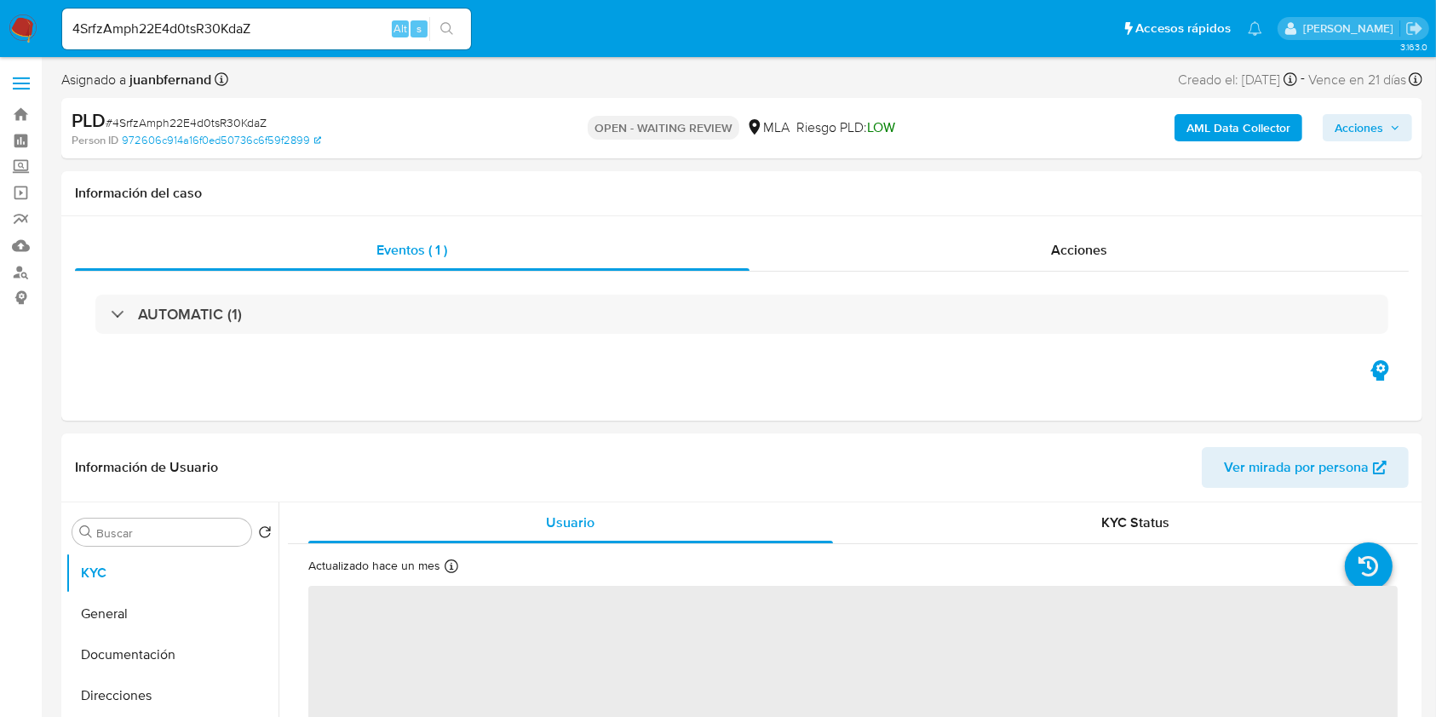
select select "10"
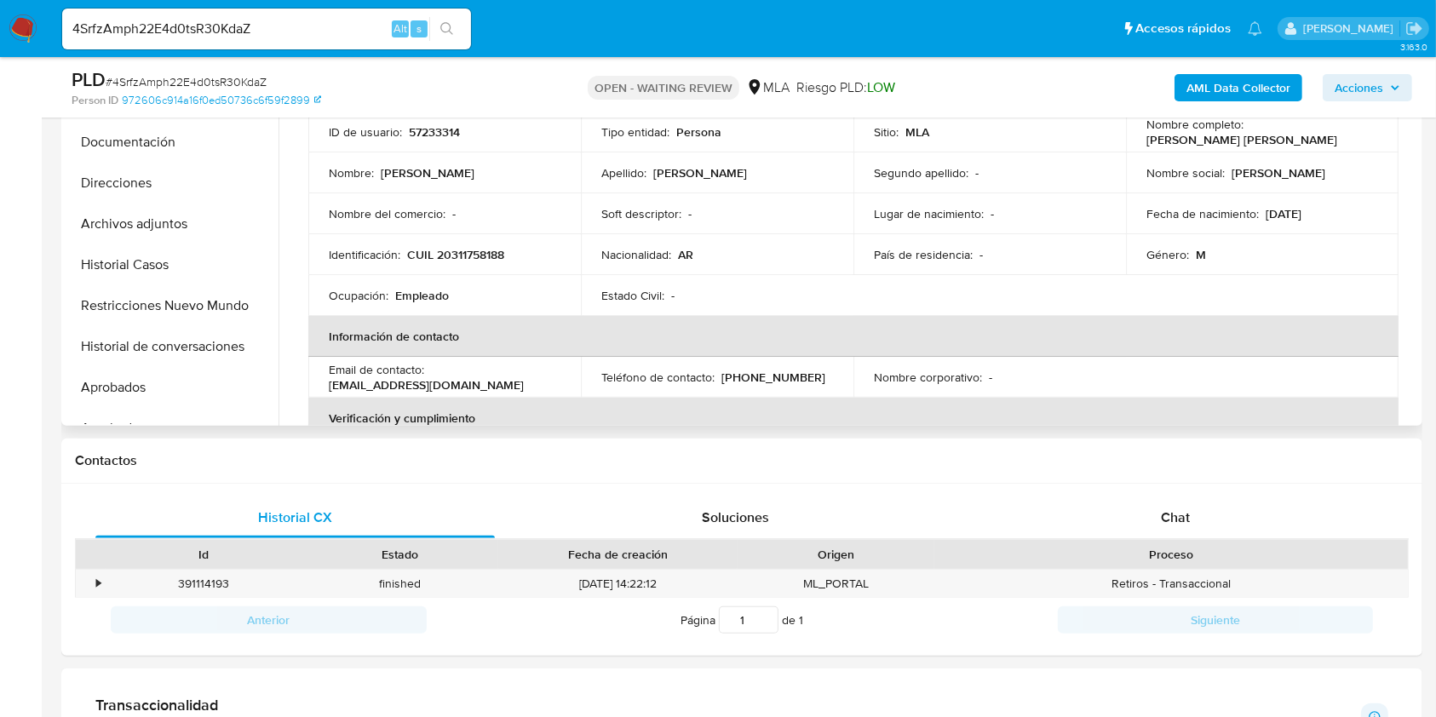
scroll to position [454, 0]
click at [263, 32] on input "4SrfzAmph22E4d0tsR30KdaZ" at bounding box center [266, 29] width 409 height 22
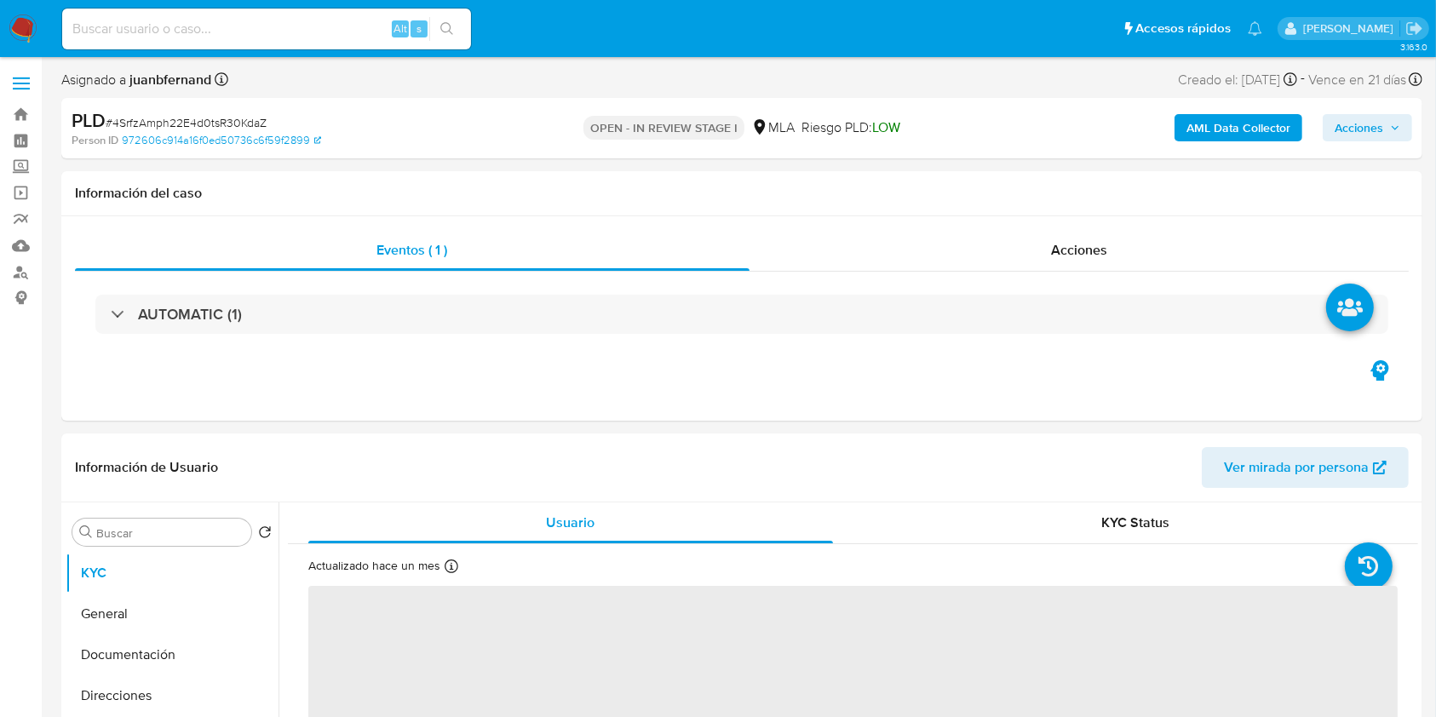
select select "10"
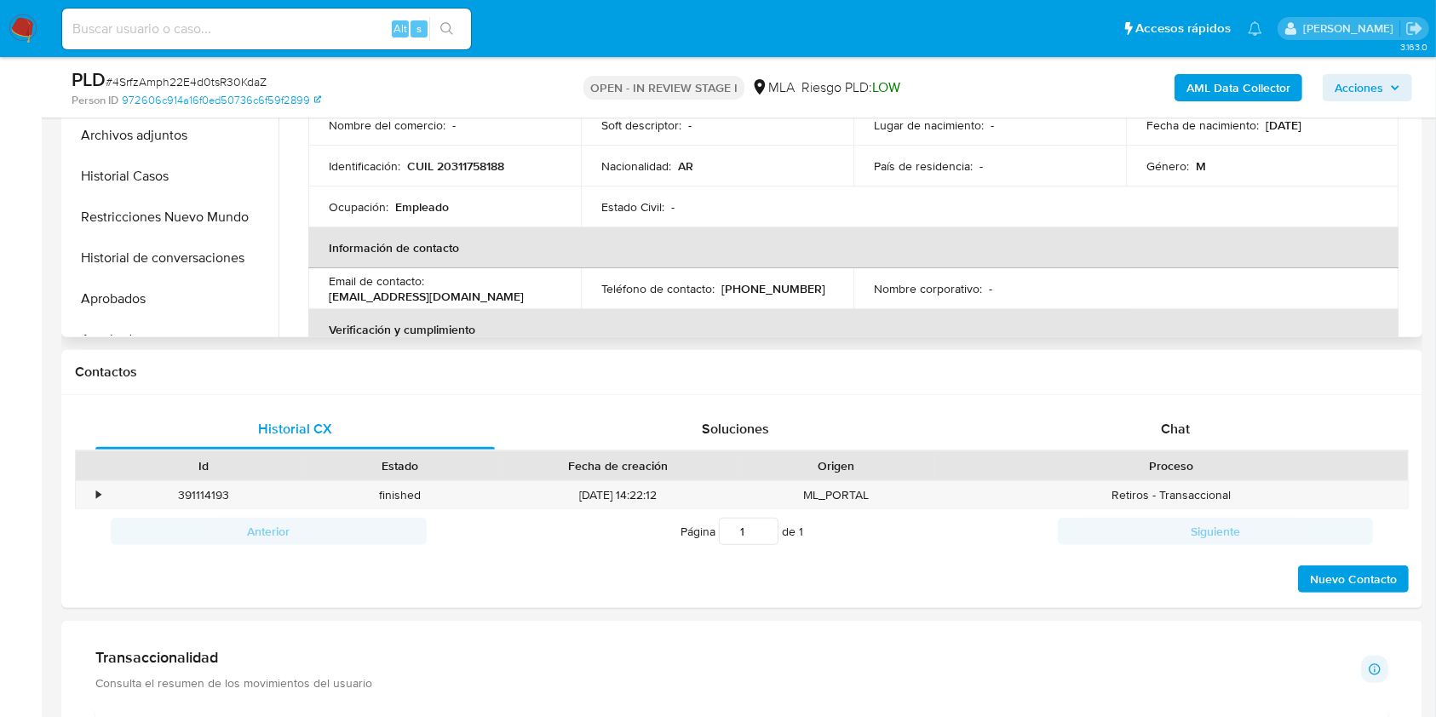
scroll to position [567, 0]
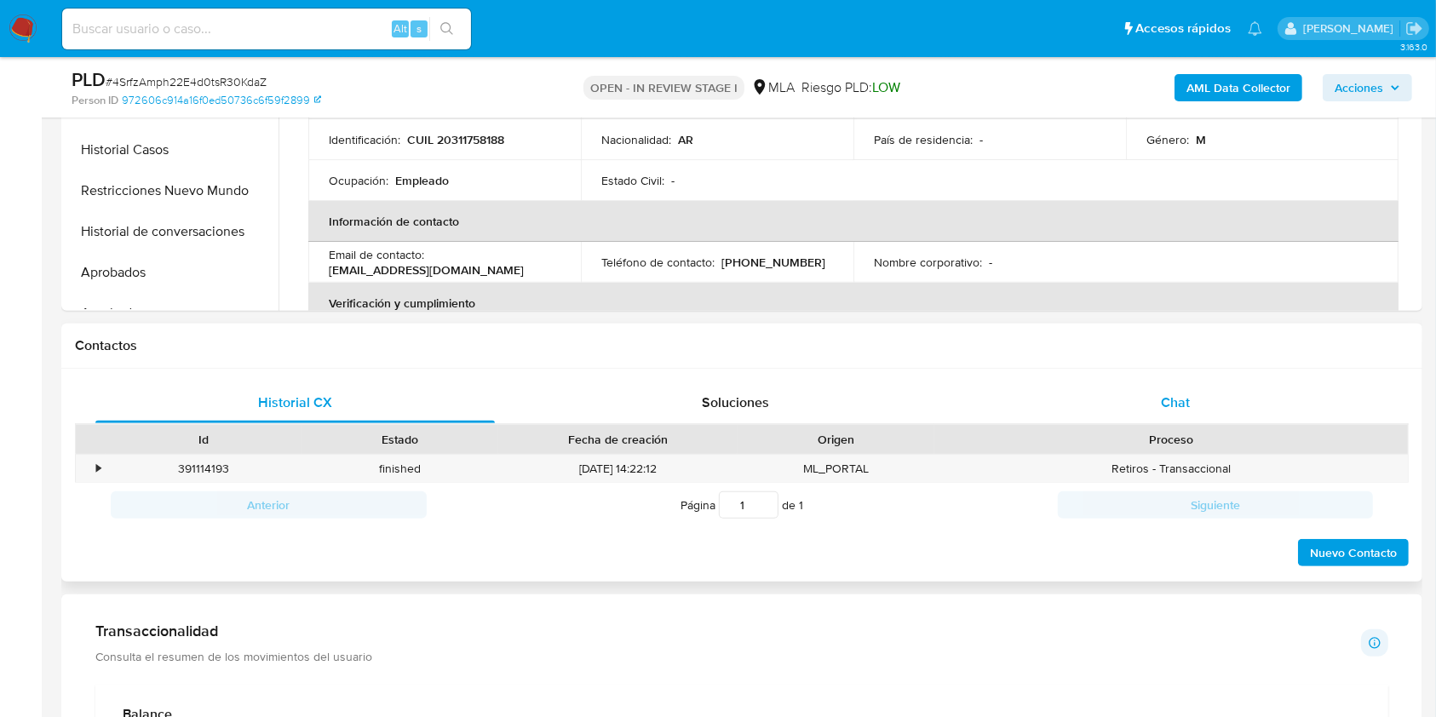
drag, startPoint x: 1161, startPoint y: 402, endPoint x: 1150, endPoint y: 406, distance: 11.9
click at [1161, 402] on span "Chat" at bounding box center [1175, 403] width 29 height 20
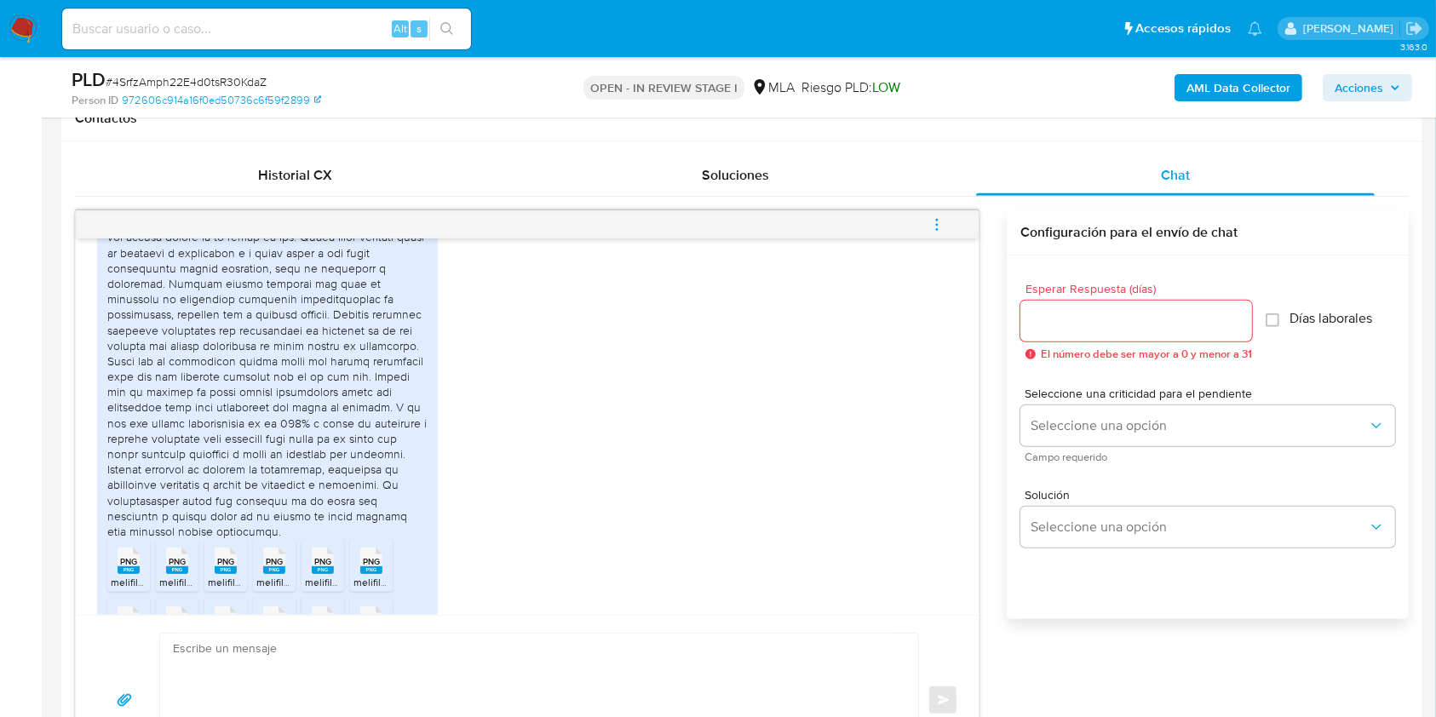
scroll to position [1306, 0]
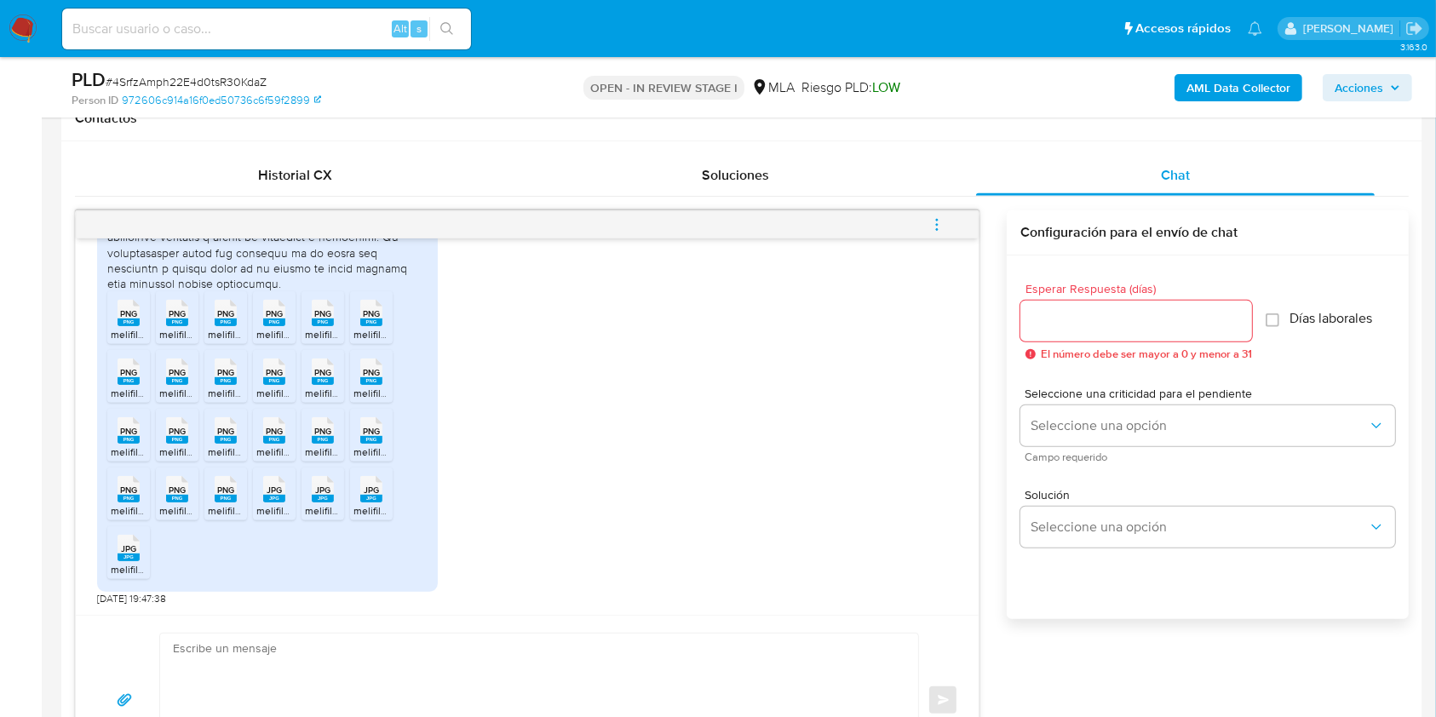
click at [341, 676] on textarea at bounding box center [535, 701] width 724 height 134
paste textarea "Hola, esperamos que te encuentres muy bien. Muchas gracias por tu respuesta. Co…"
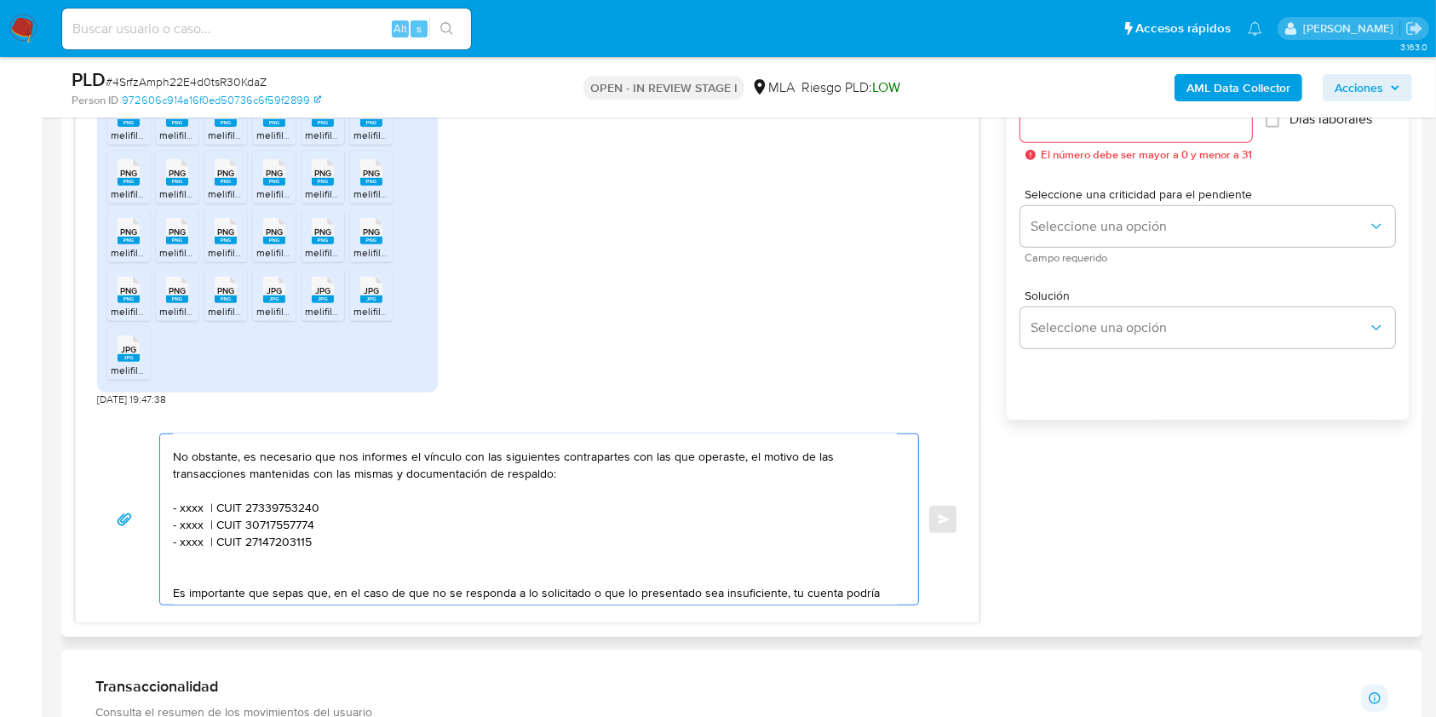
scroll to position [0, 0]
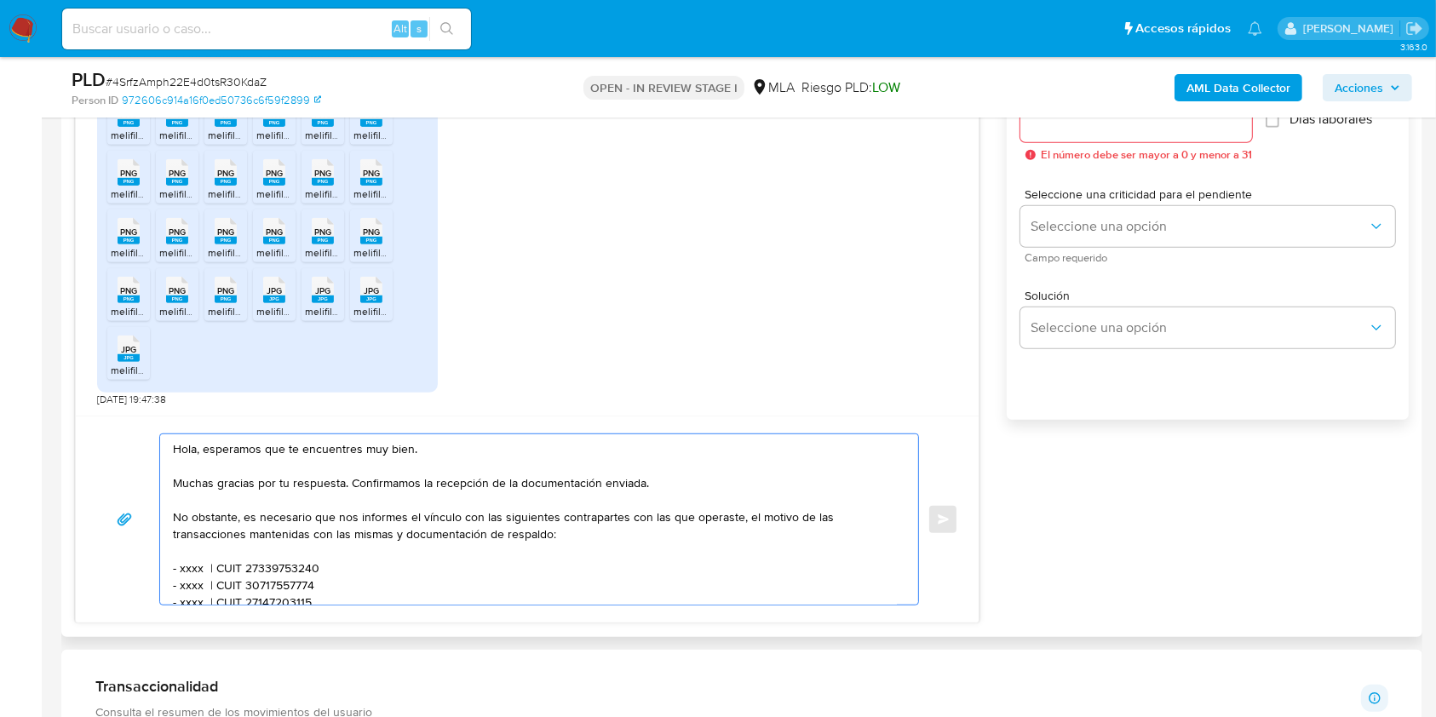
click at [399, 449] on textarea "Hola, esperamos que te encuentres muy bien. Muchas gracias por tu respuesta. Co…" at bounding box center [535, 519] width 724 height 170
drag, startPoint x: 399, startPoint y: 449, endPoint x: 218, endPoint y: 455, distance: 180.7
click at [218, 455] on textarea "Hola, esperamos que te encuentres muy bien. Muchas gracias por tu respuesta. Co…" at bounding box center [535, 519] width 724 height 170
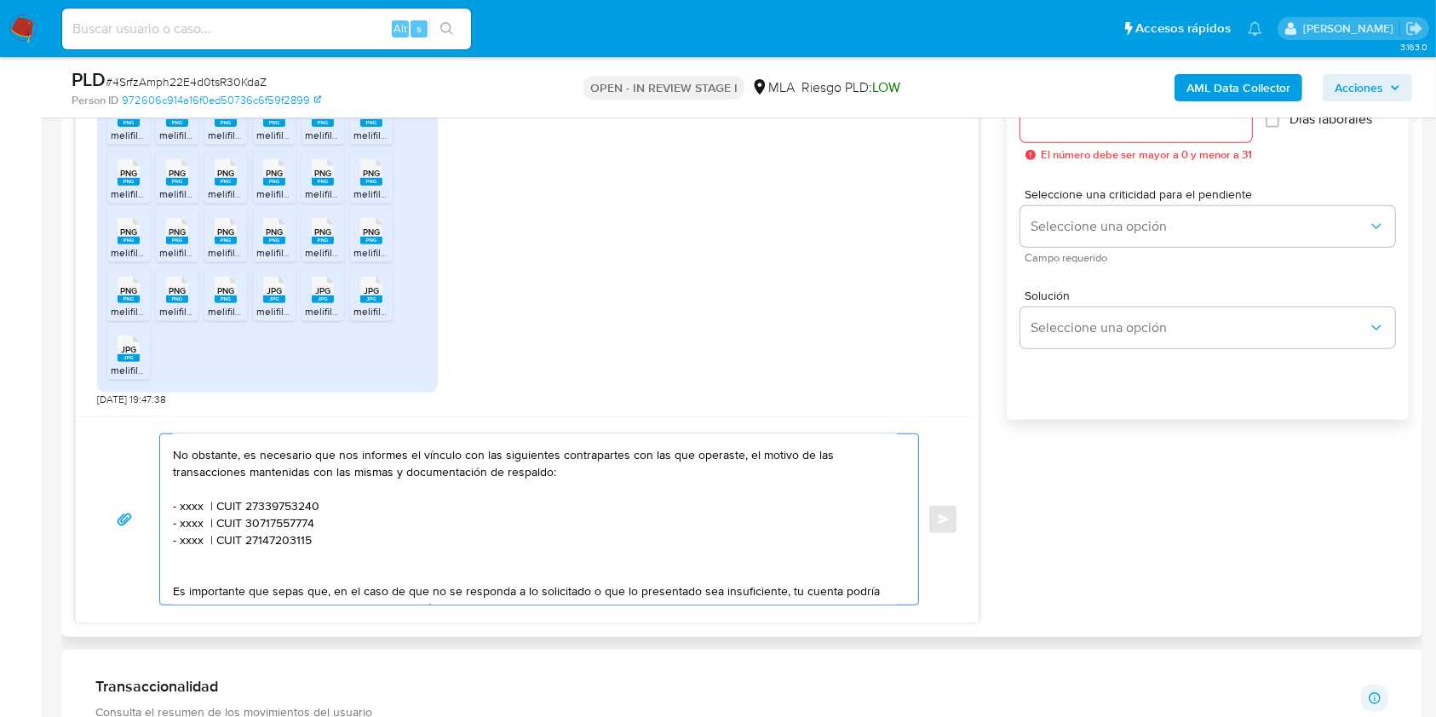
scroll to position [113, 0]
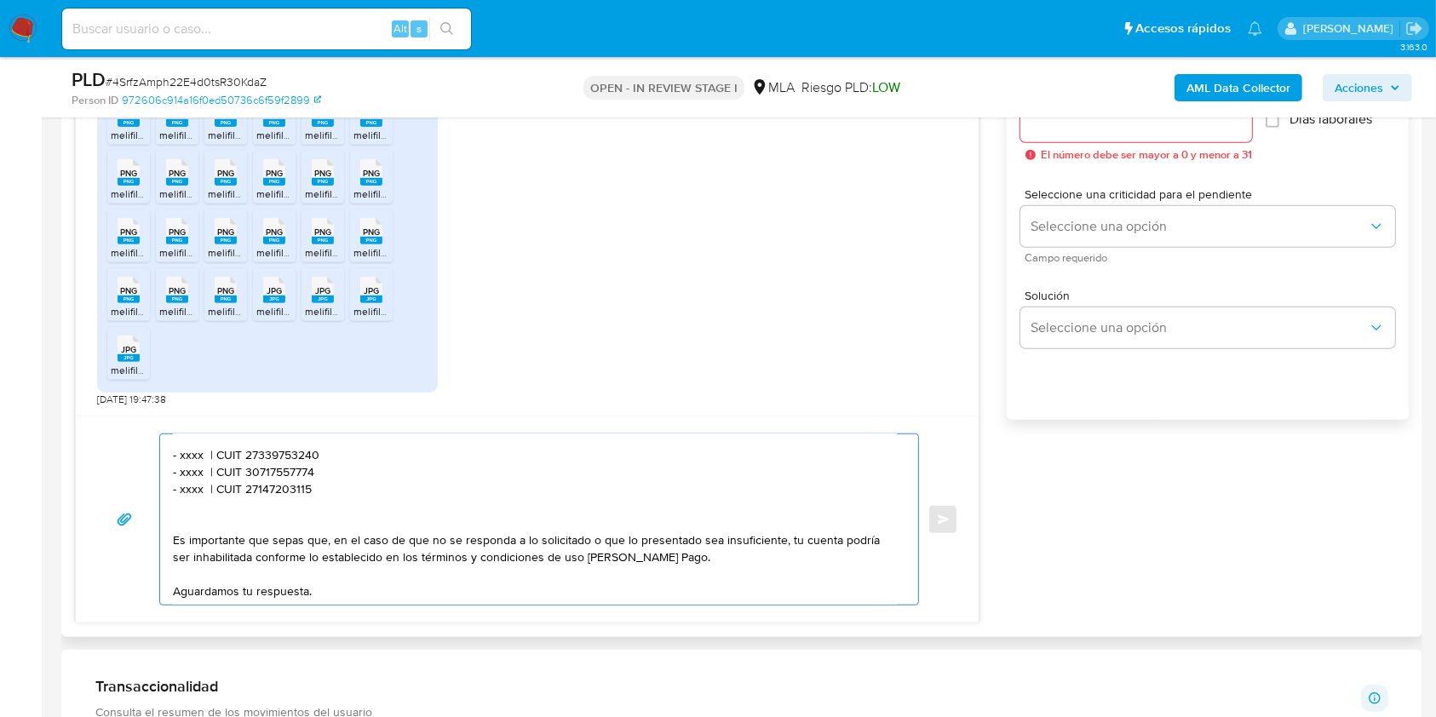
drag, startPoint x: 320, startPoint y: 494, endPoint x: 152, endPoint y: 458, distance: 172.6
click at [152, 458] on div "Hola. Muchas gracias por tu respuesta. Confirmamos la recepción de la documenta…" at bounding box center [527, 520] width 862 height 172
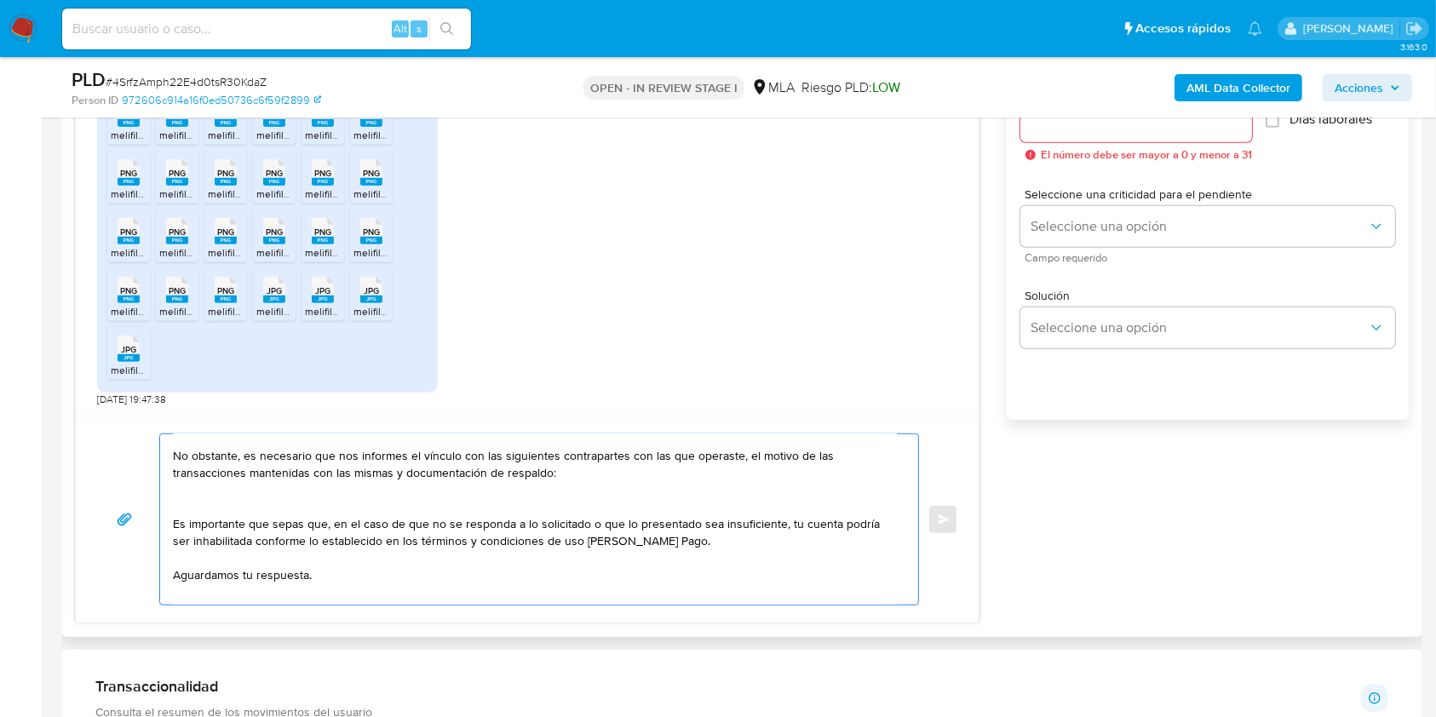
scroll to position [43, 0]
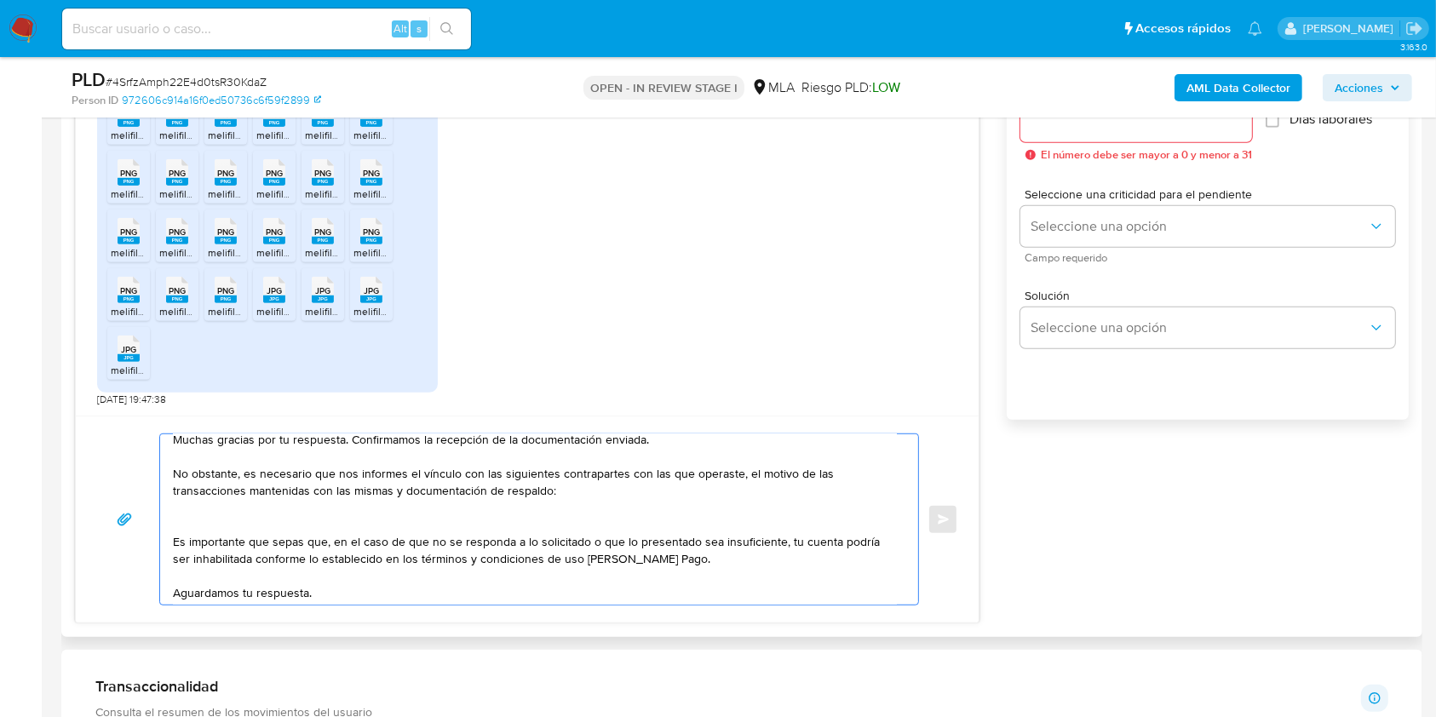
click at [341, 475] on textarea "Hola. Muchas gracias por tu respuesta. Confirmamos la recepción de la documenta…" at bounding box center [535, 519] width 724 height 170
drag, startPoint x: 341, startPoint y: 475, endPoint x: 520, endPoint y: 486, distance: 179.3
click at [520, 486] on textarea "Hola. Muchas gracias por tu respuesta. Confirmamos la recepción de la documenta…" at bounding box center [535, 519] width 724 height 170
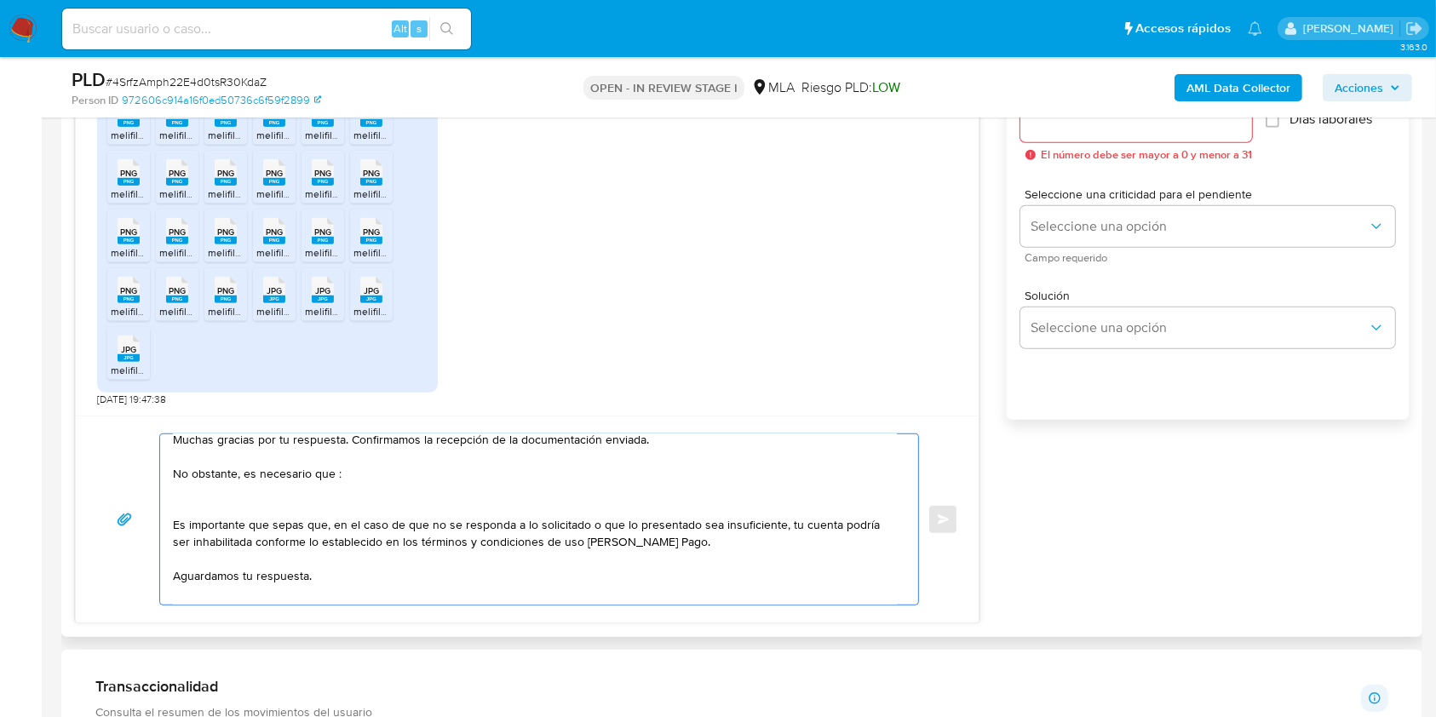
scroll to position [26, 0]
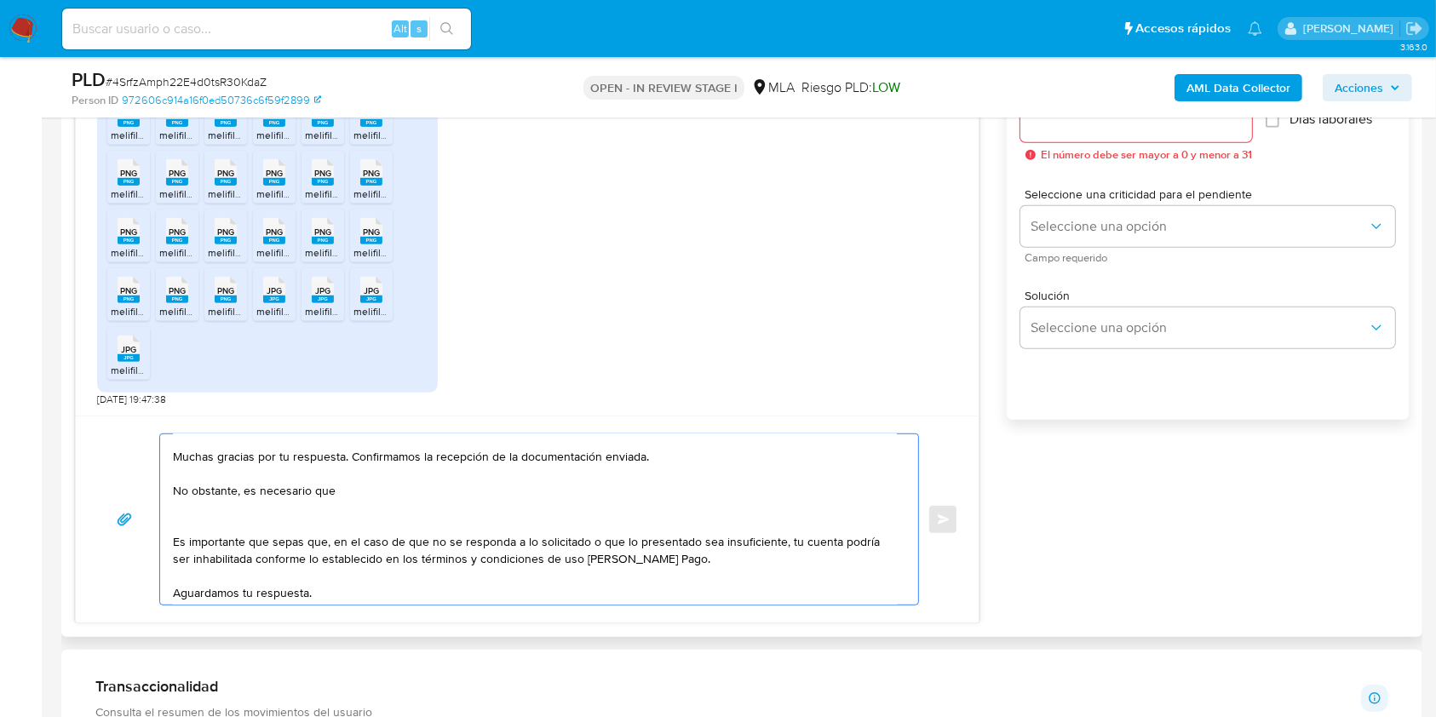
click at [357, 519] on textarea "Hola. Muchas gracias por tu respuesta. Confirmamos la recepción de la documenta…" at bounding box center [535, 519] width 724 height 170
click at [397, 491] on textarea "Hola. Muchas gracias por tu respuesta. Confirmamos la recepción de la documenta…" at bounding box center [535, 519] width 724 height 170
click at [413, 494] on textarea "Hola. Muchas gracias por tu respuesta. Confirmamos la recepción de la documenta…" at bounding box center [535, 519] width 724 height 170
click at [0, 0] on lt-span "documentaci ó n" at bounding box center [0, 0] width 0 height 0
click at [560, 487] on textarea "Hola. Muchas gracias por tu respuesta. Confirmamos la recepción de la documenta…" at bounding box center [535, 519] width 724 height 170
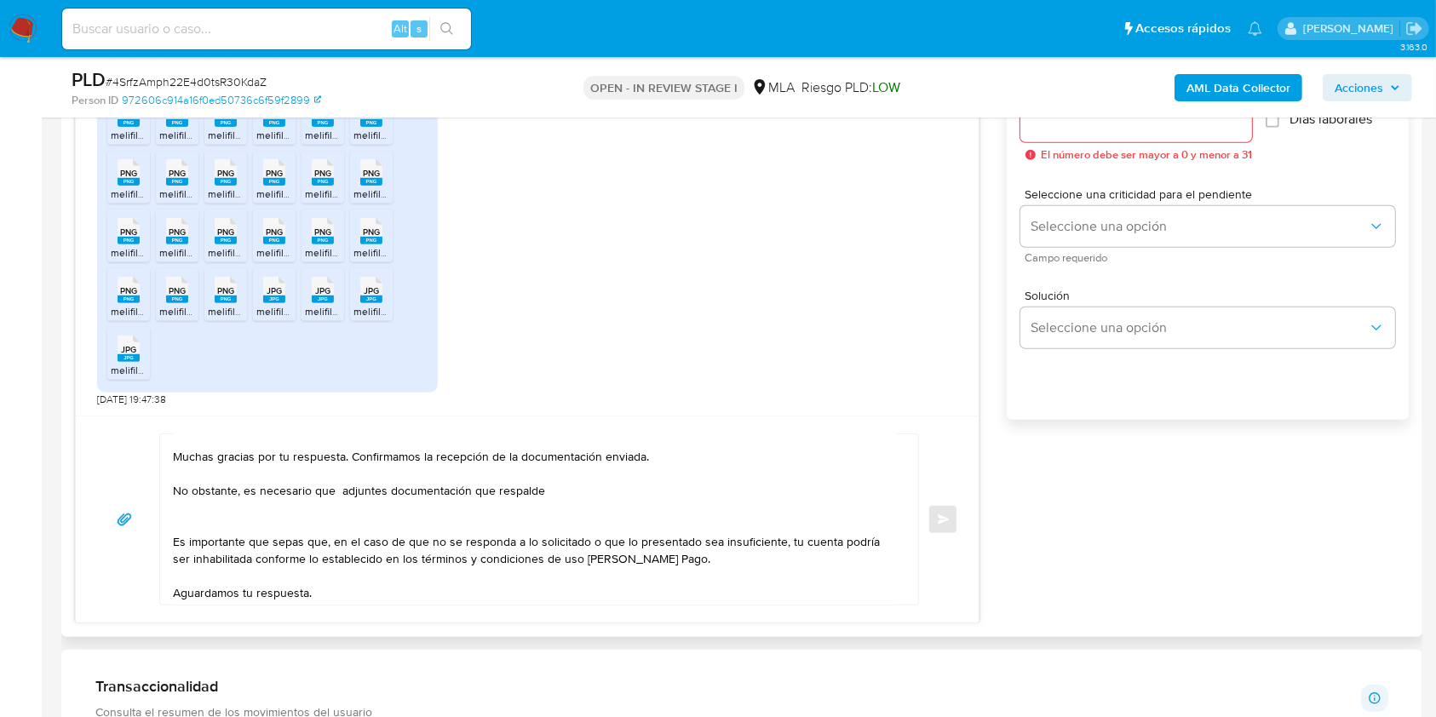
click at [575, 492] on textarea "Hola. Muchas gracias por tu respuesta. Confirmamos la recepción de la documenta…" at bounding box center [535, 519] width 724 height 170
drag, startPoint x: 331, startPoint y: 492, endPoint x: 395, endPoint y: 575, distance: 105.1
click at [331, 492] on textarea "Hola. Muchas gracias por tu respuesta. Confirmamos la recepción de la documenta…" at bounding box center [535, 519] width 724 height 170
click at [798, 499] on textarea "Hola. Muchas gracias por tu respuesta. Confirmamos la recepción de la documenta…" at bounding box center [535, 519] width 724 height 170
paste textarea "A modo de ejemplo, puedes enviar uno de estos comprobantes: - Últimos 3 recibos…"
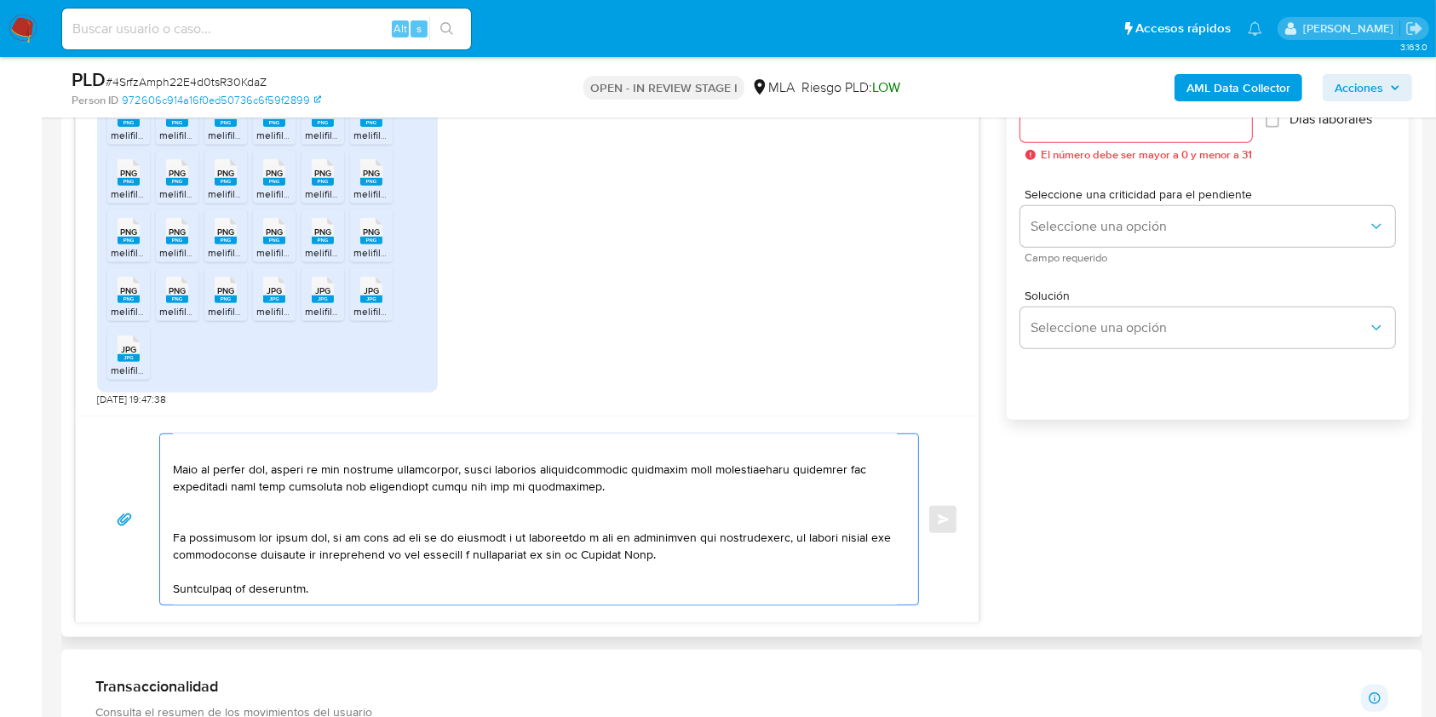
scroll to position [139, 0]
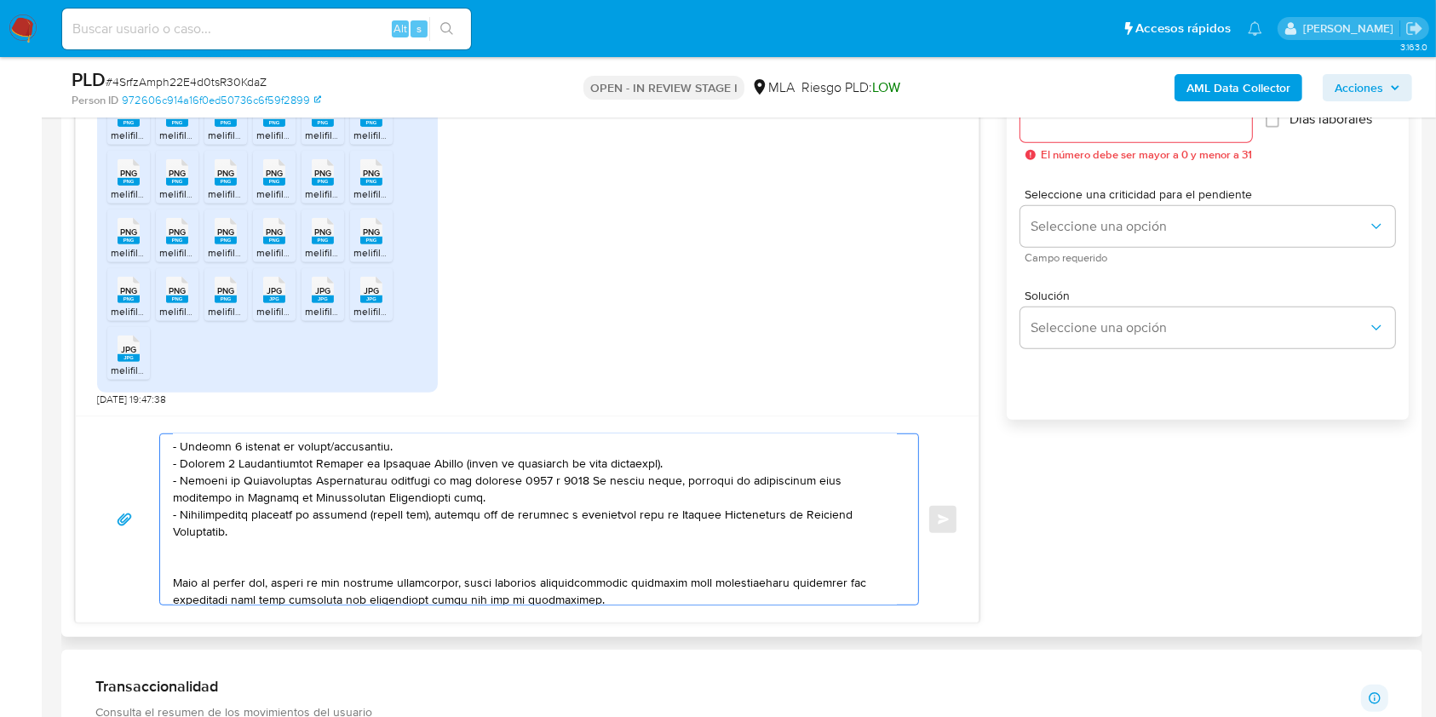
drag, startPoint x: 301, startPoint y: 528, endPoint x: 164, endPoint y: 463, distance: 150.9
click at [164, 463] on div at bounding box center [535, 519] width 750 height 170
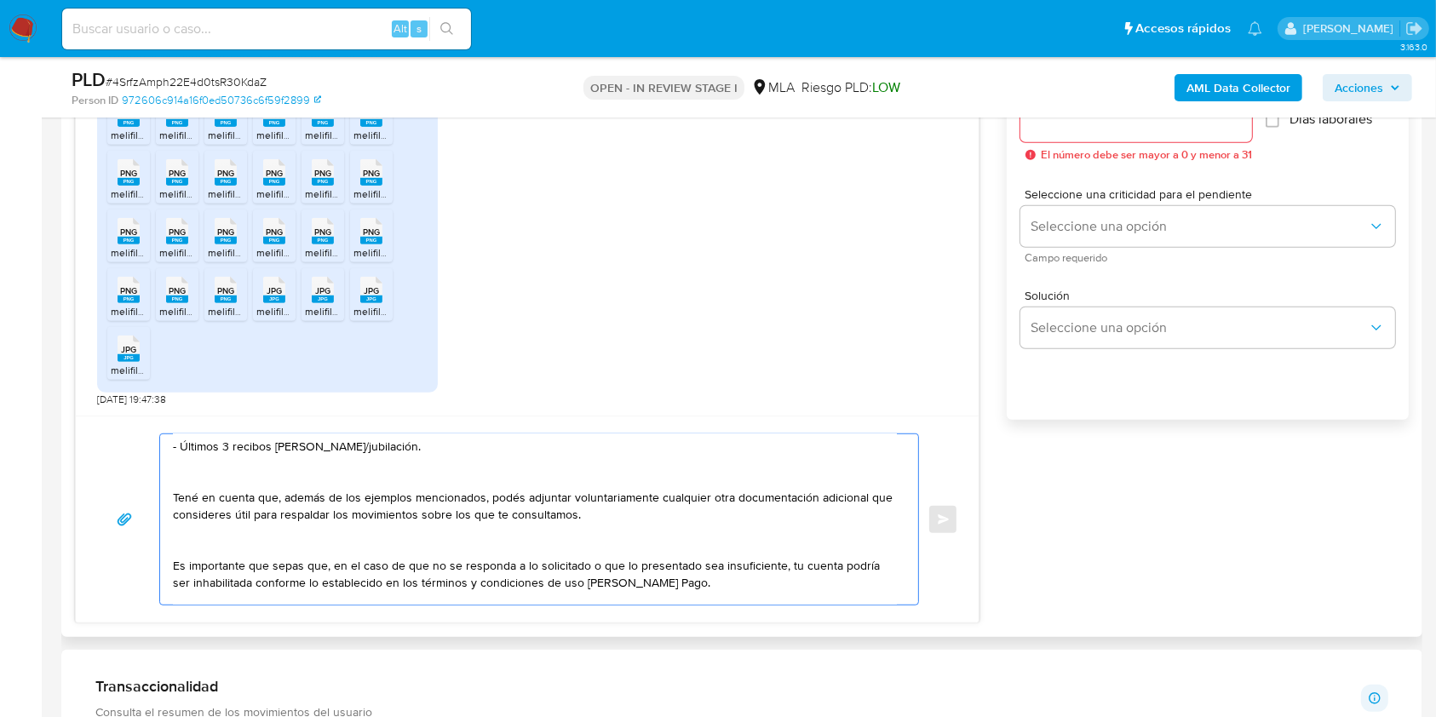
scroll to position [122, 0]
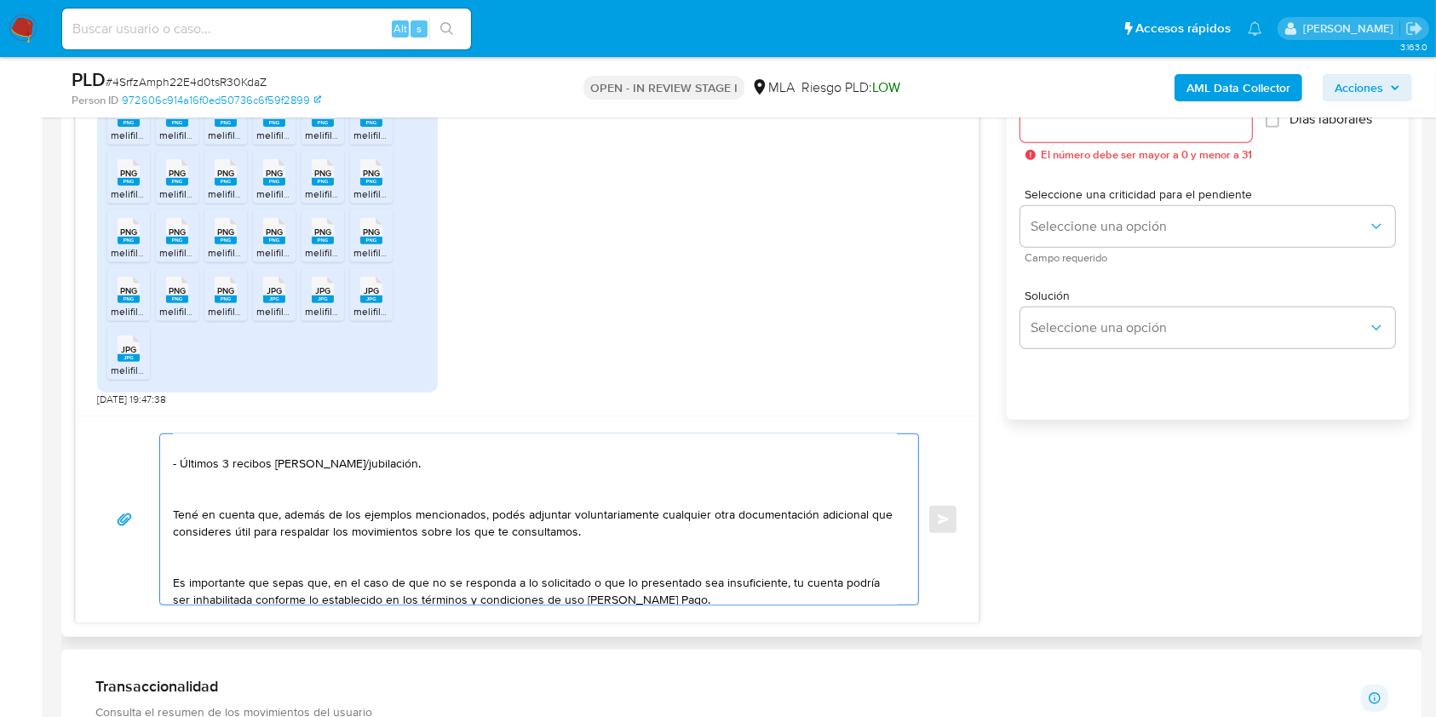
click at [306, 467] on textarea "Hola. Muchas gracias por tu respuesta. Confirmamos la recepción de la documenta…" at bounding box center [535, 519] width 724 height 170
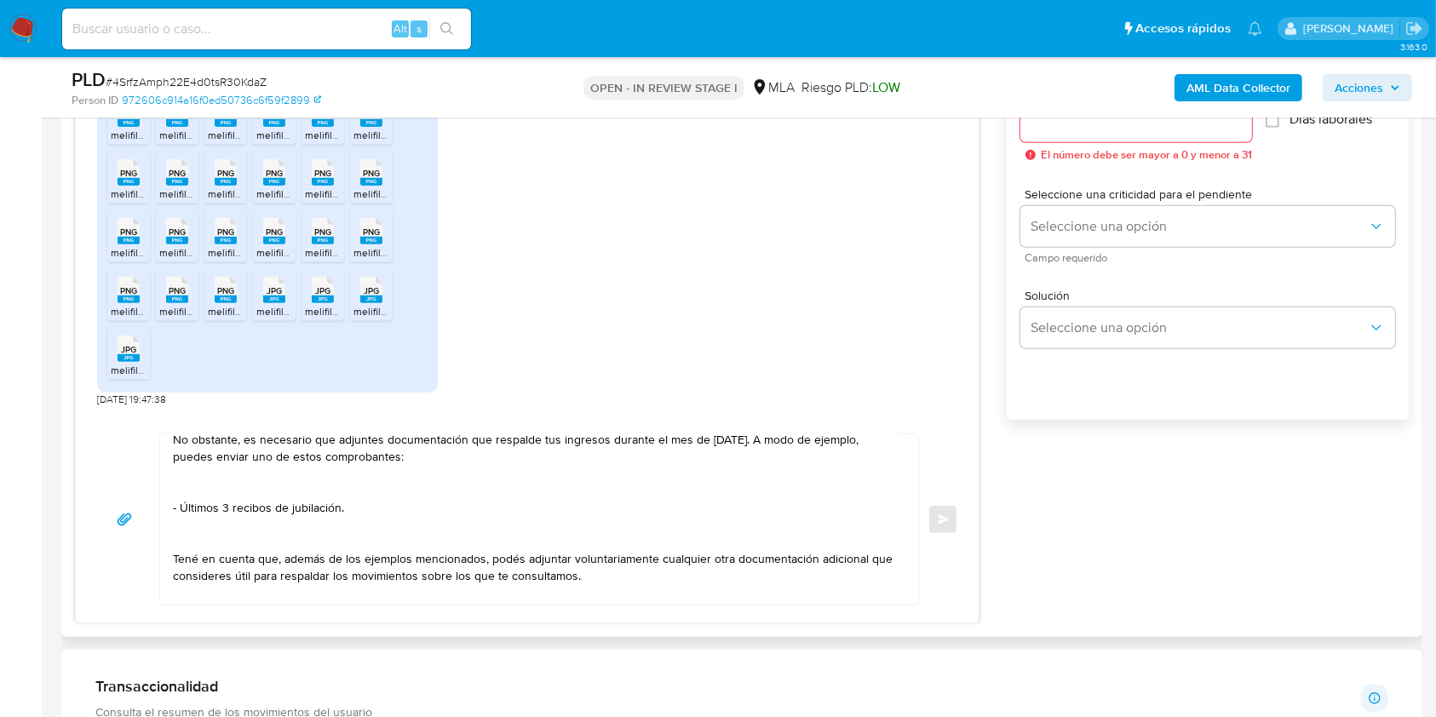
scroll to position [113, 0]
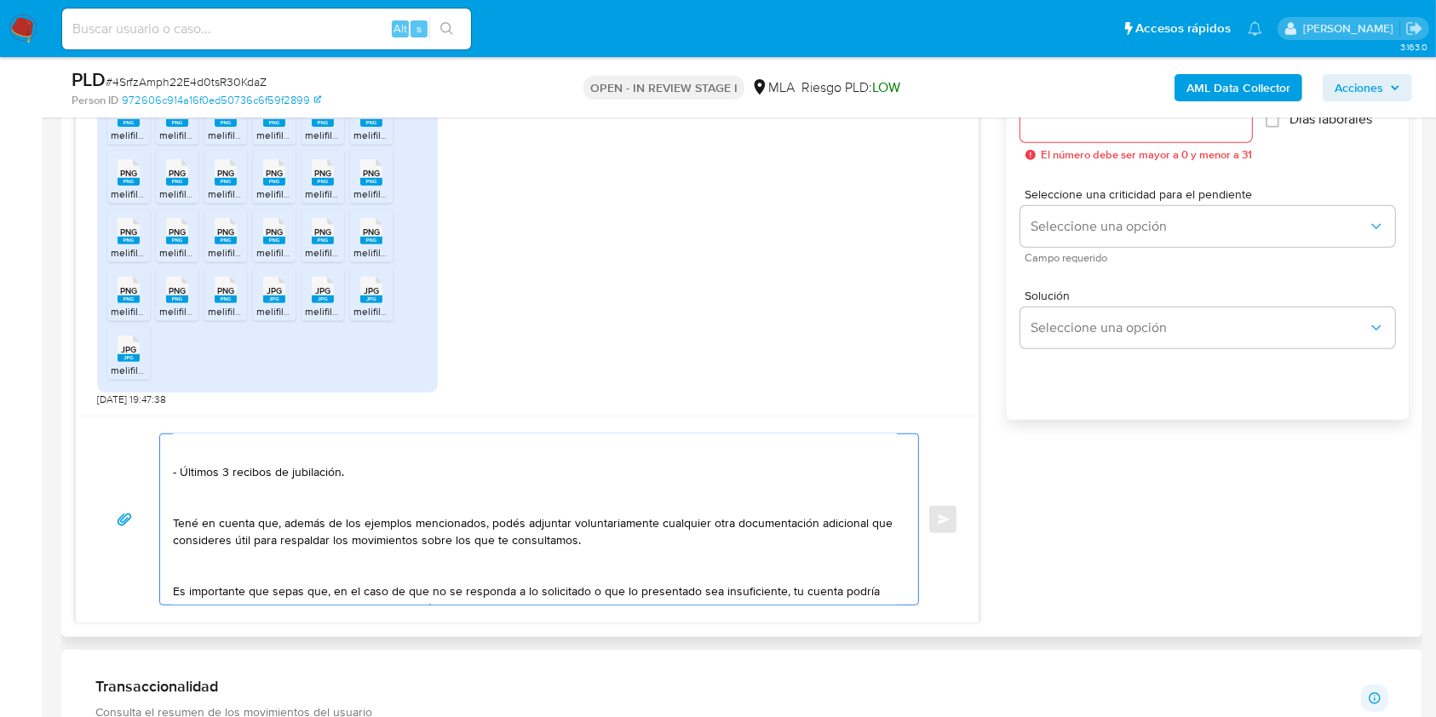
click at [279, 500] on textarea "Hola. Muchas gracias por tu respuesta. Confirmamos la recepción de la documenta…" at bounding box center [535, 519] width 724 height 170
click at [322, 487] on textarea "Hola. Muchas gracias por tu respuesta. Confirmamos la recepción de la documenta…" at bounding box center [535, 519] width 724 height 170
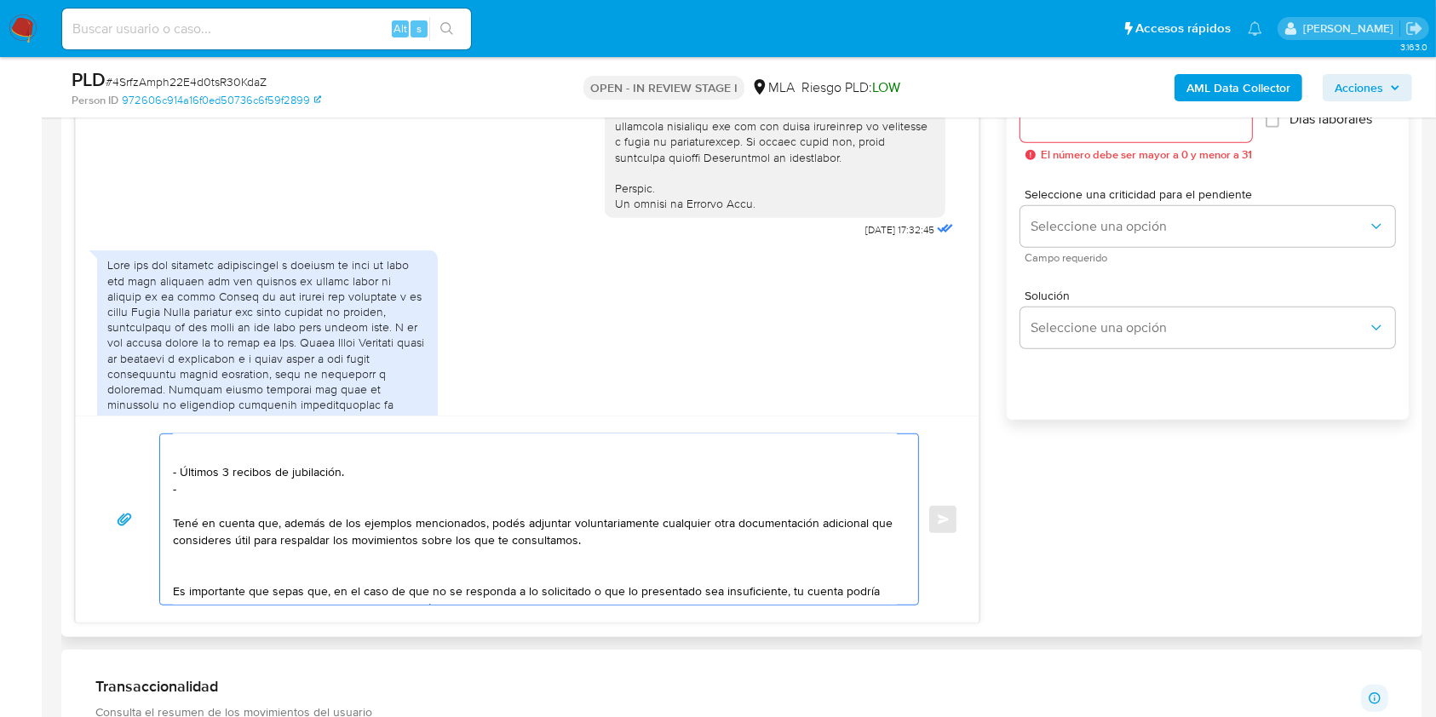
scroll to position [852, 0]
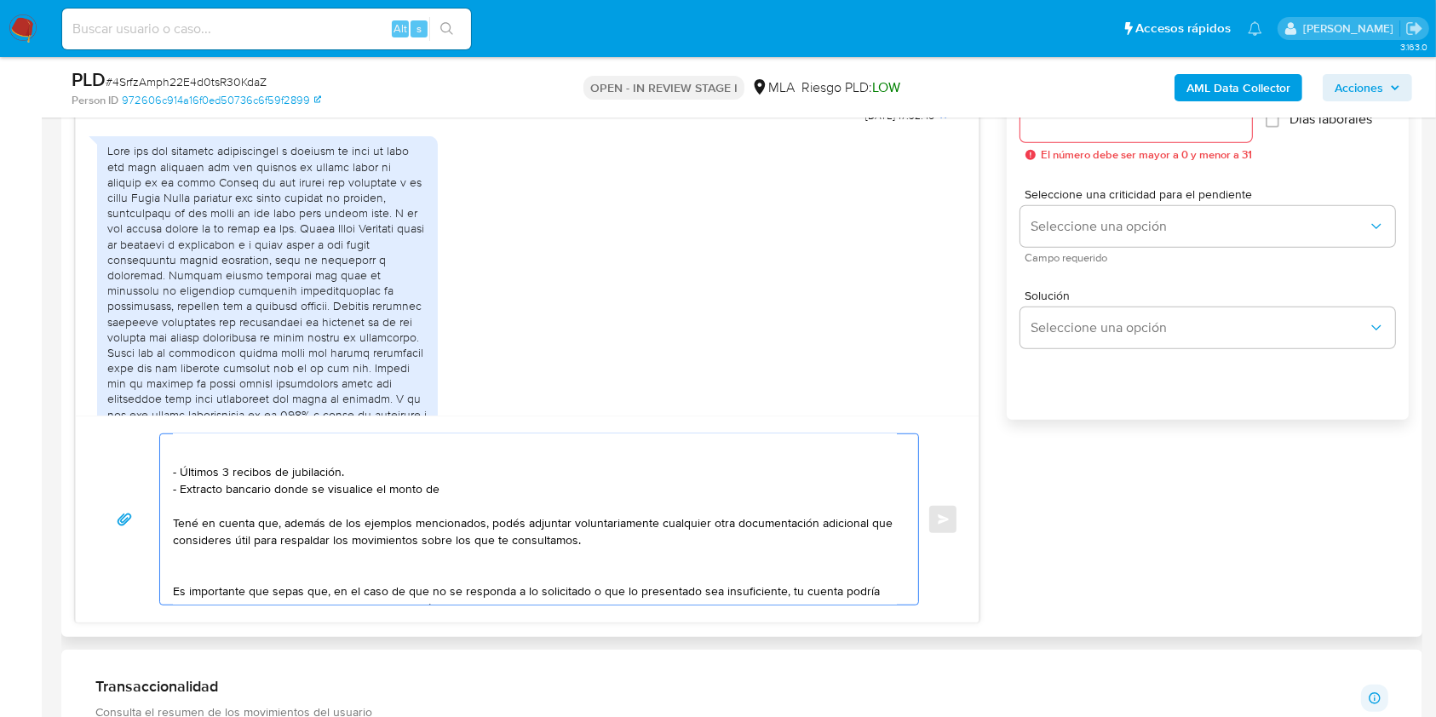
click at [625, 496] on textarea "Hola. Muchas gracias por tu respuesta. Confirmamos la recepción de la documenta…" at bounding box center [535, 519] width 724 height 170
drag, startPoint x: 291, startPoint y: 487, endPoint x: 129, endPoint y: 489, distance: 162.7
click at [129, 489] on div "Hola. Muchas gracias por tu respuesta. Confirmamos la recepción de la documenta…" at bounding box center [527, 520] width 862 height 172
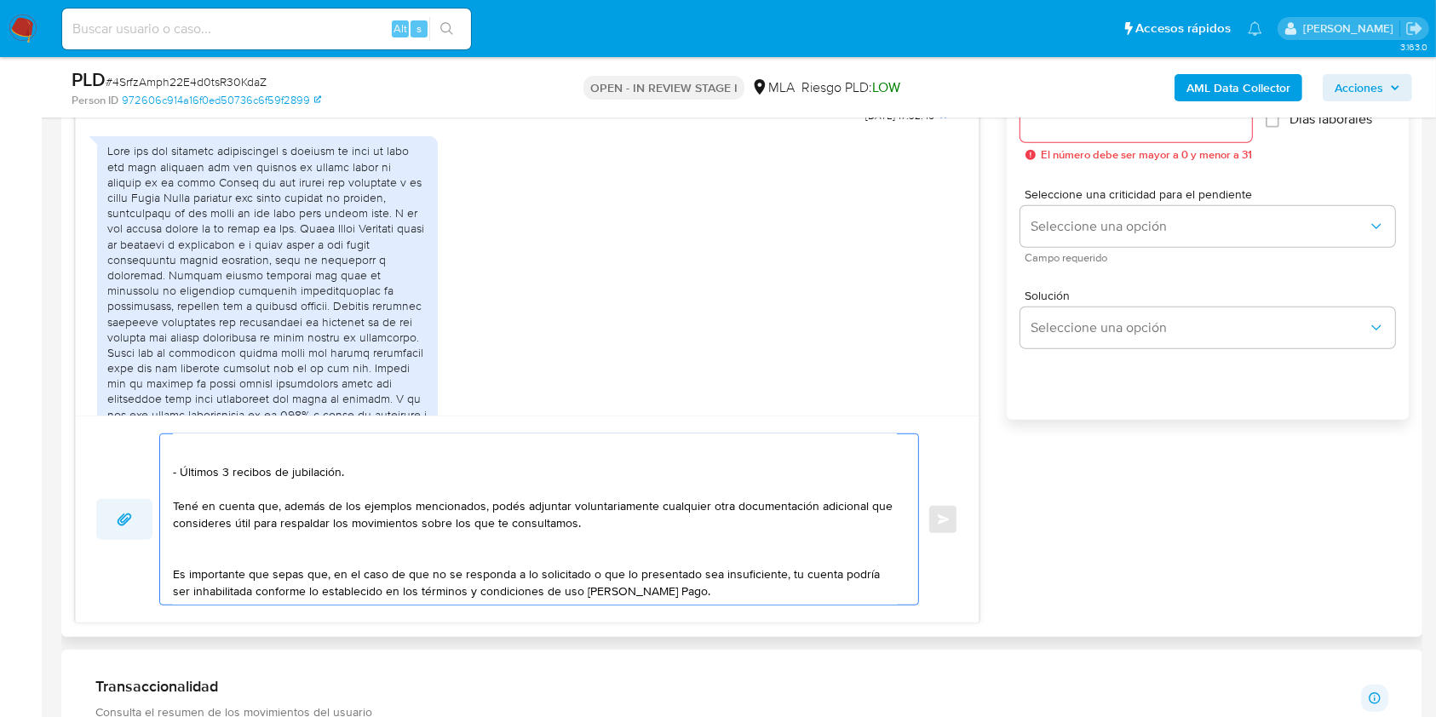
scroll to position [95, 0]
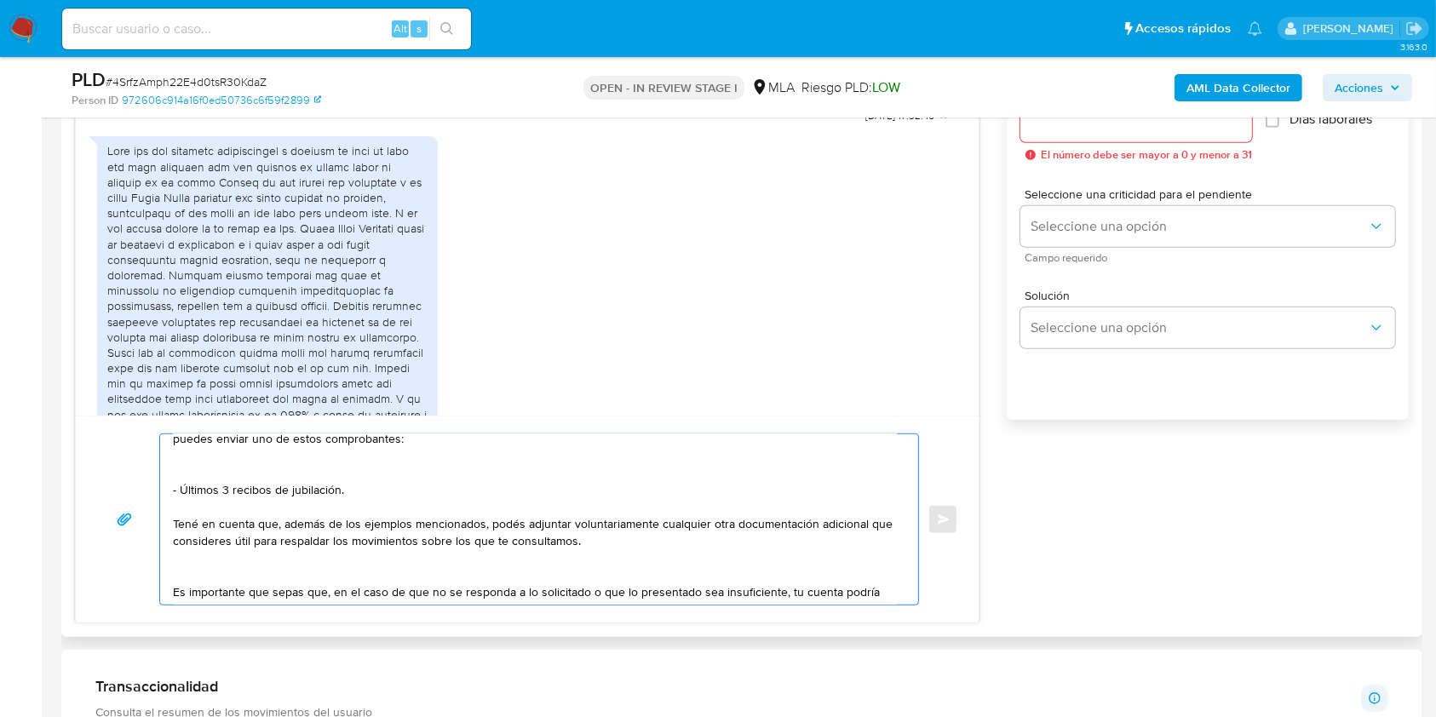
click at [178, 458] on textarea "Hola. Muchas gracias por tu respuesta. Confirmamos la recepción de la documenta…" at bounding box center [535, 519] width 724 height 170
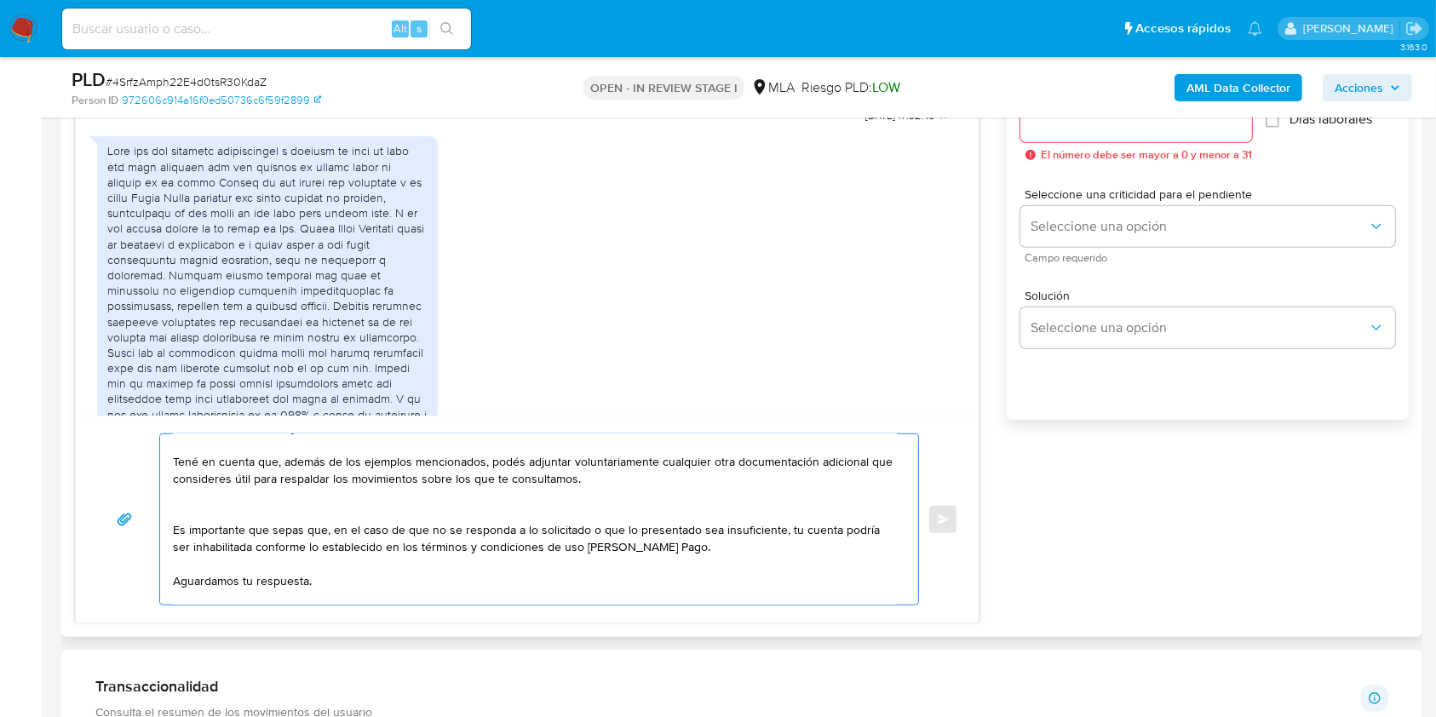
scroll to position [190, 0]
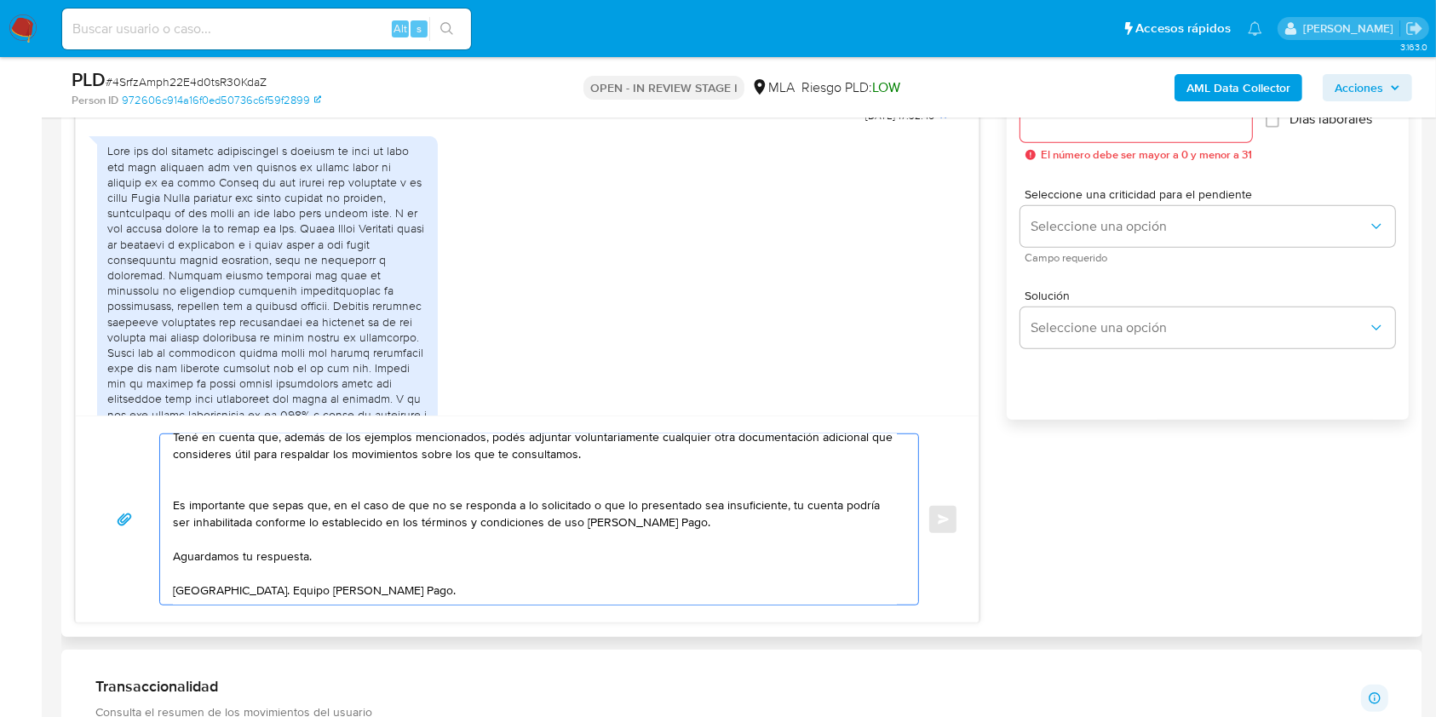
click at [343, 531] on textarea "Hola. Muchas gracias por tu respuesta. Confirmamos la recepción de la documenta…" at bounding box center [535, 519] width 724 height 170
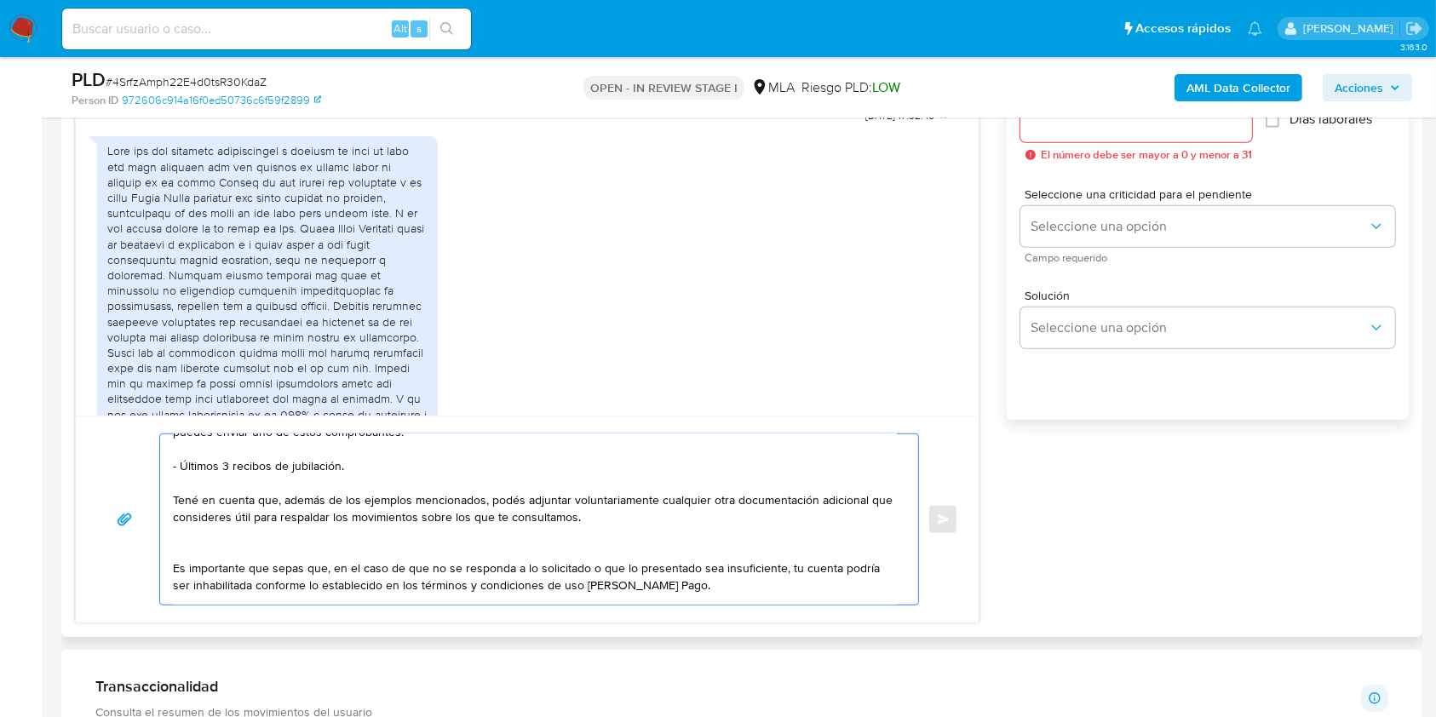
scroll to position [0, 0]
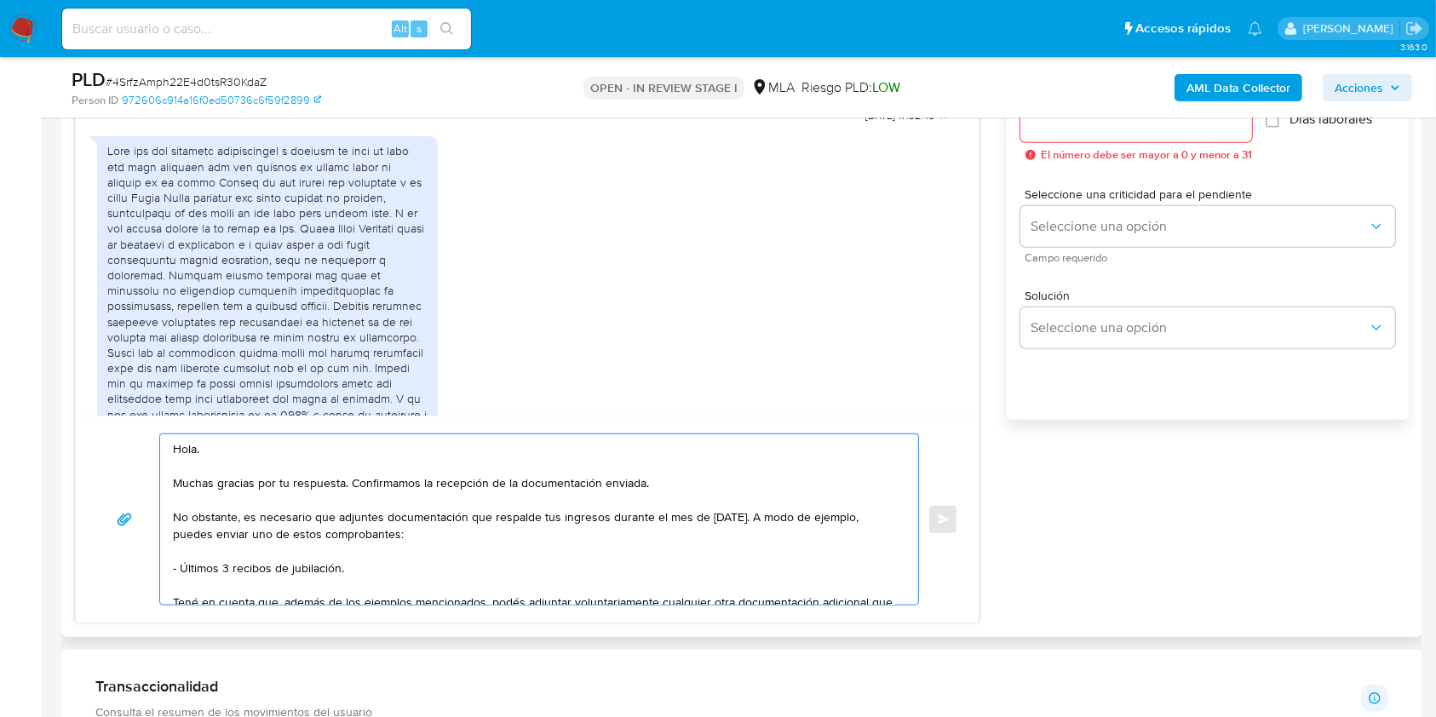
type textarea "Hola. Muchas gracias por tu respuesta. Confirmamos la recepción de la documenta…"
click at [1081, 134] on div at bounding box center [1137, 121] width 232 height 41
click at [1085, 126] on input "Esperar Respuesta (días)" at bounding box center [1137, 122] width 232 height 22
type input "1"
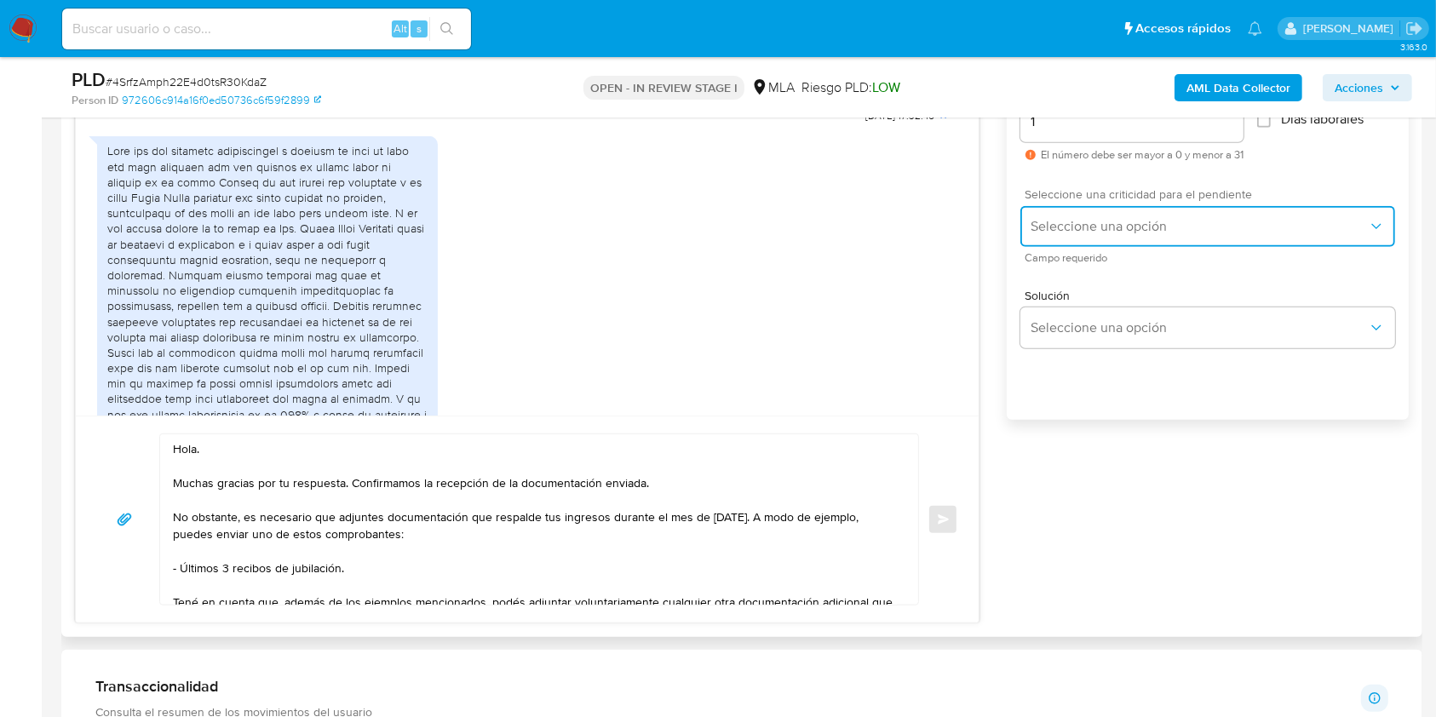
click at [1075, 206] on button "Seleccione una opción" at bounding box center [1208, 226] width 375 height 41
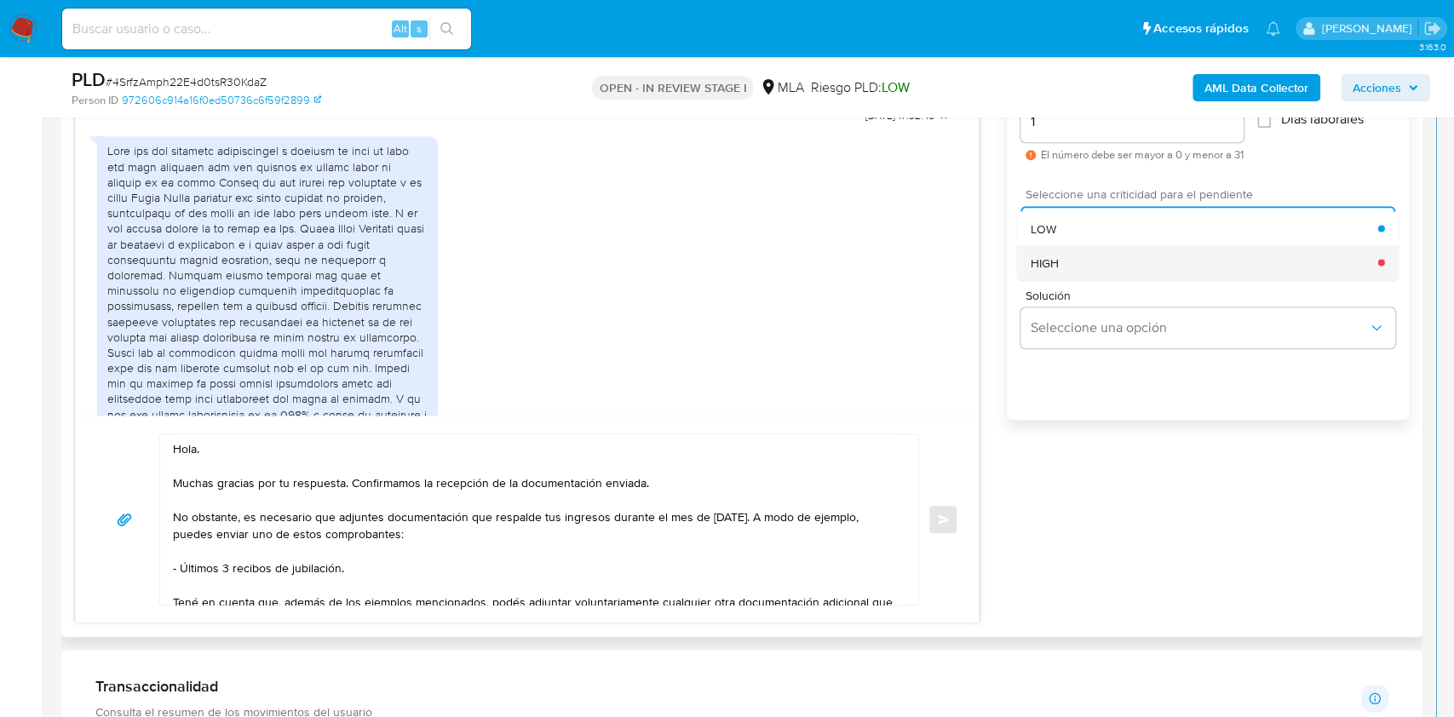
click at [1070, 251] on div "HIGH" at bounding box center [1205, 262] width 348 height 34
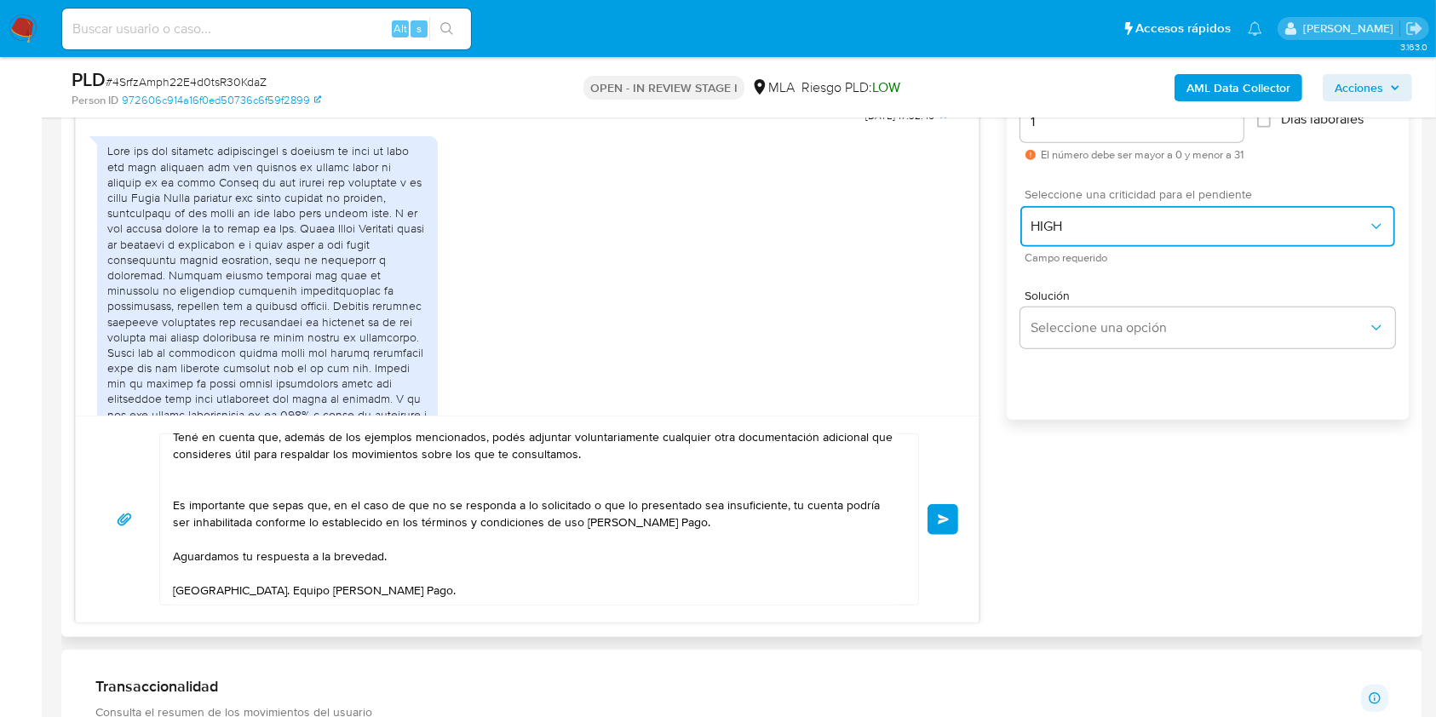
scroll to position [190, 0]
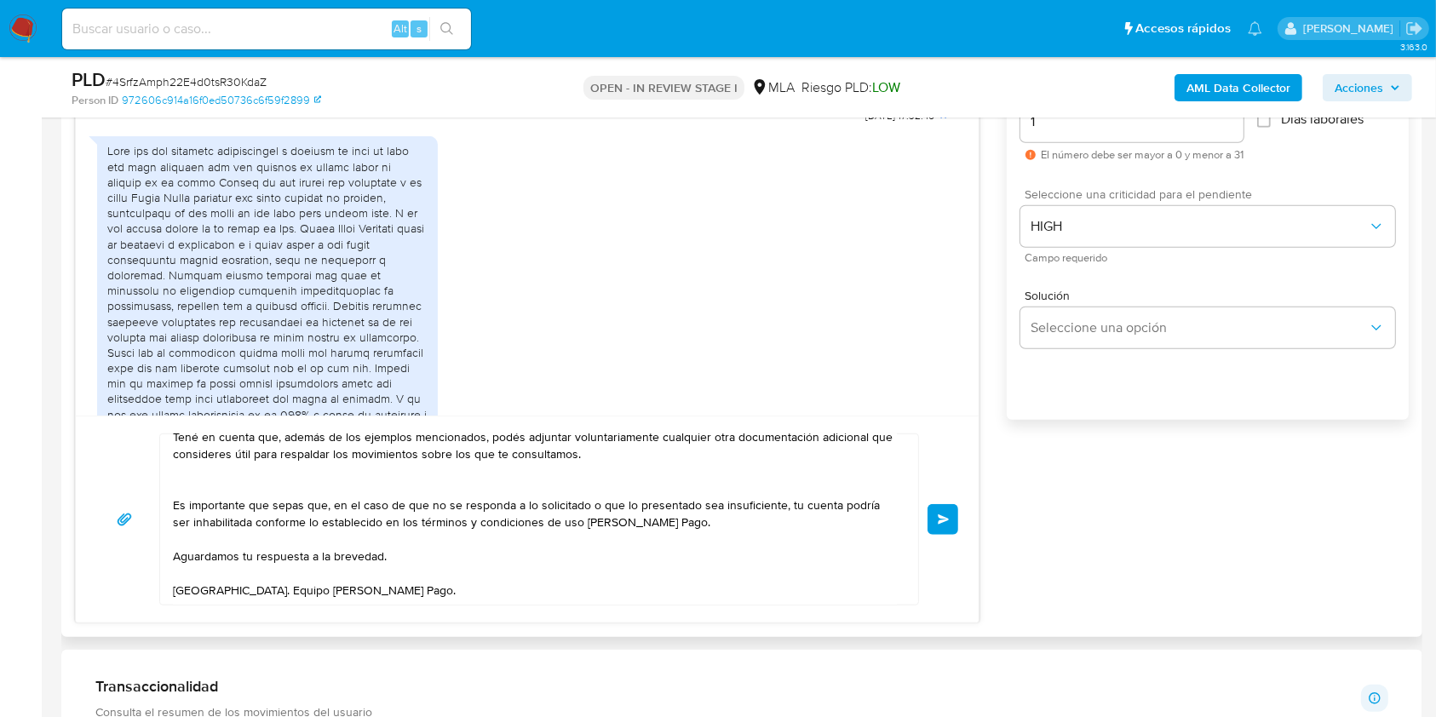
click at [947, 530] on button "Enviar" at bounding box center [943, 519] width 31 height 31
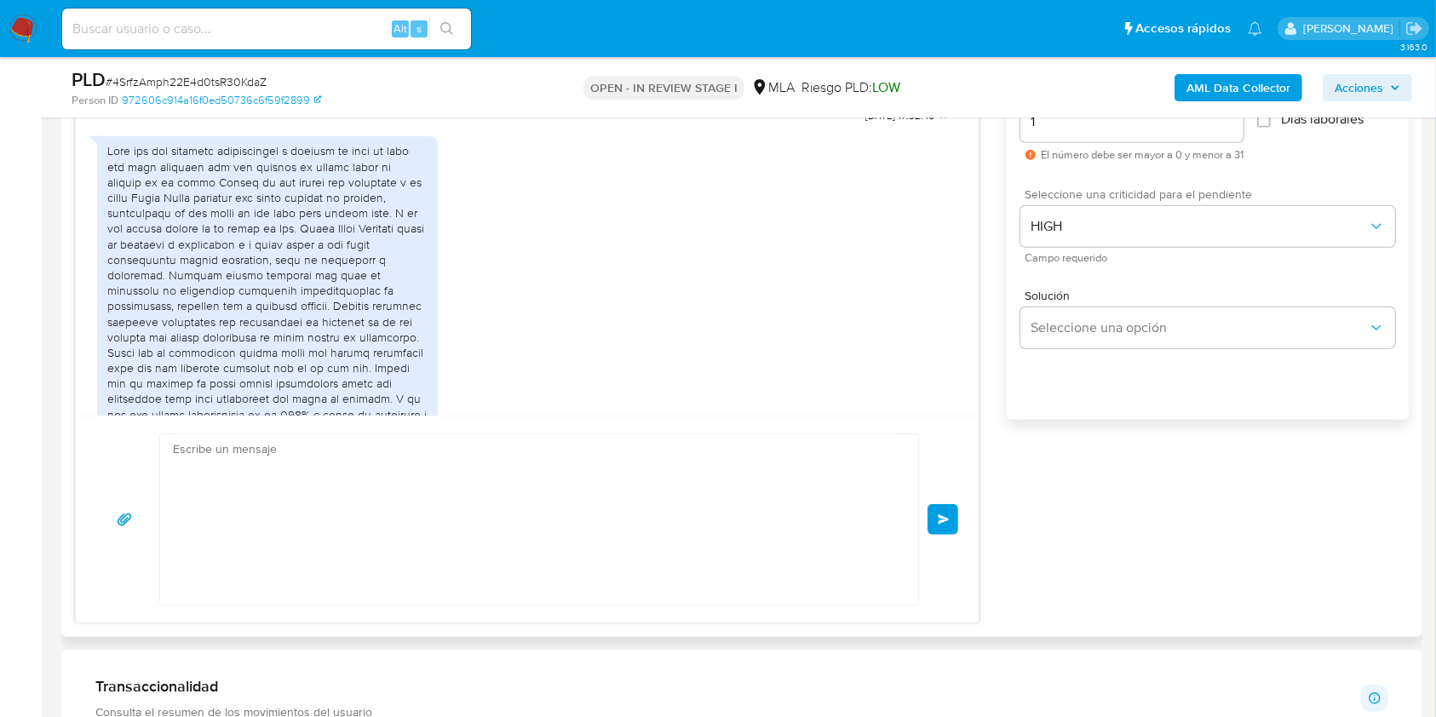
scroll to position [1743, 0]
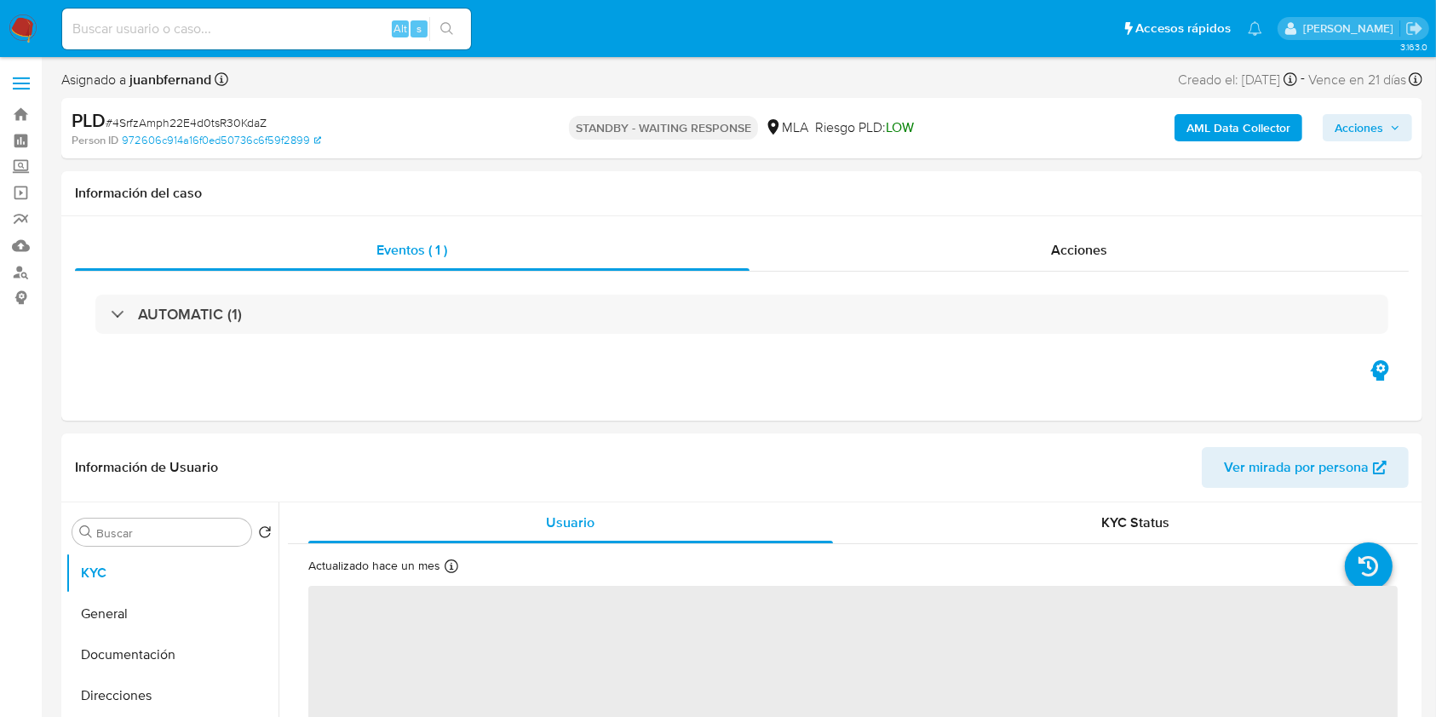
select select "10"
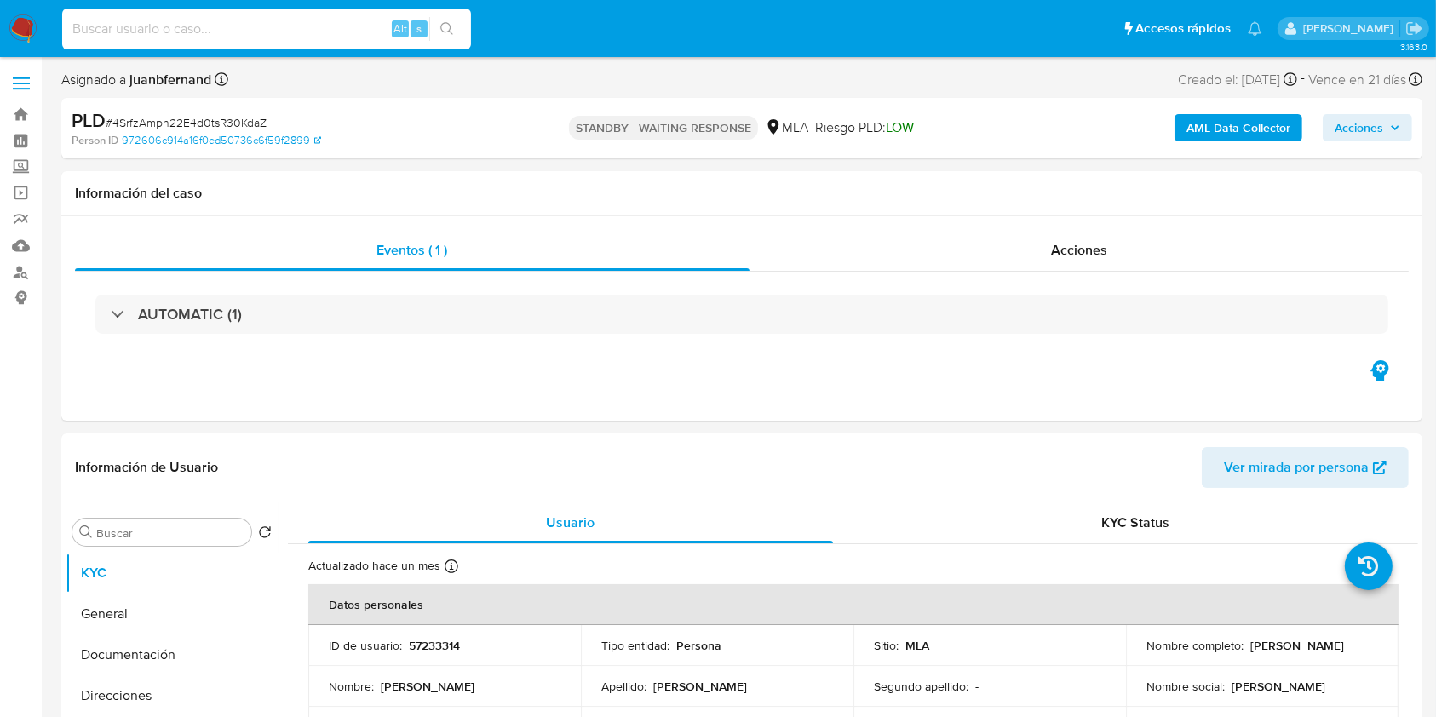
click at [332, 29] on input at bounding box center [266, 29] width 409 height 22
paste input "1E8CAHaAyMGLmkqPJtdE3K1M"
type input "1E8CAHaAyMGLmkqPJtdE3K1M"
click at [451, 31] on icon "search-icon" at bounding box center [447, 29] width 14 height 14
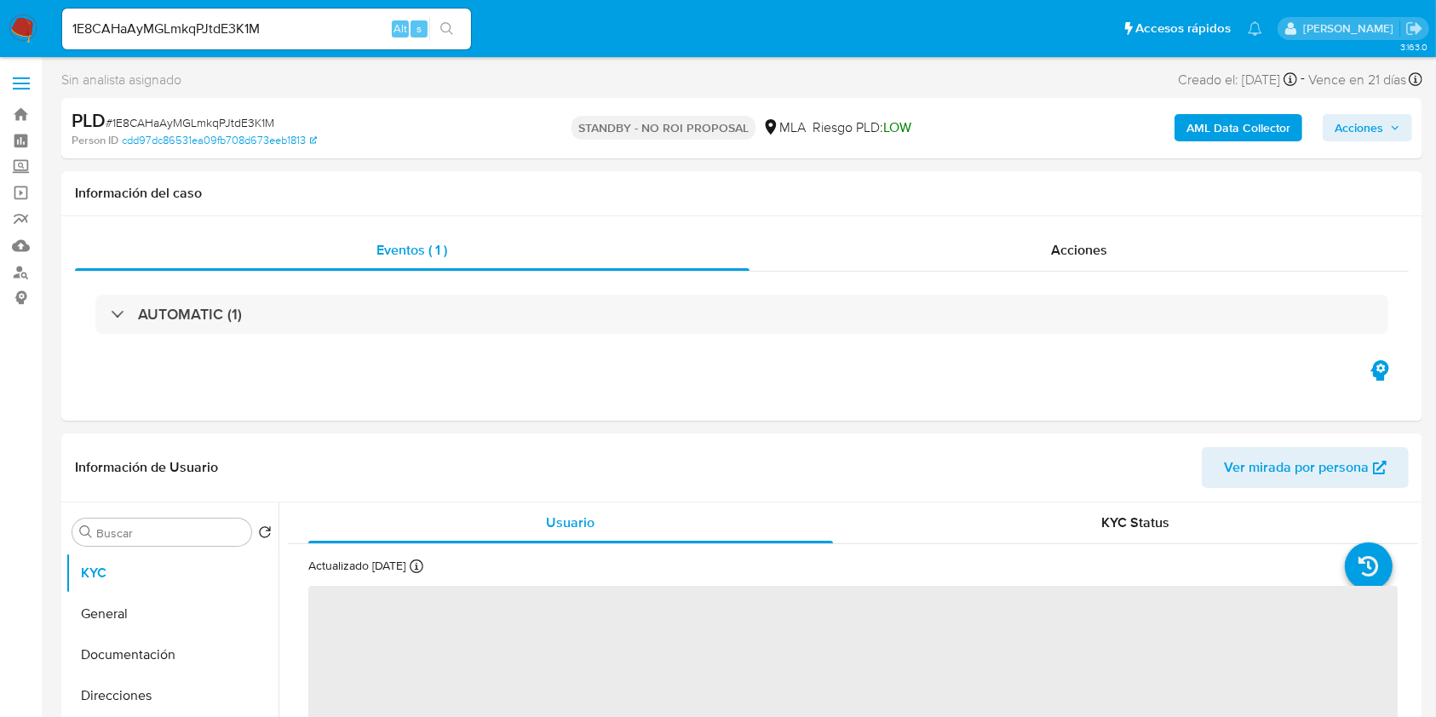
select select "10"
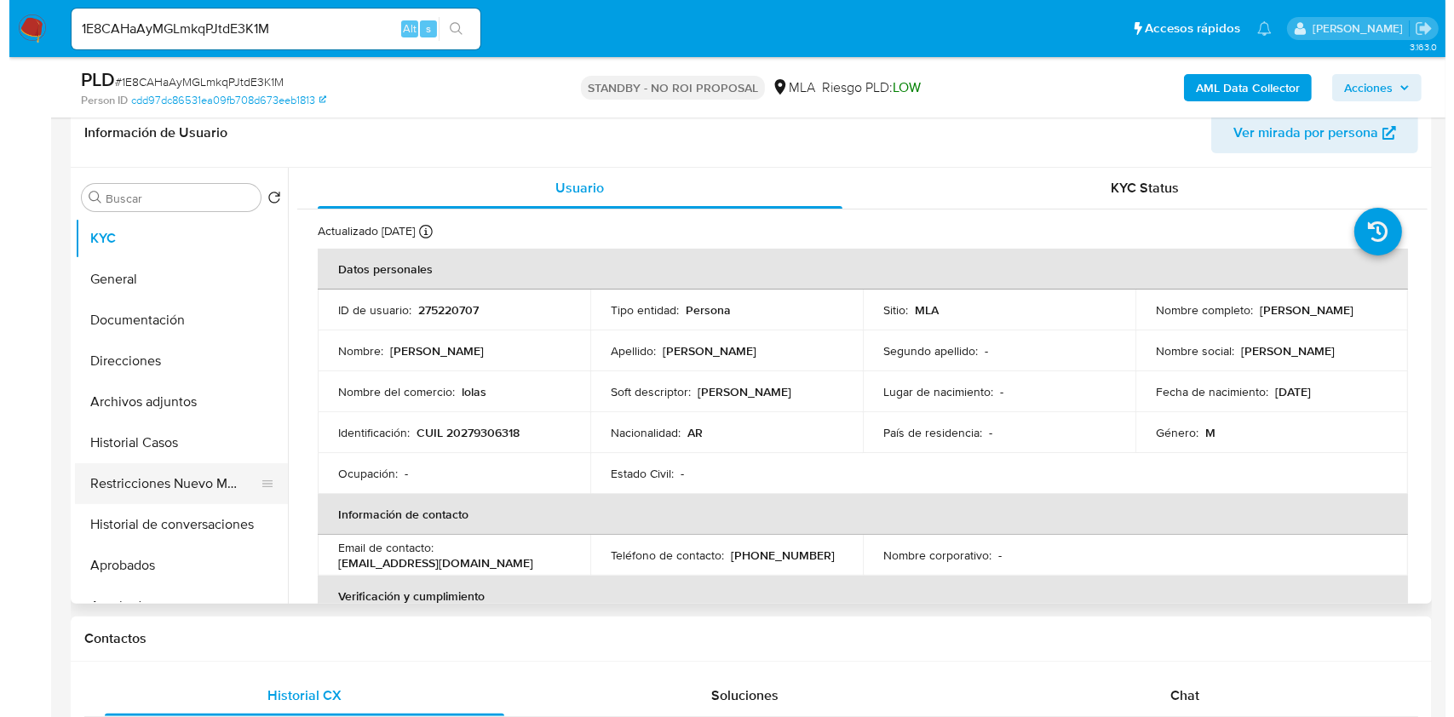
scroll to position [341, 0]
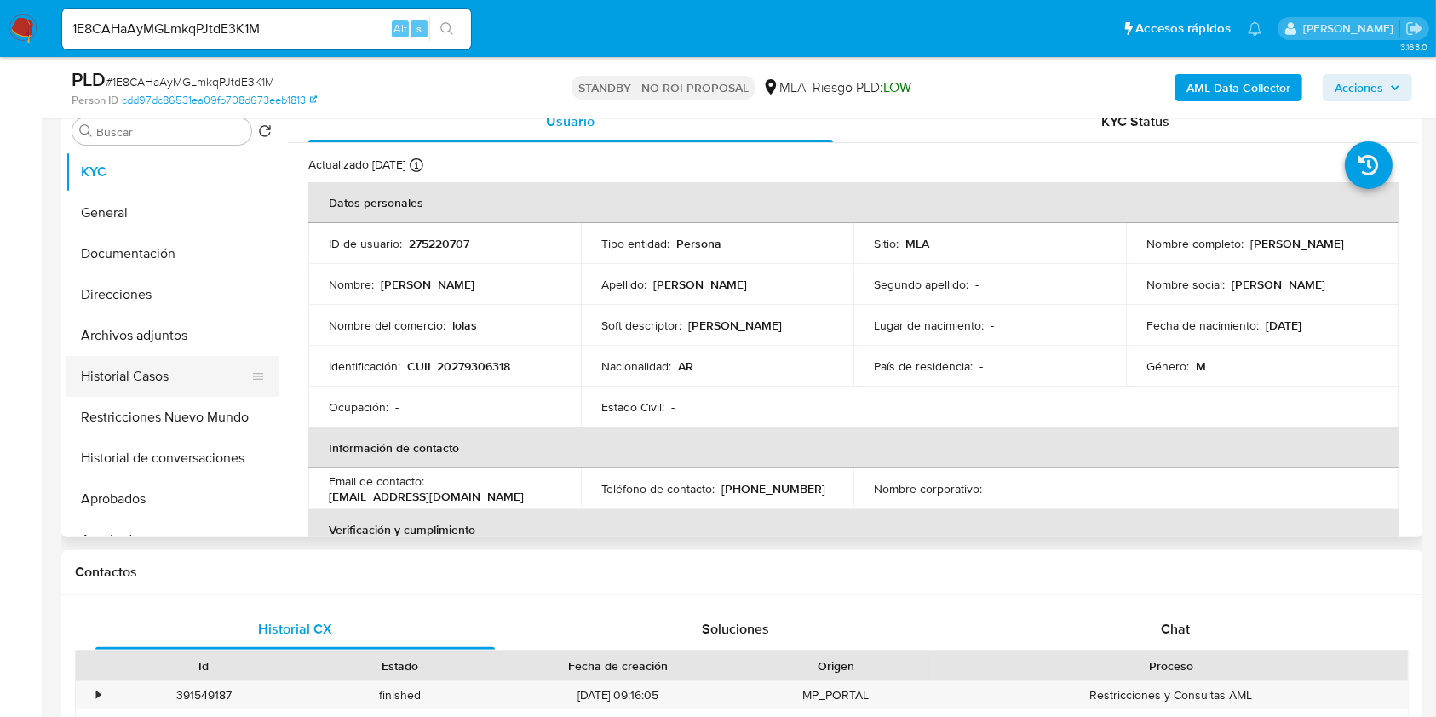
click at [108, 372] on button "Historial Casos" at bounding box center [165, 376] width 199 height 41
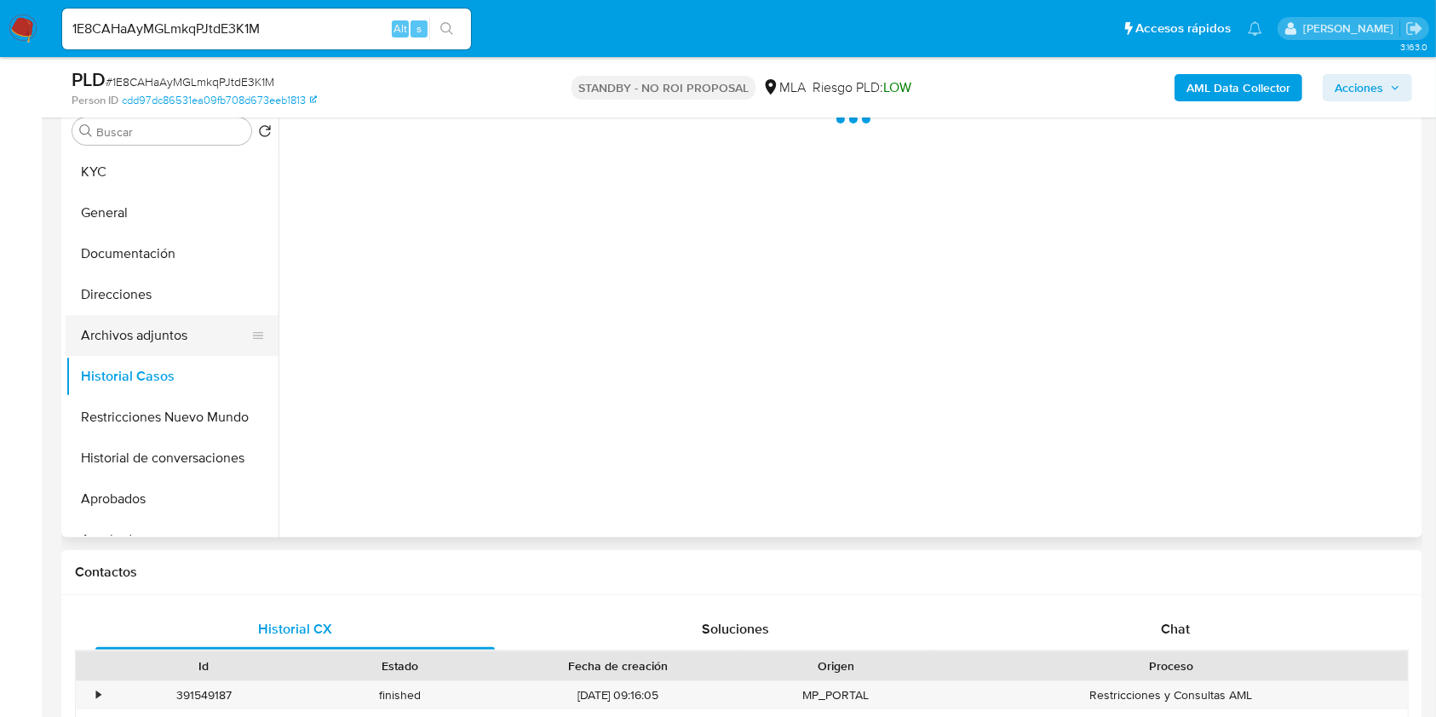
click at [123, 339] on button "Archivos adjuntos" at bounding box center [165, 335] width 199 height 41
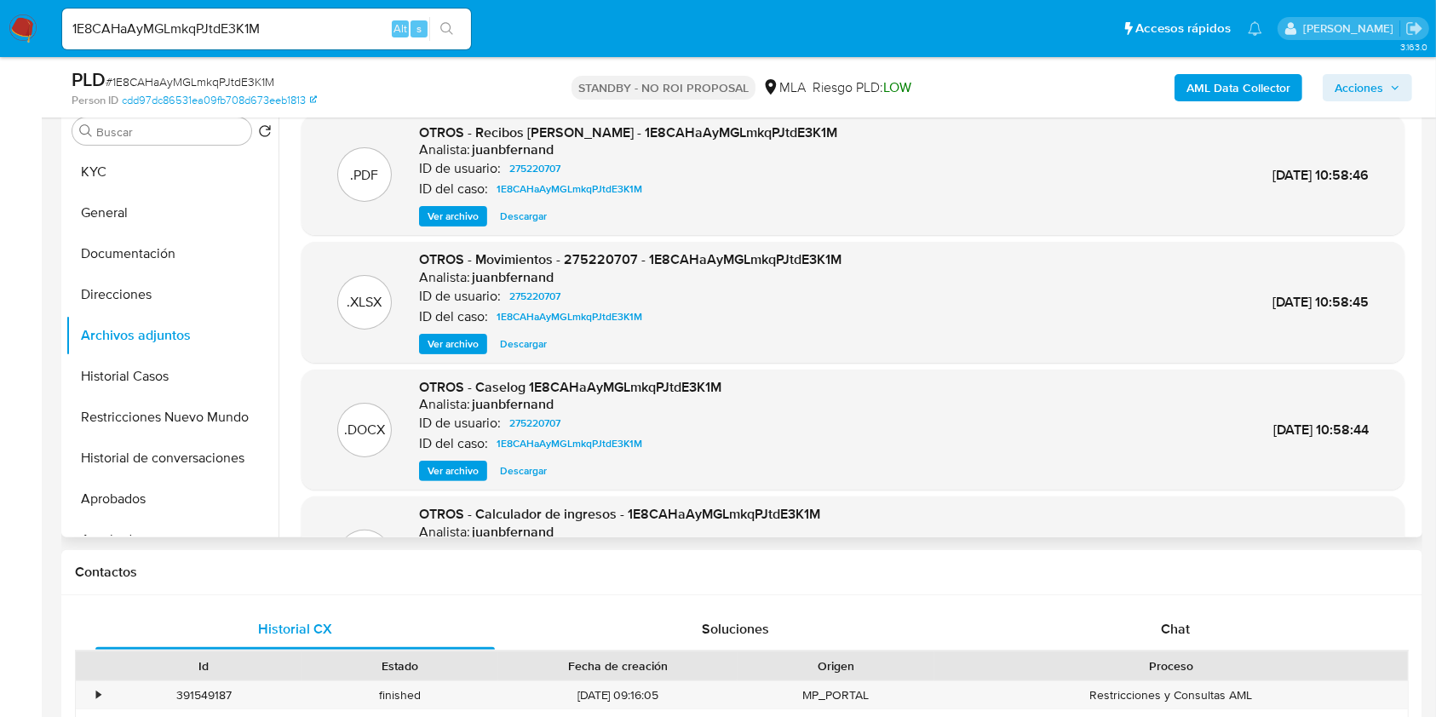
click at [477, 220] on span "Ver archivo" at bounding box center [453, 216] width 51 height 17
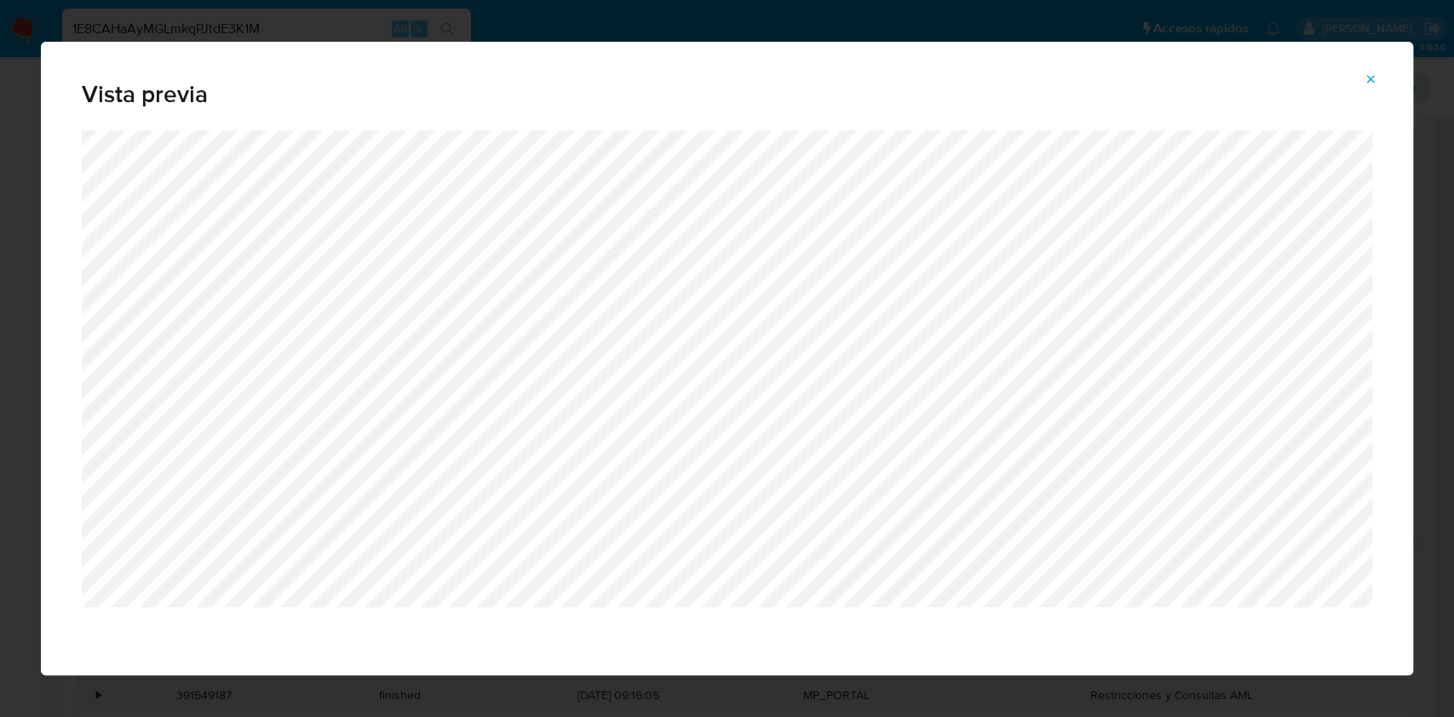
click at [1361, 74] on button "Attachment preview" at bounding box center [1370, 79] width 37 height 27
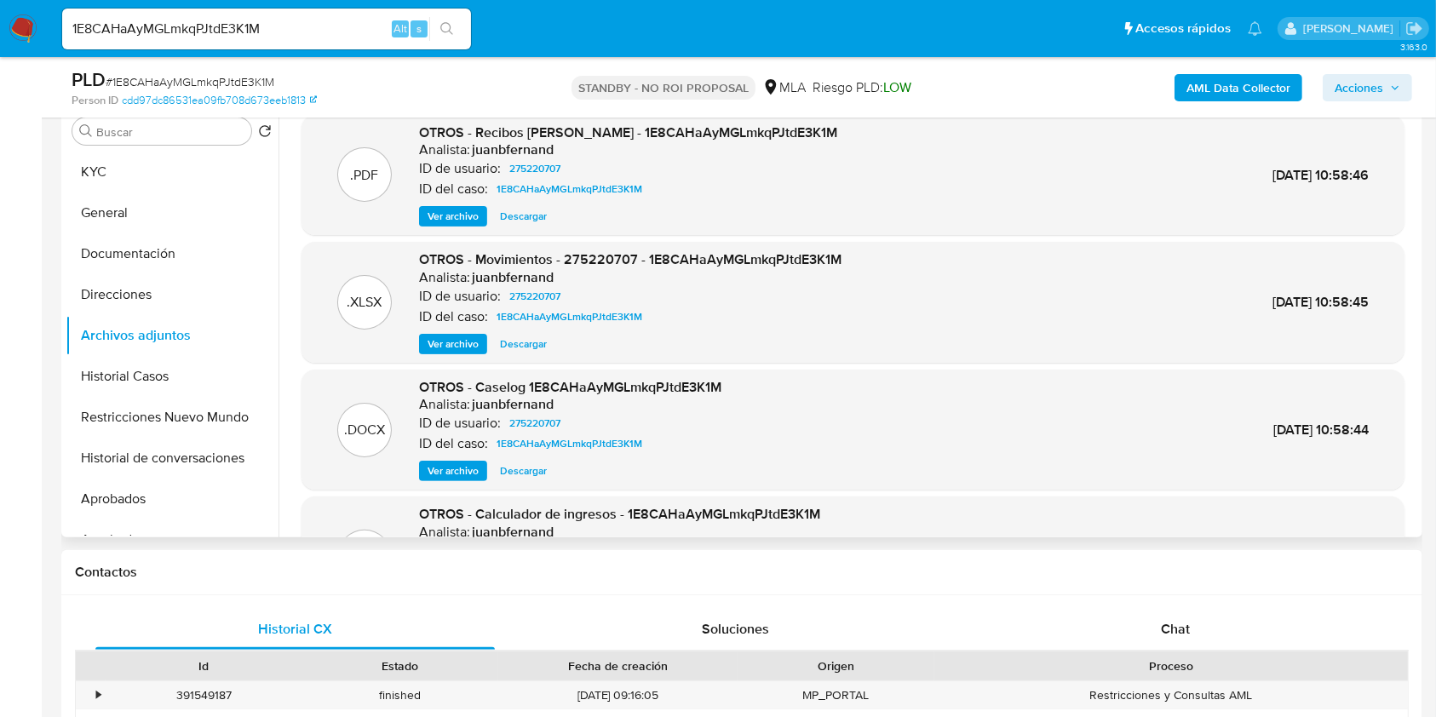
click at [469, 340] on span "Ver archivo" at bounding box center [453, 344] width 51 height 17
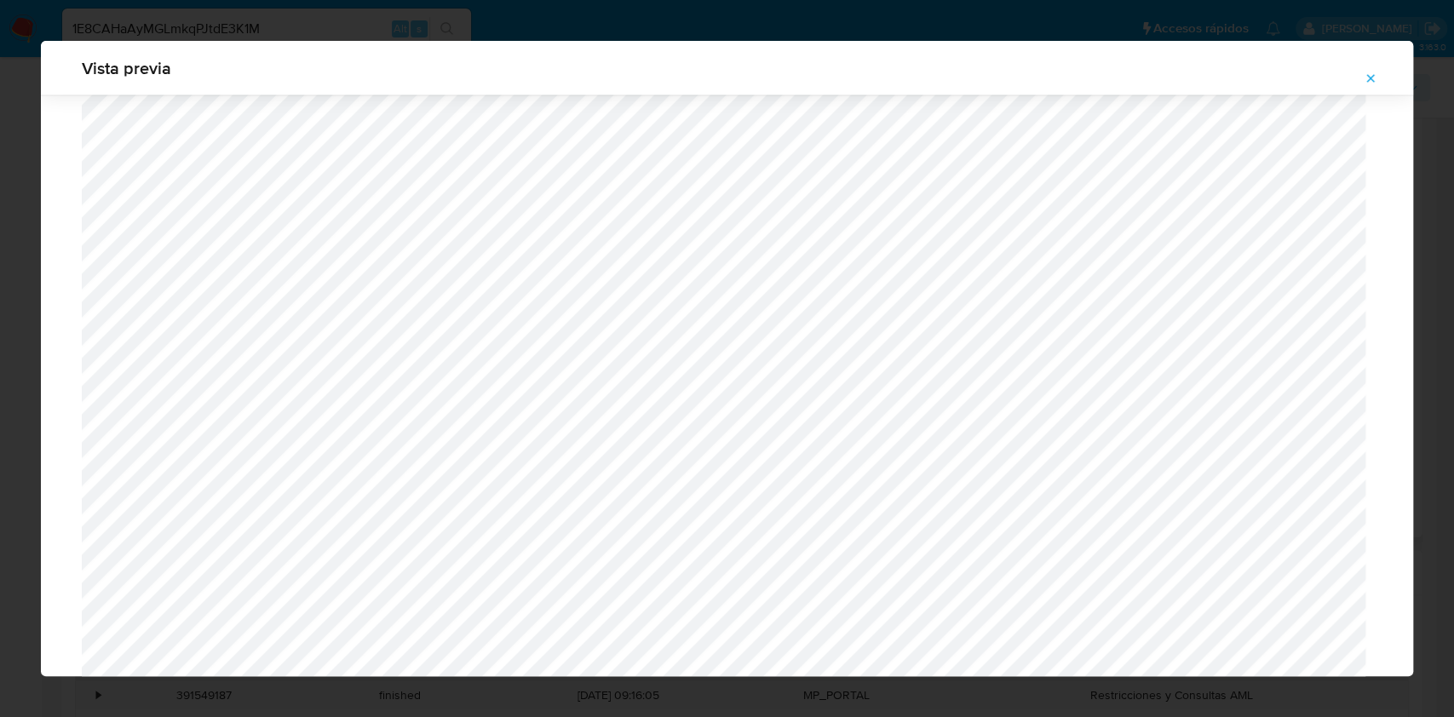
scroll to position [2825, 0]
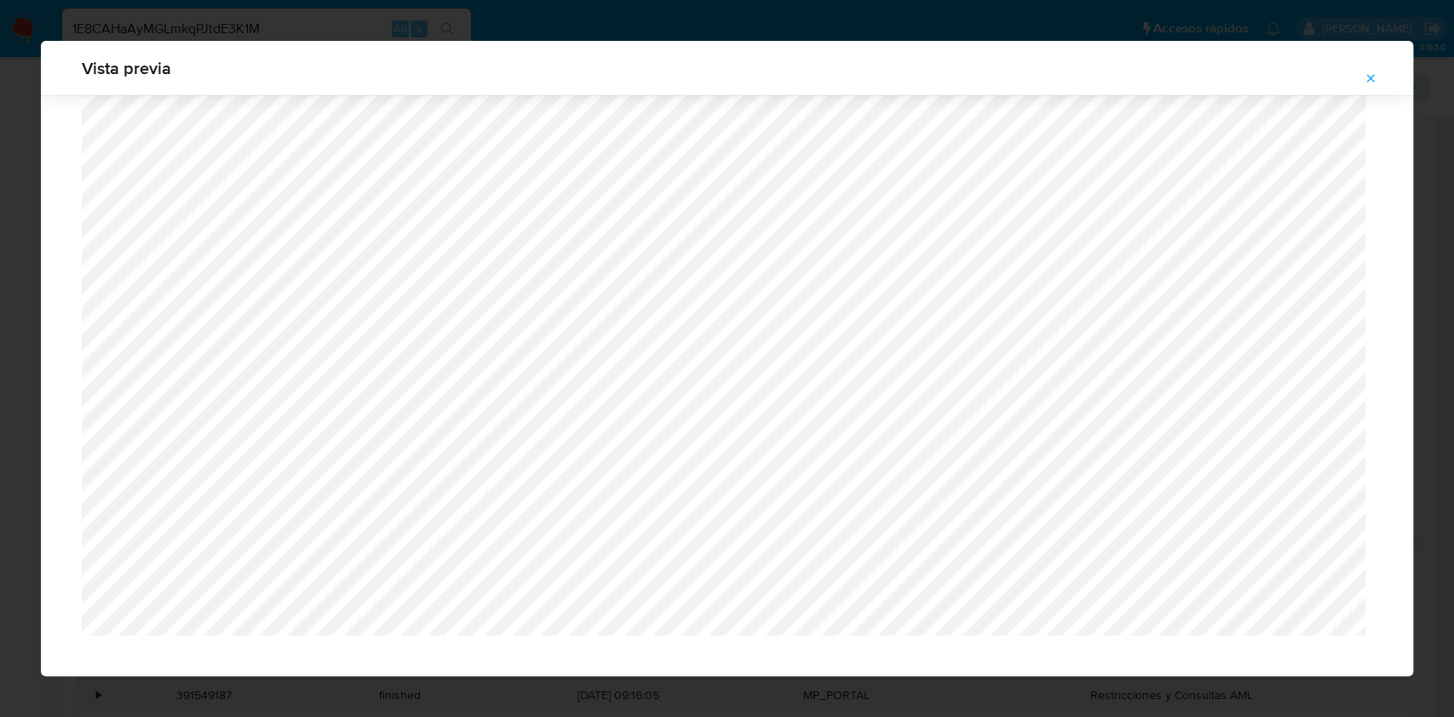
click at [1373, 72] on icon "Attachment preview" at bounding box center [1371, 79] width 14 height 14
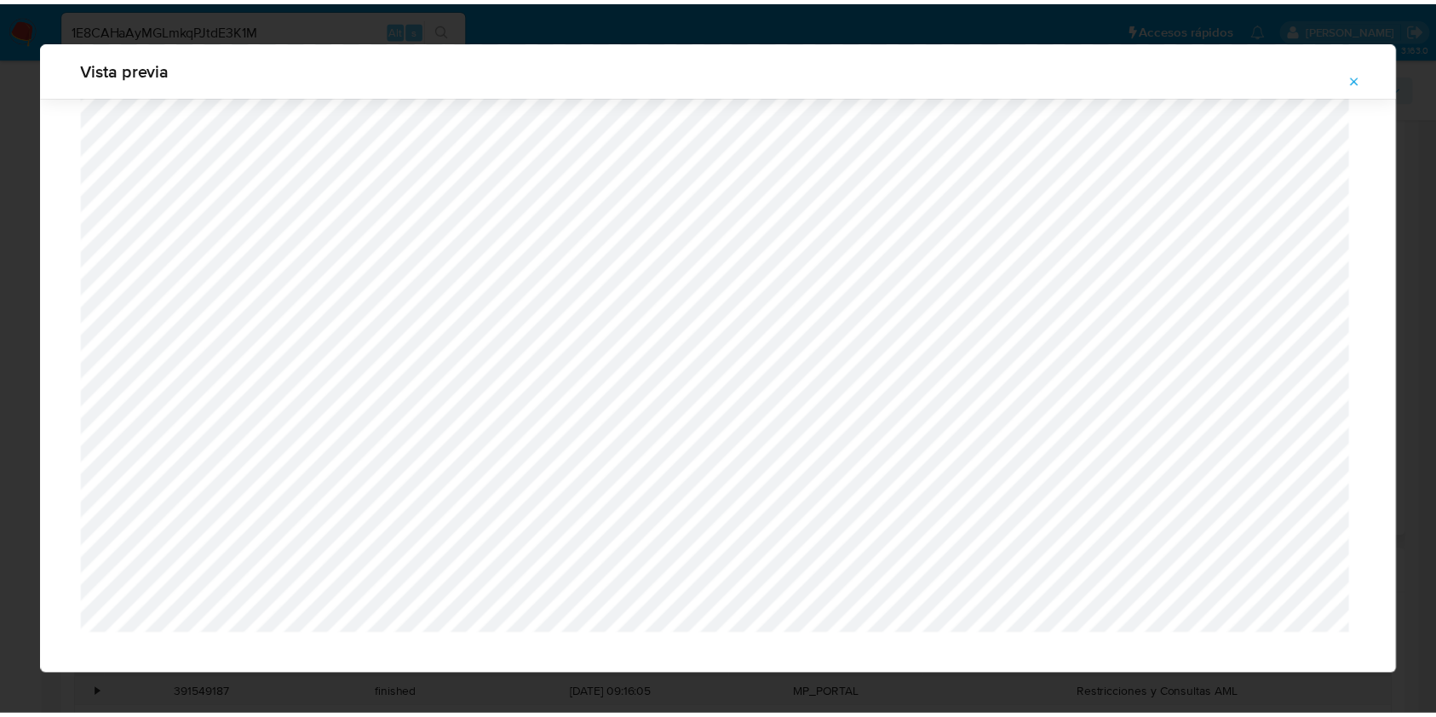
scroll to position [0, 0]
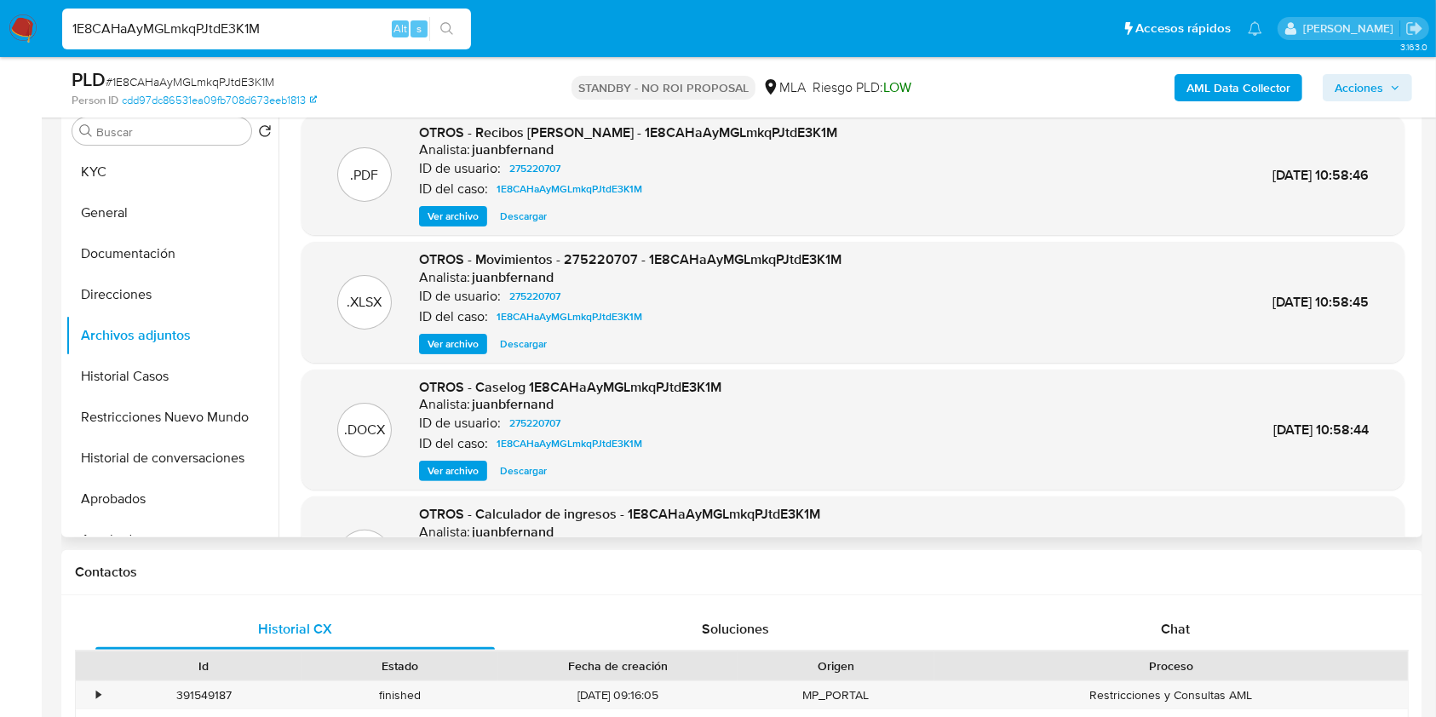
click at [366, 21] on input "1E8CAHaAyMGLmkqPJtdE3K1M" at bounding box center [266, 29] width 409 height 22
paste input "paSC8uh25X2GCZitJverXUJU"
type input "paSC8uh25X2GCZitJverXUJU"
click at [425, 33] on div "s" at bounding box center [419, 28] width 17 height 17
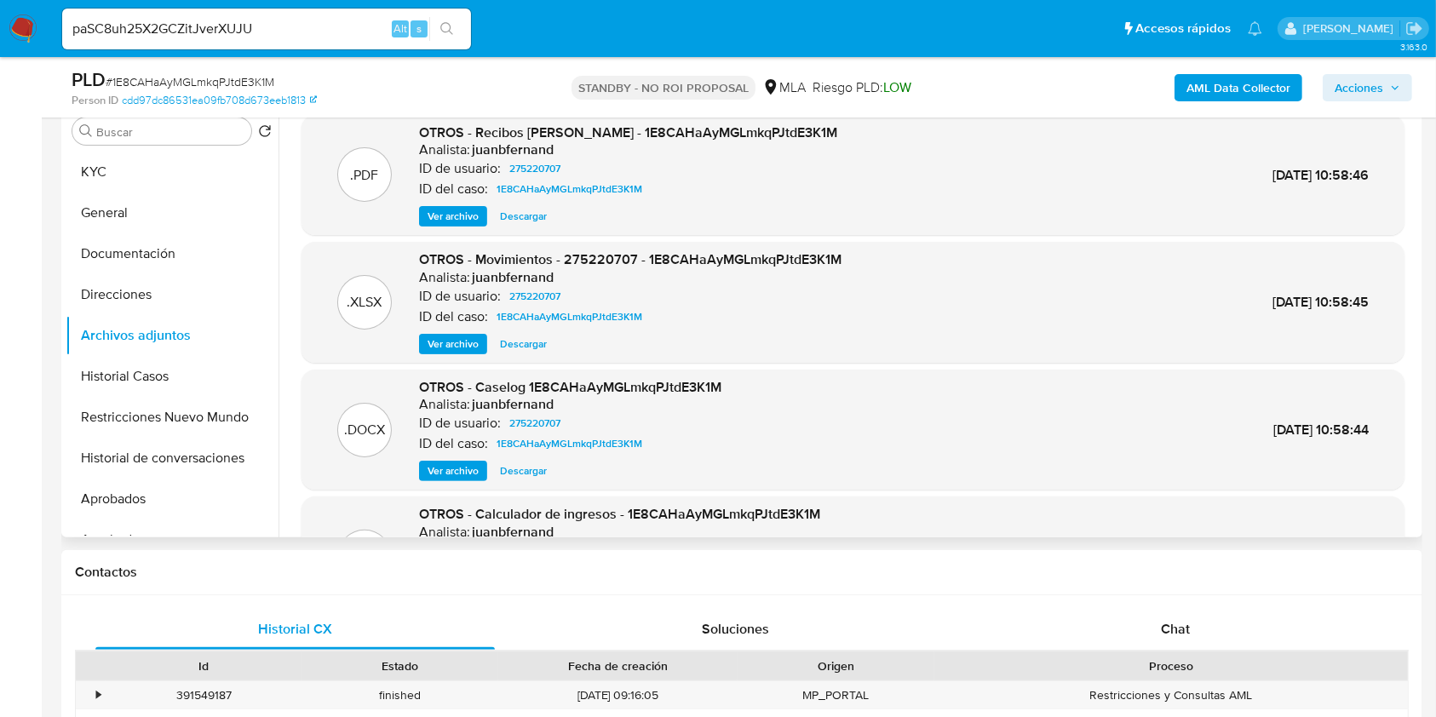
click at [441, 33] on icon "search-icon" at bounding box center [447, 29] width 14 height 14
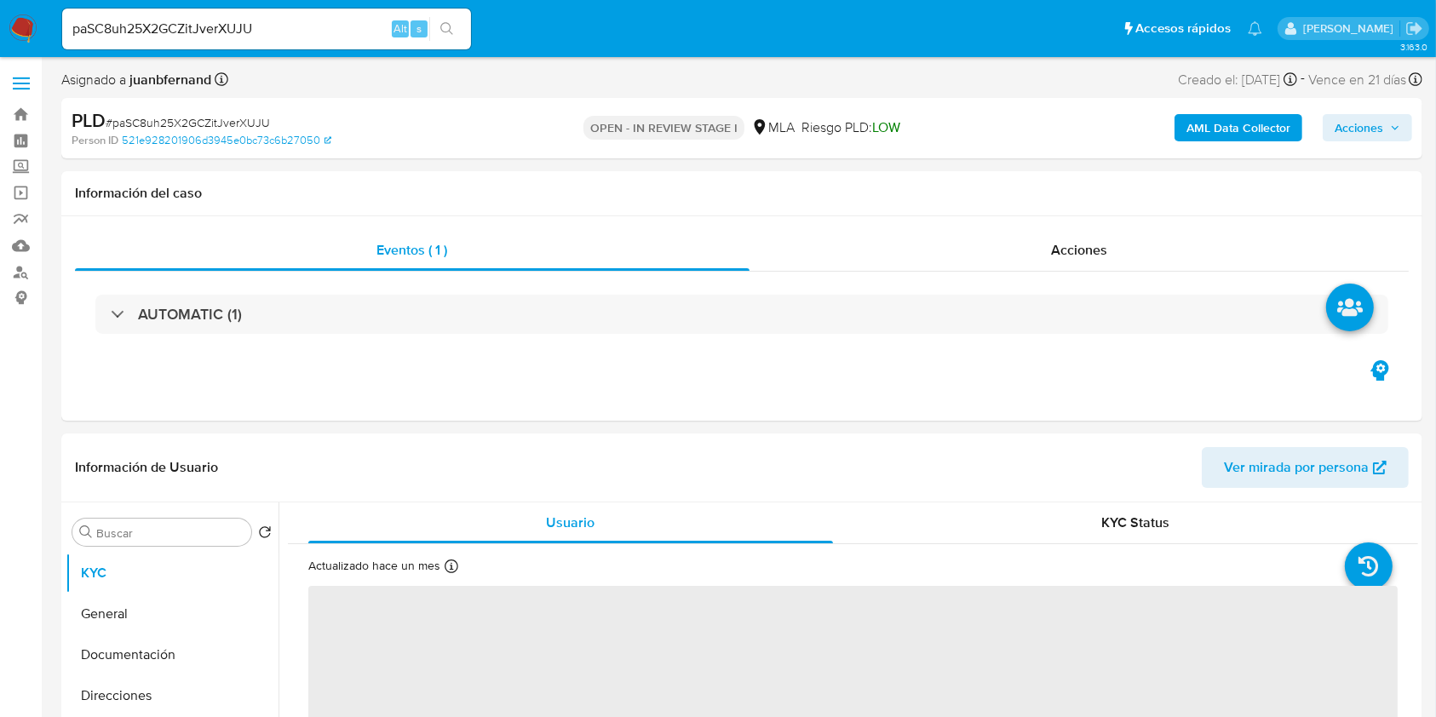
select select "10"
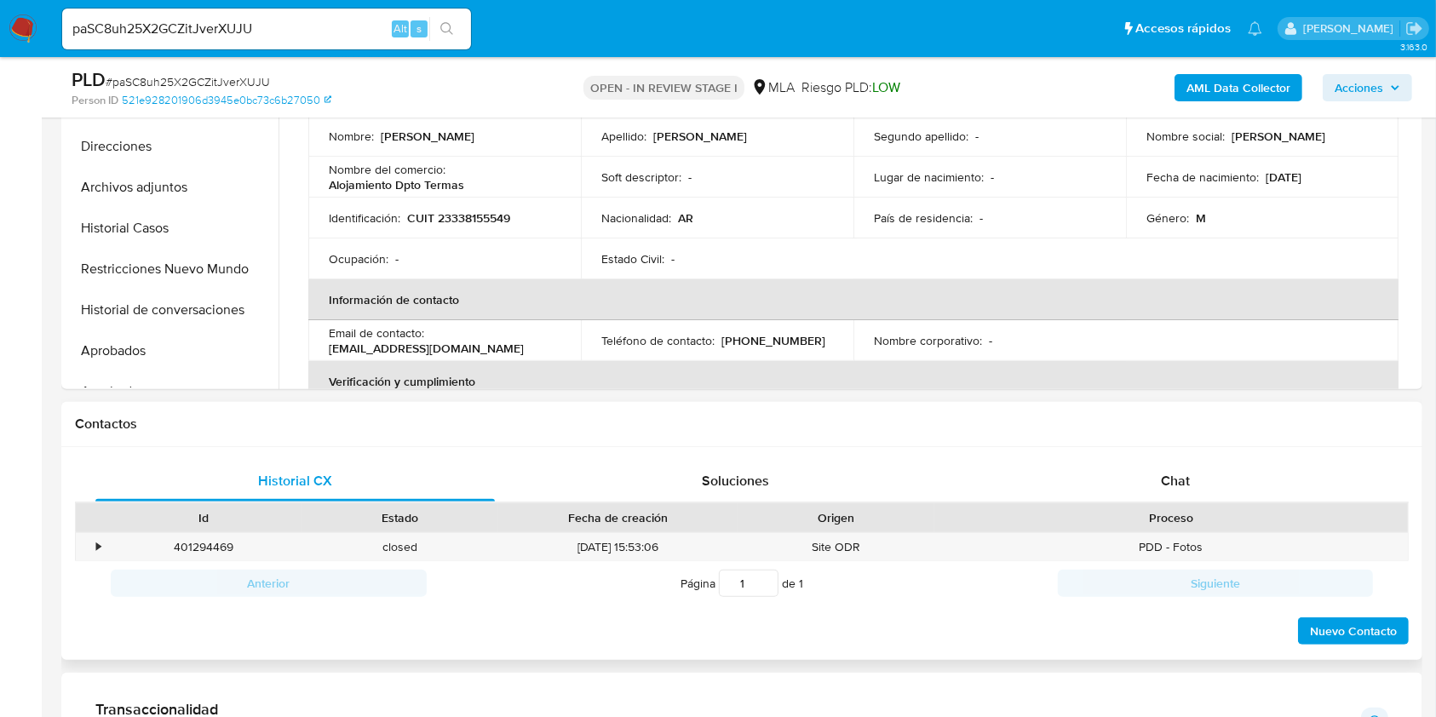
scroll to position [454, 0]
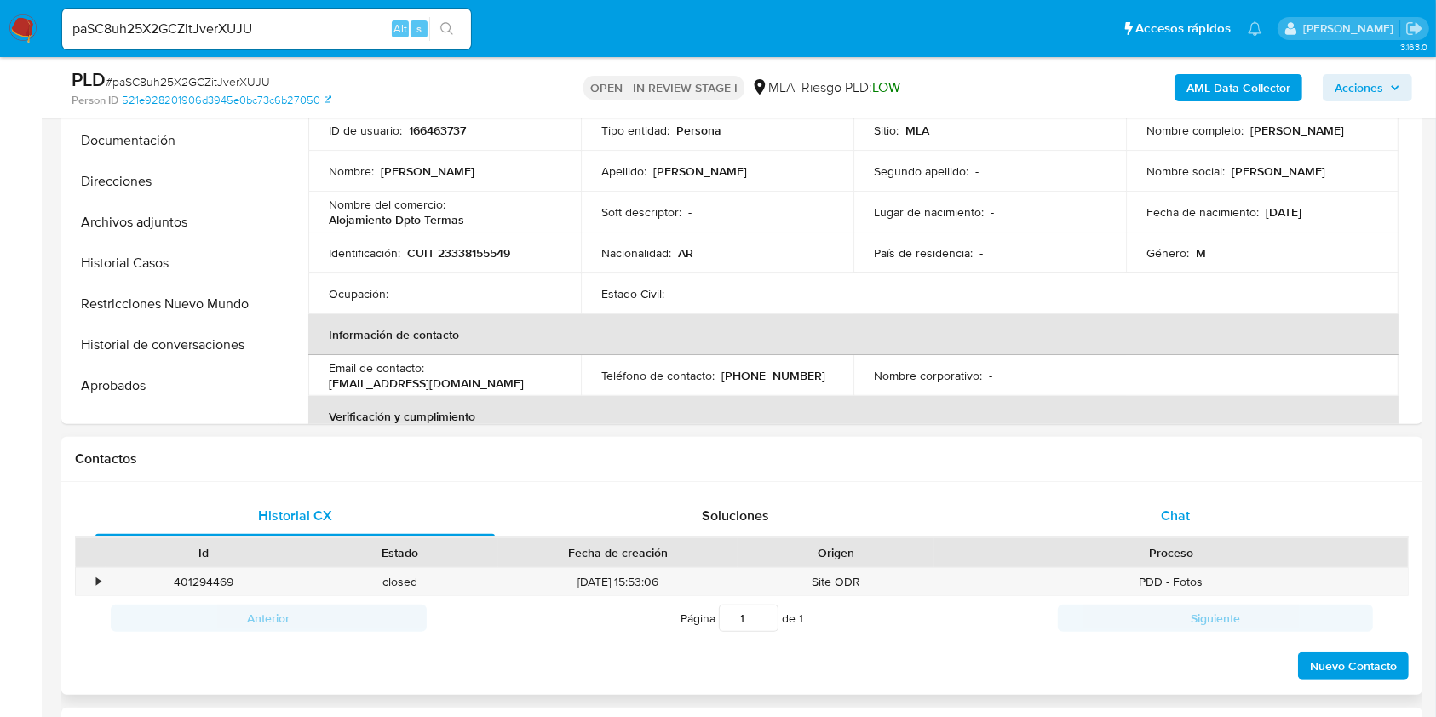
click at [1227, 516] on div "Chat" at bounding box center [1176, 516] width 400 height 41
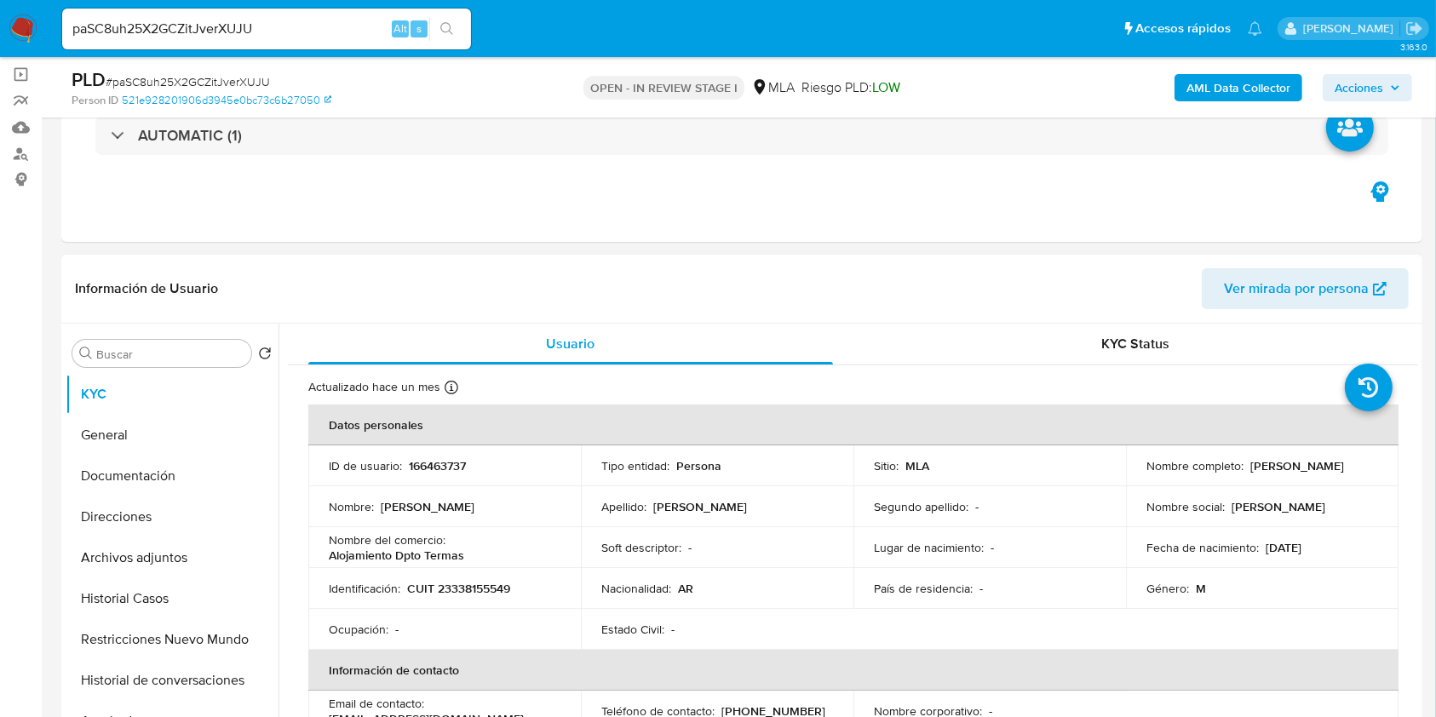
scroll to position [113, 0]
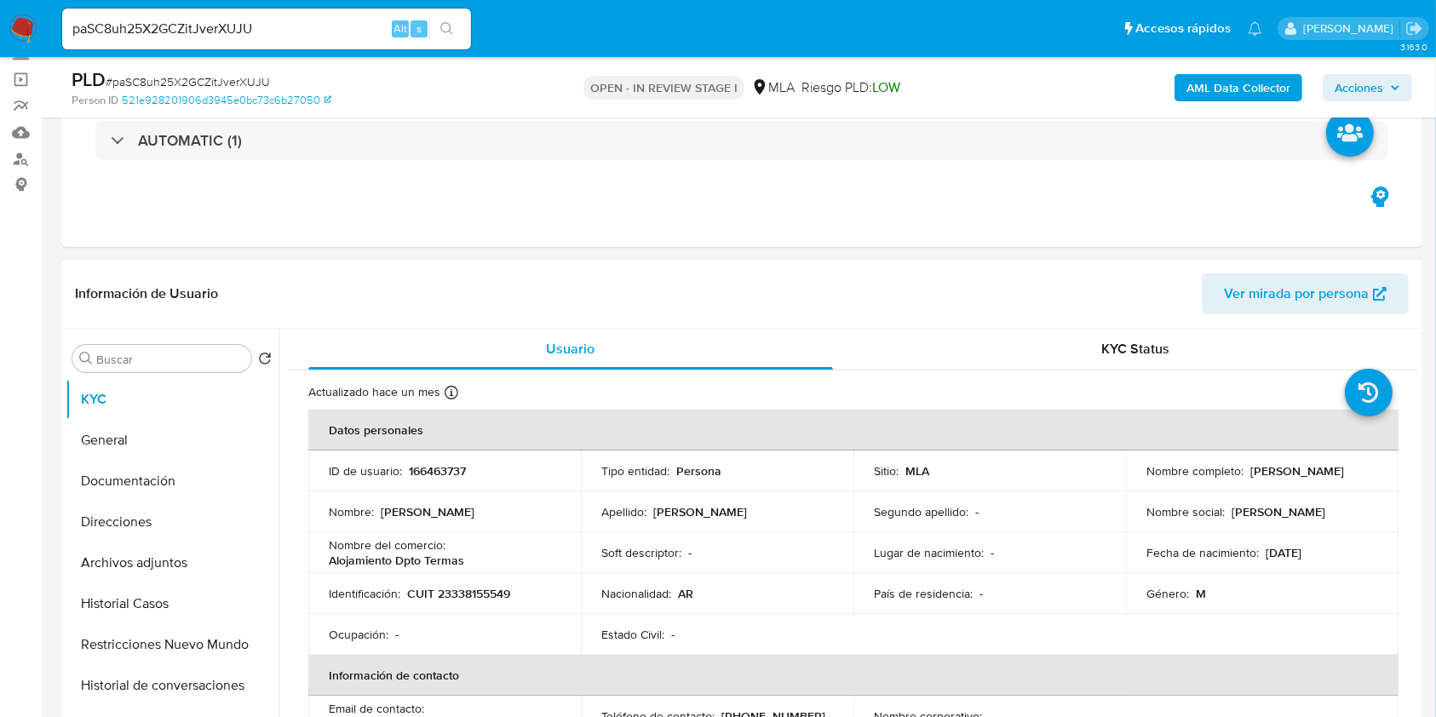
click at [490, 598] on p "CUIT 23338155549" at bounding box center [458, 593] width 103 height 15
copy p "23338155549"
click at [342, 27] on input "paSC8uh25X2GCZitJverXUJU" at bounding box center [266, 29] width 409 height 22
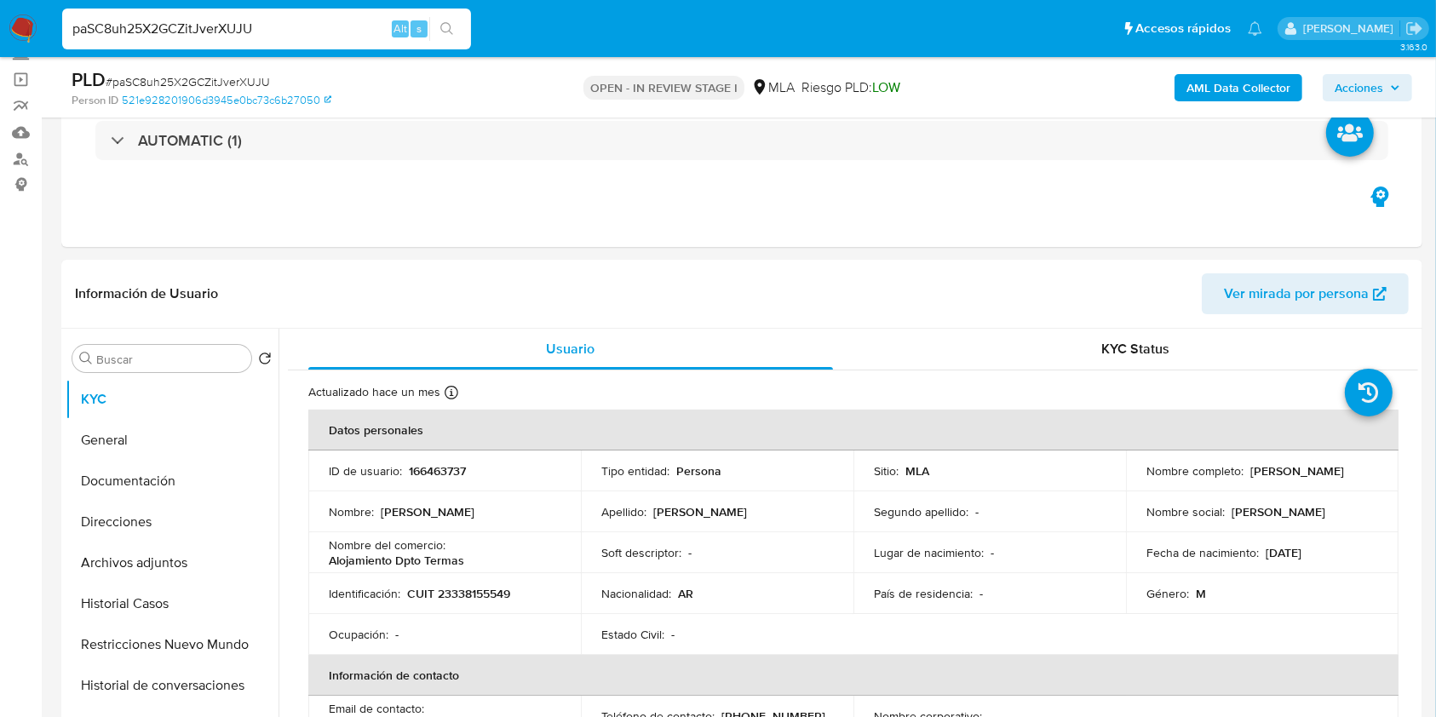
paste input "YrSHSqvBqHj2hFmaHnsgisfb"
type input "YrSHSqvBqHj2hFmaHnsgisfb"
click at [446, 36] on button "search-icon" at bounding box center [446, 29] width 35 height 24
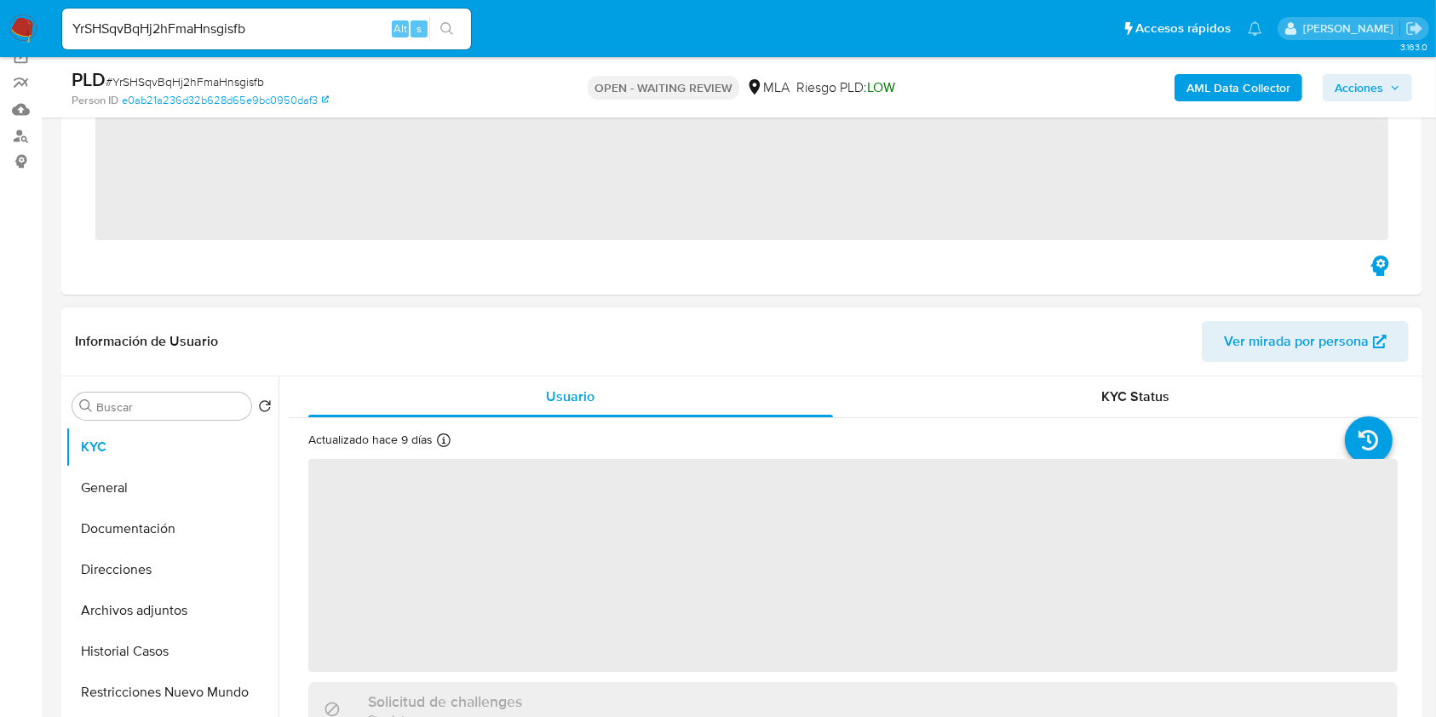
scroll to position [454, 0]
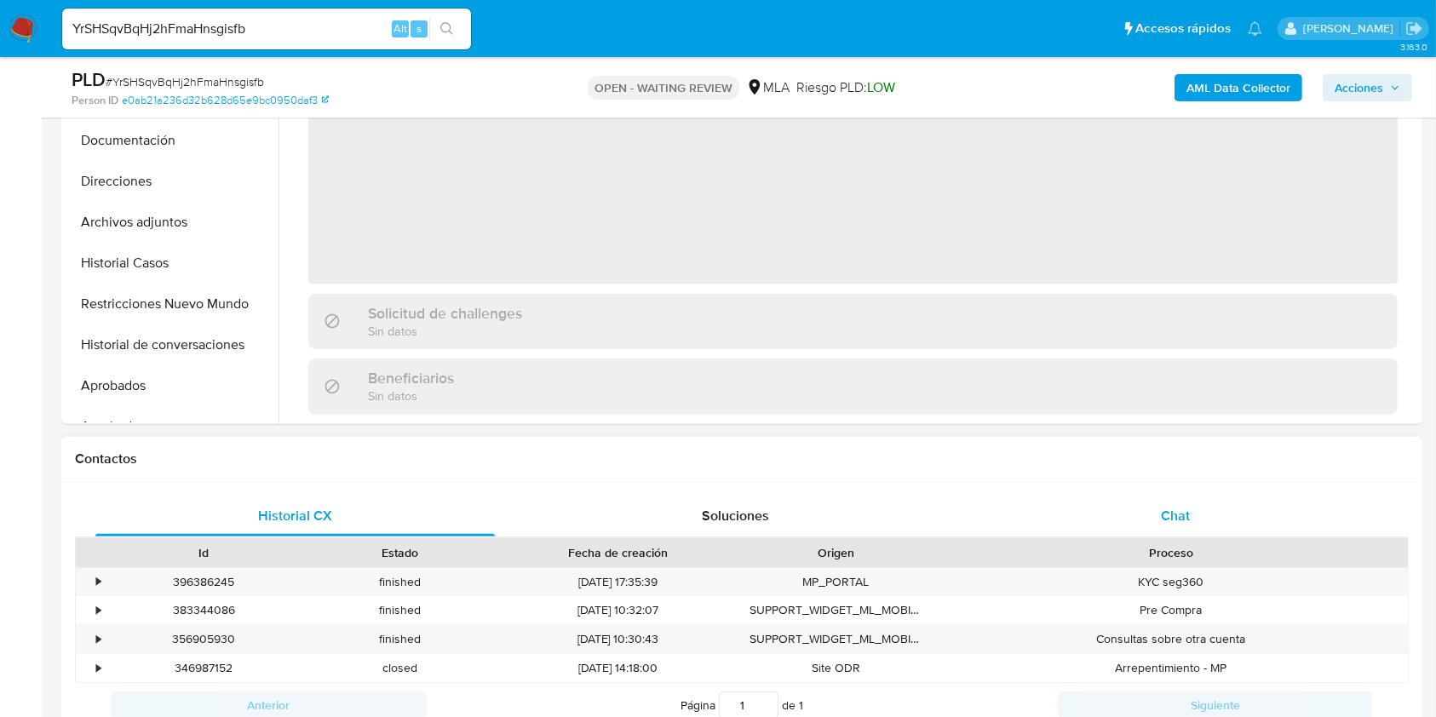
click at [1244, 531] on div "Chat" at bounding box center [1176, 516] width 400 height 41
select select "10"
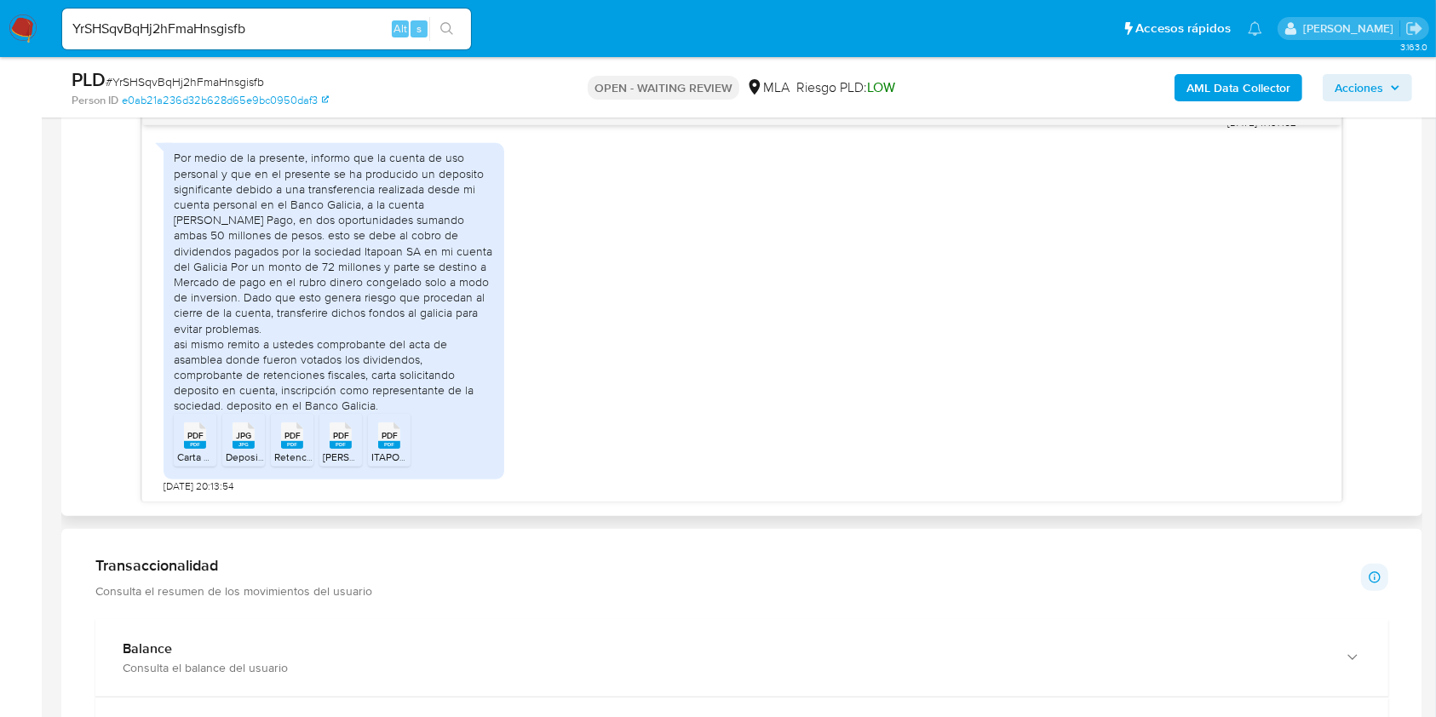
scroll to position [947, 0]
click at [167, 485] on span "21/08/2025 20:13:54" at bounding box center [199, 487] width 70 height 14
drag, startPoint x: 167, startPoint y: 485, endPoint x: 195, endPoint y: 479, distance: 28.7
click at [195, 480] on span "21/08/2025 20:13:54" at bounding box center [199, 487] width 70 height 14
copy span "21/08/2025"
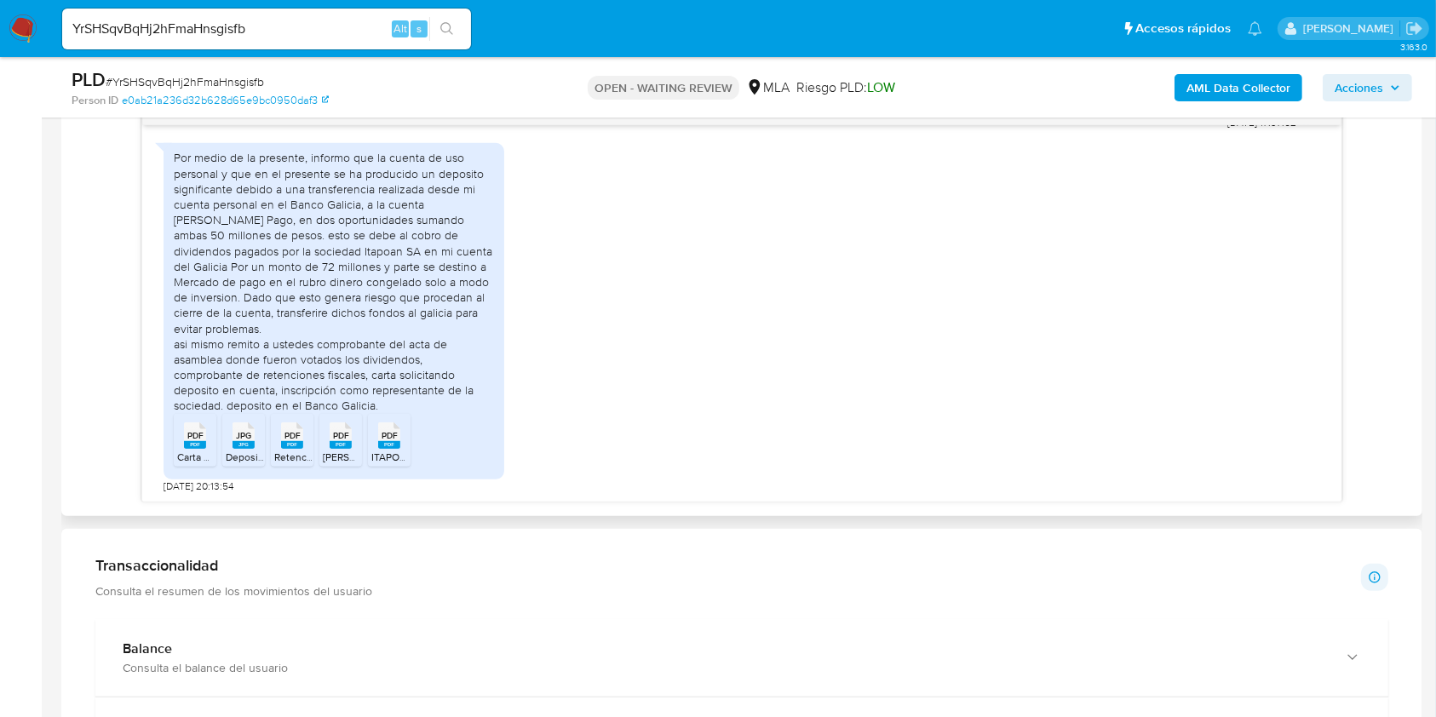
click at [378, 174] on div "Por medio de la presente, informo que la cuenta de uso personal y que en el pre…" at bounding box center [334, 281] width 320 height 263
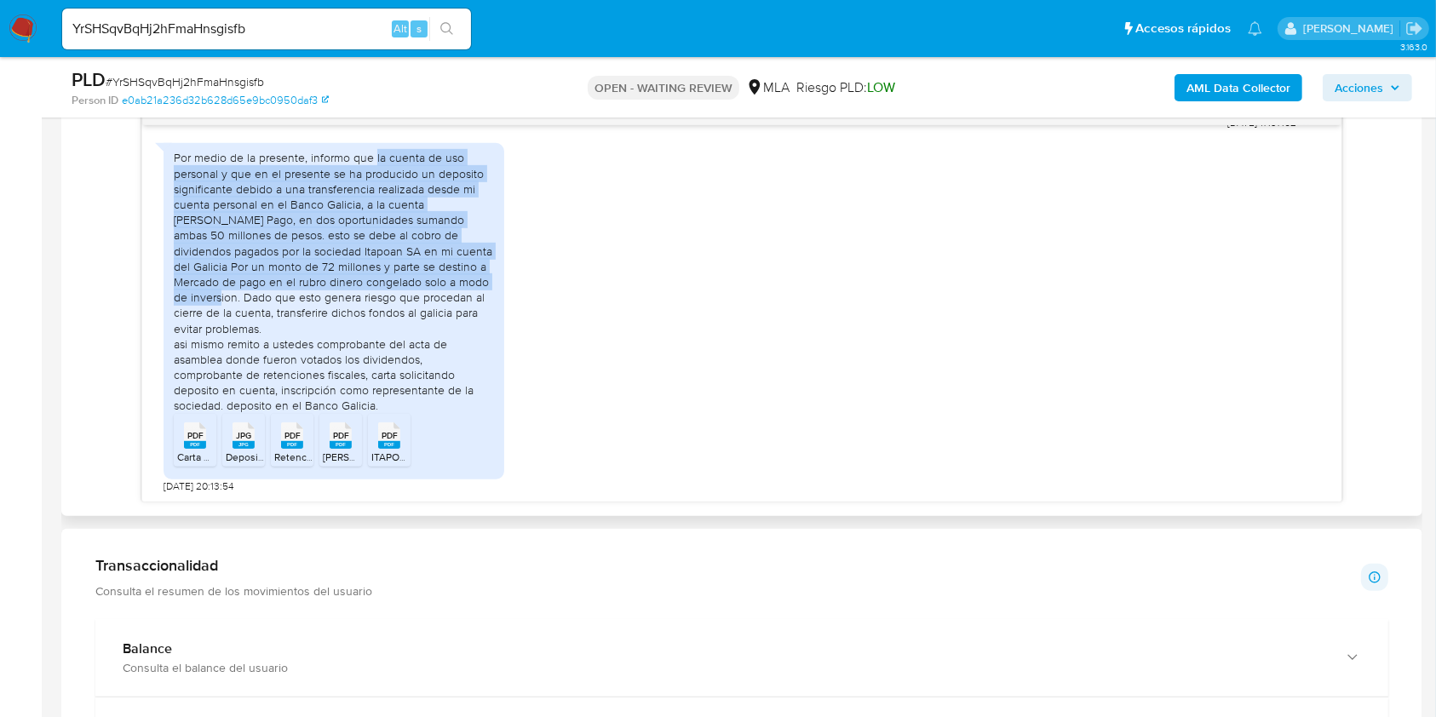
drag, startPoint x: 378, startPoint y: 174, endPoint x: 412, endPoint y: 296, distance: 126.5
click at [412, 296] on div "Por medio de la presente, informo que la cuenta de uso personal y que en el pre…" at bounding box center [334, 281] width 320 height 263
copy div "la cuenta de uso personal y que en el presente se ha producido un deposito sign…"
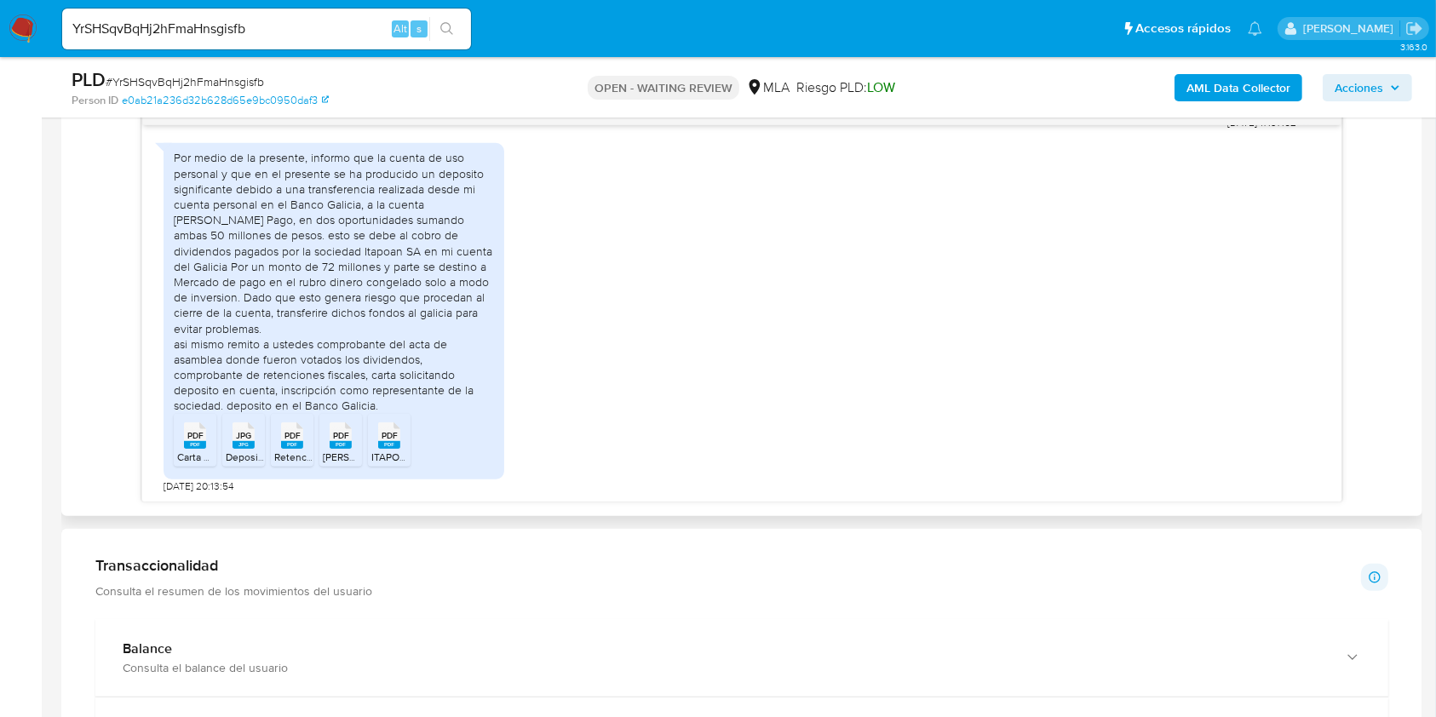
click at [179, 344] on div "Por medio de la presente, informo que la cuenta de uso personal y que en el pre…" at bounding box center [334, 281] width 320 height 263
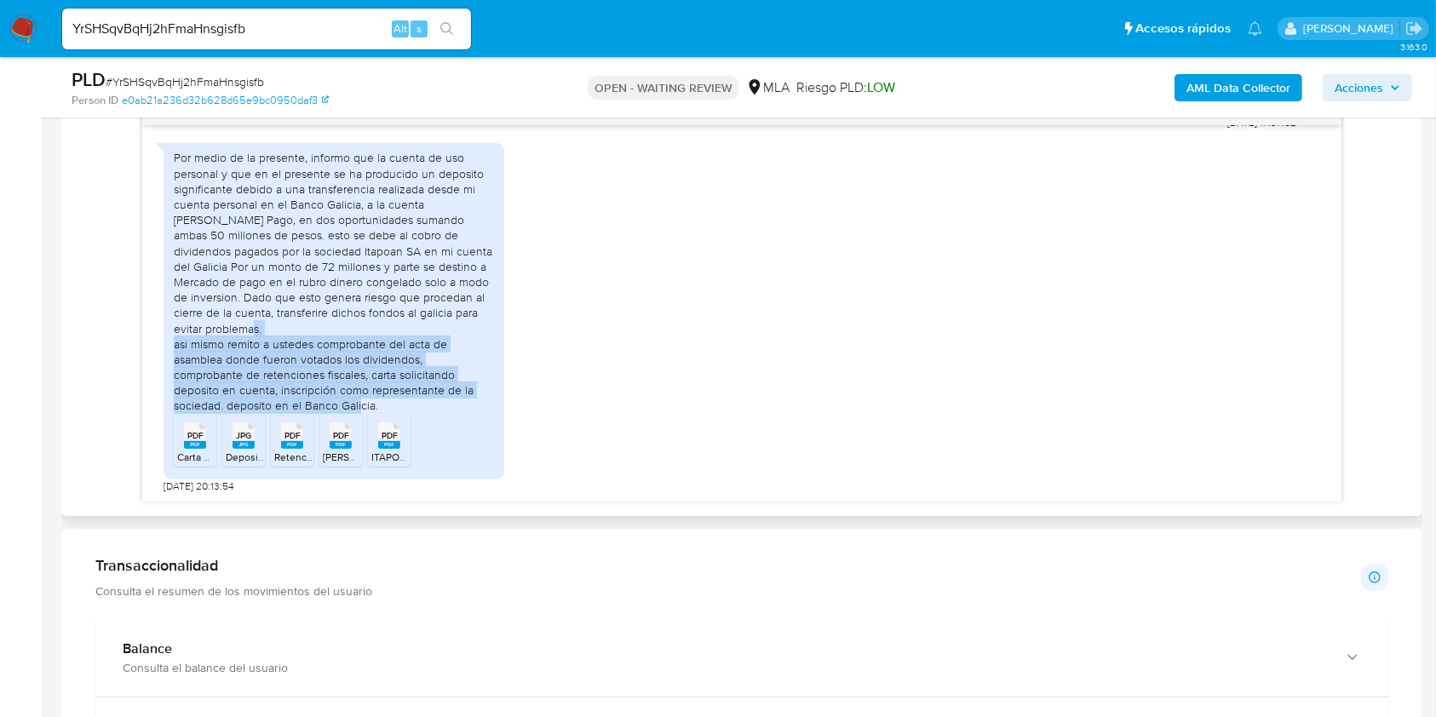
drag, startPoint x: 179, startPoint y: 344, endPoint x: 248, endPoint y: 401, distance: 89.6
click at [248, 401] on div "Por medio de la presente, informo que la cuenta de uso personal y que en el pre…" at bounding box center [334, 281] width 320 height 263
copy div "asi mismo remito a ustedes comprobante del acta de asamblea donde fueron votado…"
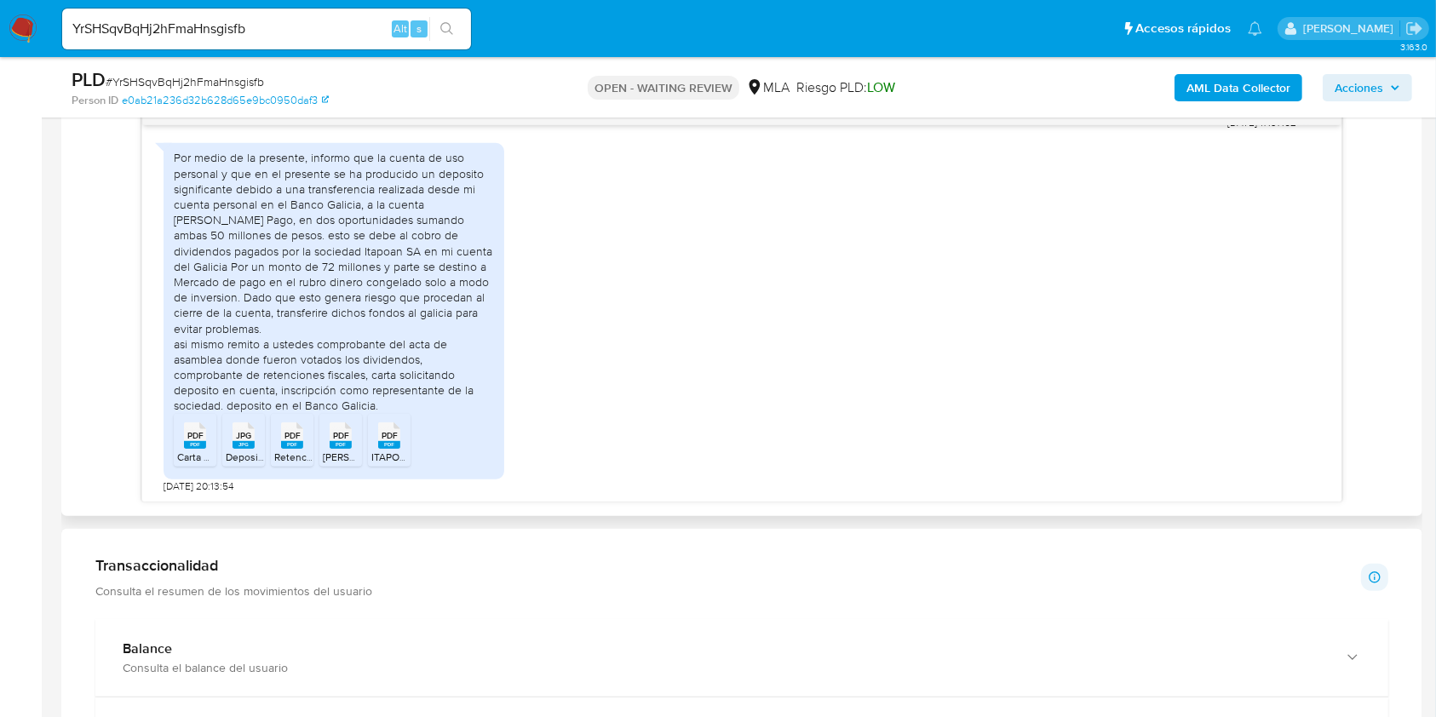
click at [567, 291] on div "Por medio de la presente, informo que la cuenta de uso personal y que en el pre…" at bounding box center [742, 314] width 1156 height 358
